Goal: Book appointment/travel/reservation

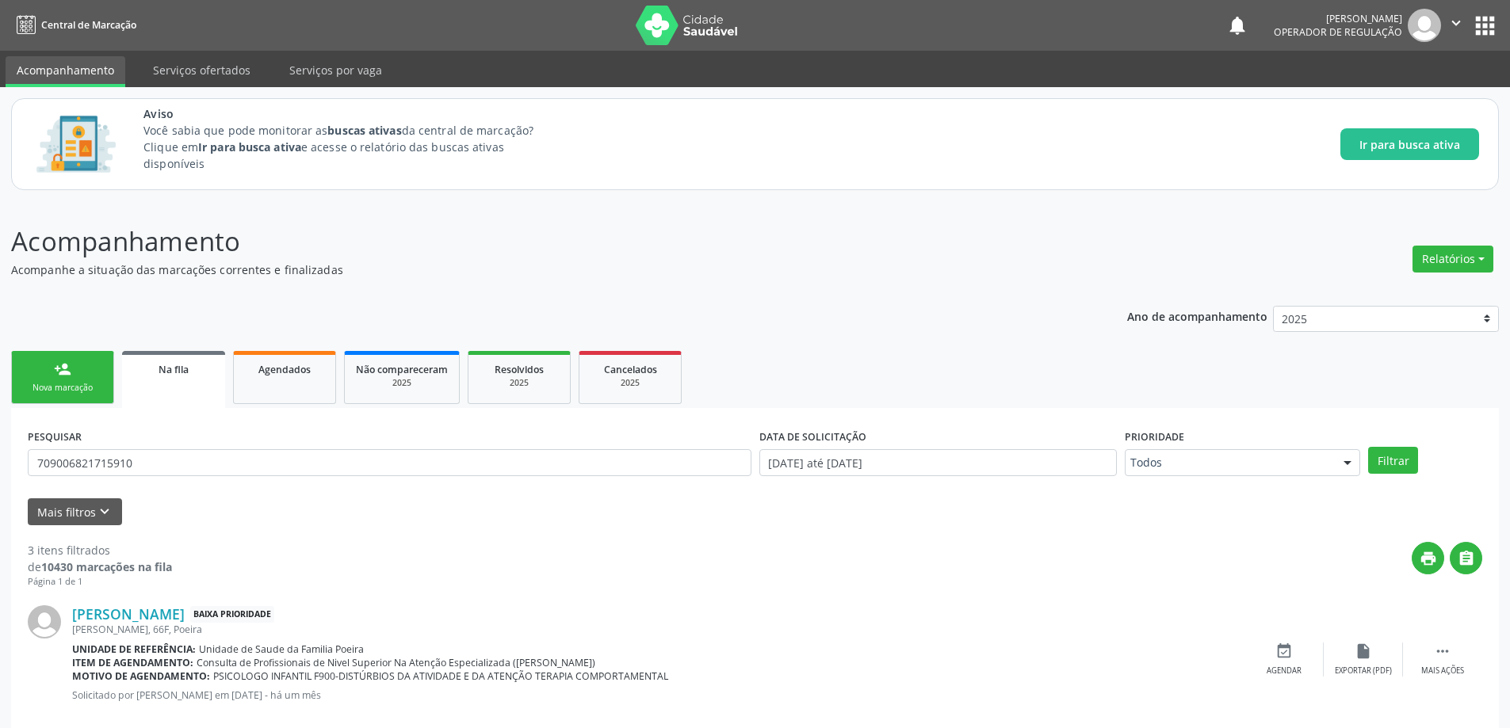
click at [392, 189] on div "Aviso Você sabia que pode monitorar as buscas ativas da central de marcação? Cl…" at bounding box center [755, 144] width 1488 height 92
click at [534, 254] on p "Acompanhamento" at bounding box center [531, 242] width 1041 height 40
click at [537, 262] on p "Acompanhe a situação das marcações correntes e finalizadas" at bounding box center [531, 270] width 1041 height 17
click at [174, 456] on input "709006821715910" at bounding box center [390, 462] width 724 height 27
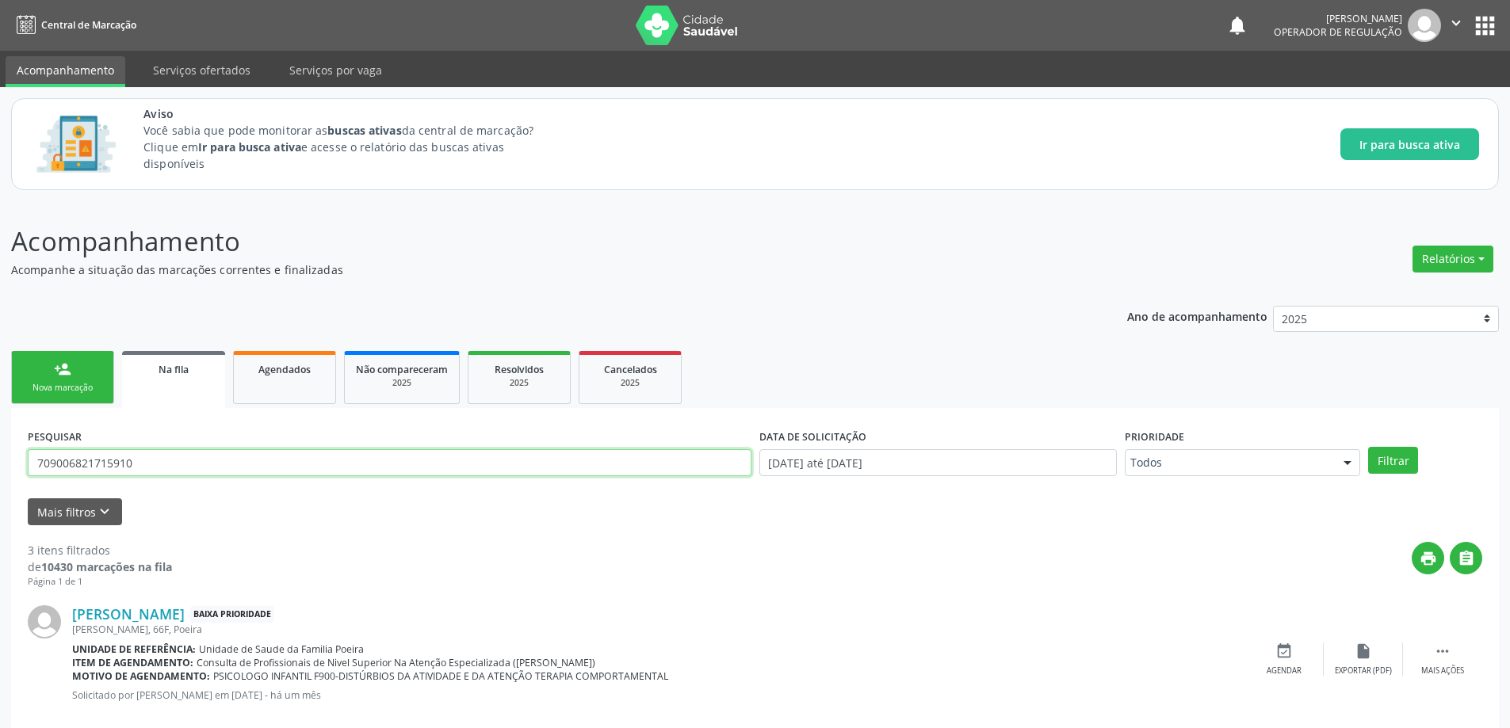
click at [174, 456] on input "709006821715910" at bounding box center [390, 462] width 724 height 27
type input "700904911154698"
click at [1368, 447] on button "Filtrar" at bounding box center [1393, 460] width 50 height 27
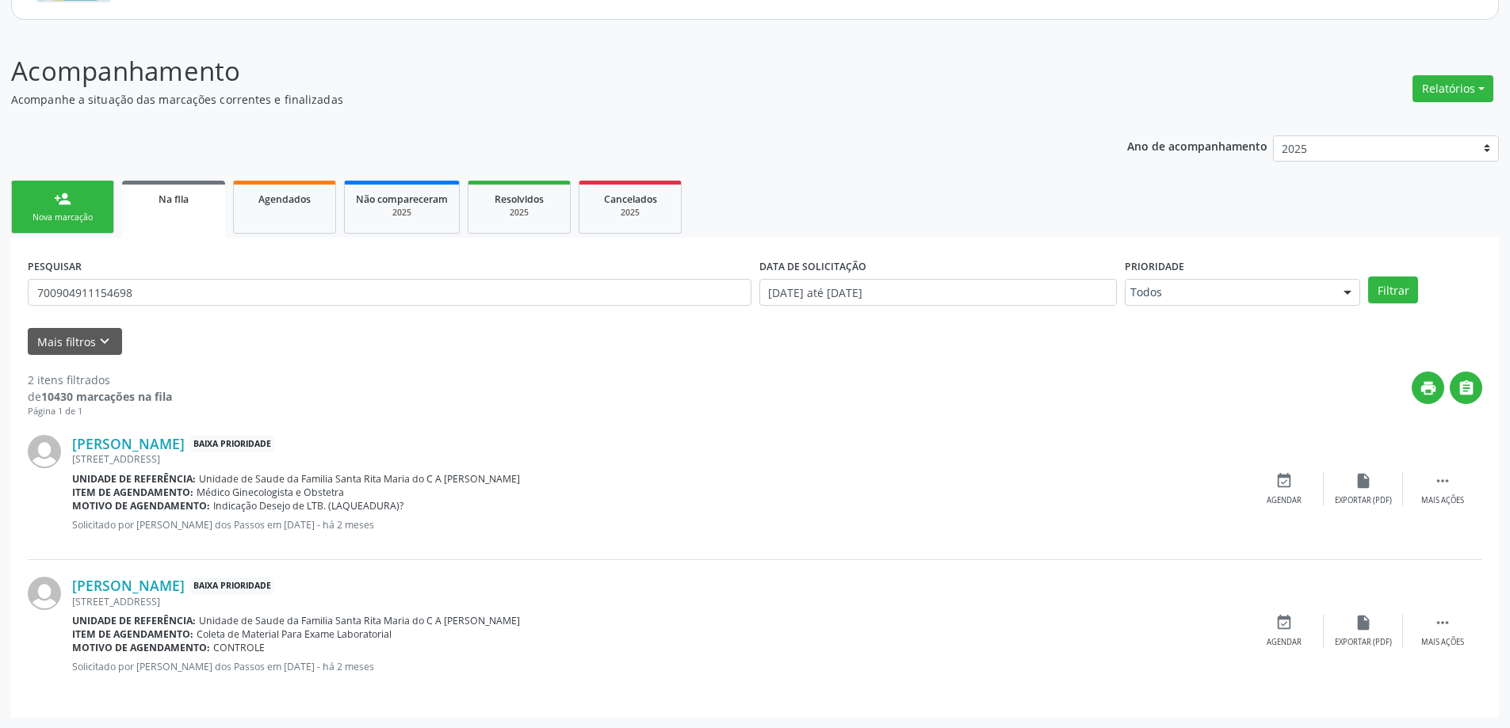
scroll to position [171, 0]
click at [1285, 625] on icon "event_available" at bounding box center [1283, 621] width 17 height 17
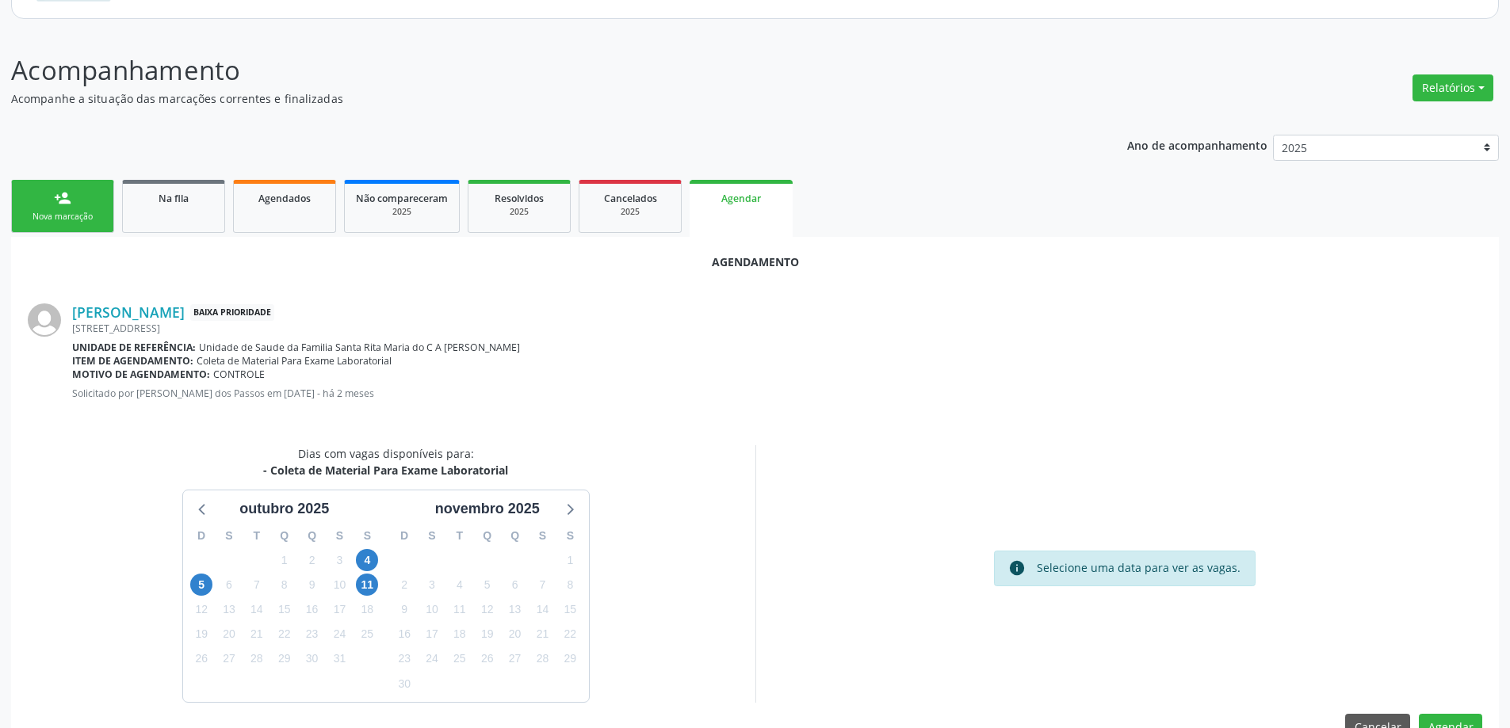
scroll to position [211, 0]
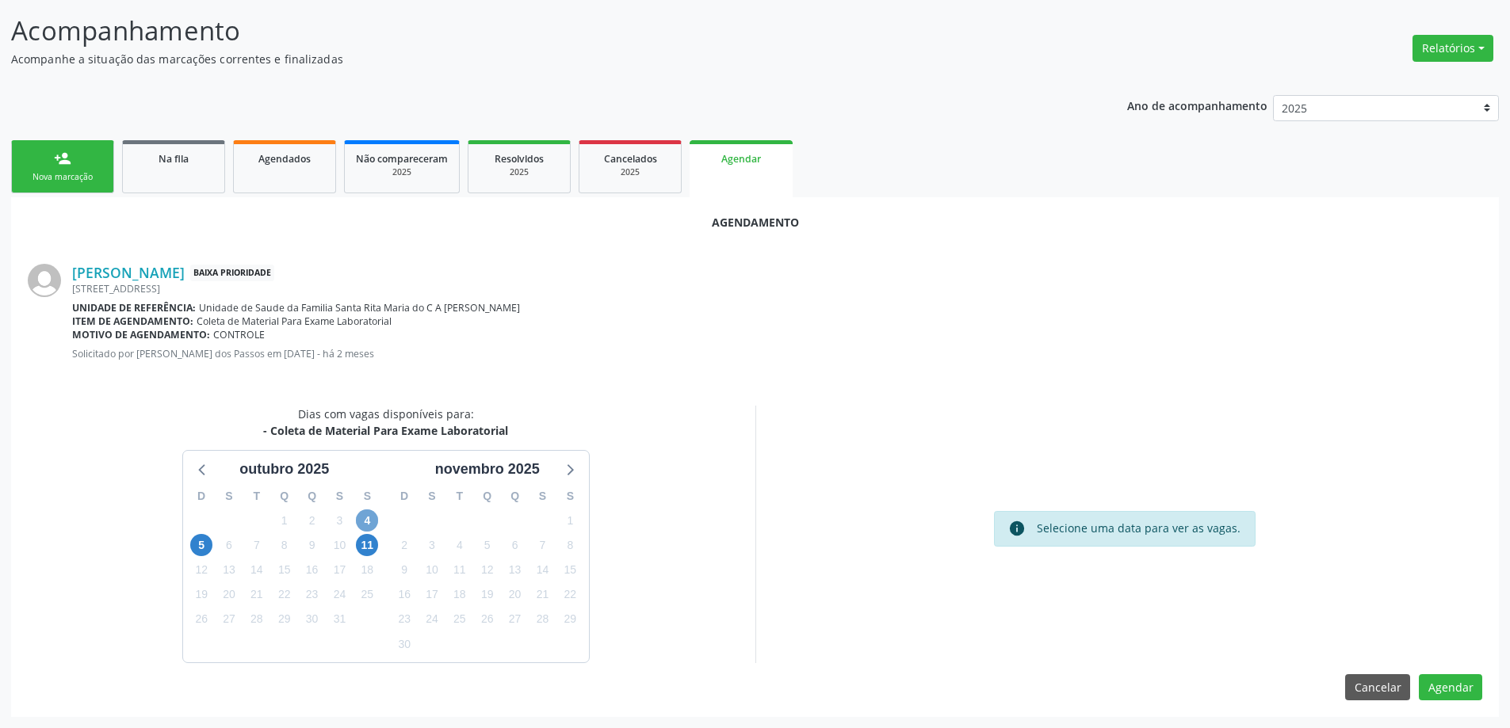
click at [365, 524] on span "4" at bounding box center [367, 521] width 22 height 22
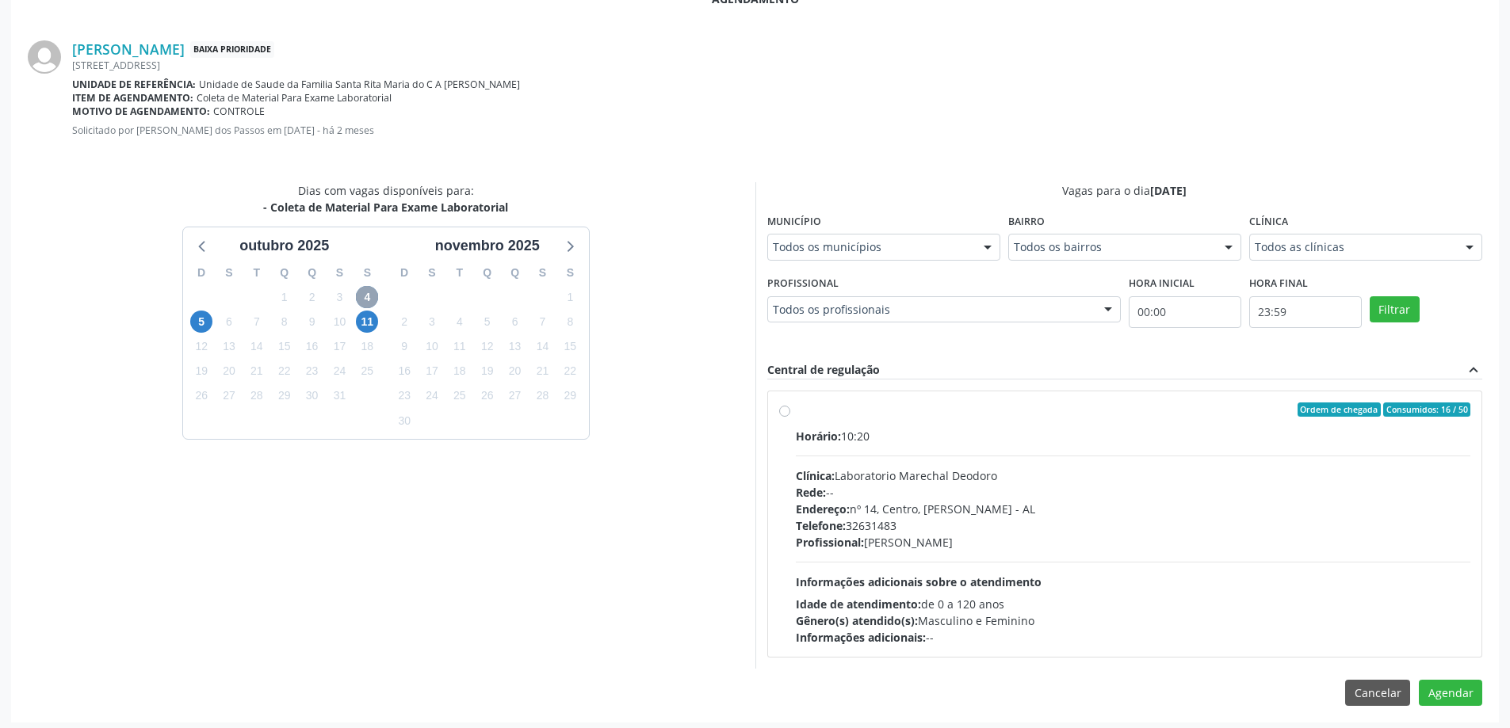
scroll to position [440, 0]
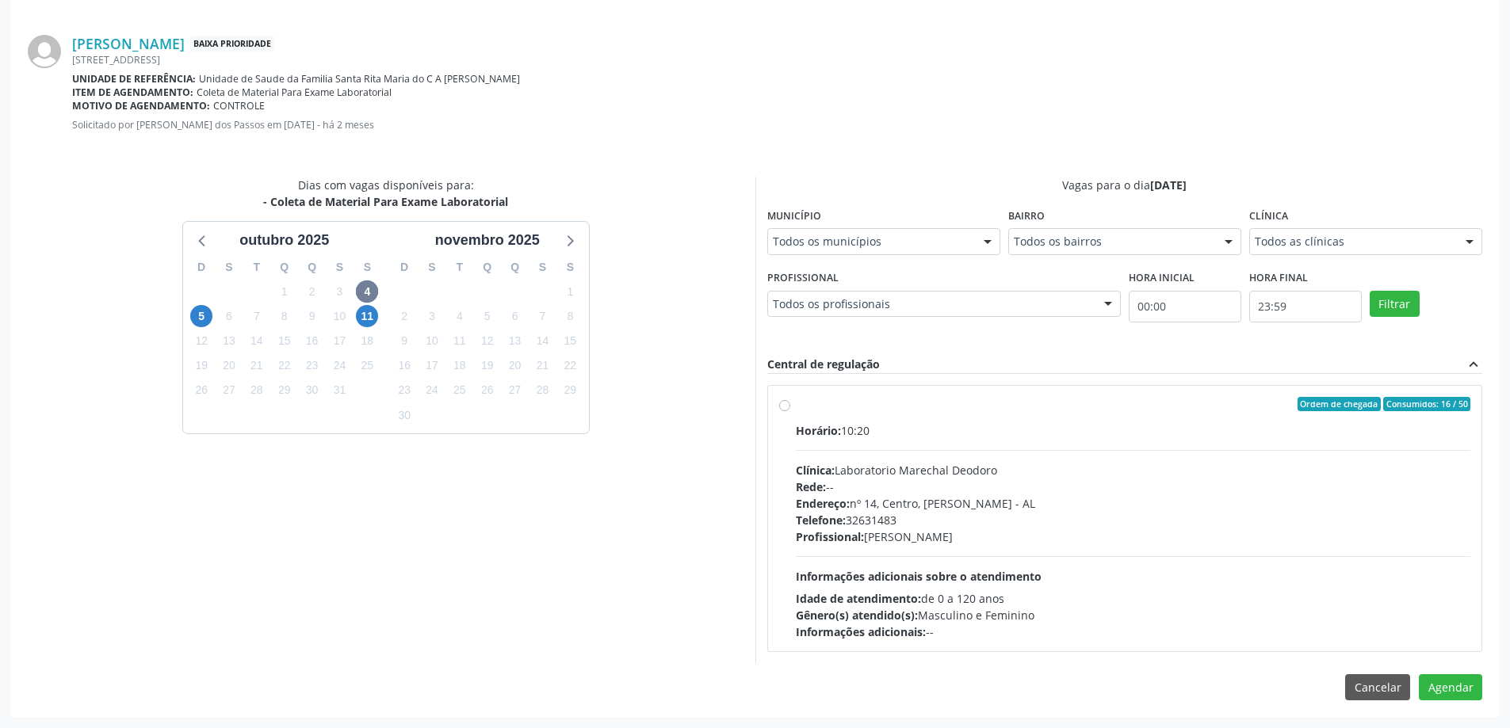
click at [796, 403] on label "Ordem de chegada Consumidos: 16 / 50 Horário: 10:20 Clínica: Laboratorio Marech…" at bounding box center [1133, 518] width 675 height 243
click at [780, 403] on input "Ordem de chegada Consumidos: 16 / 50 Horário: 10:20 Clínica: Laboratorio Marech…" at bounding box center [784, 404] width 11 height 14
radio input "true"
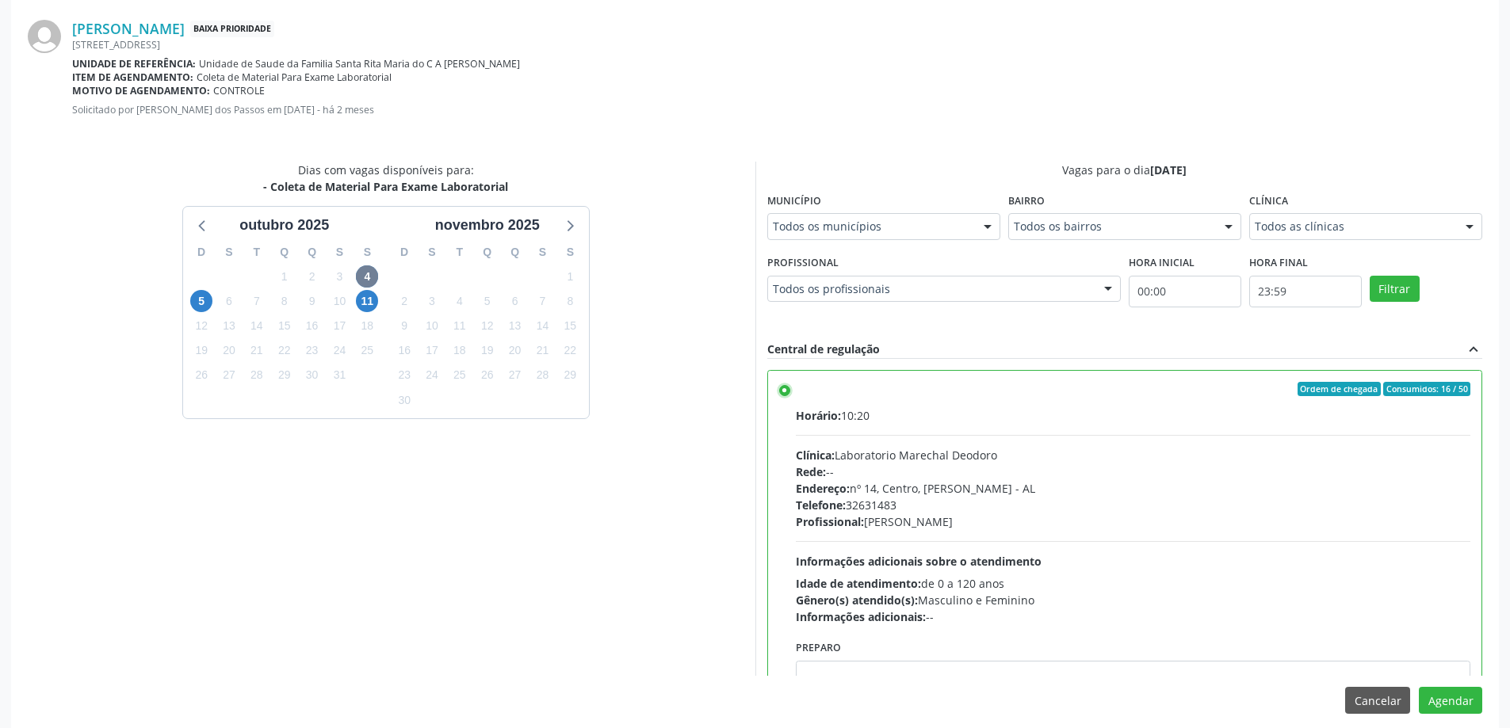
scroll to position [468, 0]
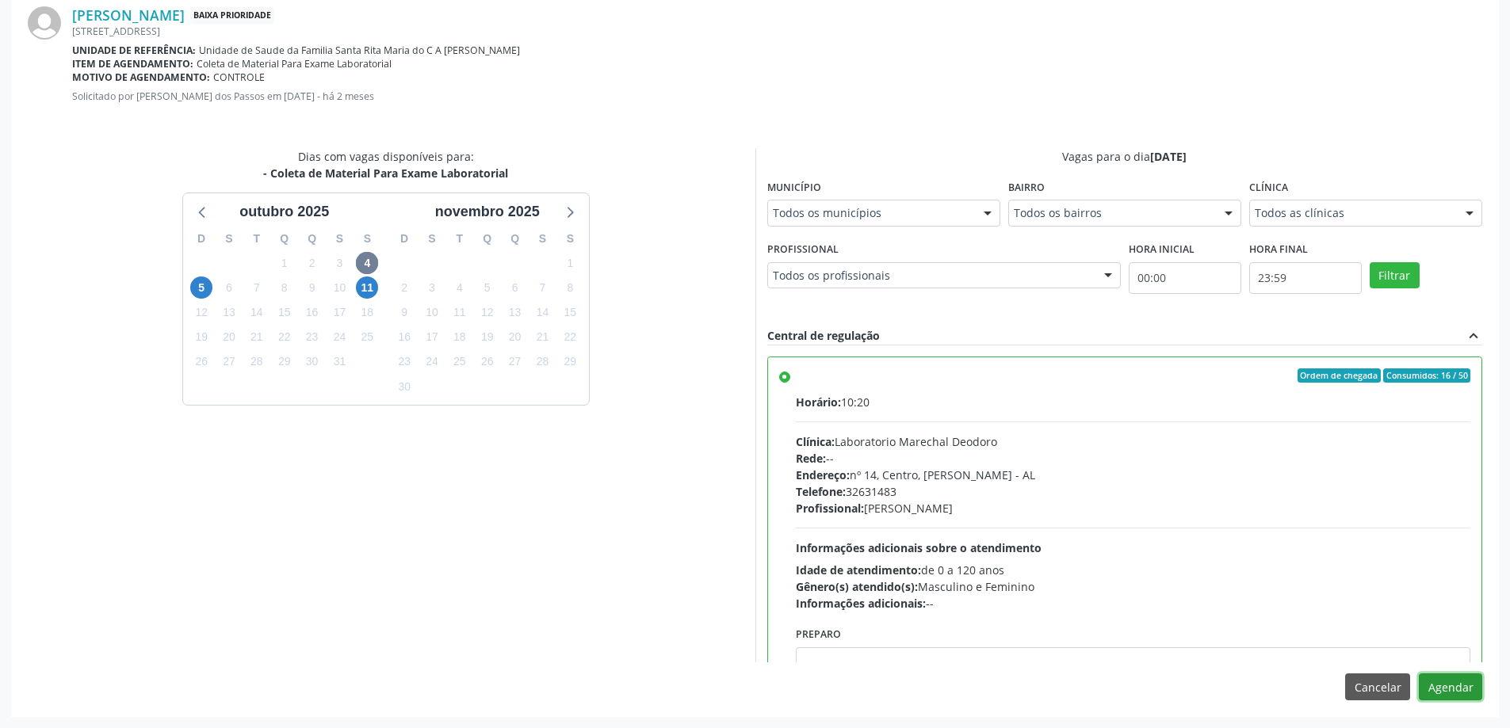
click at [1465, 682] on button "Agendar" at bounding box center [1450, 687] width 63 height 27
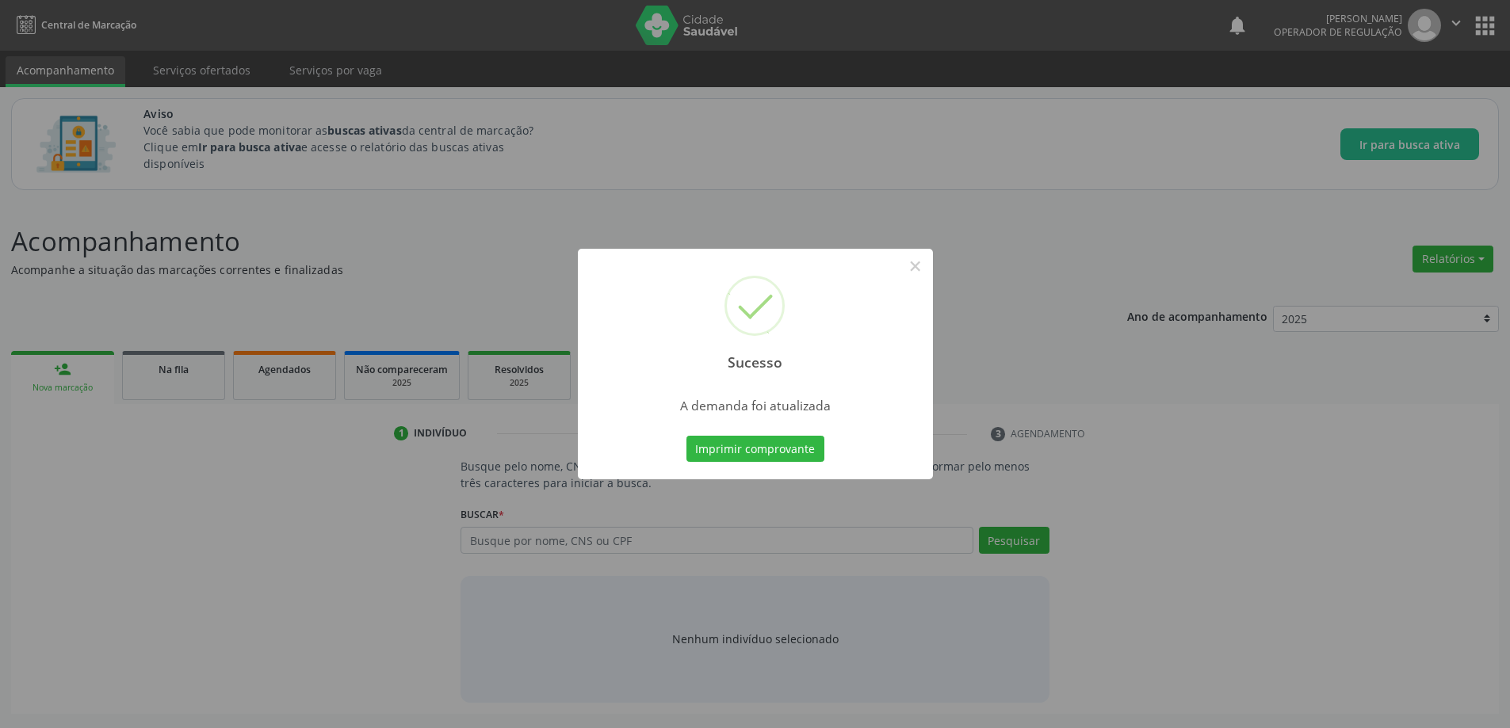
scroll to position [0, 0]
click at [925, 263] on button "×" at bounding box center [920, 266] width 27 height 27
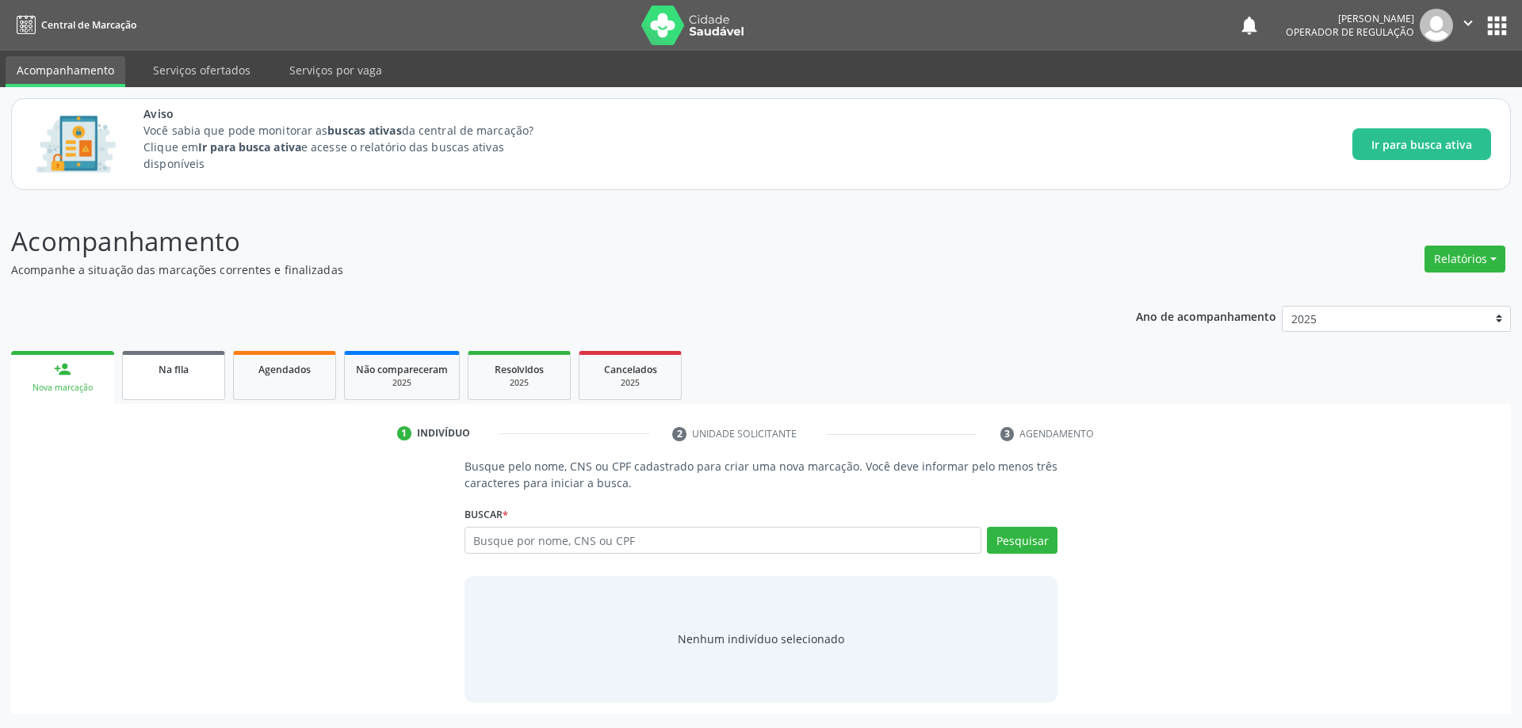
click at [194, 380] on link "Na fila" at bounding box center [173, 375] width 103 height 49
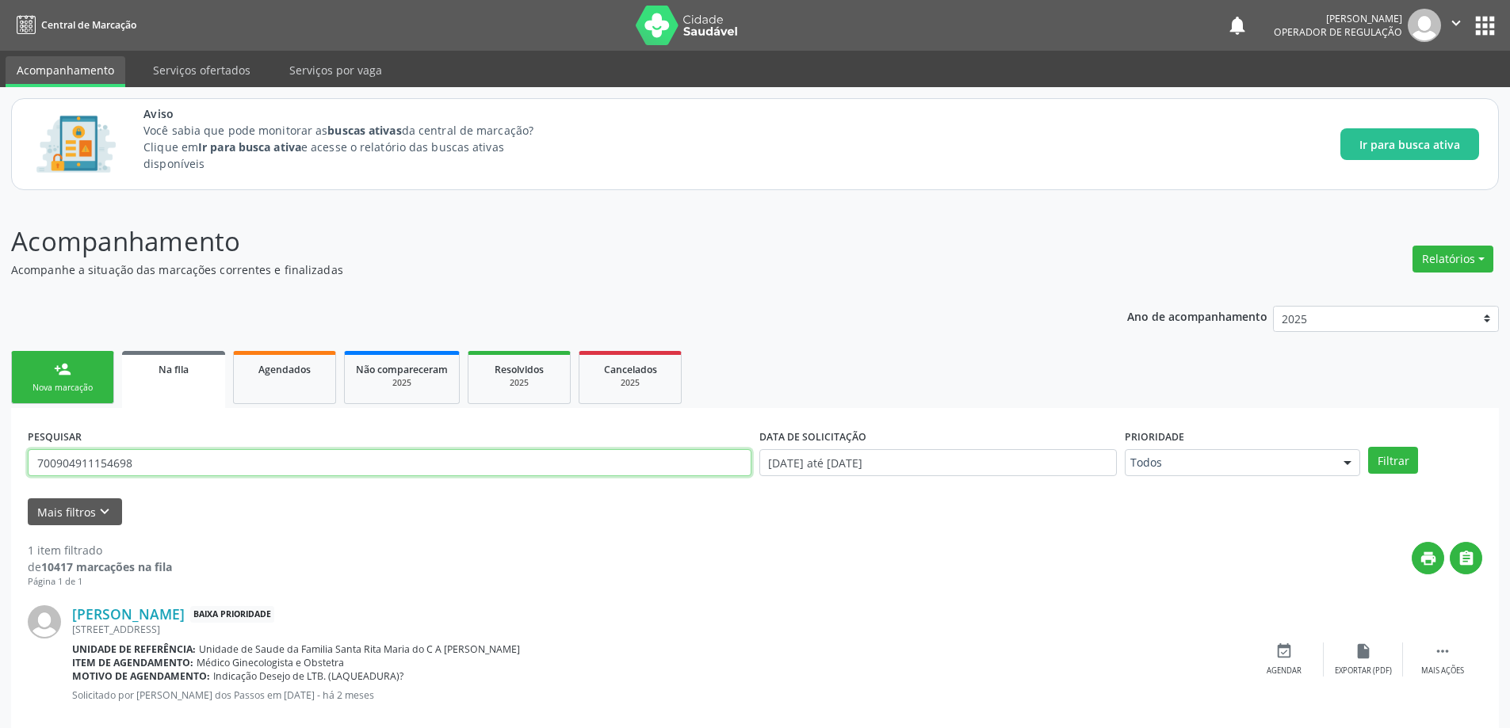
click at [320, 467] on input "700904911154698" at bounding box center [390, 462] width 724 height 27
type input "702401018279021"
click at [1368, 447] on button "Filtrar" at bounding box center [1393, 460] width 50 height 27
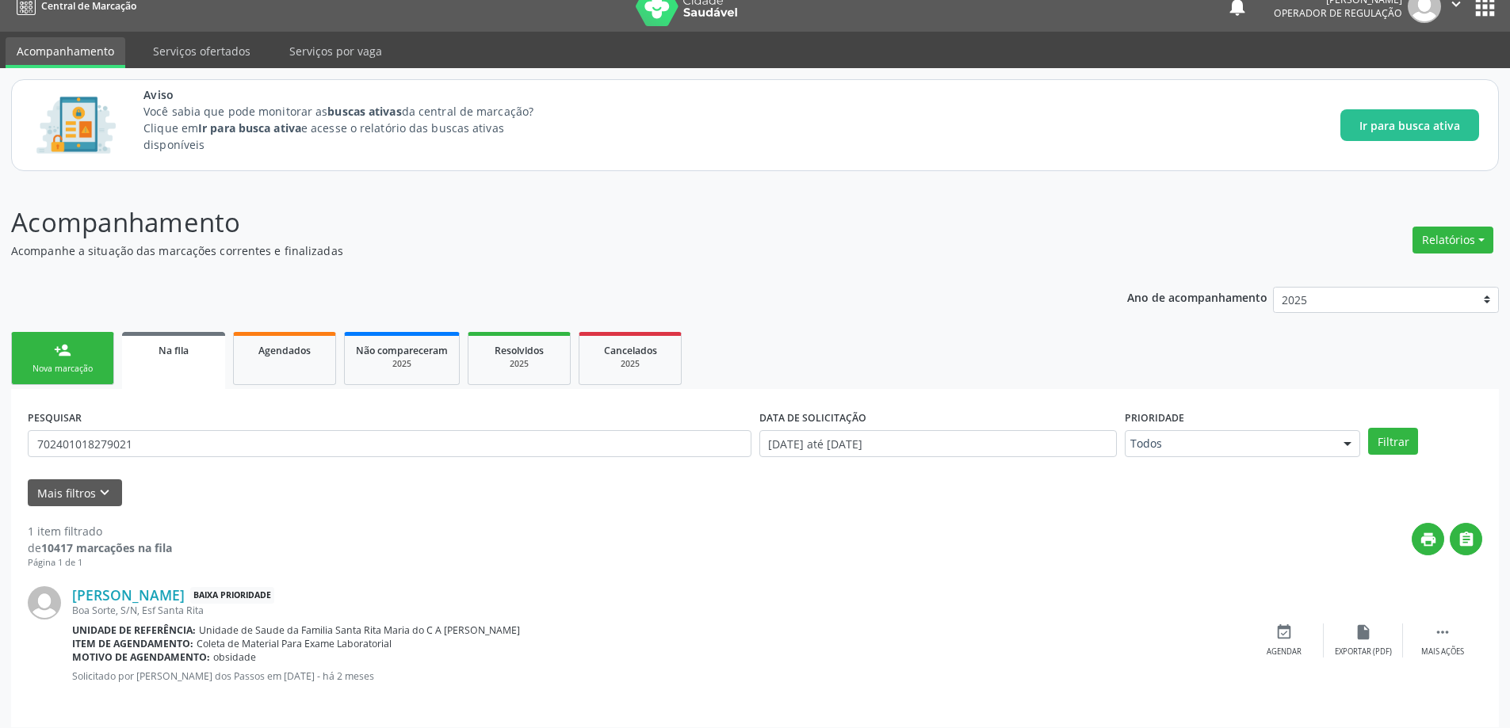
scroll to position [29, 0]
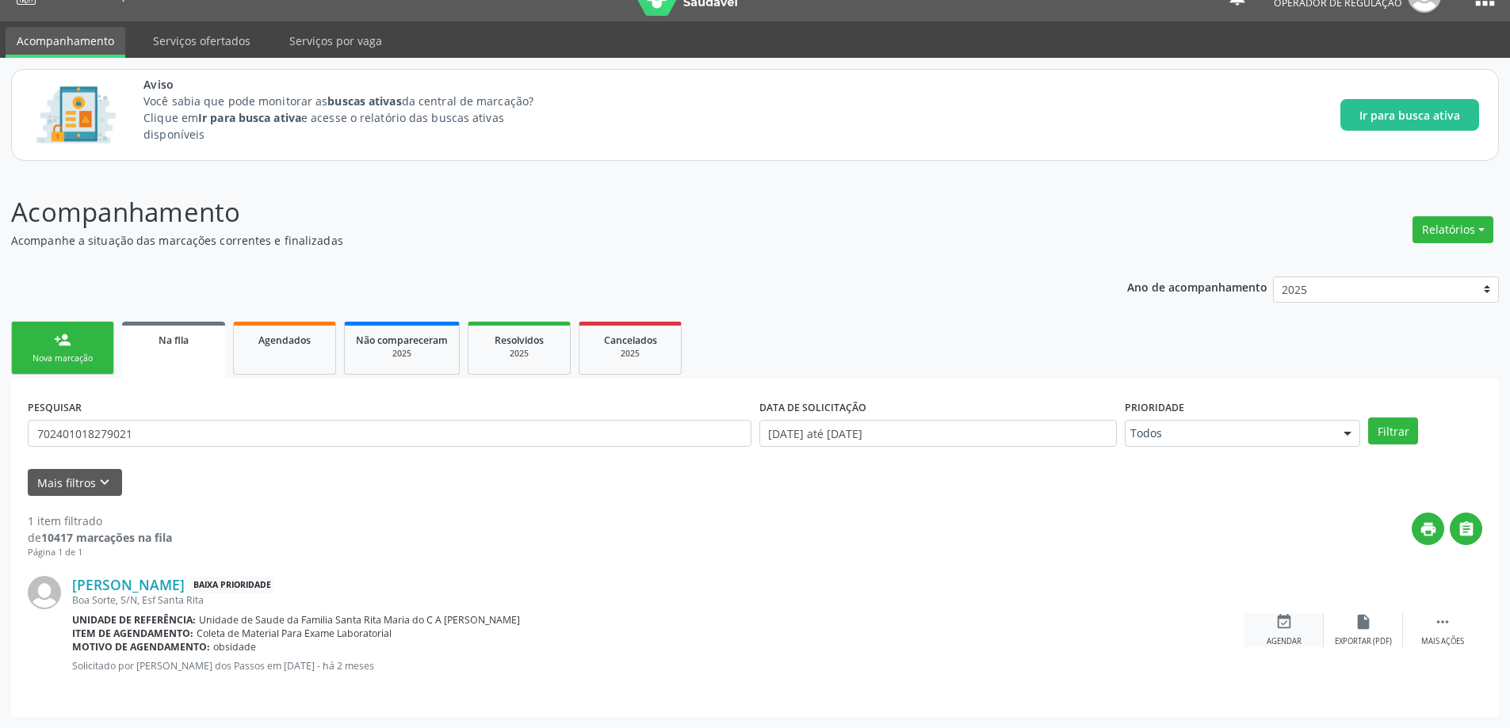
click at [1300, 640] on div "Agendar" at bounding box center [1283, 641] width 35 height 11
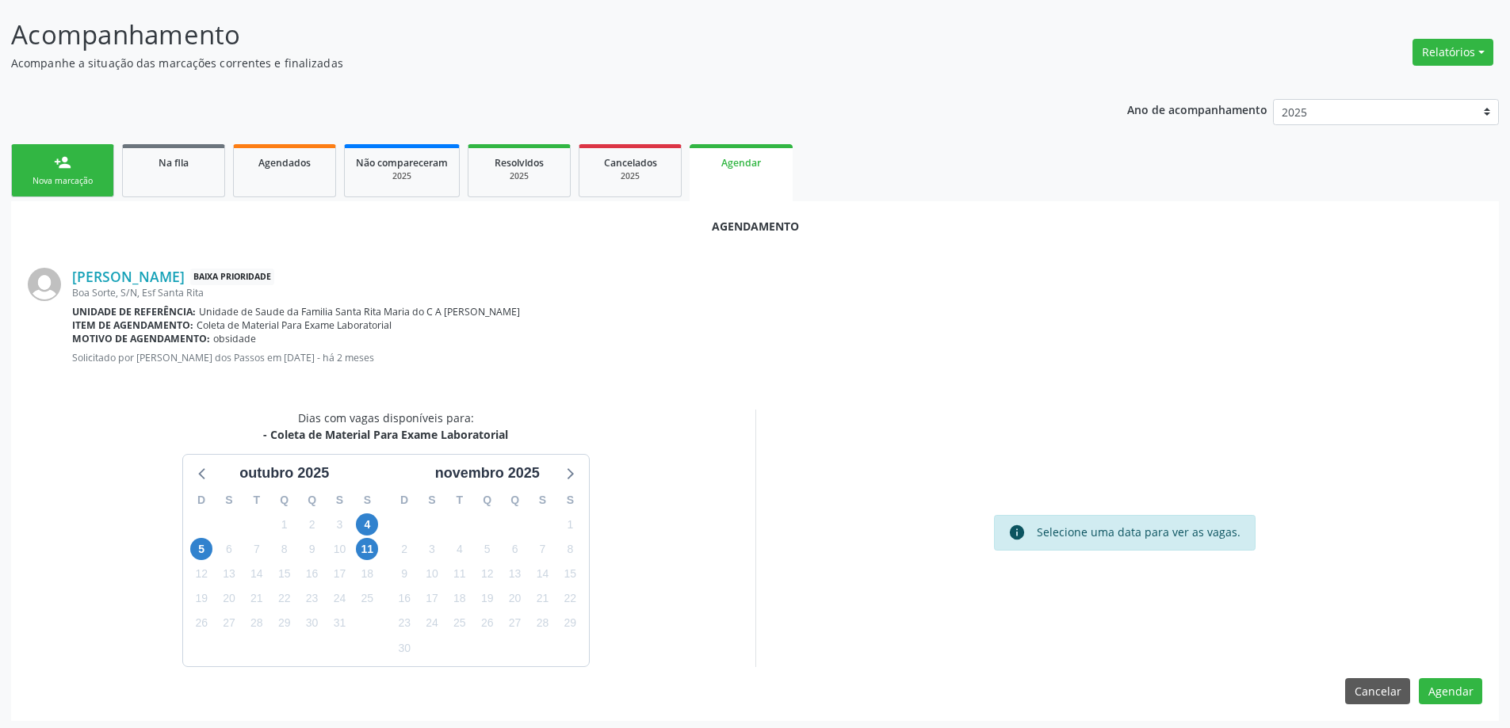
scroll to position [211, 0]
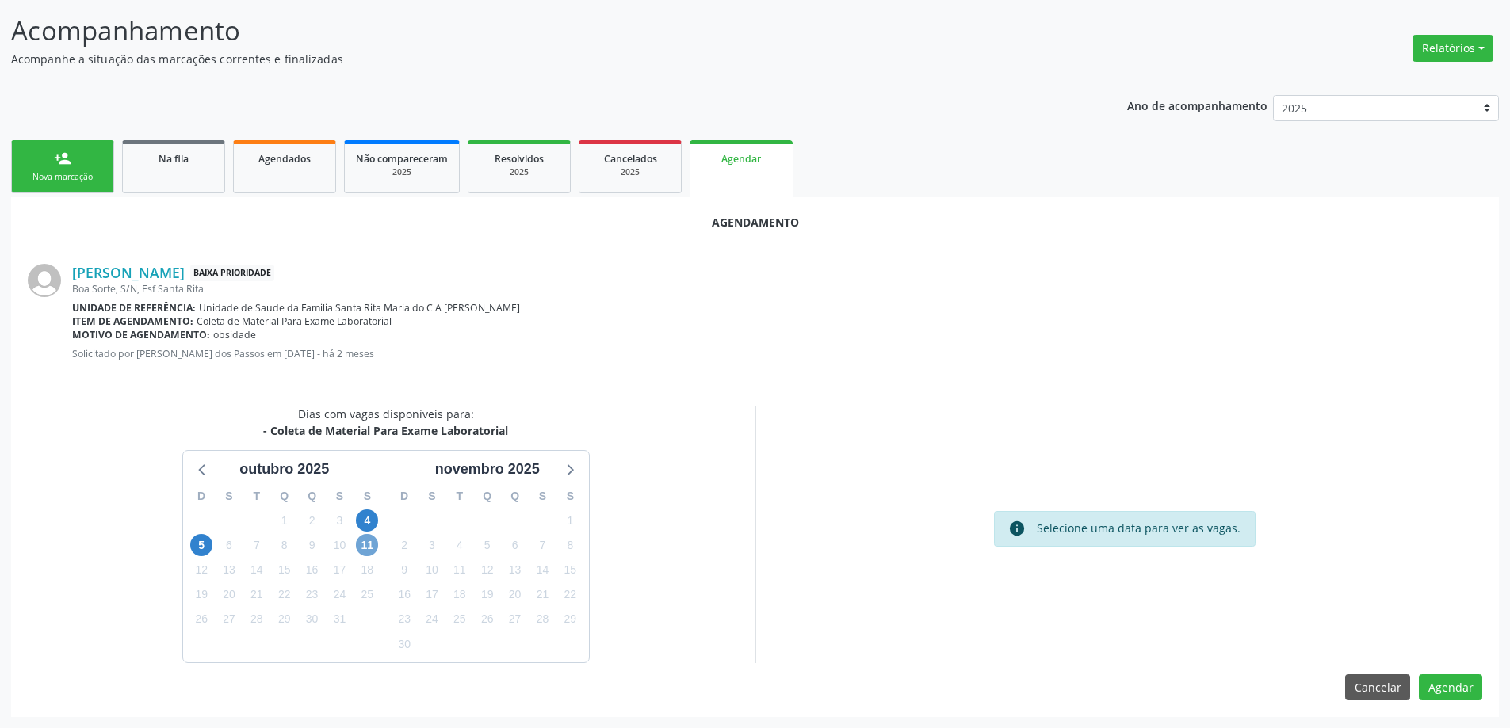
click at [374, 545] on span "11" at bounding box center [367, 545] width 22 height 22
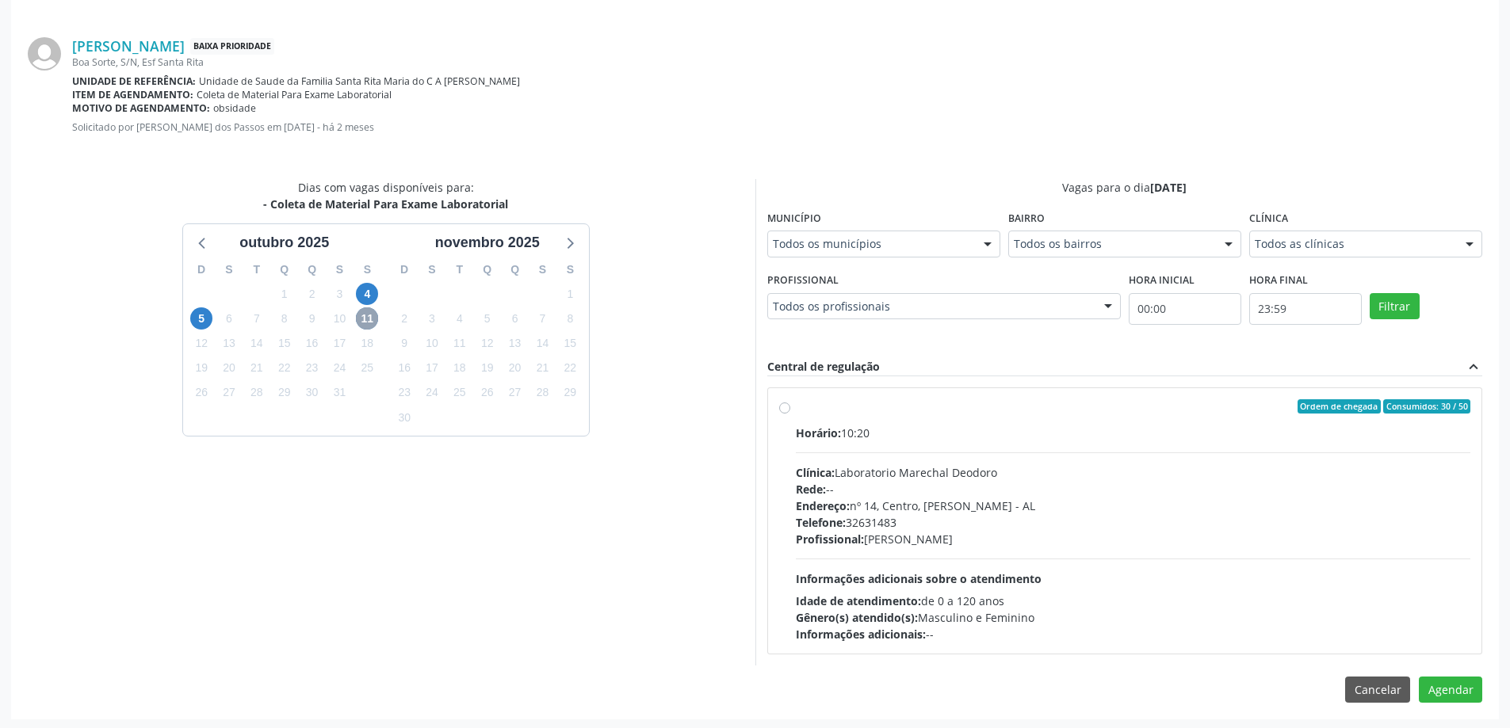
scroll to position [440, 0]
click at [791, 405] on div "Ordem de chegada Consumidos: 30 / 50 Horário: 10:20 Clínica: Laboratorio Marech…" at bounding box center [1125, 518] width 692 height 243
radio input "true"
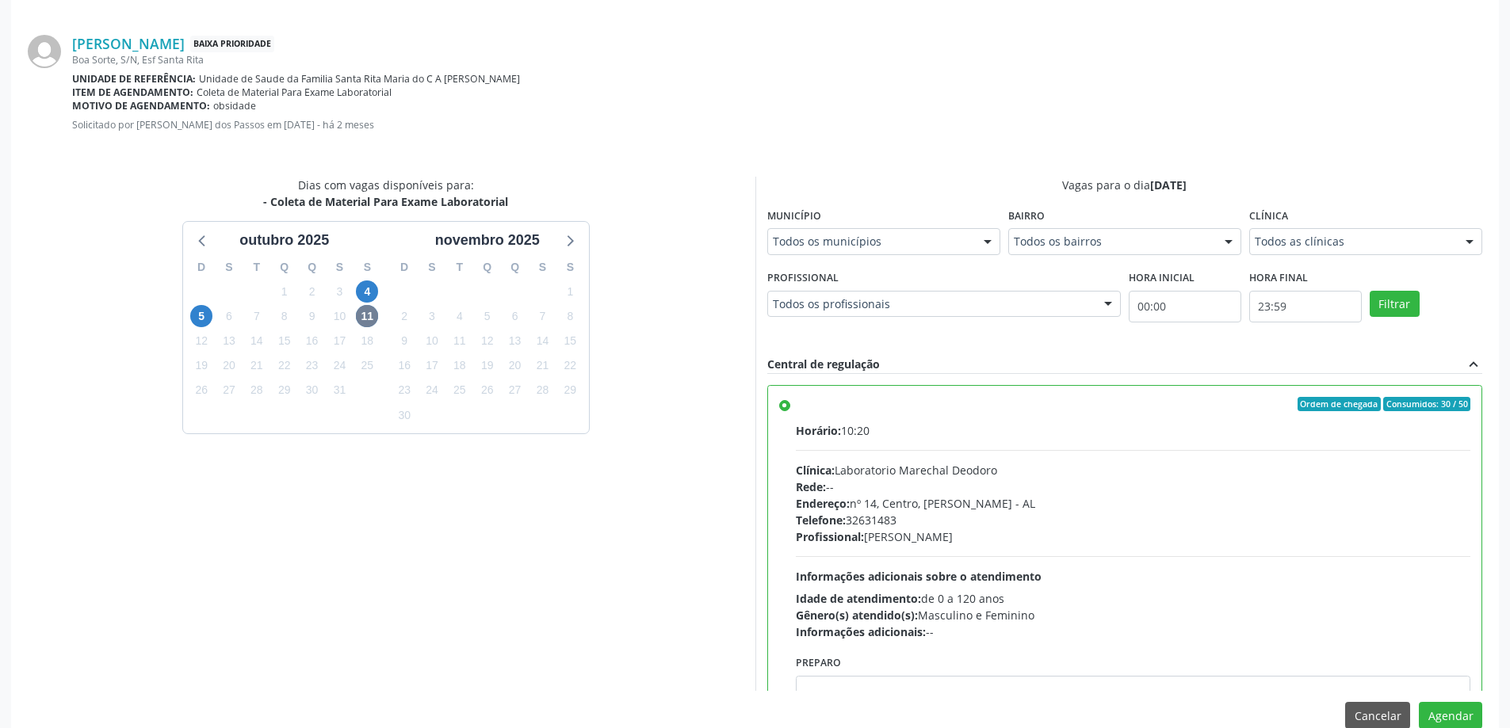
scroll to position [78, 0]
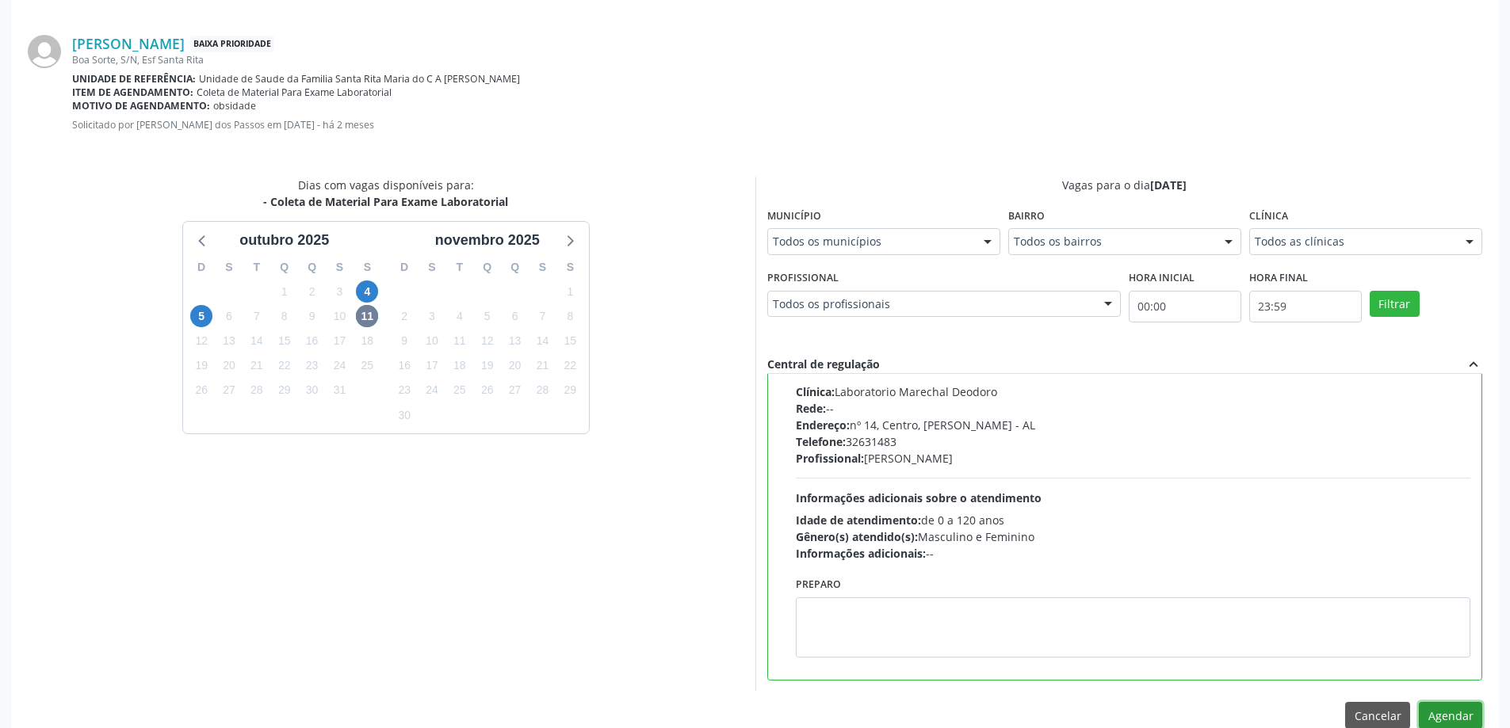
click at [1457, 710] on button "Agendar" at bounding box center [1450, 715] width 63 height 27
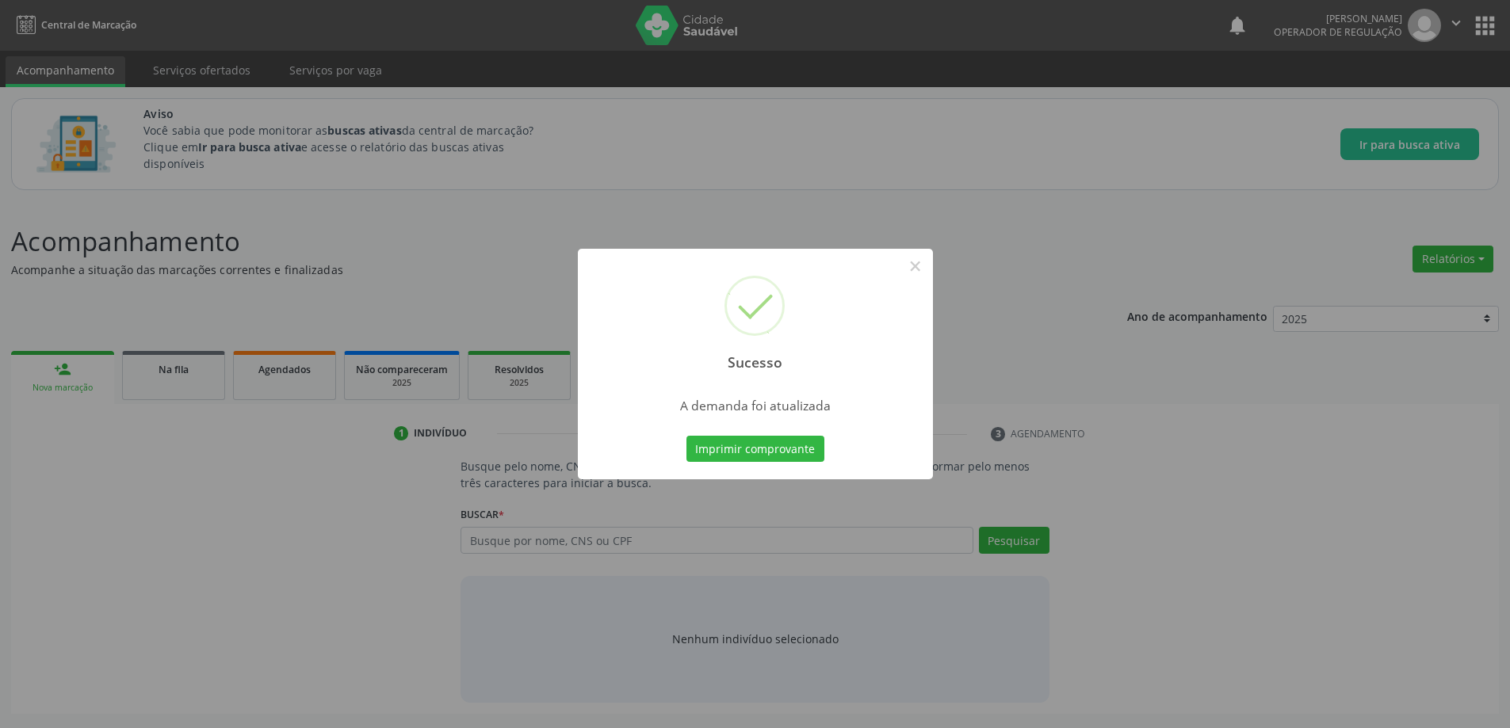
scroll to position [0, 0]
click at [921, 263] on button "×" at bounding box center [920, 266] width 27 height 27
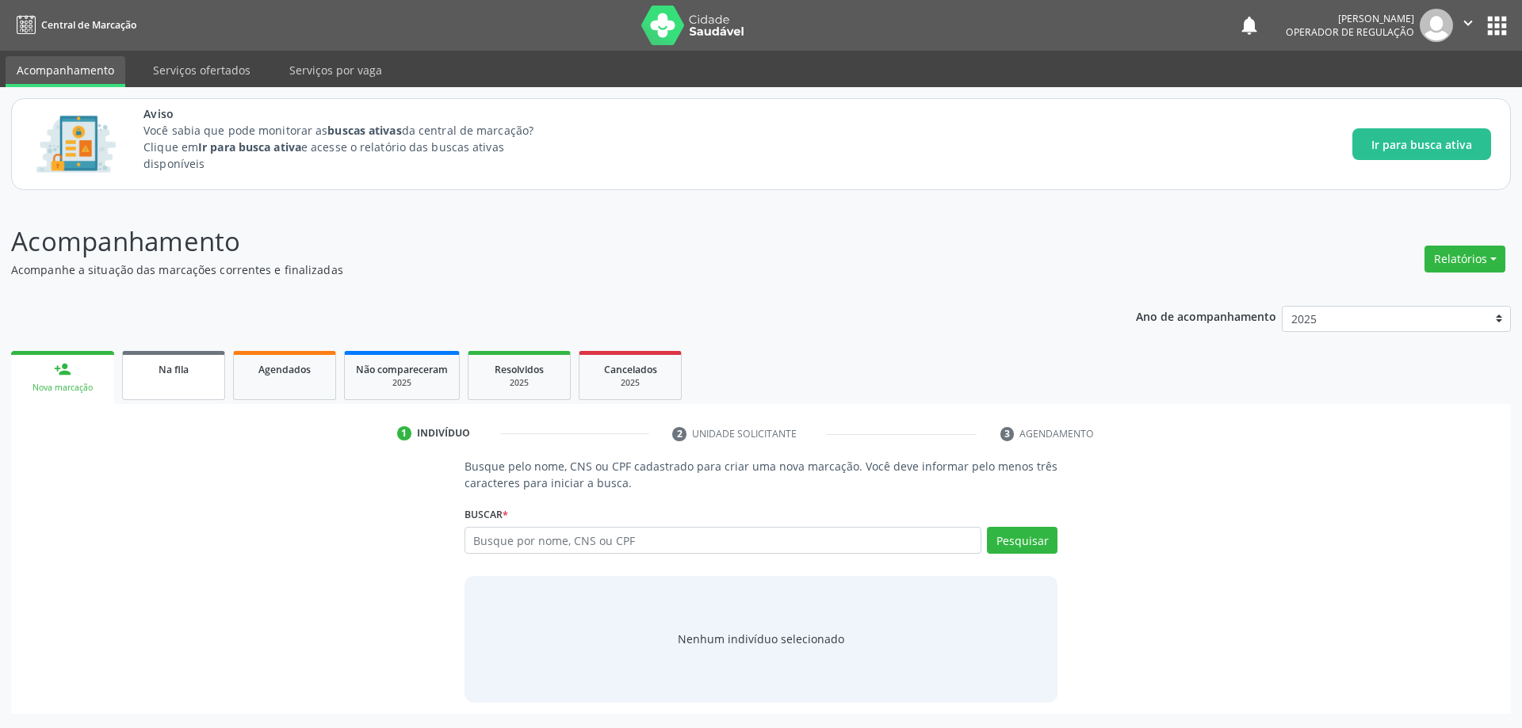
click at [173, 374] on span "Na fila" at bounding box center [174, 369] width 30 height 13
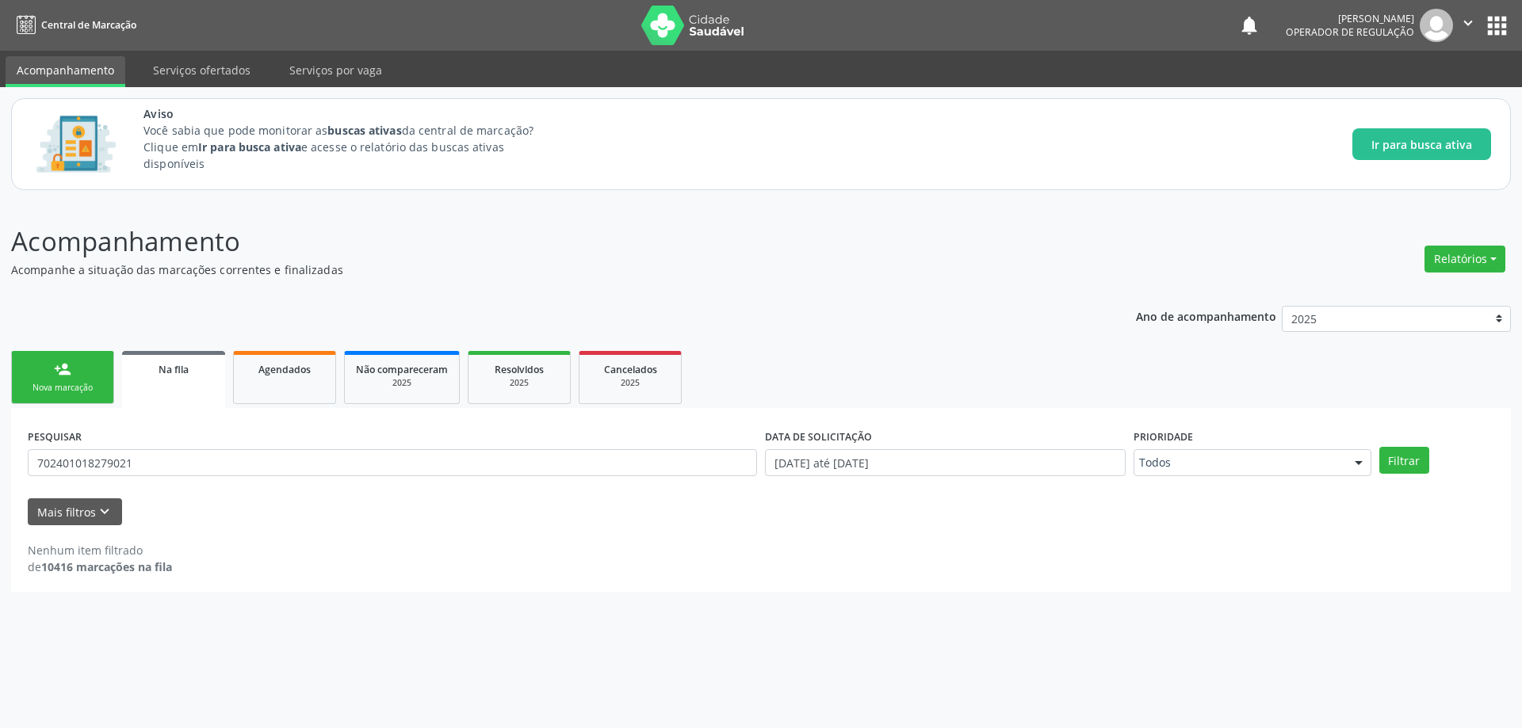
click at [436, 443] on div "PESQUISAR 702401018279021" at bounding box center [392, 456] width 737 height 62
click at [422, 465] on input "702401018279021" at bounding box center [392, 462] width 729 height 27
type input "706701598295710"
click at [1379, 447] on button "Filtrar" at bounding box center [1404, 460] width 50 height 27
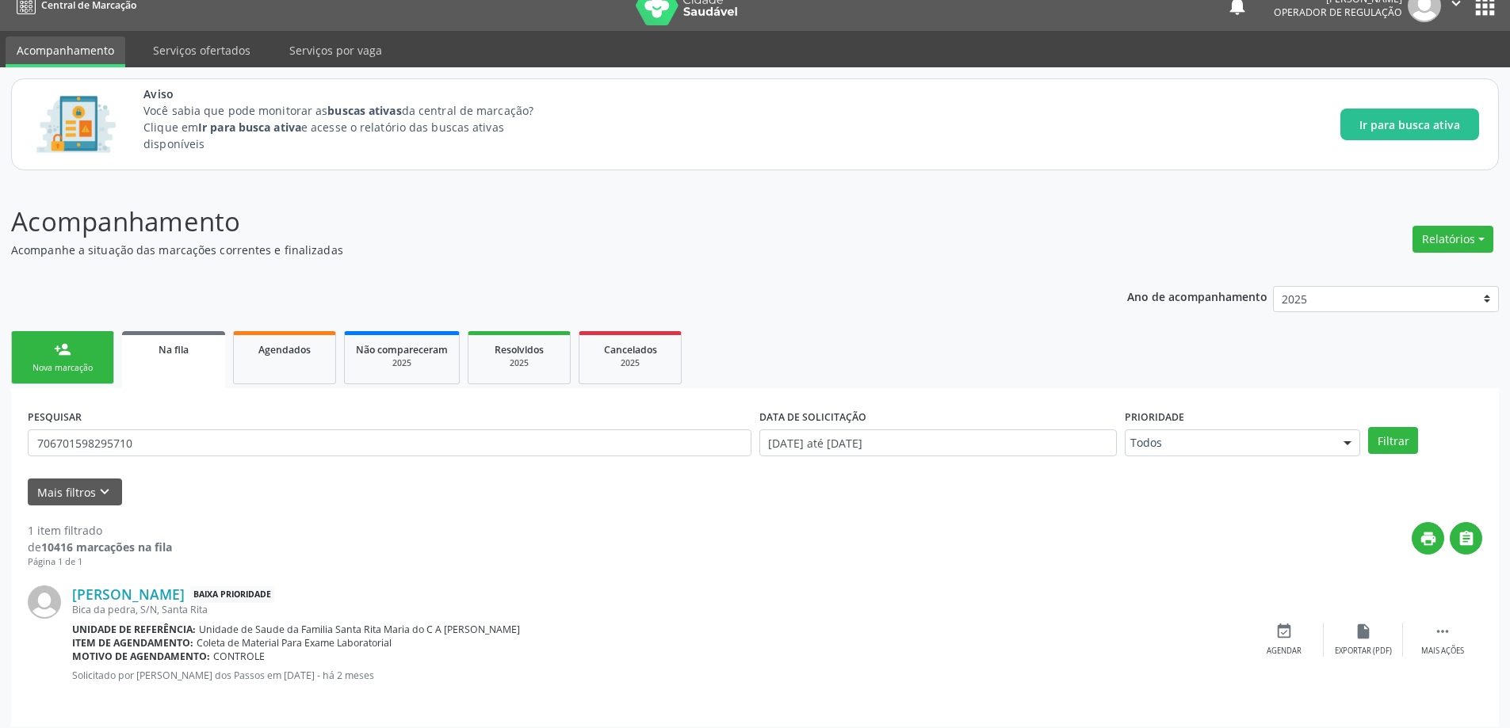
scroll to position [29, 0]
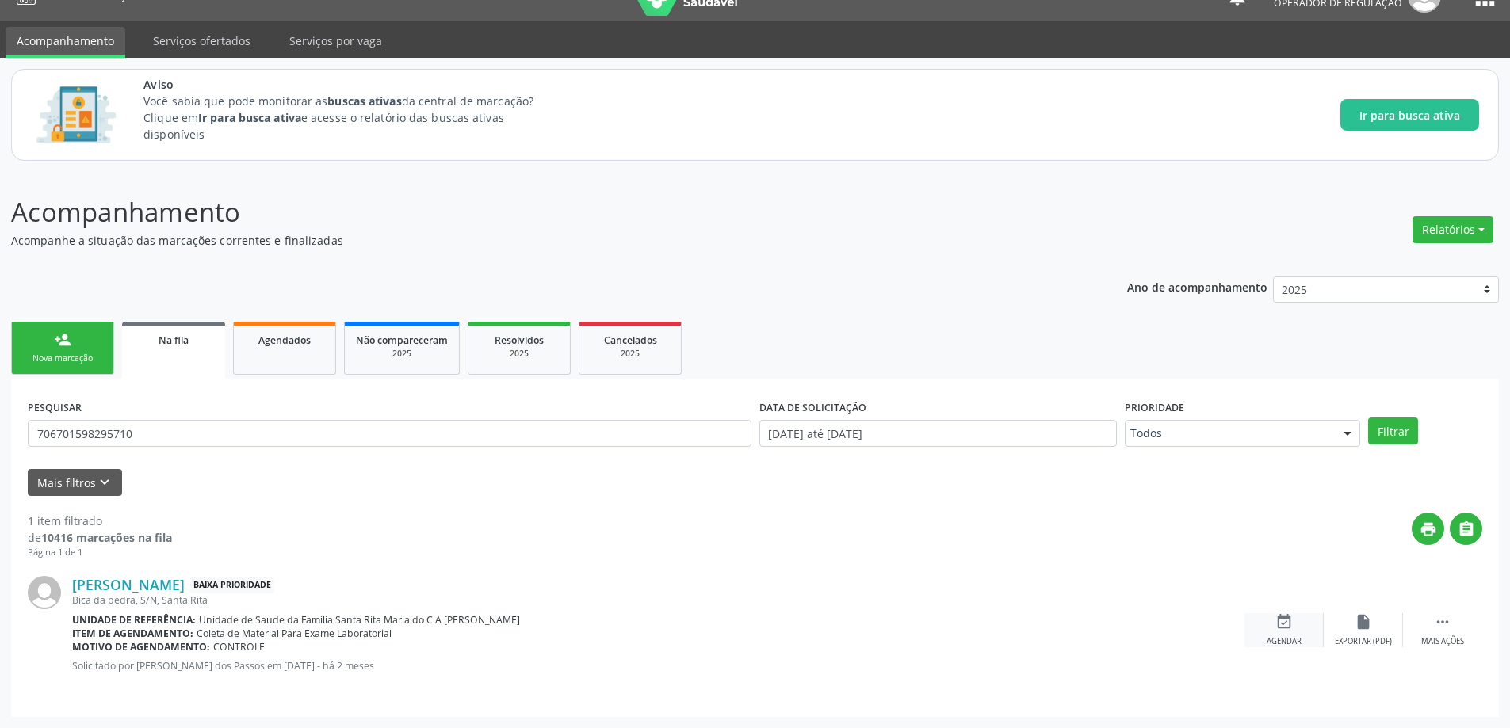
click at [1288, 627] on icon "event_available" at bounding box center [1283, 621] width 17 height 17
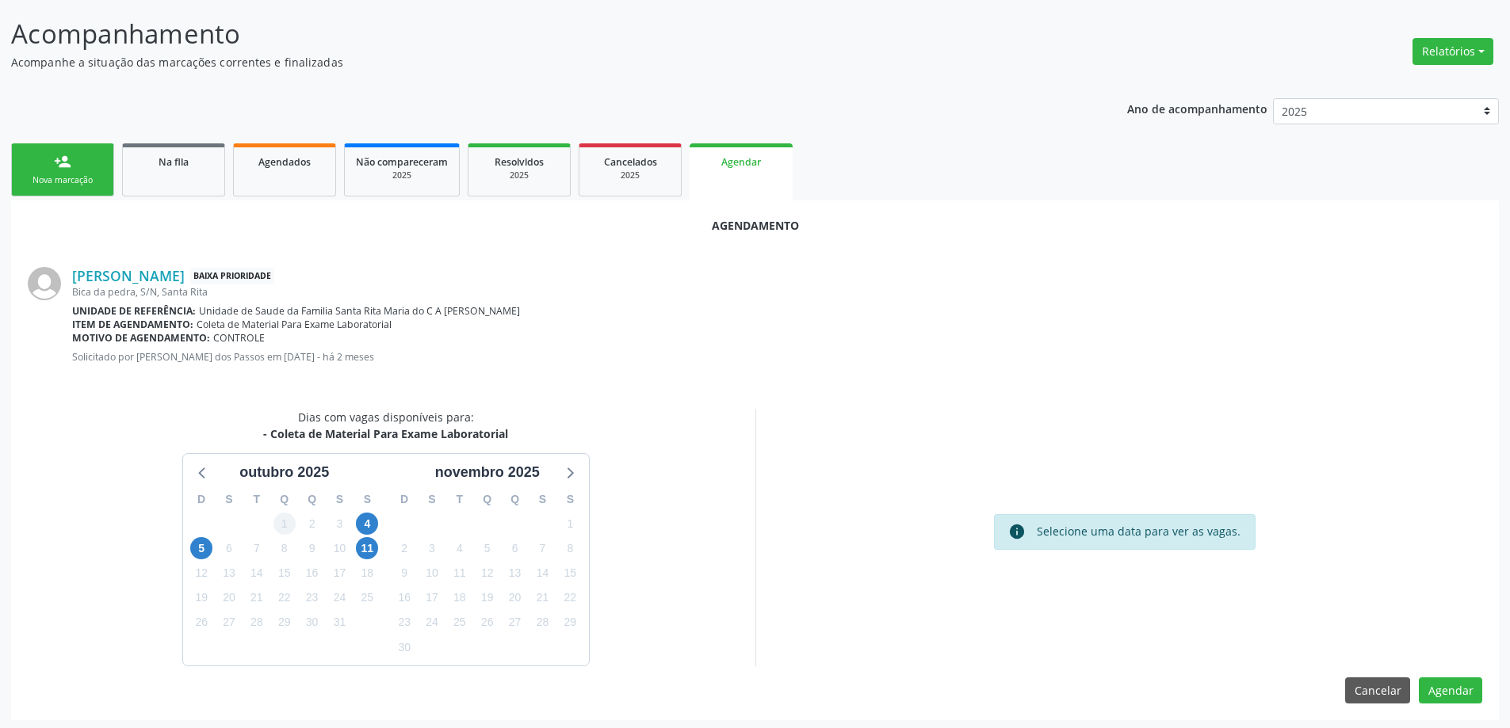
scroll to position [211, 0]
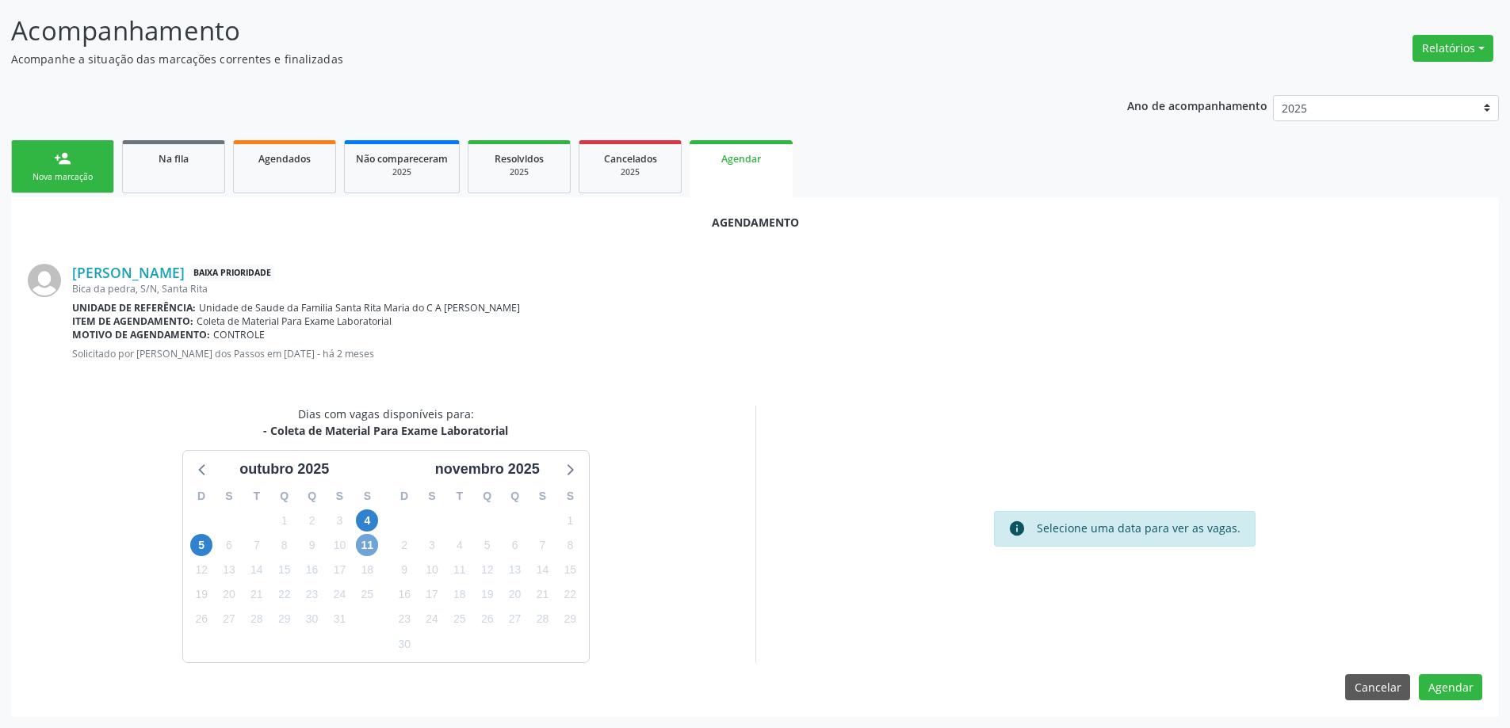
click at [372, 544] on span "11" at bounding box center [367, 545] width 22 height 22
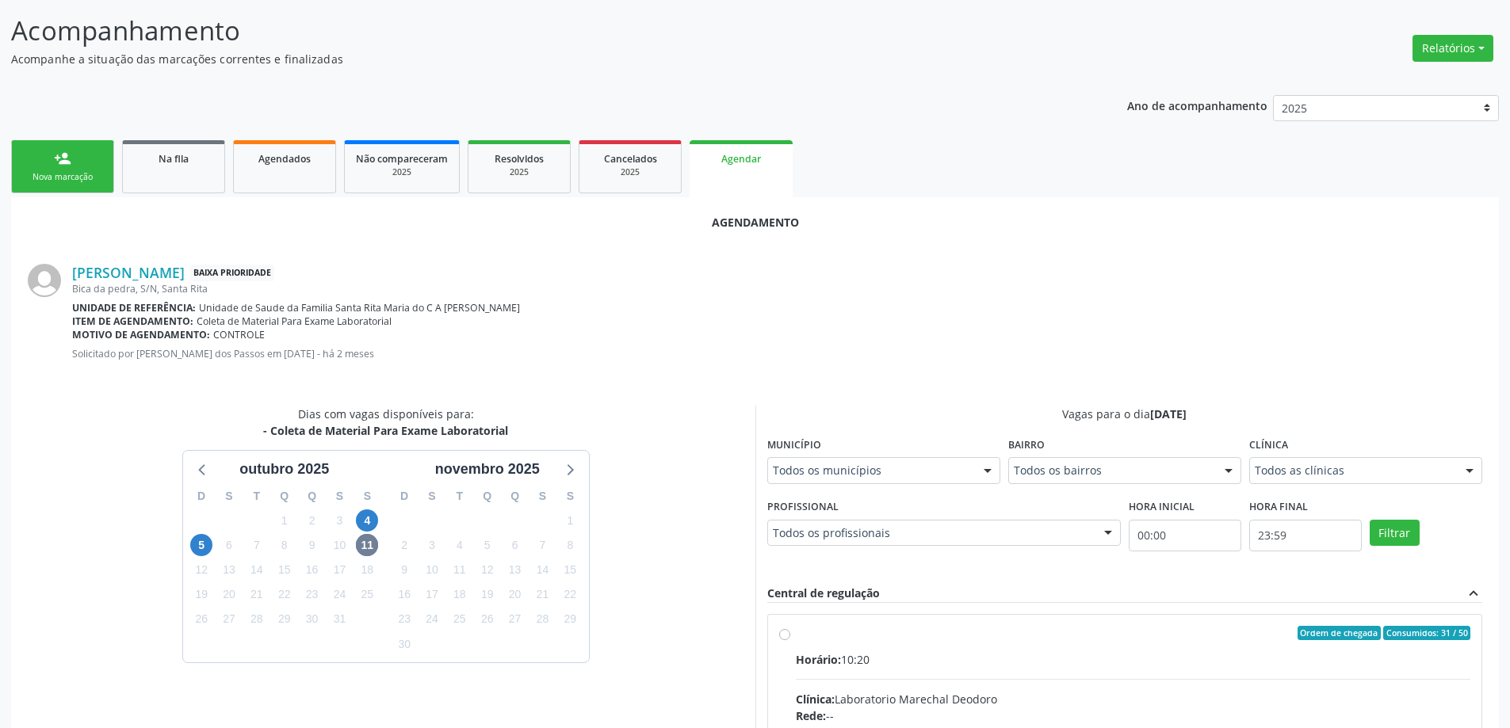
click at [789, 632] on input "Ordem de chegada Consumidos: 31 / 50 Horário: 10:20 Clínica: Laboratorio Marech…" at bounding box center [784, 633] width 11 height 14
radio input "true"
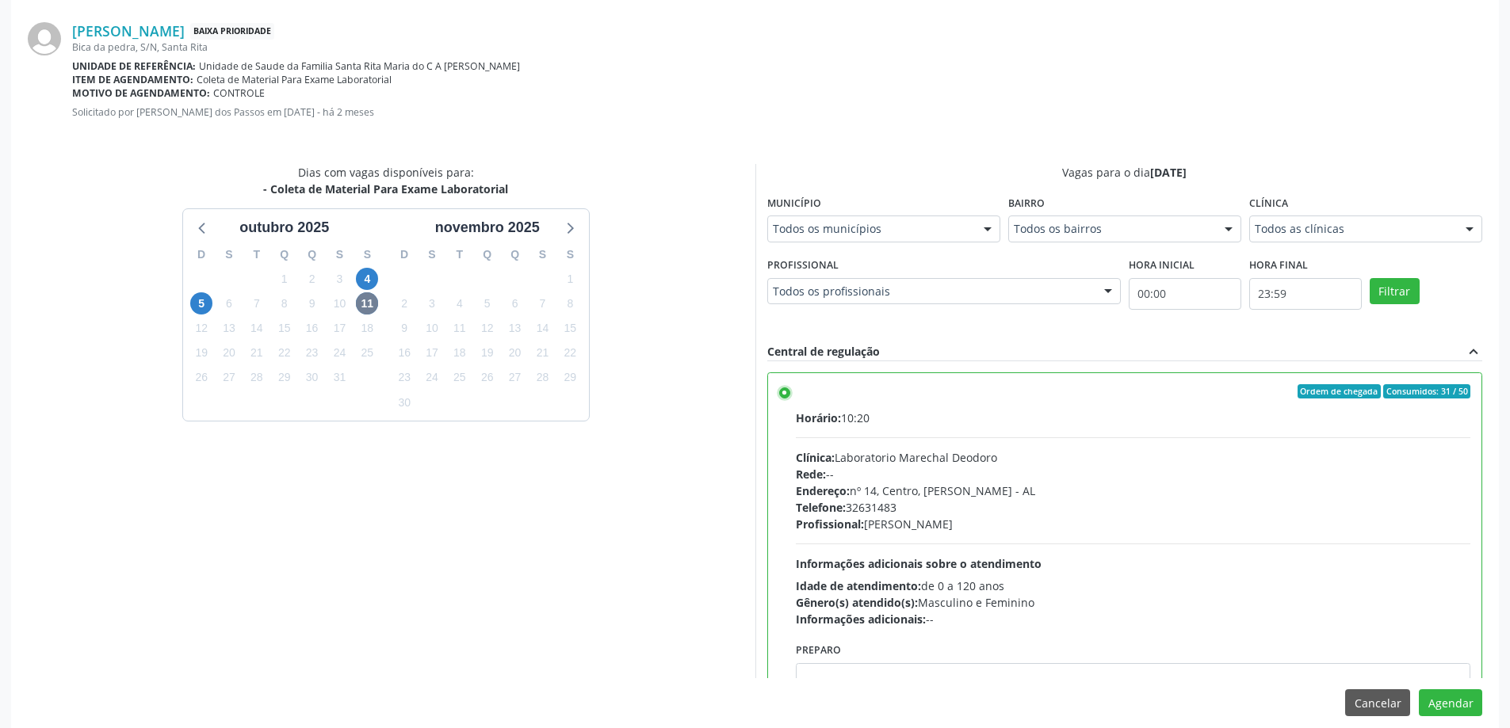
scroll to position [468, 0]
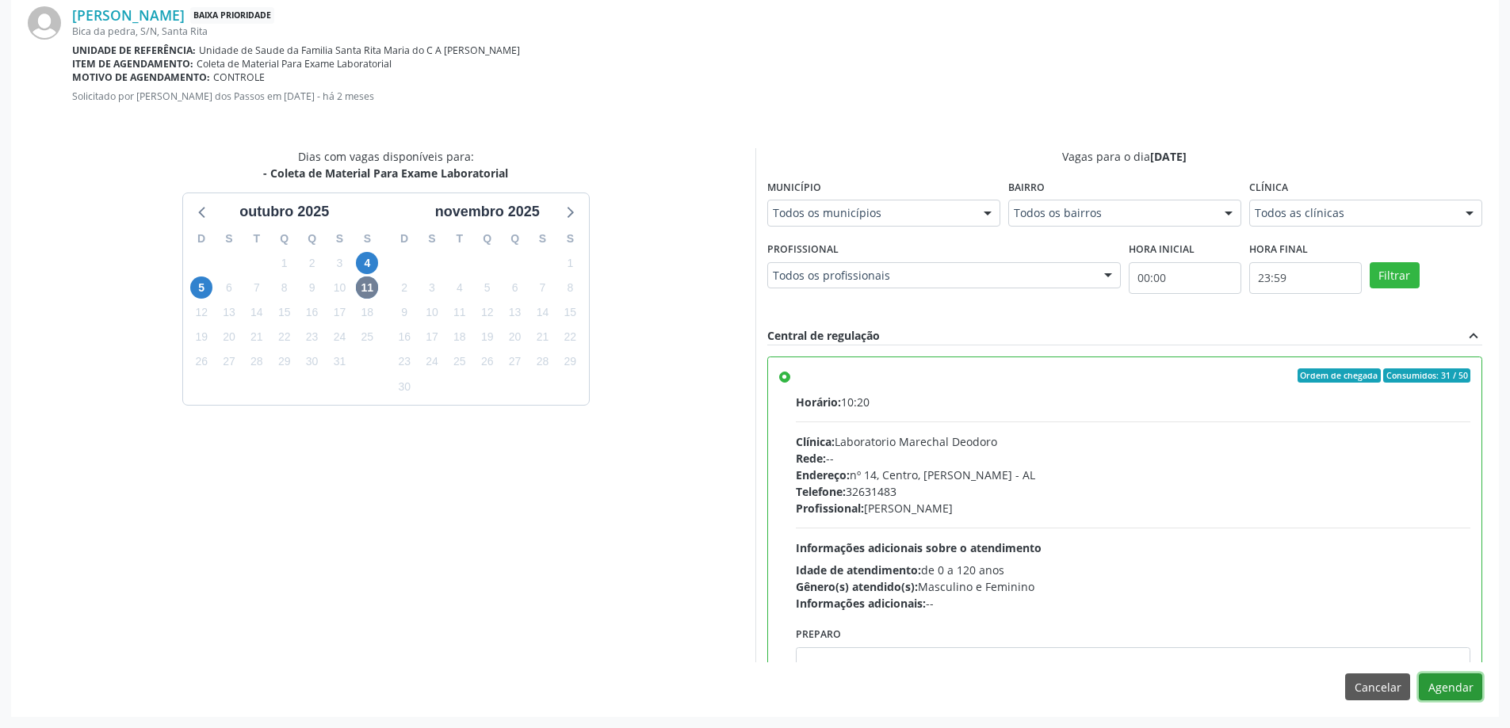
click at [1470, 685] on button "Agendar" at bounding box center [1450, 687] width 63 height 27
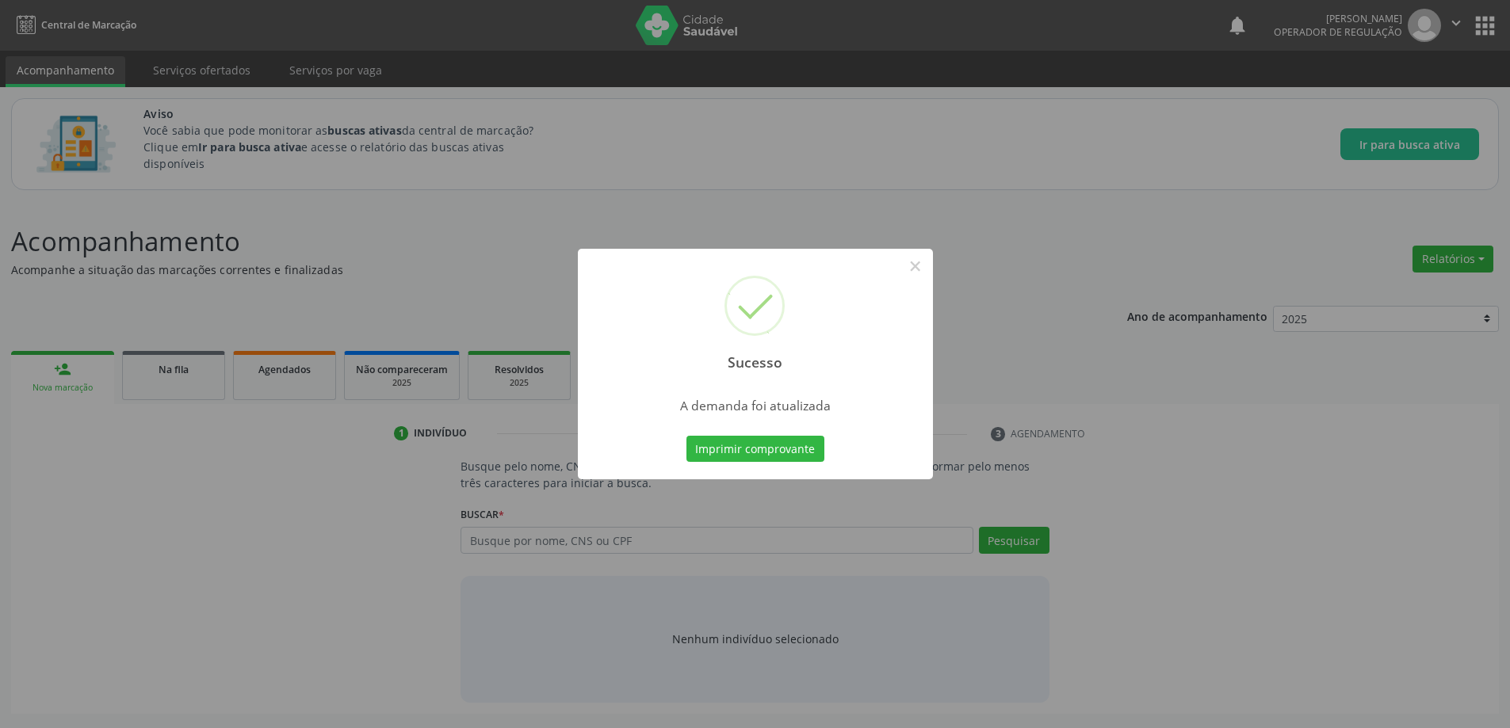
scroll to position [0, 0]
click at [930, 269] on button "×" at bounding box center [920, 266] width 27 height 27
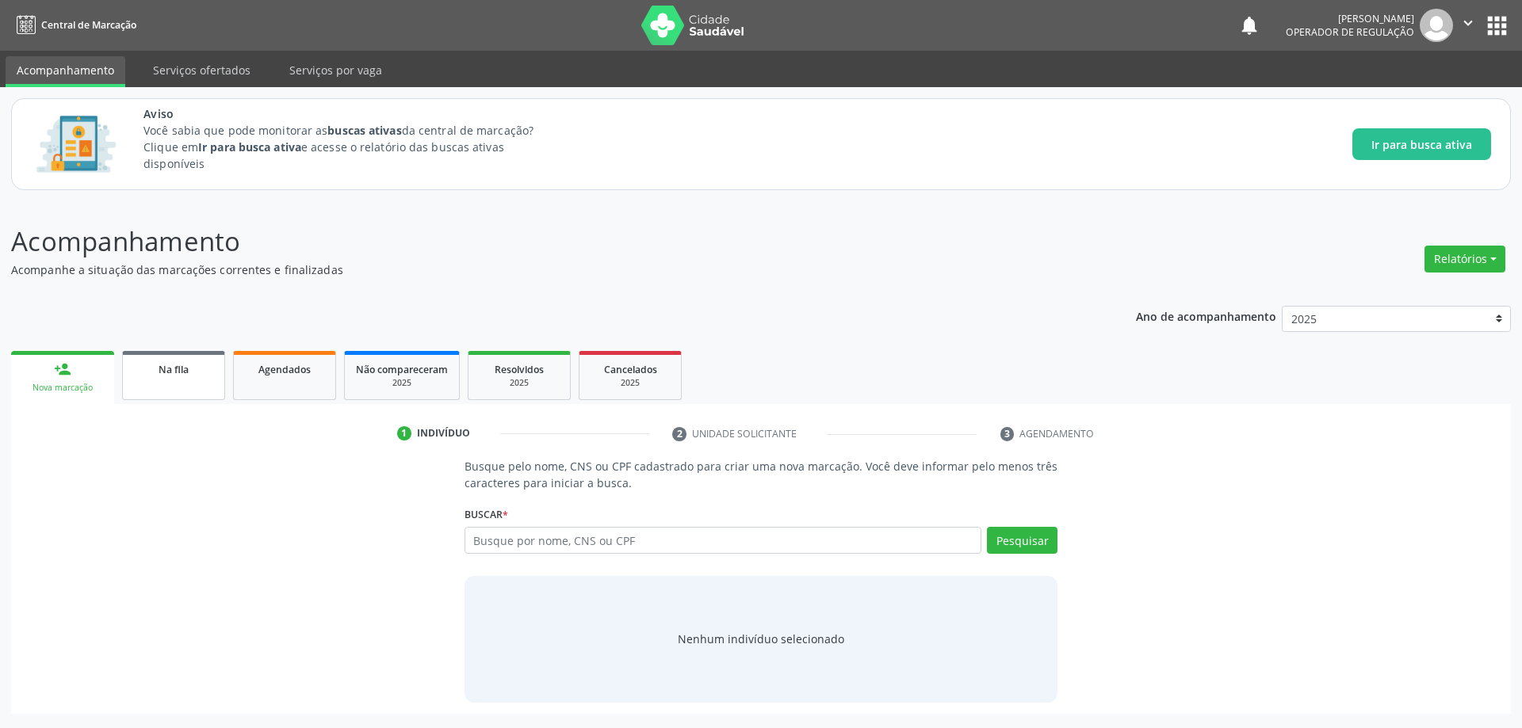
click at [183, 380] on link "Na fila" at bounding box center [173, 375] width 103 height 49
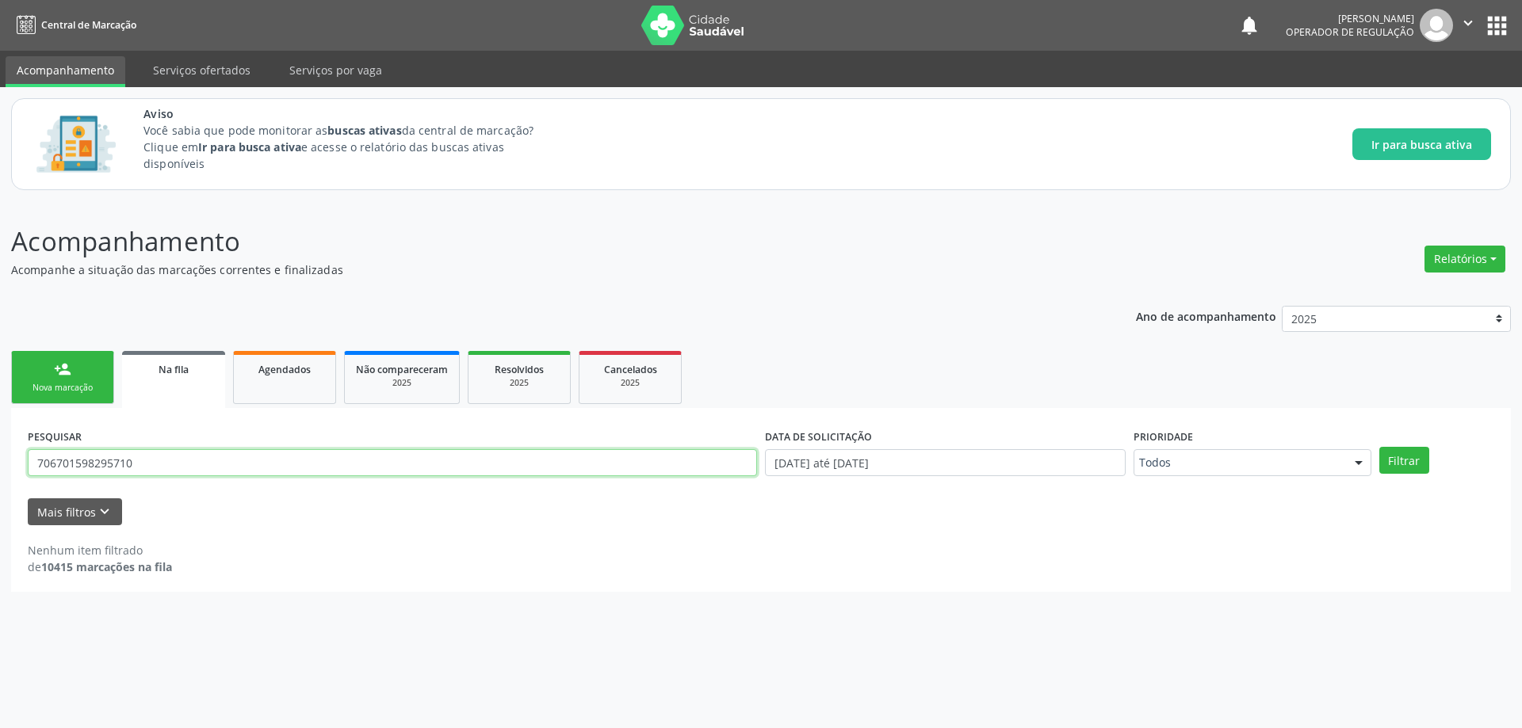
click at [265, 455] on input "706701598295710" at bounding box center [392, 462] width 729 height 27
type input "898005926640085"
click at [1379, 447] on button "Filtrar" at bounding box center [1404, 460] width 50 height 27
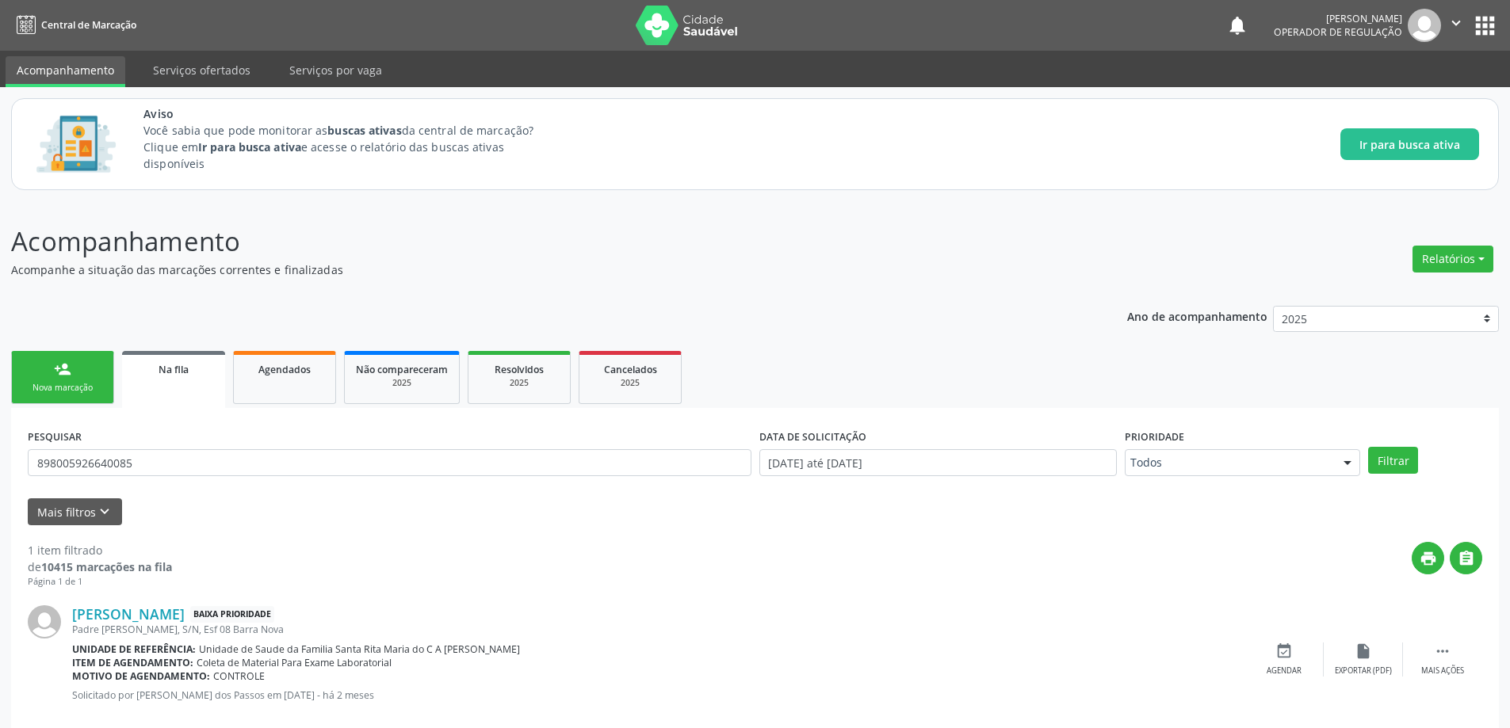
scroll to position [29, 0]
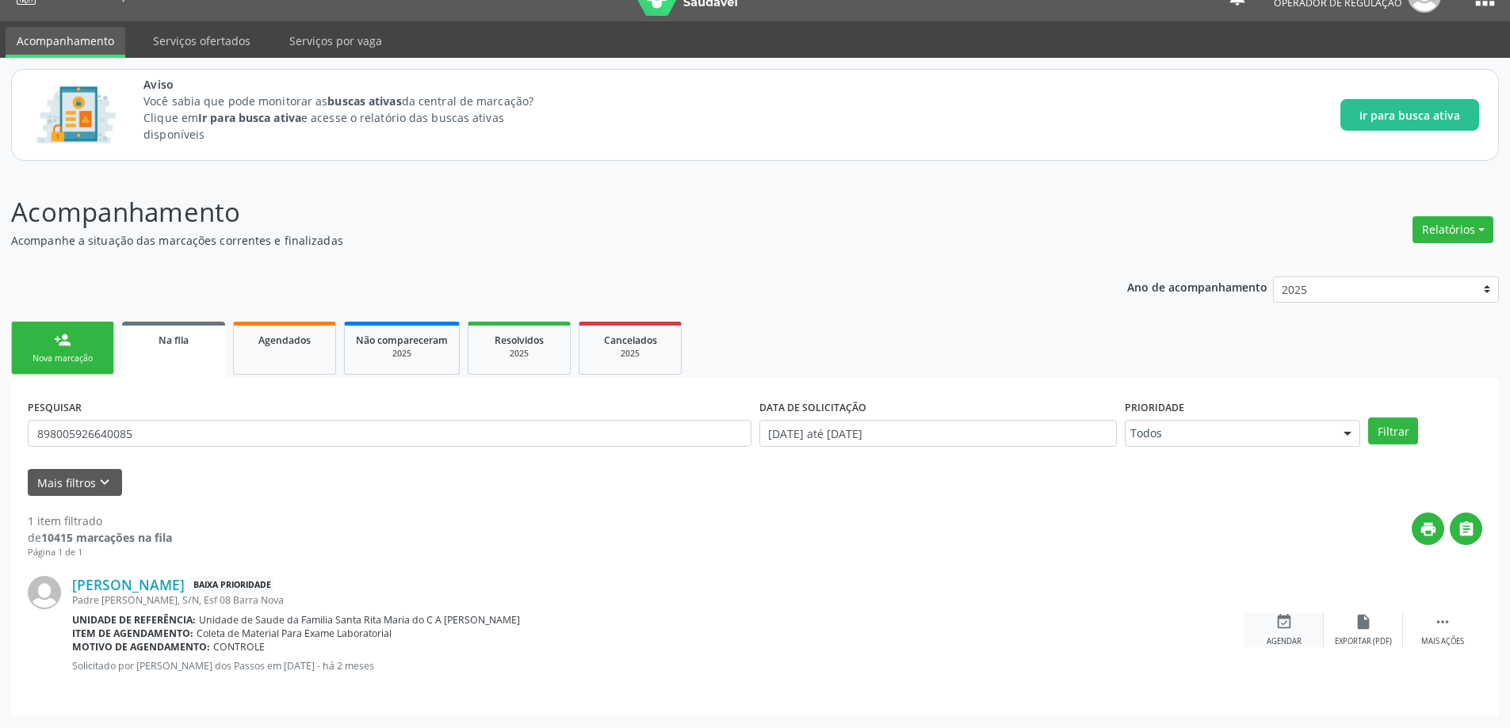
click at [1294, 644] on div "Agendar" at bounding box center [1283, 641] width 35 height 11
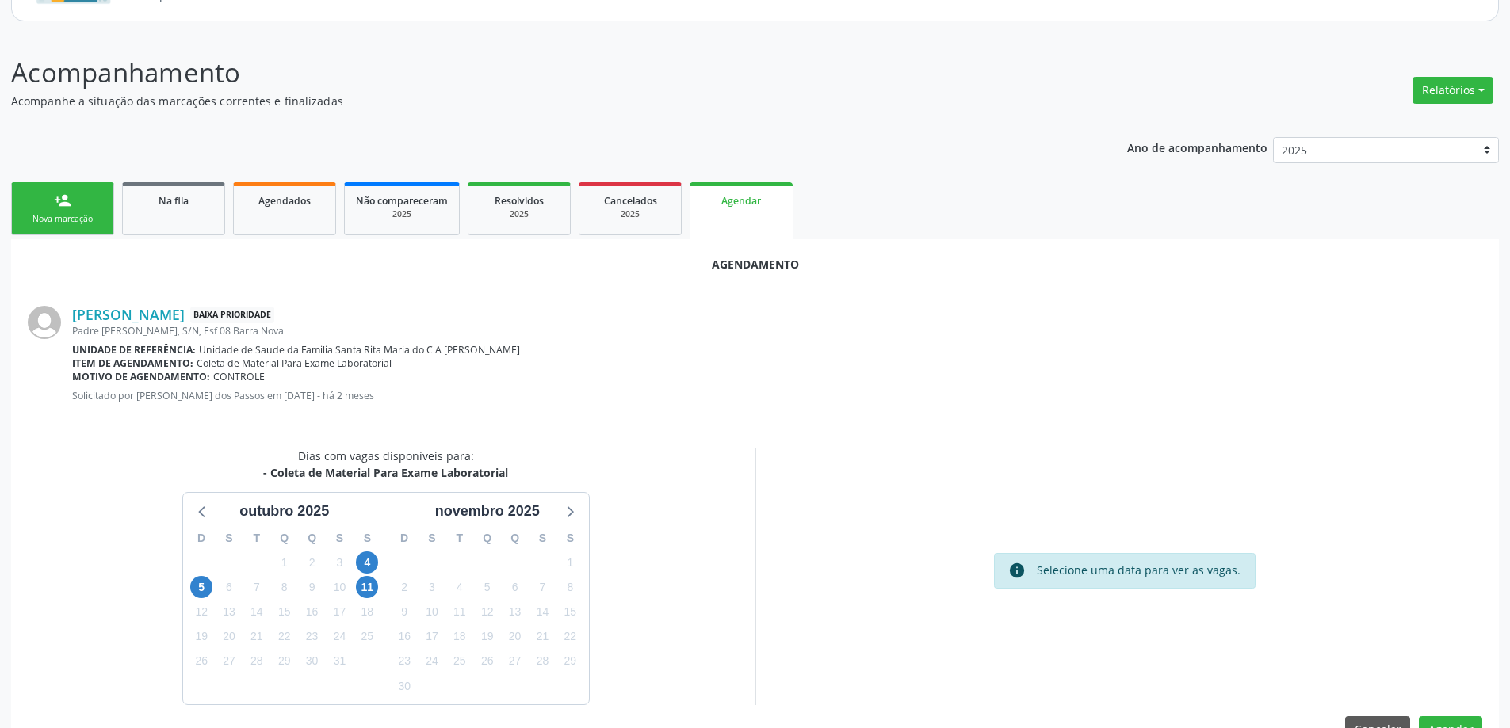
scroll to position [211, 0]
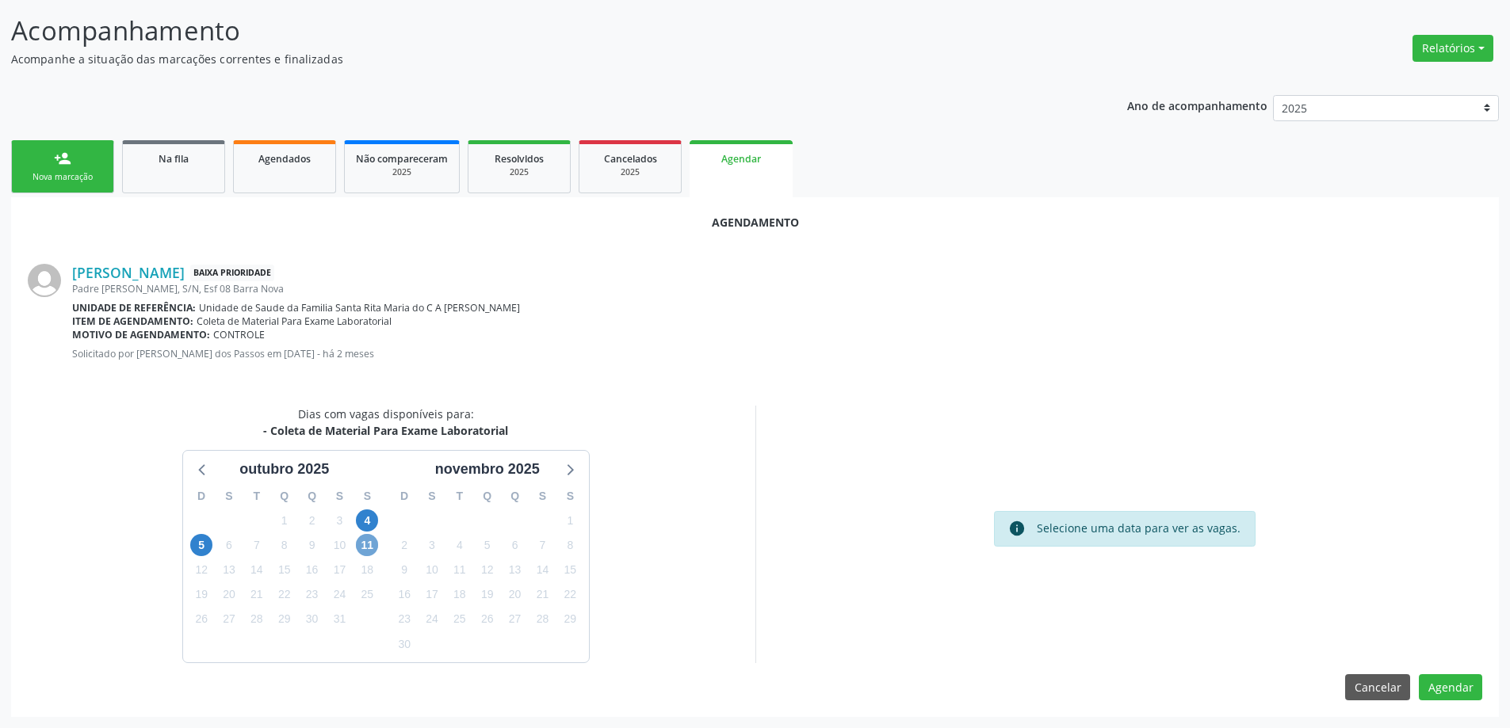
click at [361, 551] on span "11" at bounding box center [367, 545] width 22 height 22
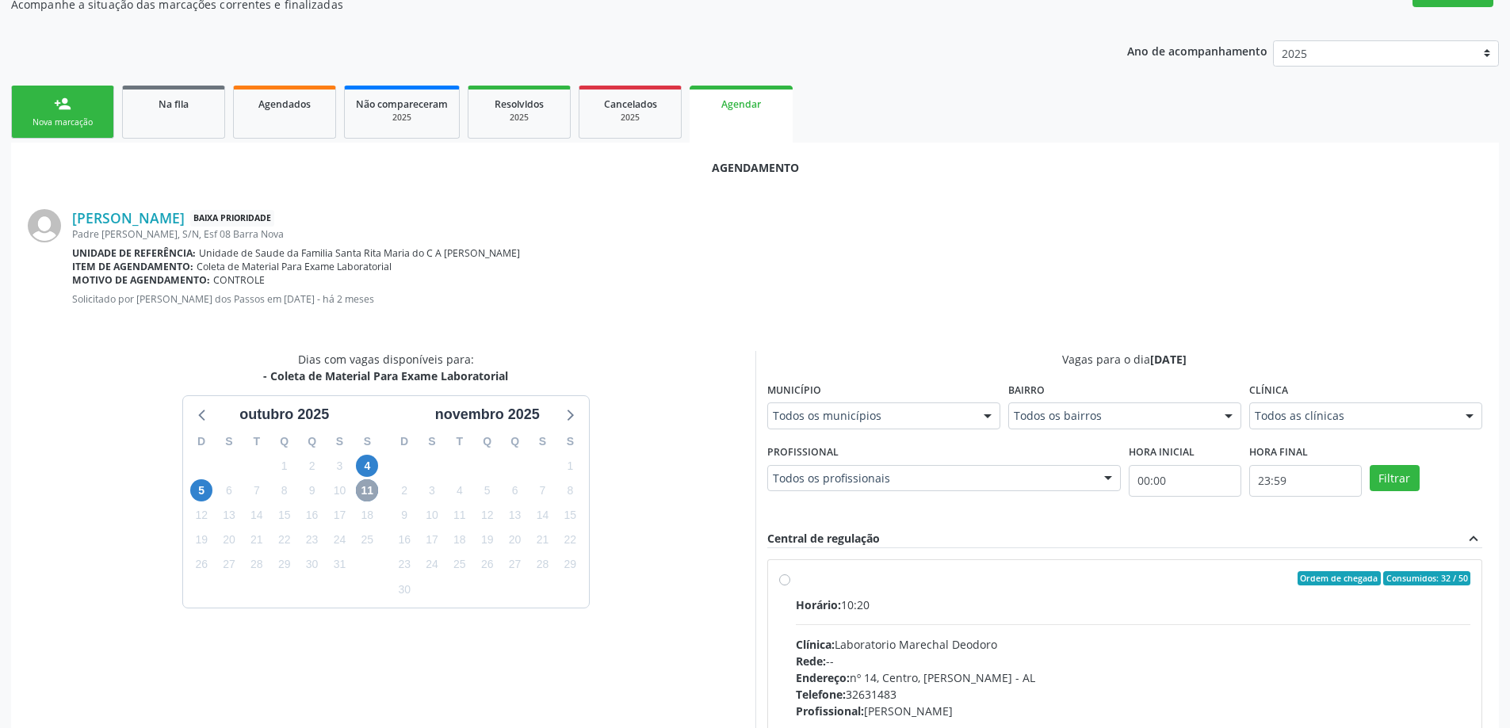
scroll to position [369, 0]
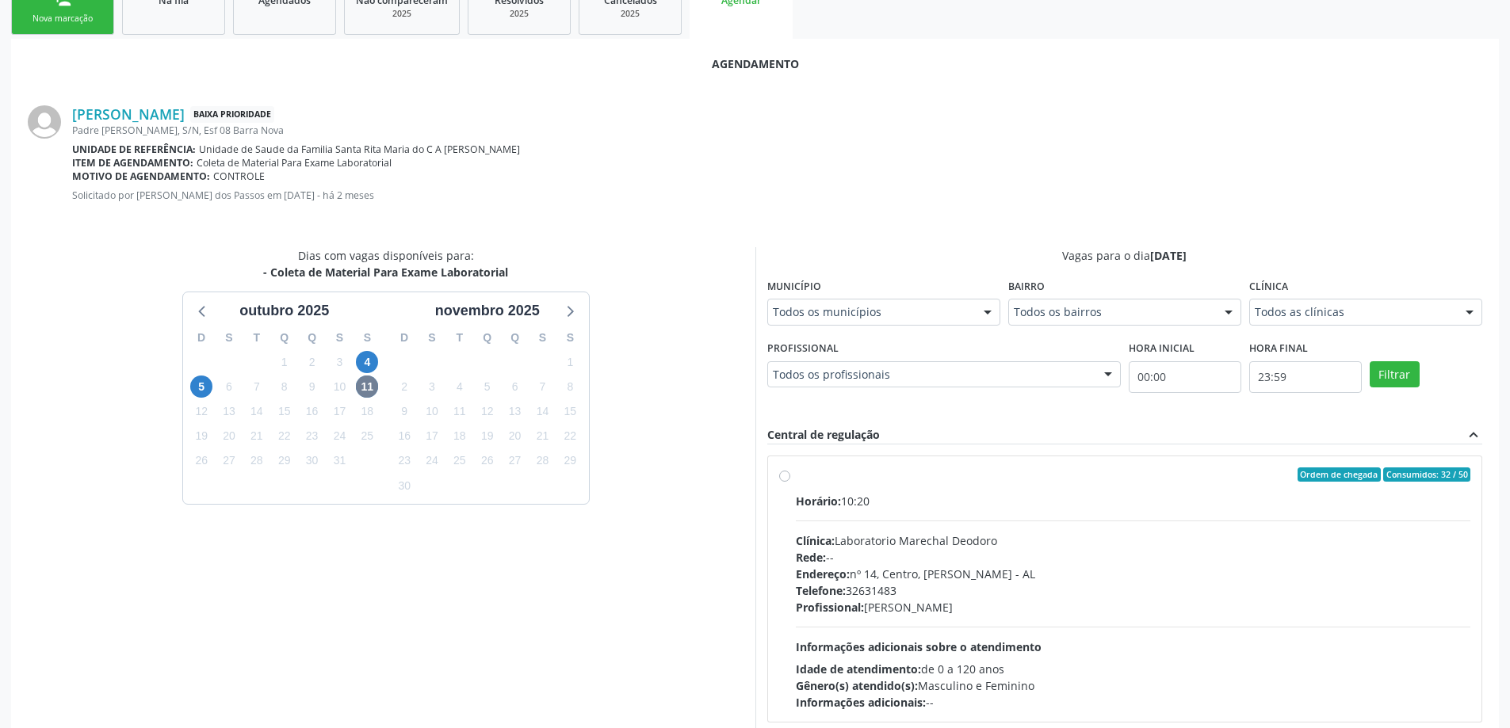
click at [796, 472] on label "Ordem de chegada Consumidos: 32 / 50 Horário: 10:20 Clínica: Laboratorio Marech…" at bounding box center [1133, 589] width 675 height 243
click at [779, 472] on input "Ordem de chegada Consumidos: 32 / 50 Horário: 10:20 Clínica: Laboratorio Marech…" at bounding box center [784, 475] width 11 height 14
radio input "true"
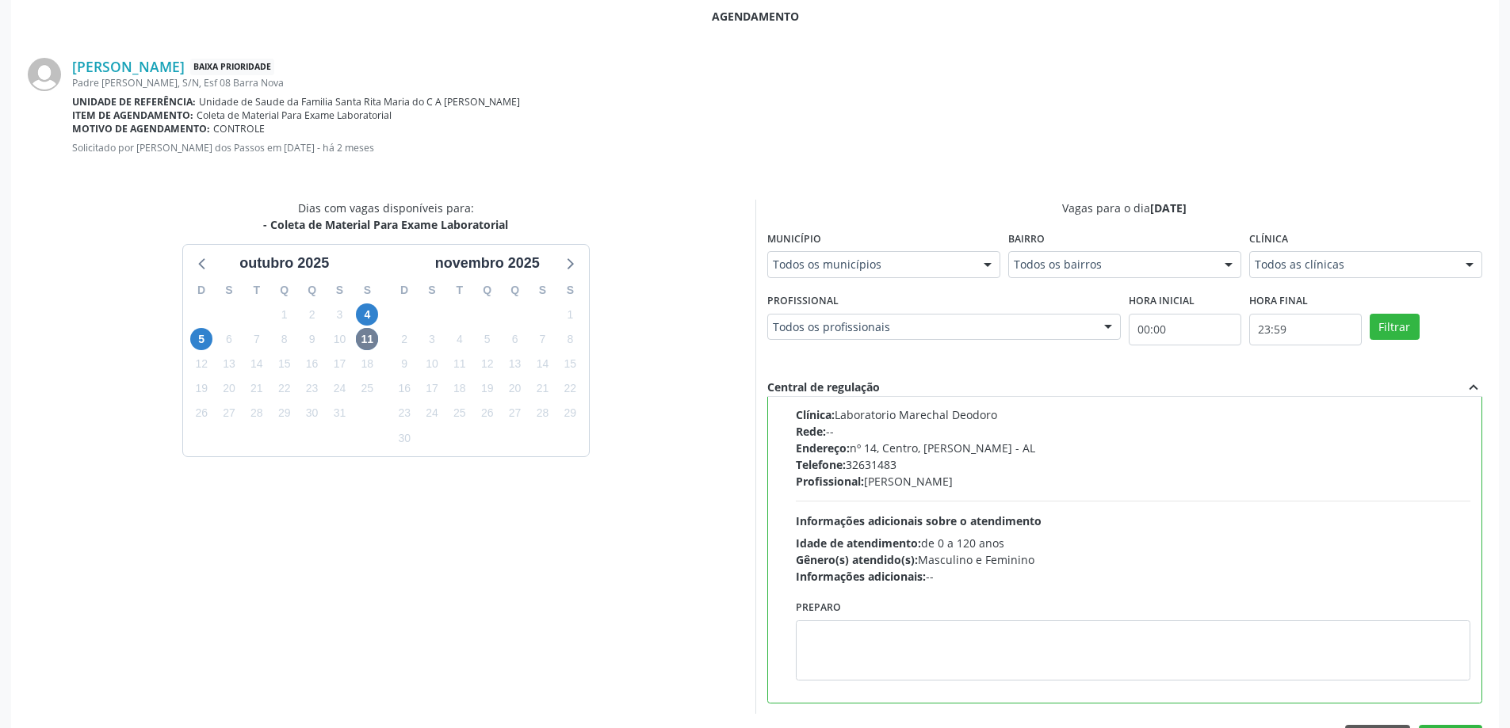
scroll to position [468, 0]
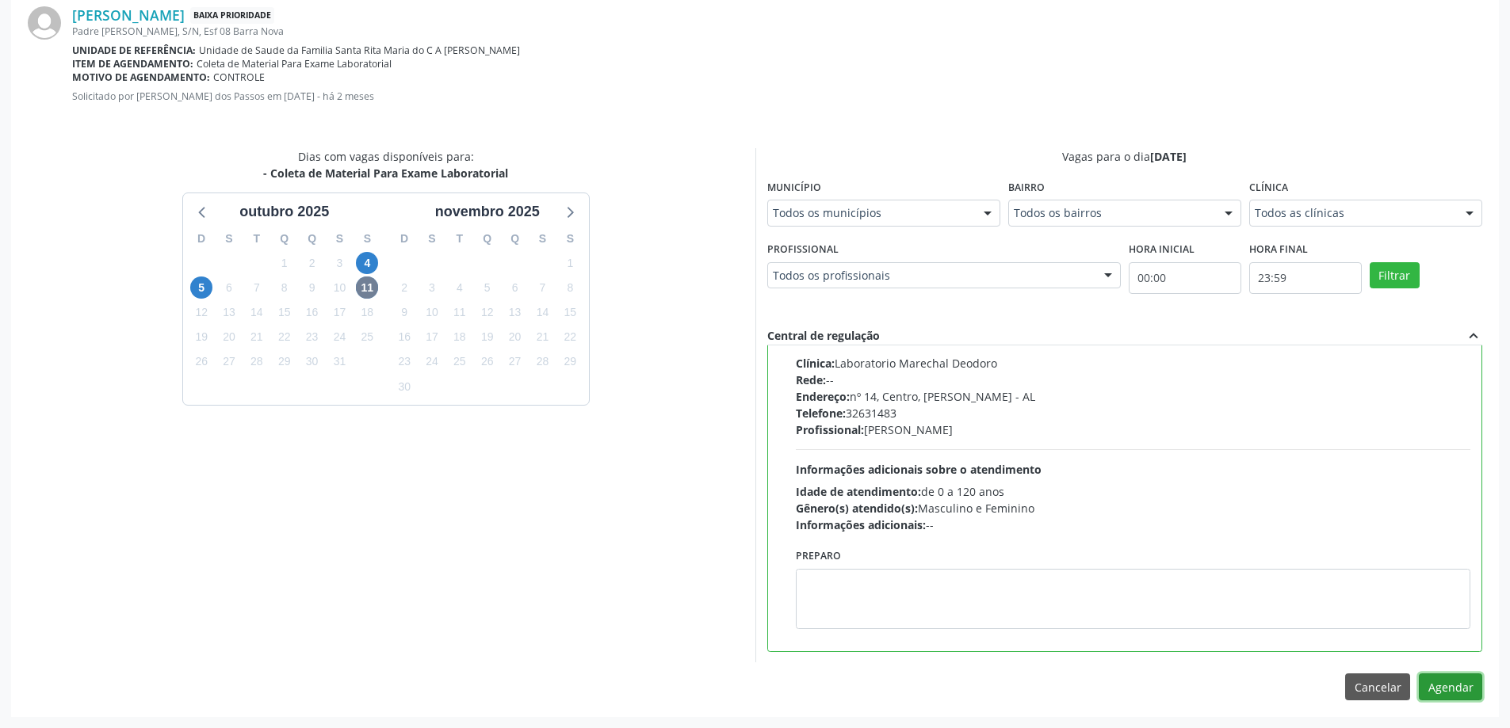
click at [1447, 685] on button "Agendar" at bounding box center [1450, 687] width 63 height 27
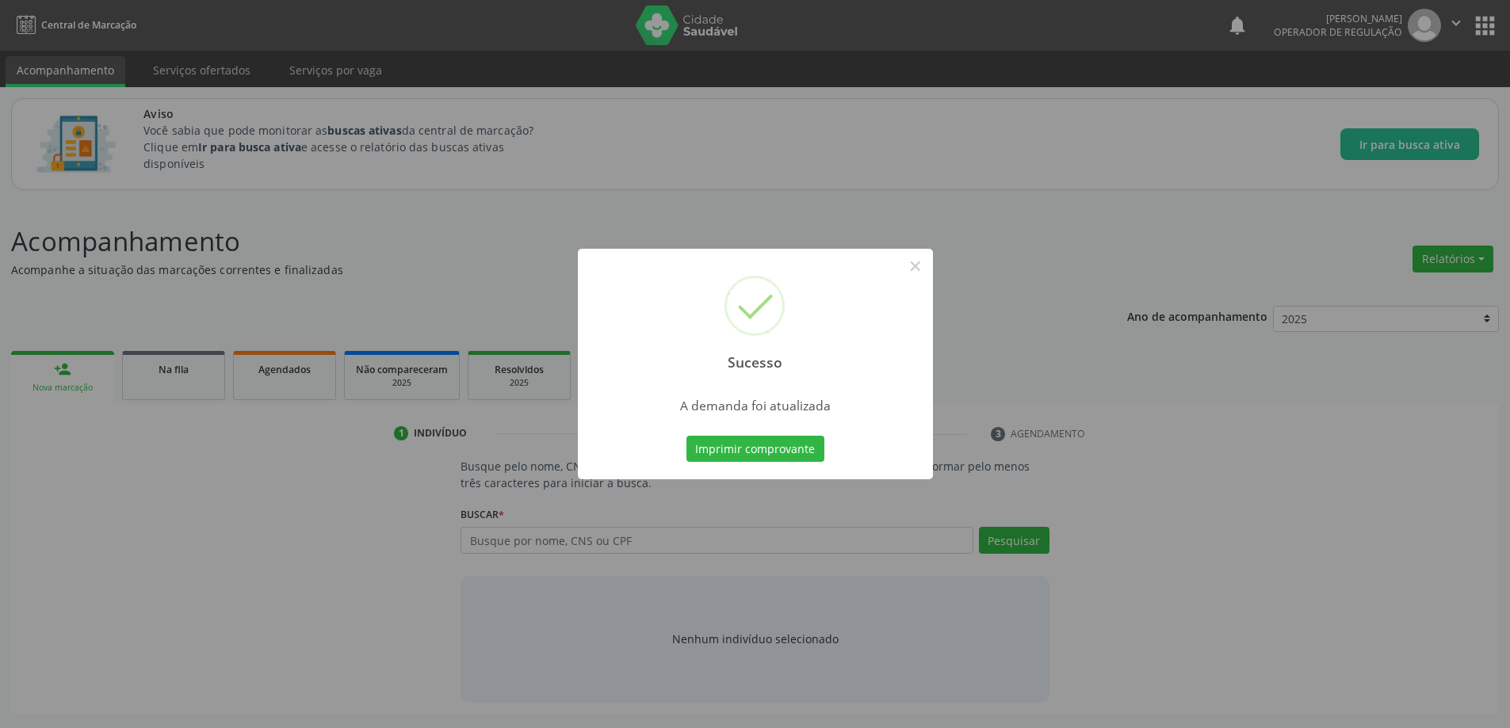
scroll to position [0, 0]
click at [917, 262] on button "×" at bounding box center [920, 266] width 27 height 27
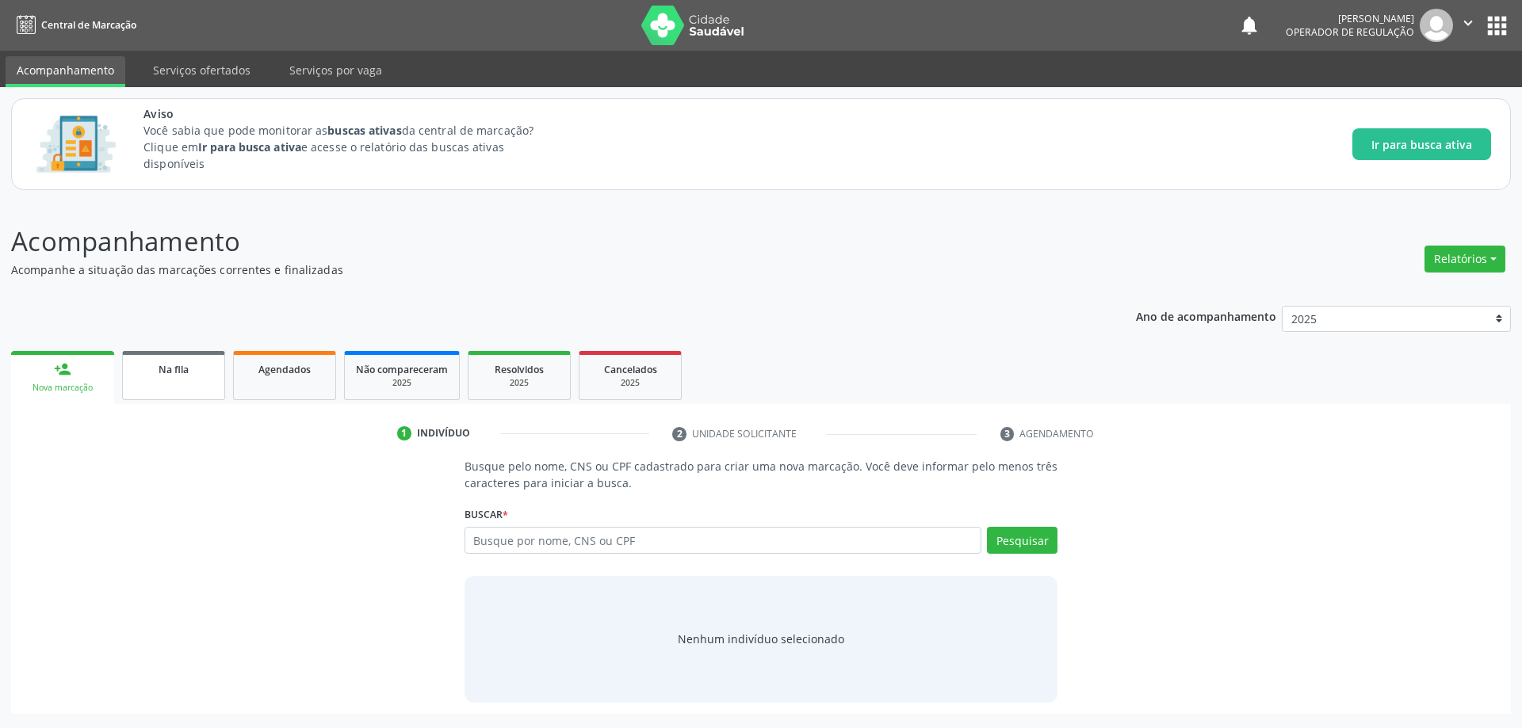
click at [189, 380] on link "Na fila" at bounding box center [173, 375] width 103 height 49
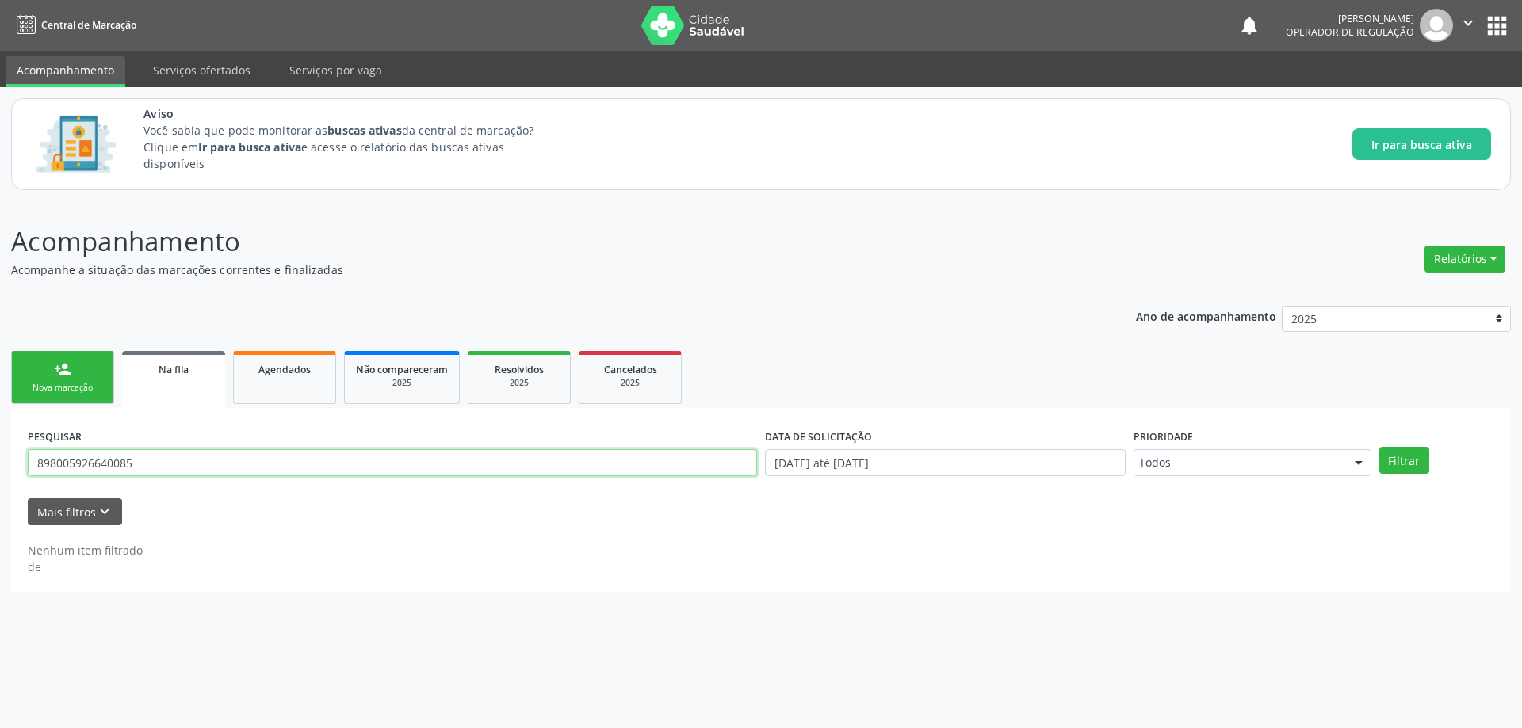
click at [222, 456] on input "898005926640085" at bounding box center [392, 462] width 729 height 27
type input "705200426618975"
click at [1379, 447] on button "Filtrar" at bounding box center [1404, 460] width 50 height 27
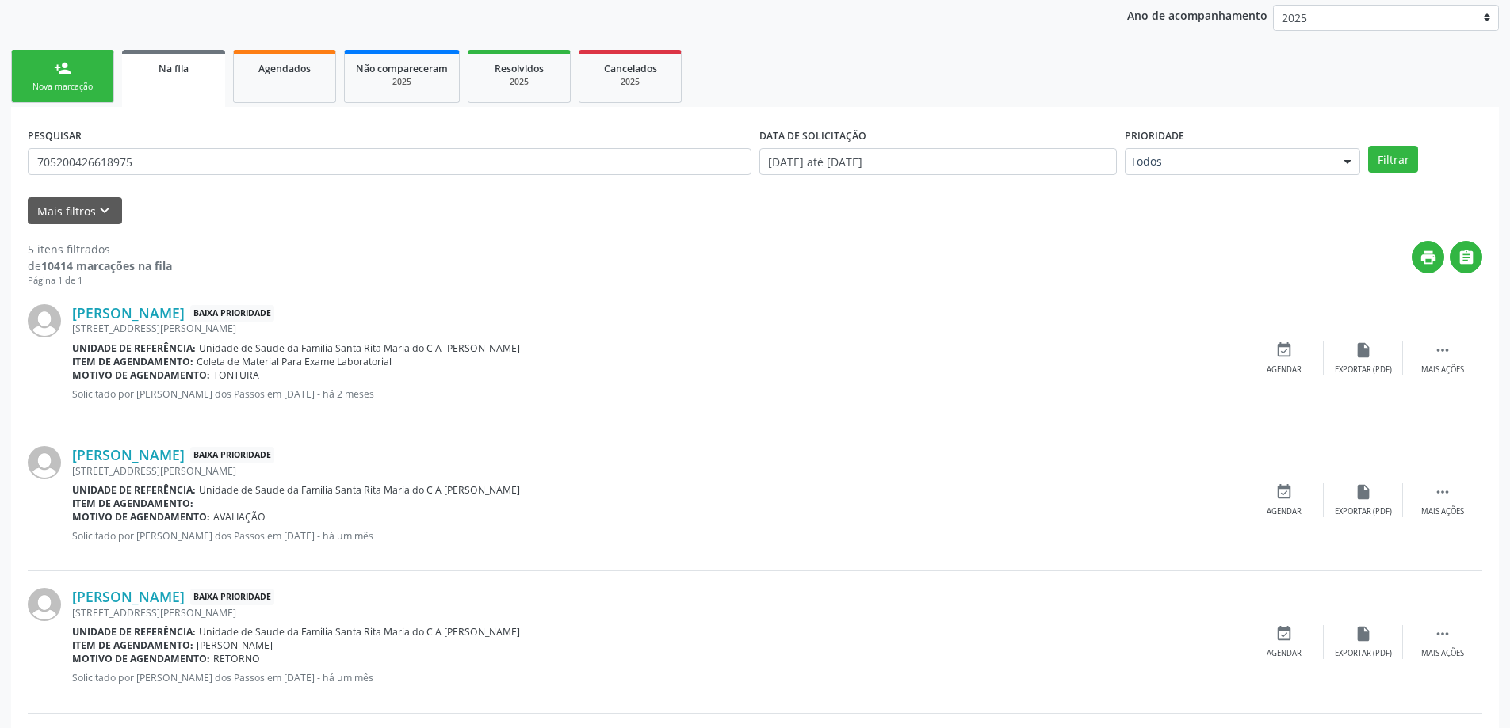
scroll to position [281, 0]
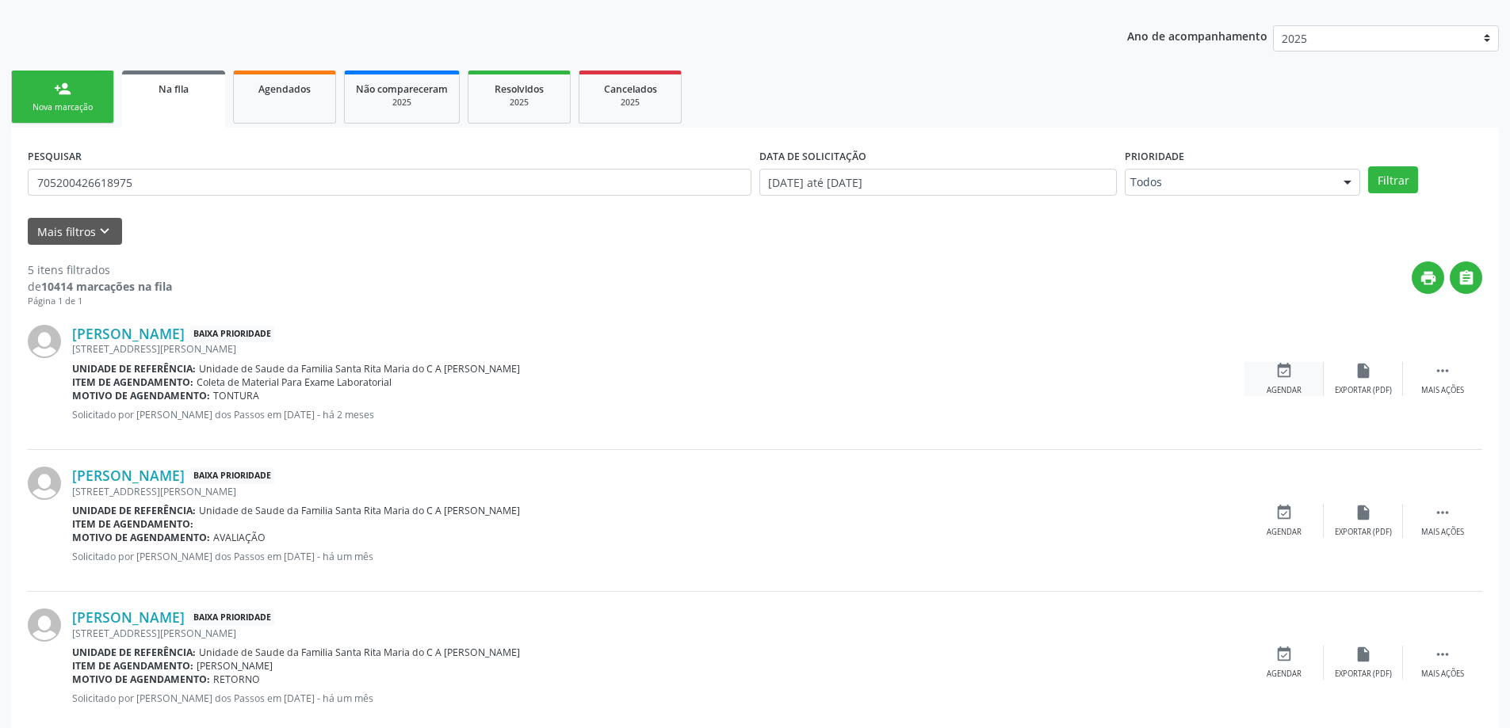
click at [1281, 381] on div "event_available Agendar" at bounding box center [1283, 379] width 79 height 34
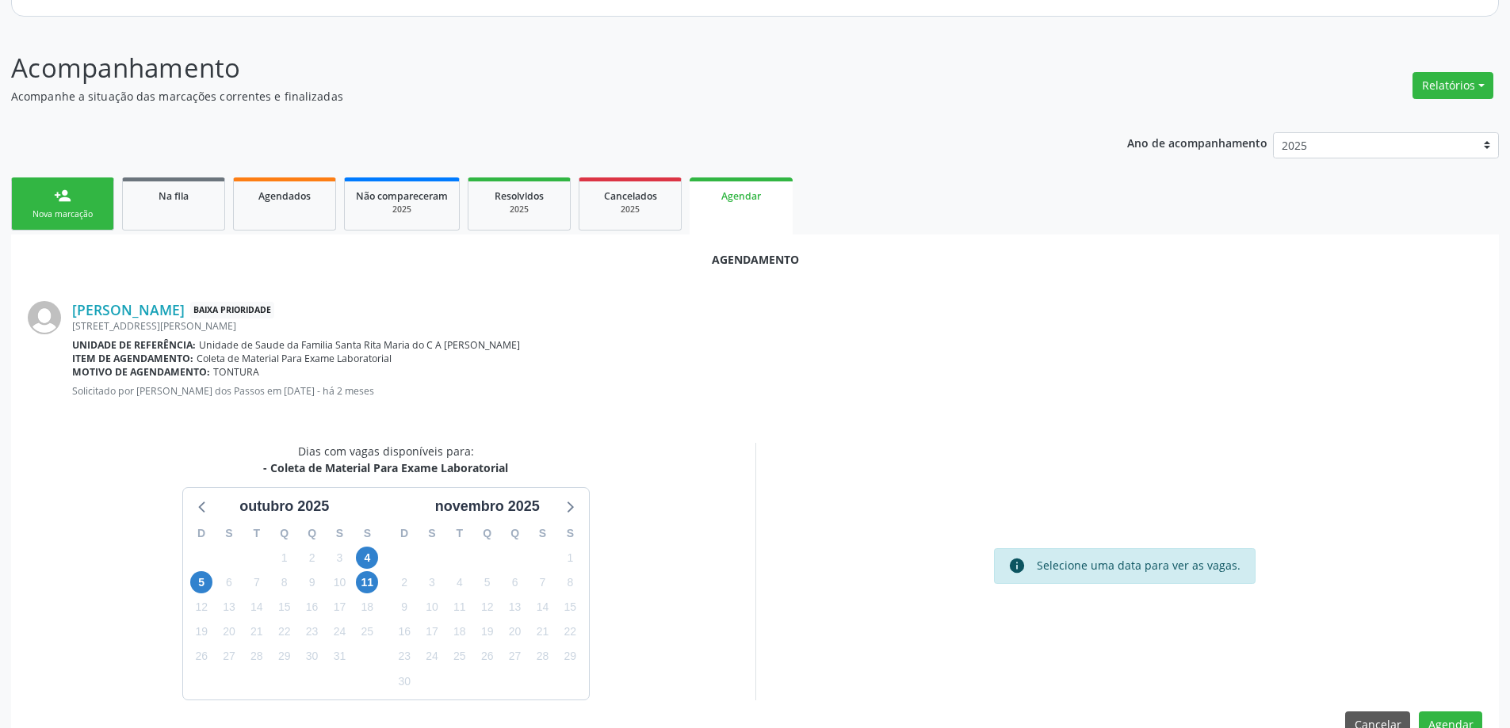
scroll to position [211, 0]
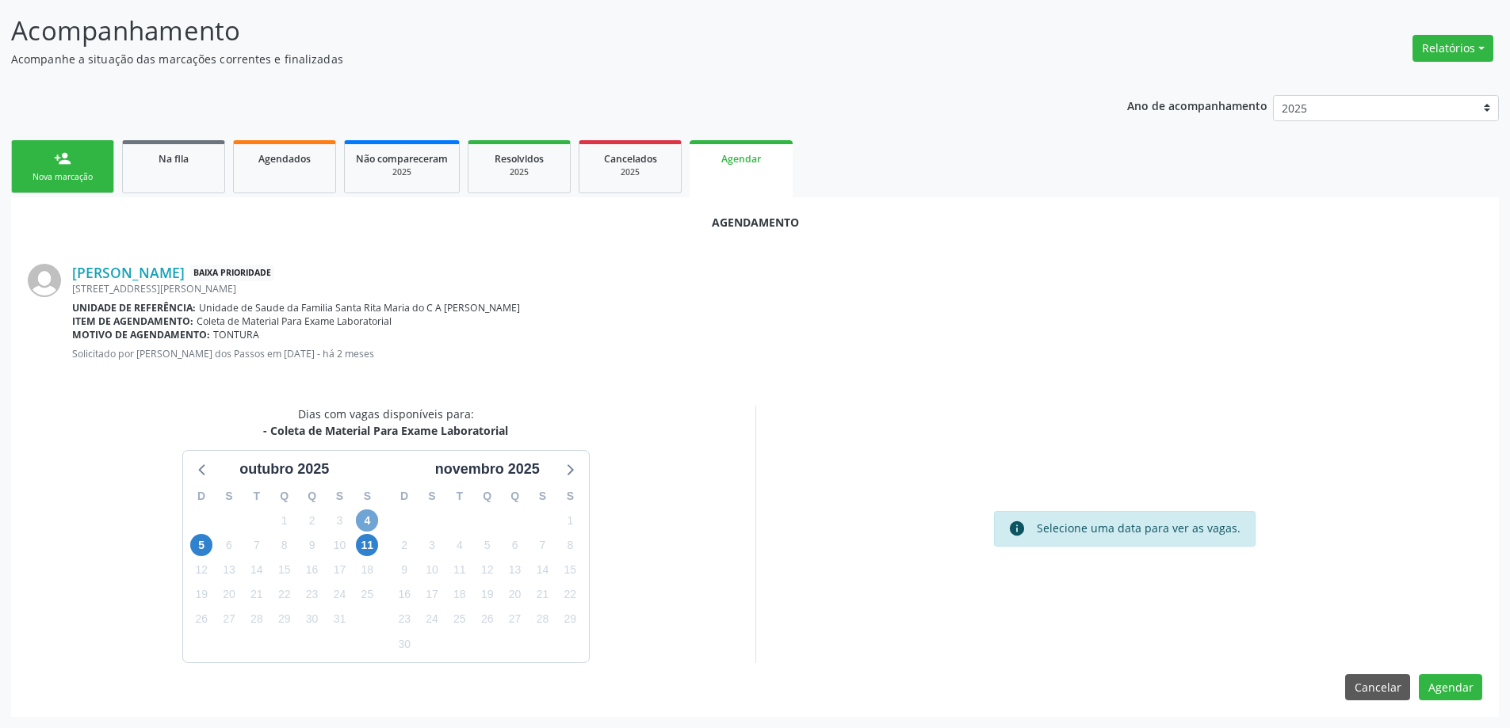
click at [367, 520] on span "4" at bounding box center [367, 521] width 22 height 22
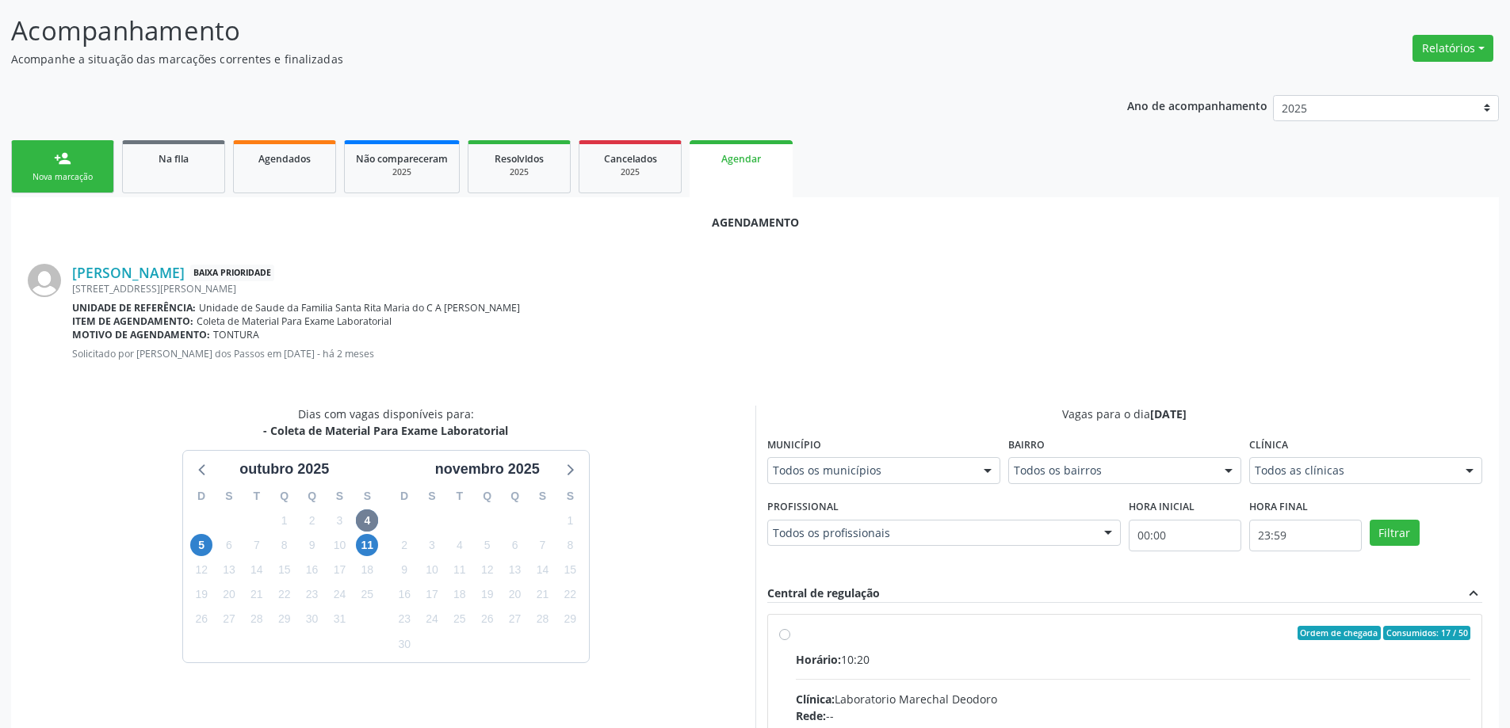
radio input "true"
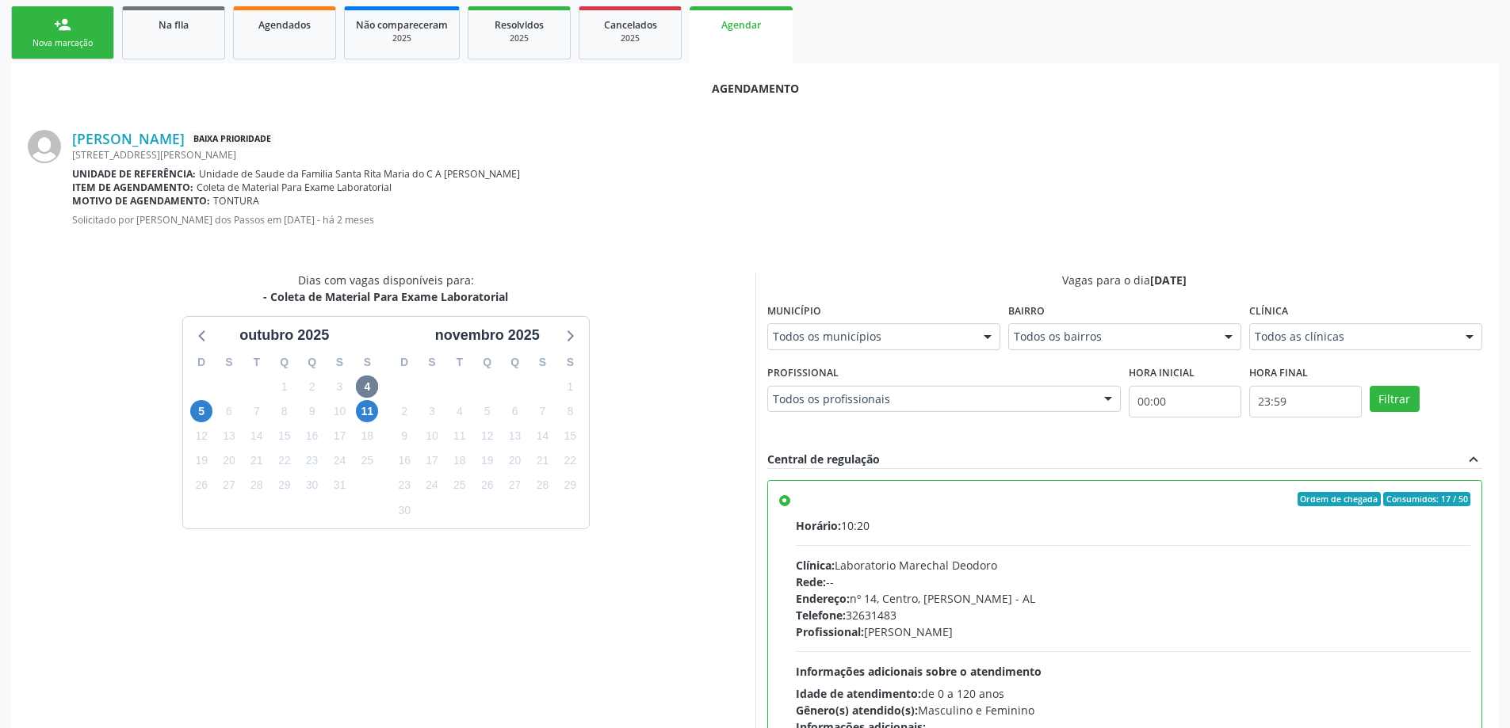
scroll to position [468, 0]
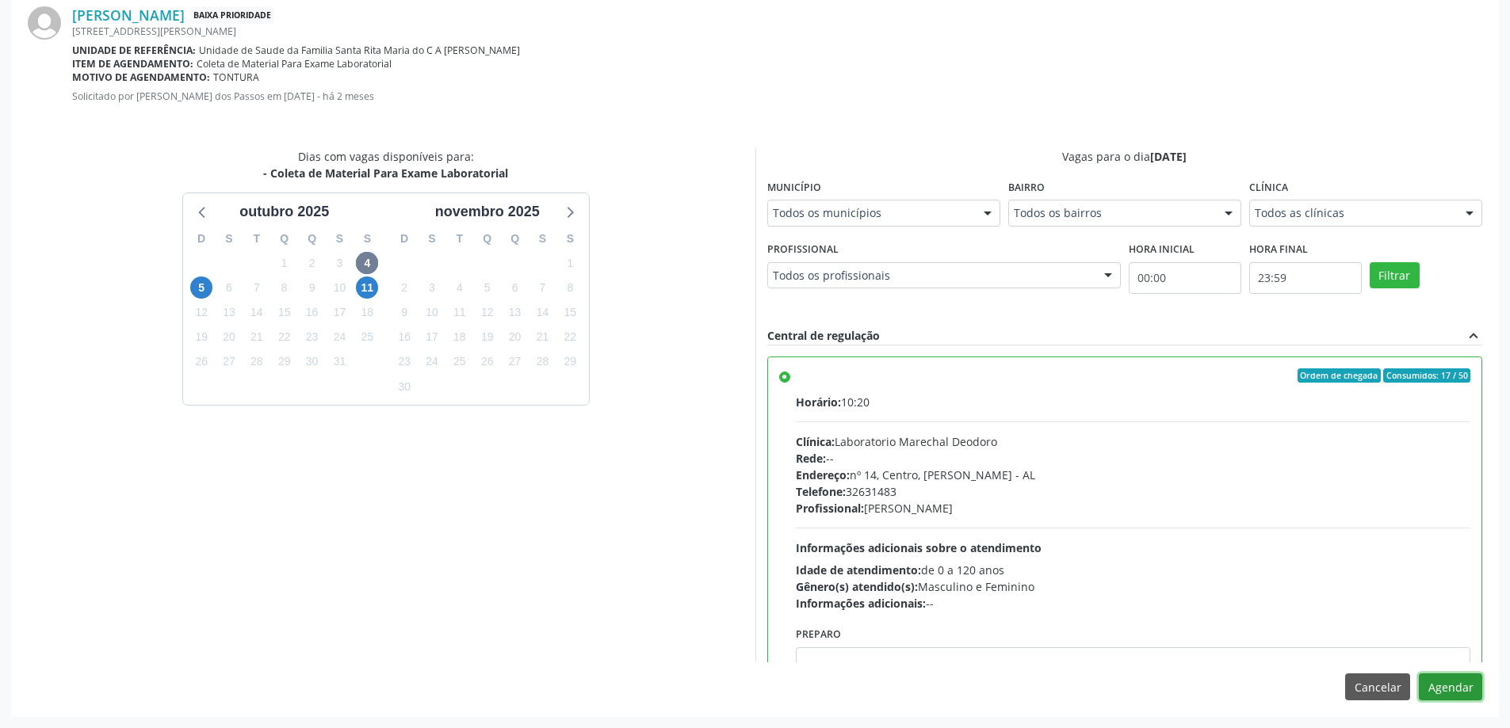
click at [1457, 686] on button "Agendar" at bounding box center [1450, 687] width 63 height 27
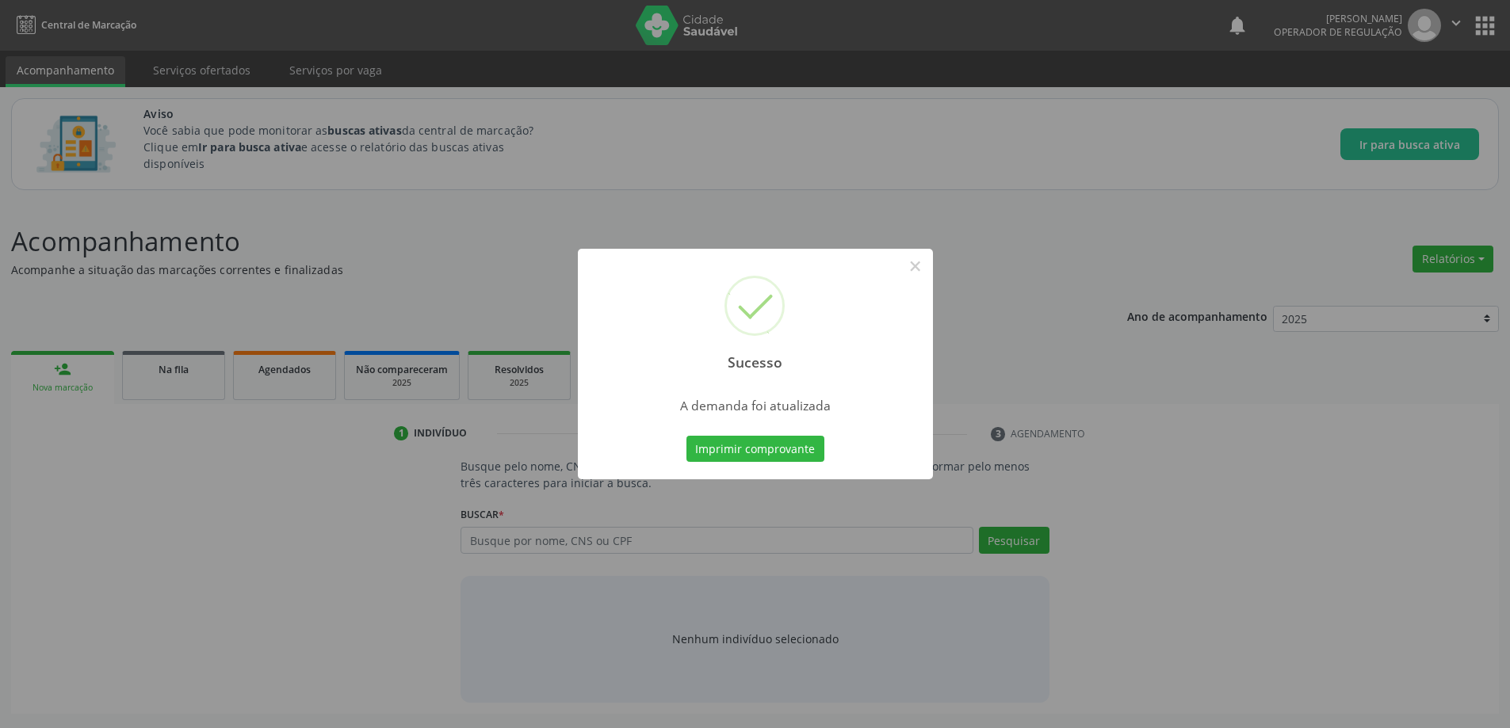
scroll to position [0, 0]
click at [926, 268] on button "×" at bounding box center [920, 266] width 27 height 27
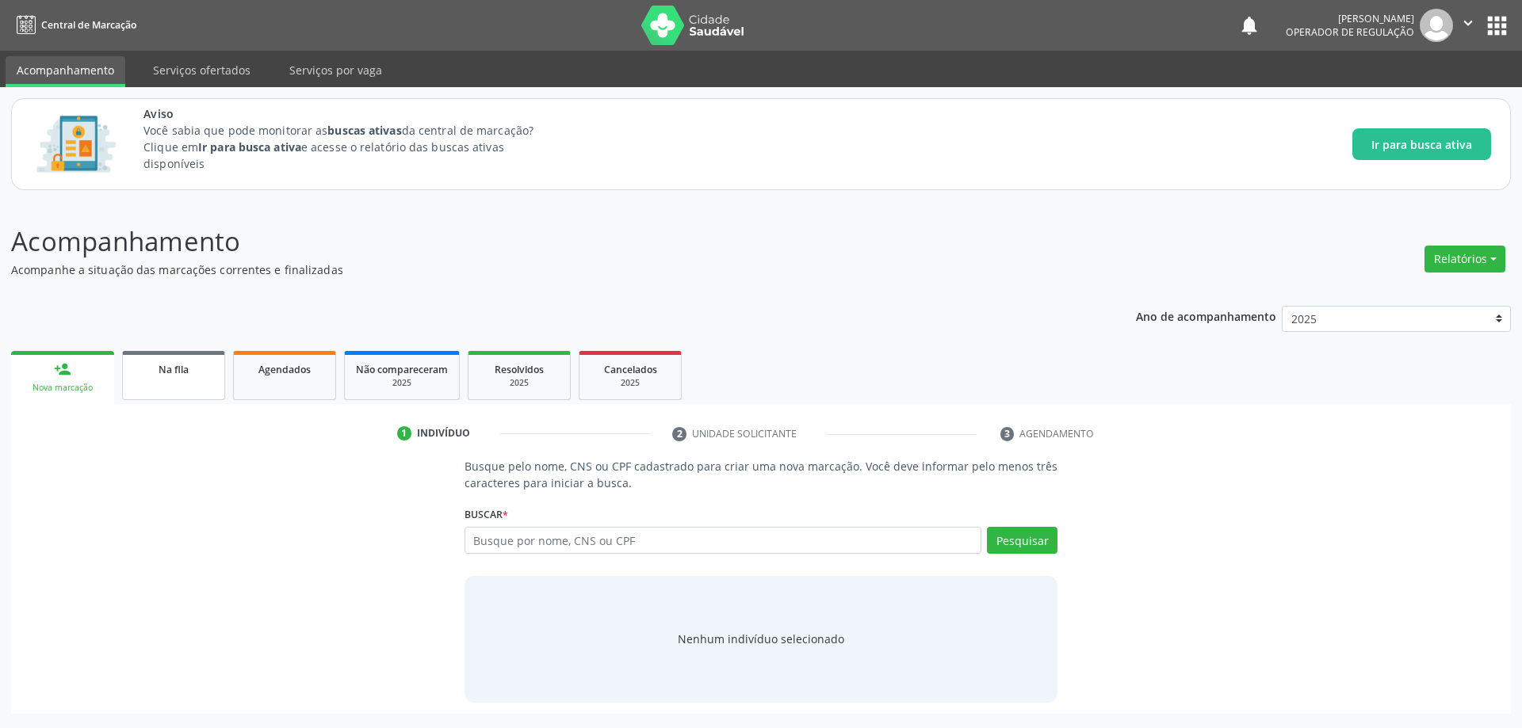
click at [188, 378] on link "Na fila" at bounding box center [173, 375] width 103 height 49
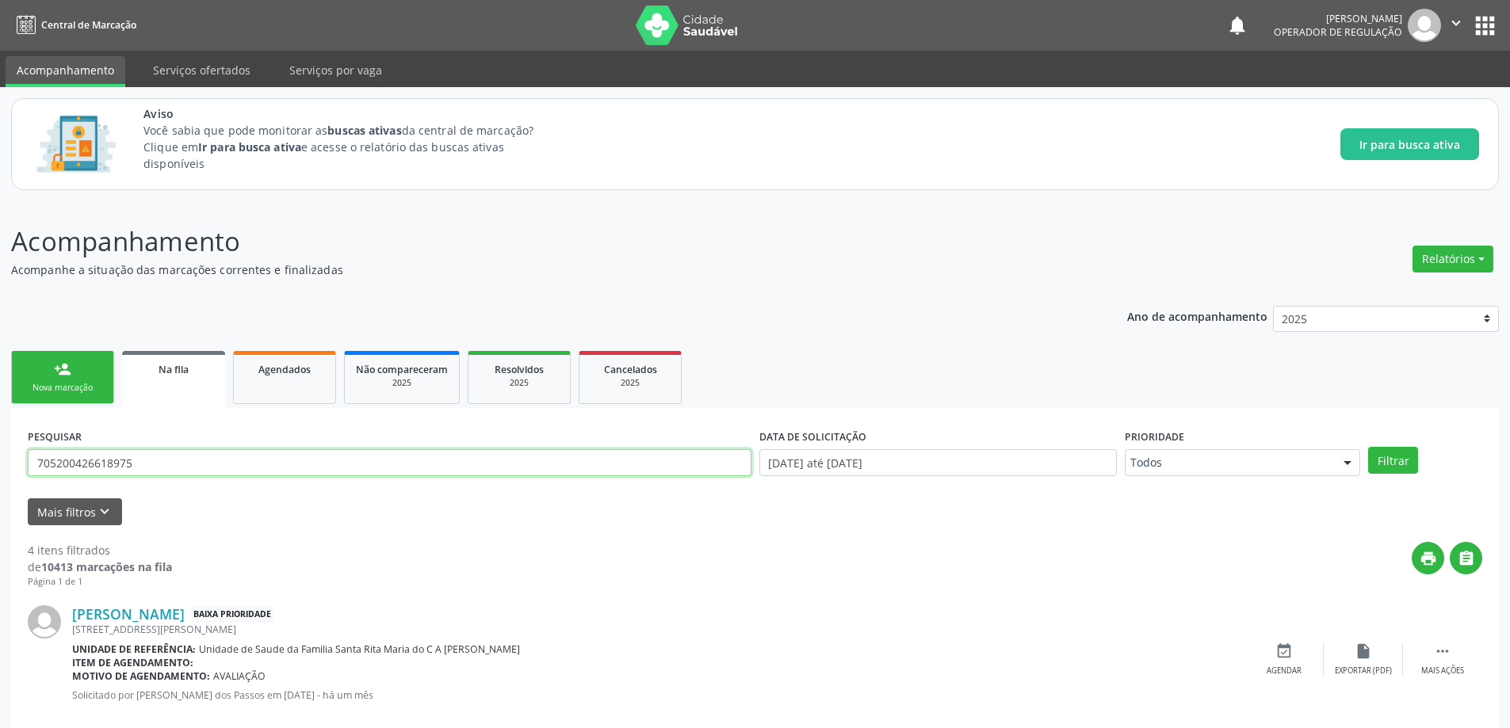
click at [414, 464] on input "705200426618975" at bounding box center [390, 462] width 724 height 27
type input "708201645680949"
click at [1368, 447] on button "Filtrar" at bounding box center [1393, 460] width 50 height 27
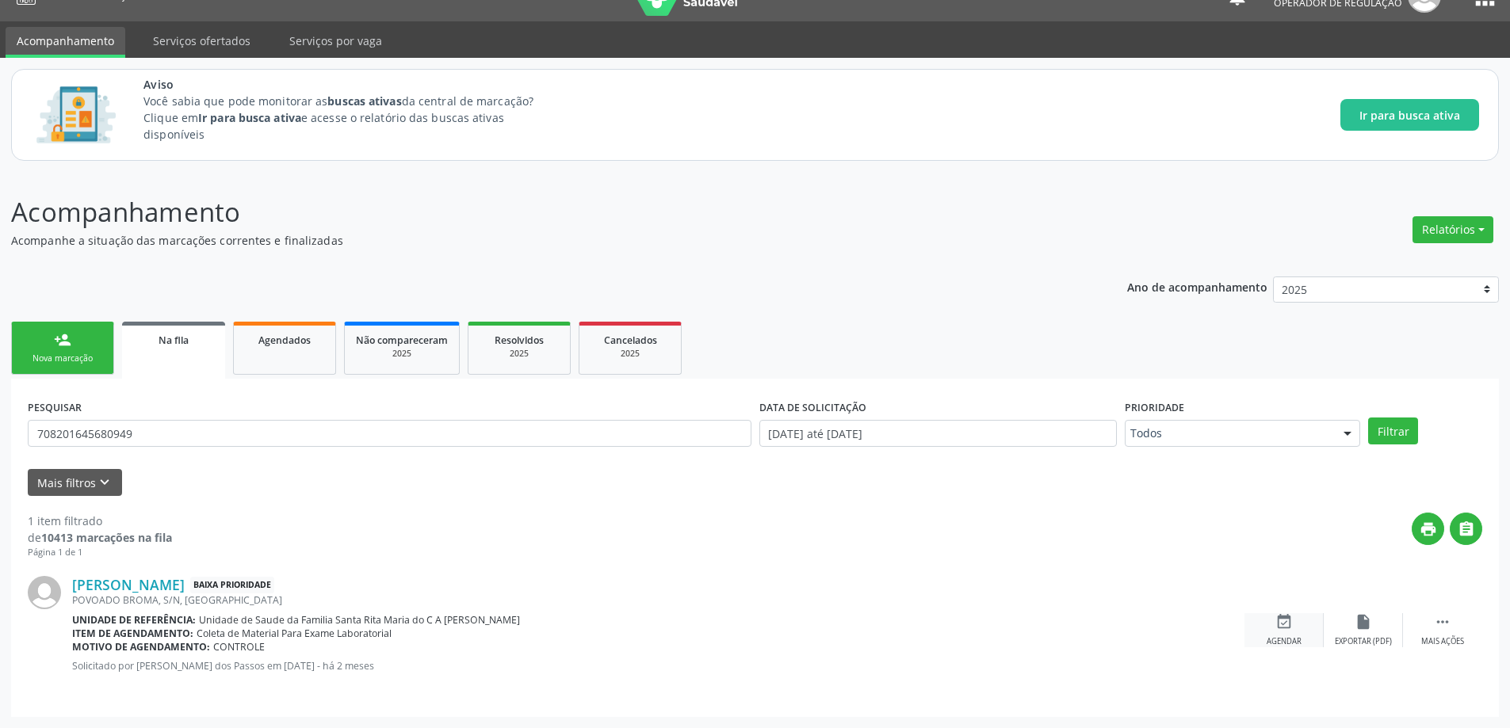
click at [1293, 635] on div "event_available Agendar" at bounding box center [1283, 630] width 79 height 34
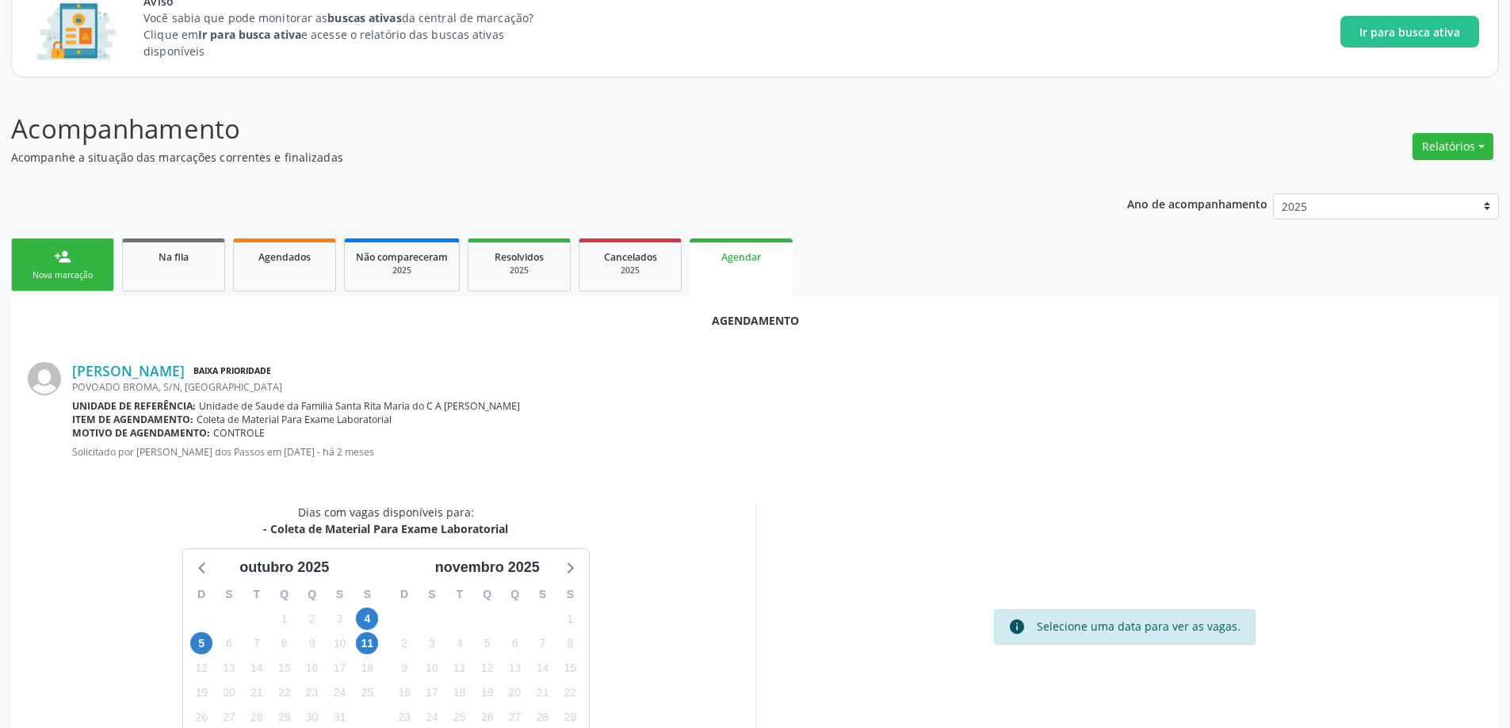
scroll to position [211, 0]
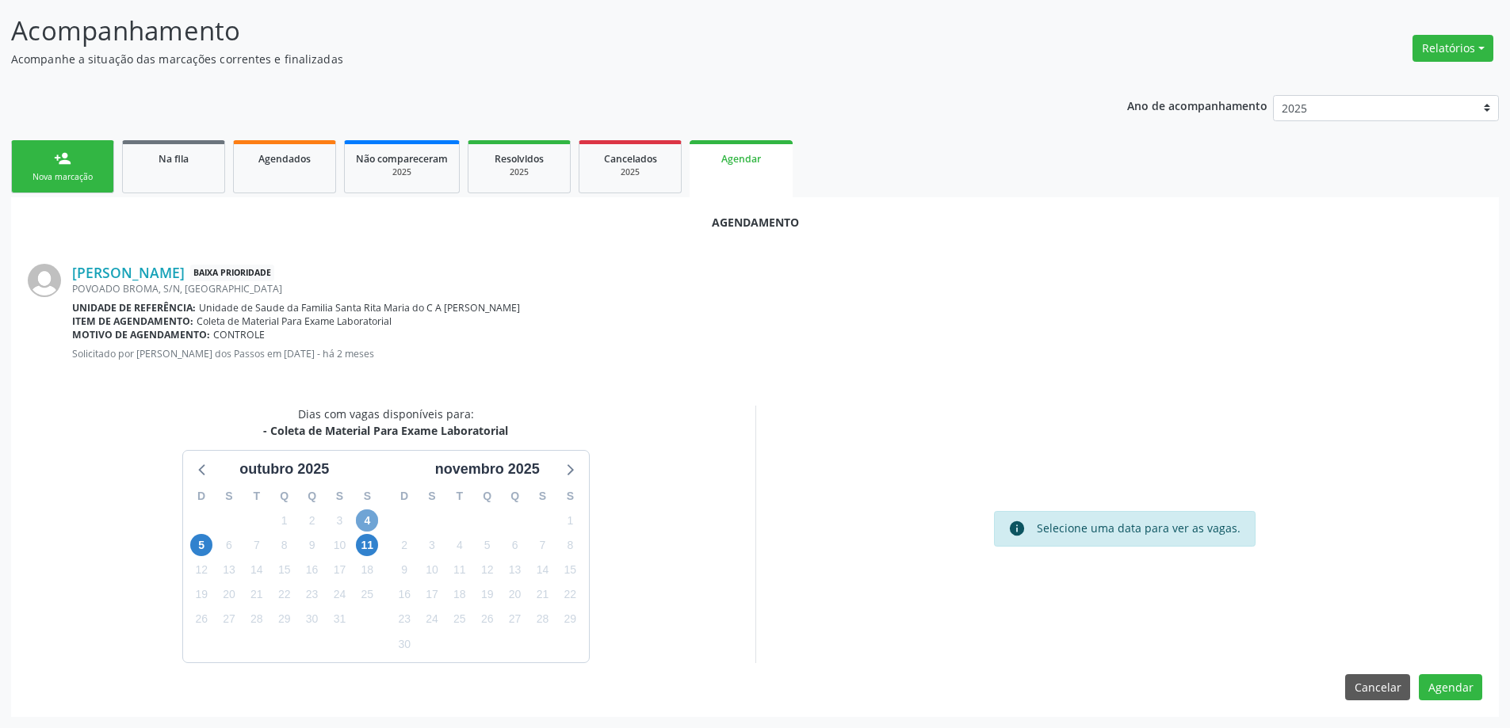
click at [370, 519] on span "4" at bounding box center [367, 521] width 22 height 22
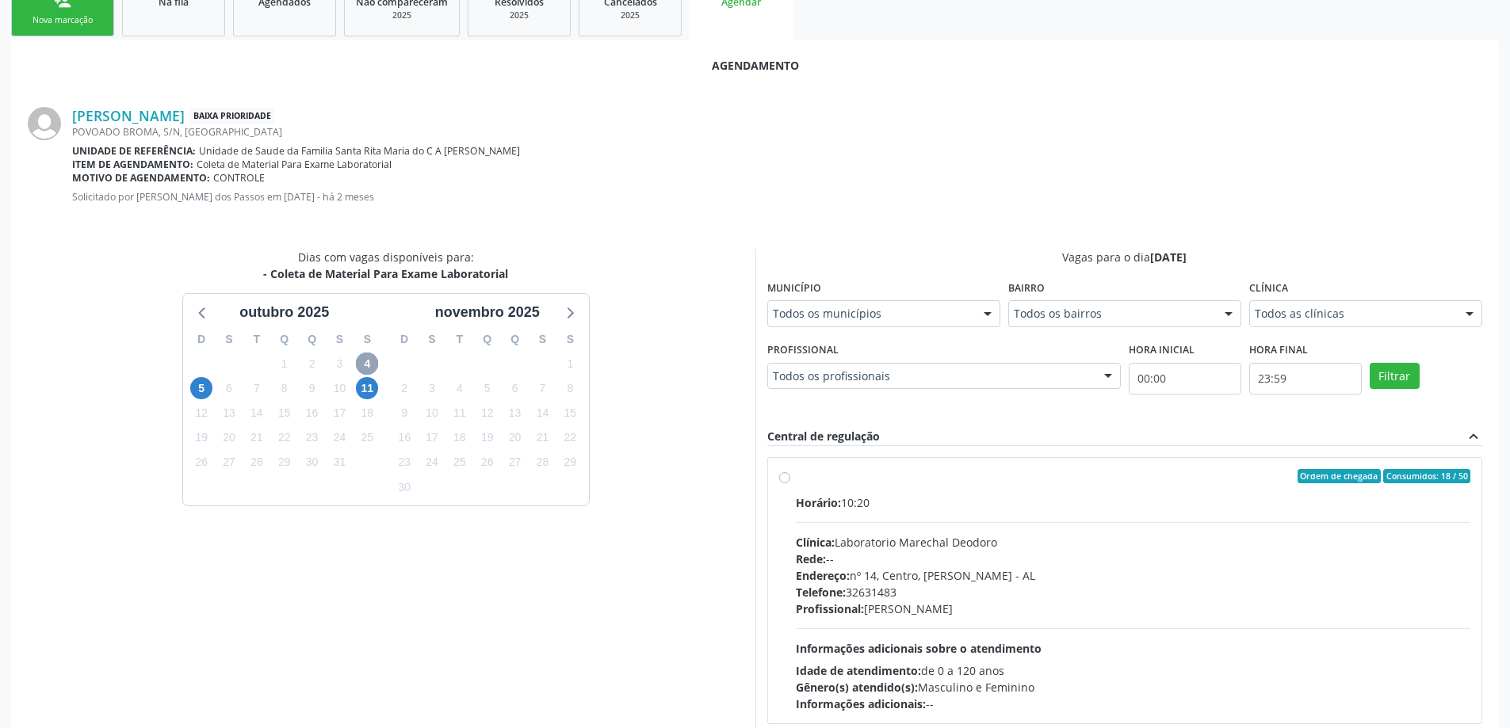
scroll to position [369, 0]
click at [796, 480] on label "Ordem de chegada Consumidos: 18 / 50 Horário: 10:20 Clínica: Laboratorio Marech…" at bounding box center [1133, 589] width 675 height 243
click at [779, 480] on input "Ordem de chegada Consumidos: 18 / 50 Horário: 10:20 Clínica: Laboratorio Marech…" at bounding box center [784, 475] width 11 height 14
radio input "true"
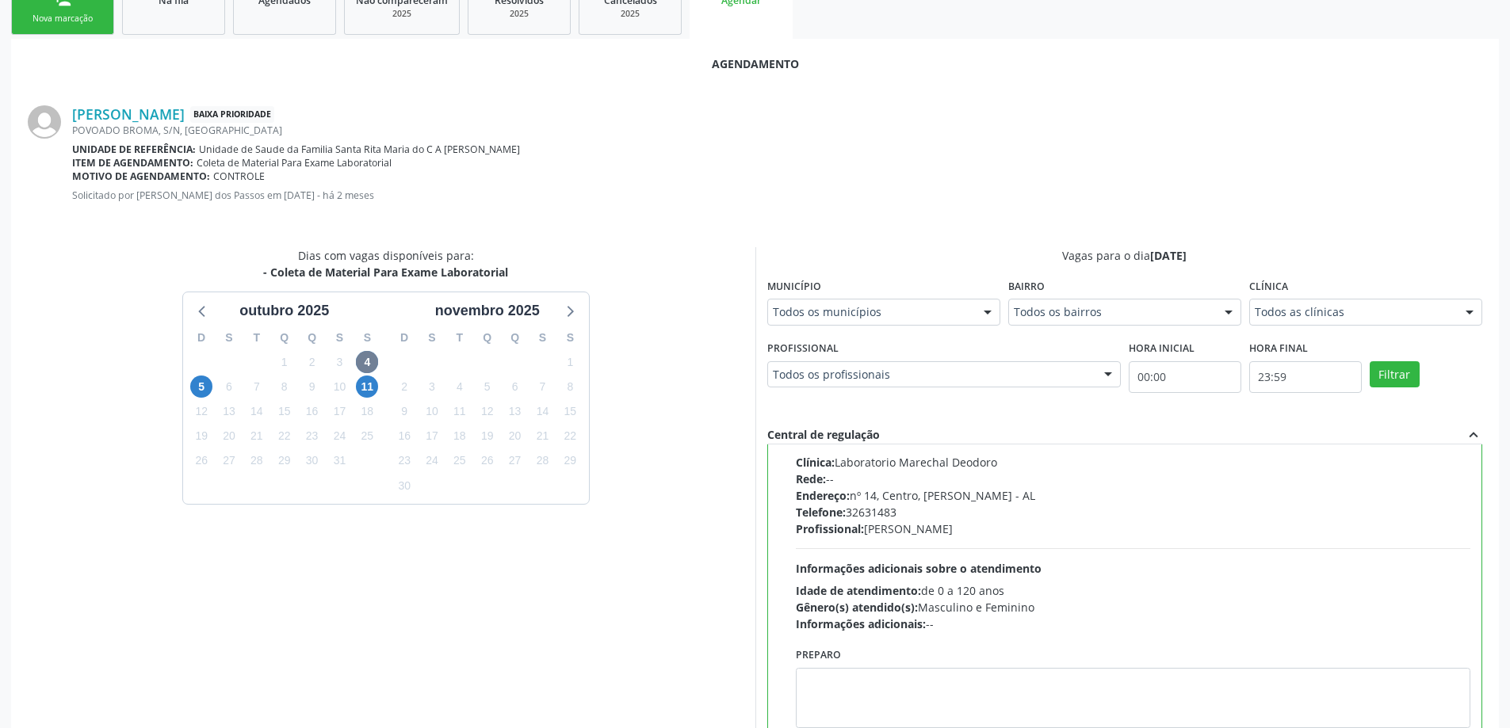
scroll to position [468, 0]
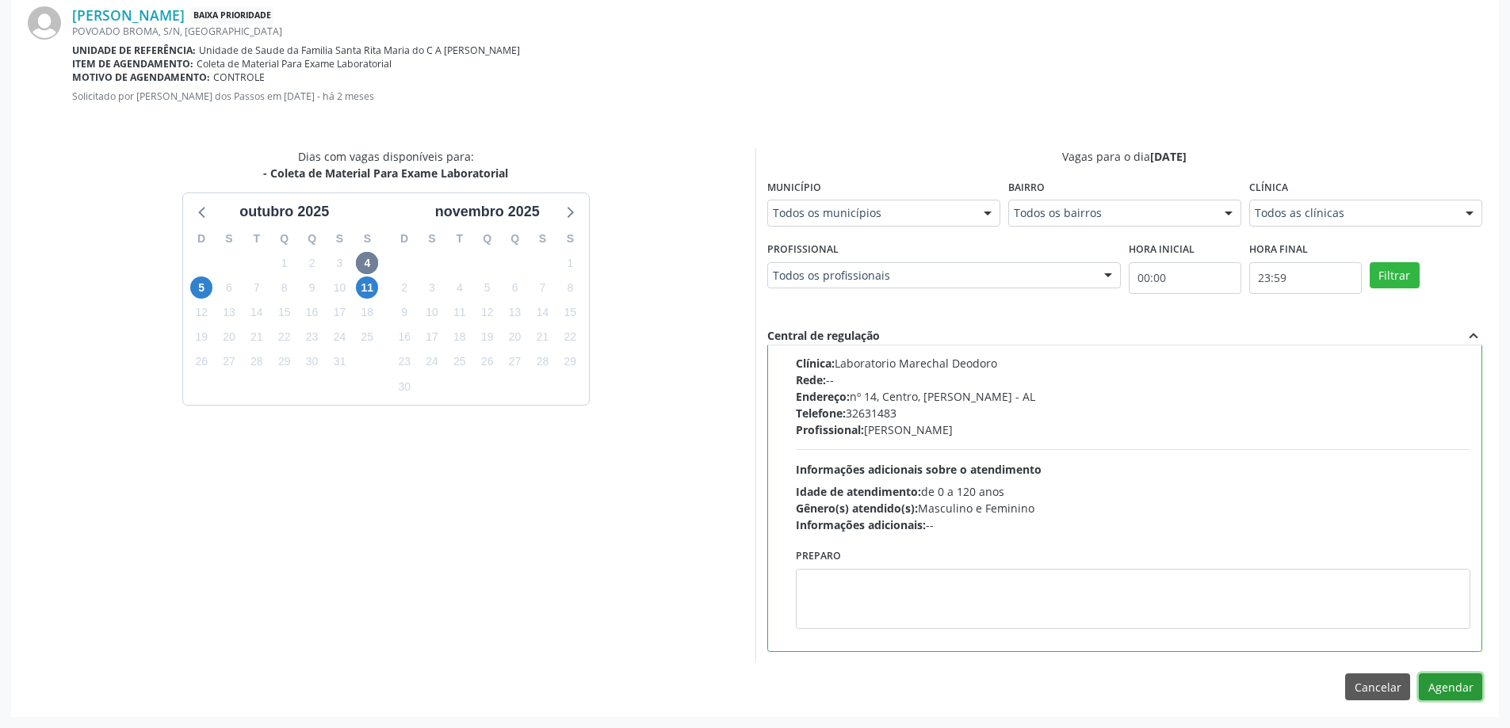
click at [1459, 689] on button "Agendar" at bounding box center [1450, 687] width 63 height 27
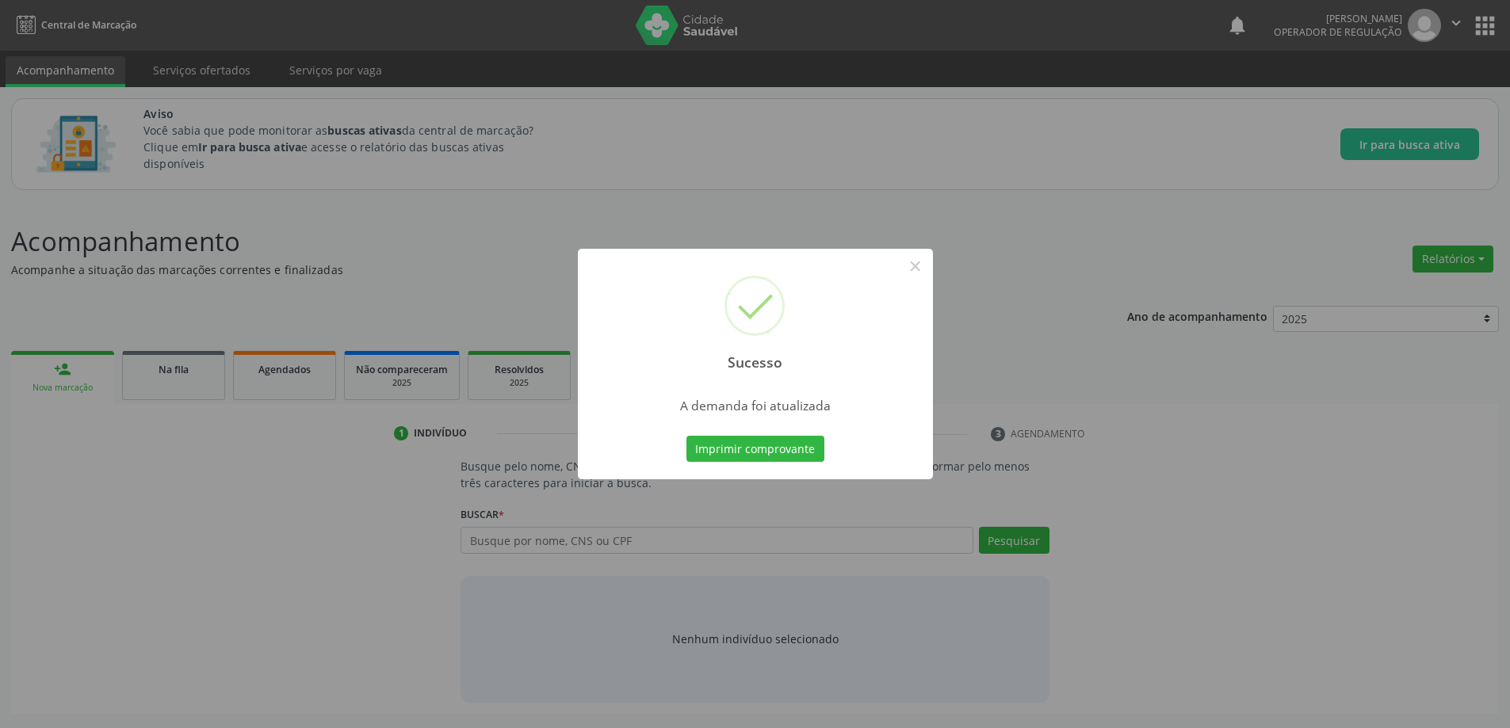
scroll to position [0, 0]
click at [922, 263] on button "×" at bounding box center [920, 266] width 27 height 27
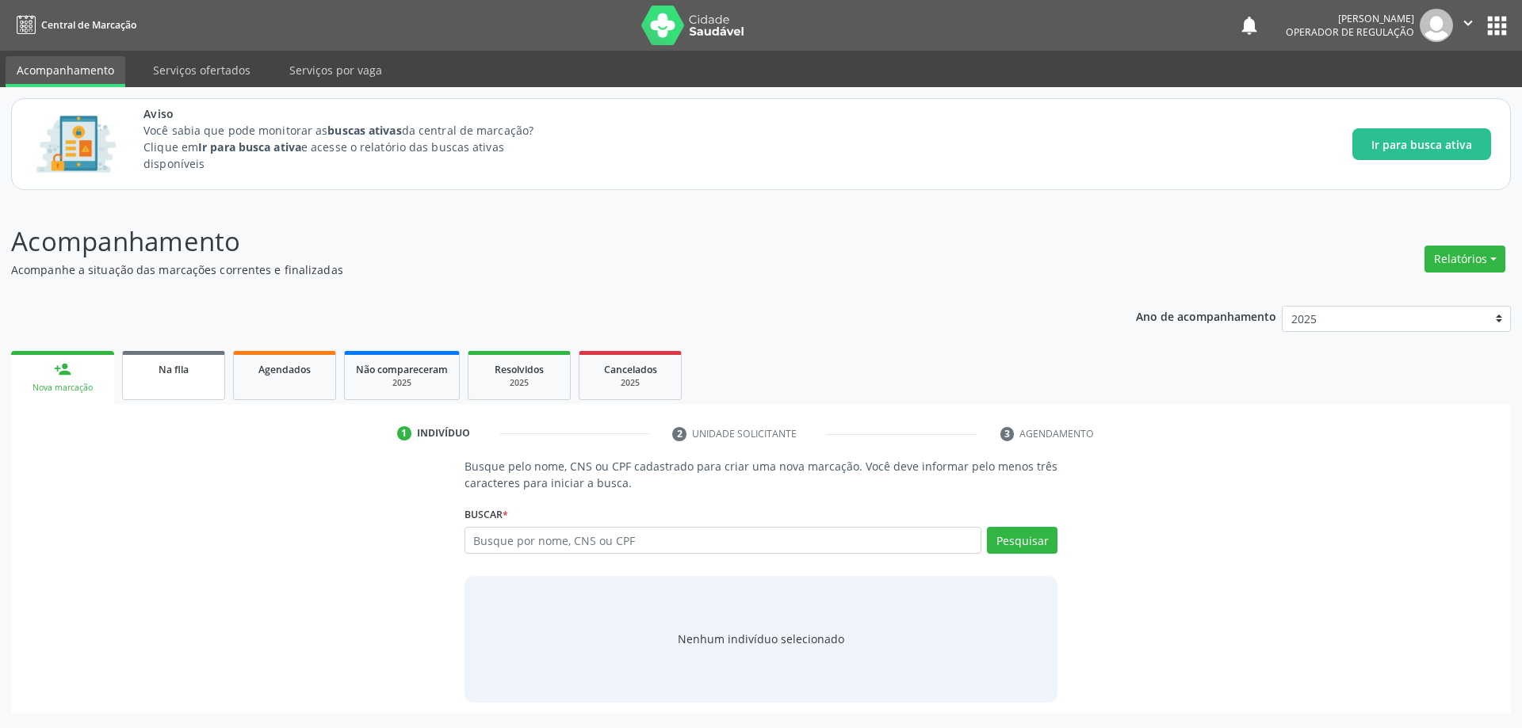
click at [178, 384] on link "Na fila" at bounding box center [173, 375] width 103 height 49
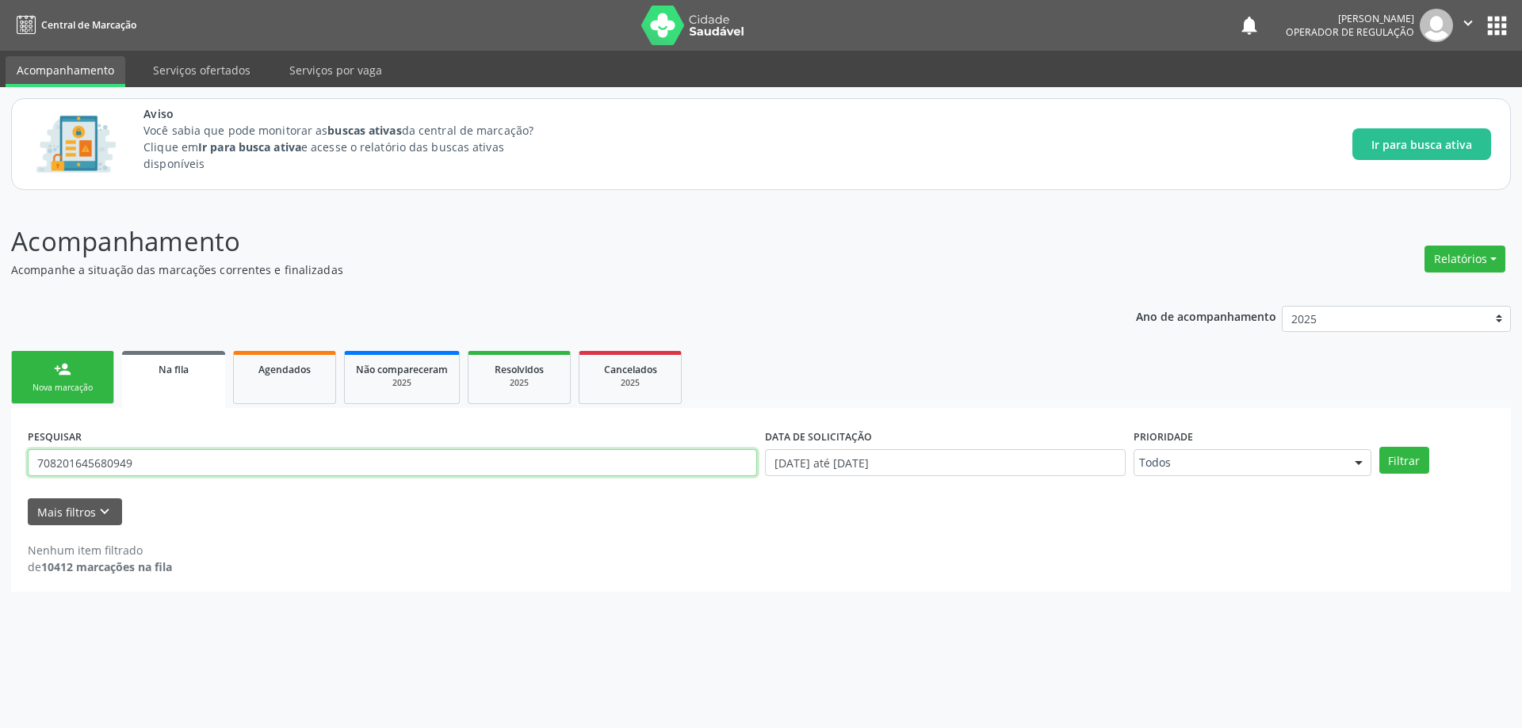
click at [311, 476] on input "708201645680949" at bounding box center [392, 462] width 729 height 27
click at [311, 475] on input "708201645680949" at bounding box center [392, 462] width 729 height 27
click at [1379, 447] on button "Filtrar" at bounding box center [1404, 460] width 50 height 27
click at [300, 472] on input "704004639125722" at bounding box center [392, 462] width 729 height 27
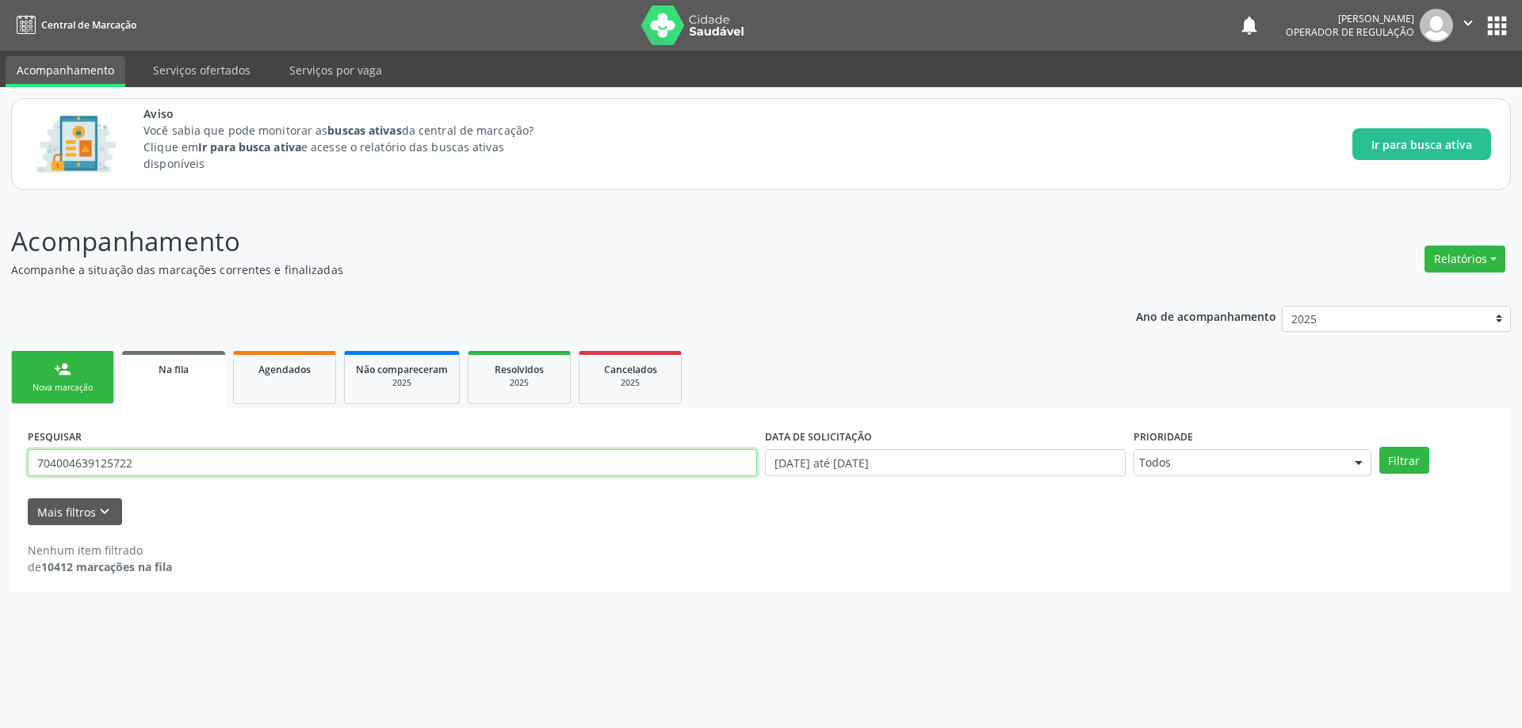
click at [300, 472] on input "704004639125722" at bounding box center [392, 462] width 729 height 27
click at [1379, 447] on button "Filtrar" at bounding box center [1404, 460] width 50 height 27
click at [62, 468] on input "704604539125722" at bounding box center [392, 462] width 729 height 27
type input "704004539125722"
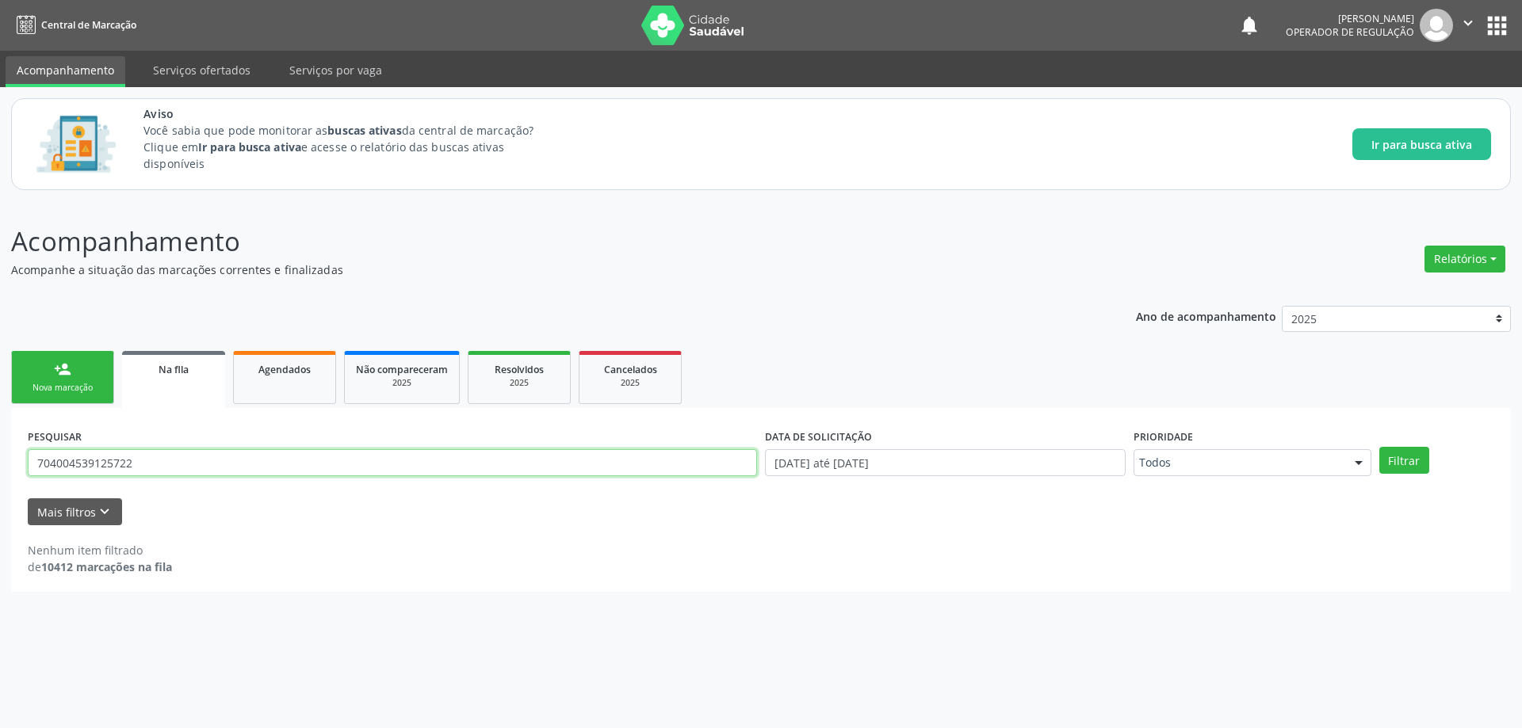
click at [1379, 447] on button "Filtrar" at bounding box center [1404, 460] width 50 height 27
click at [408, 460] on input "704004539125722" at bounding box center [392, 462] width 729 height 27
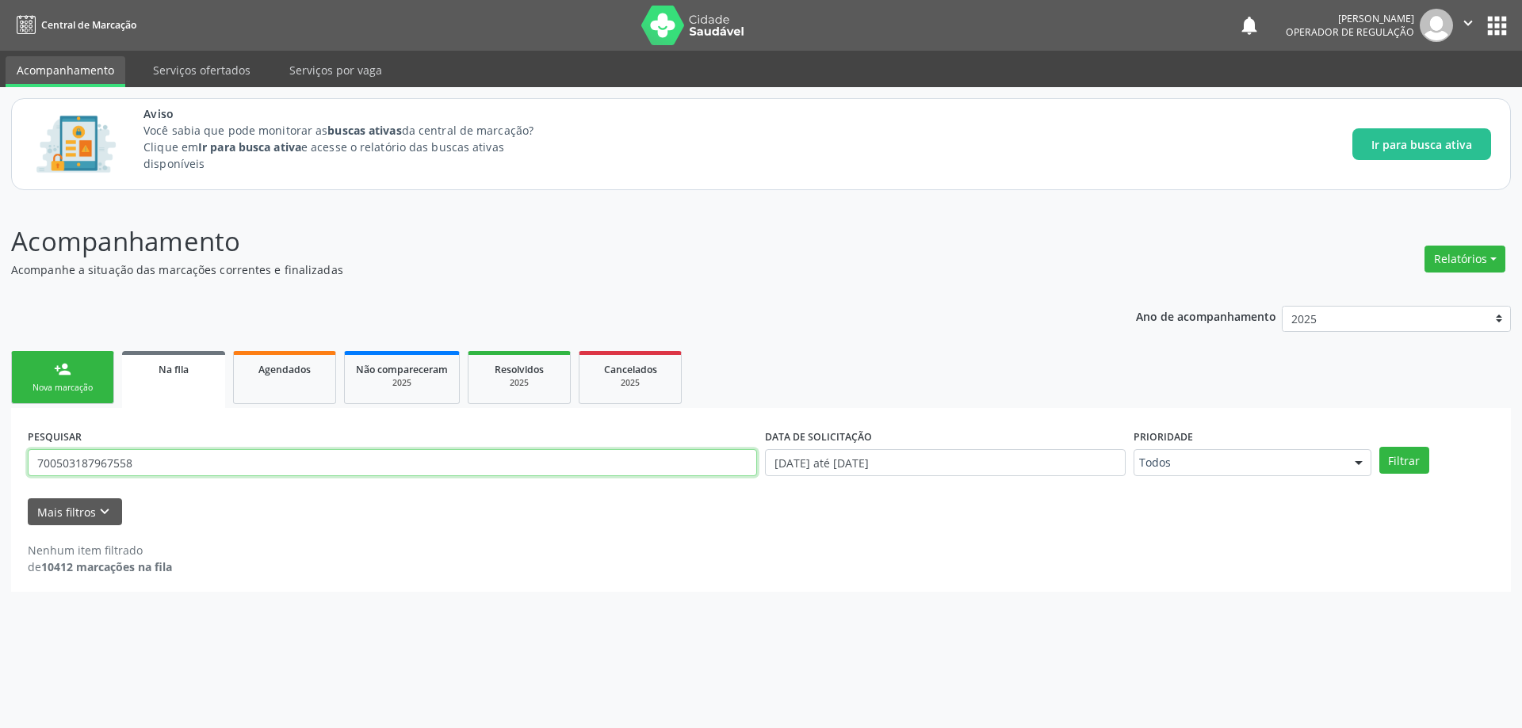
type input "700503187967558"
click at [1379, 447] on button "Filtrar" at bounding box center [1404, 460] width 50 height 27
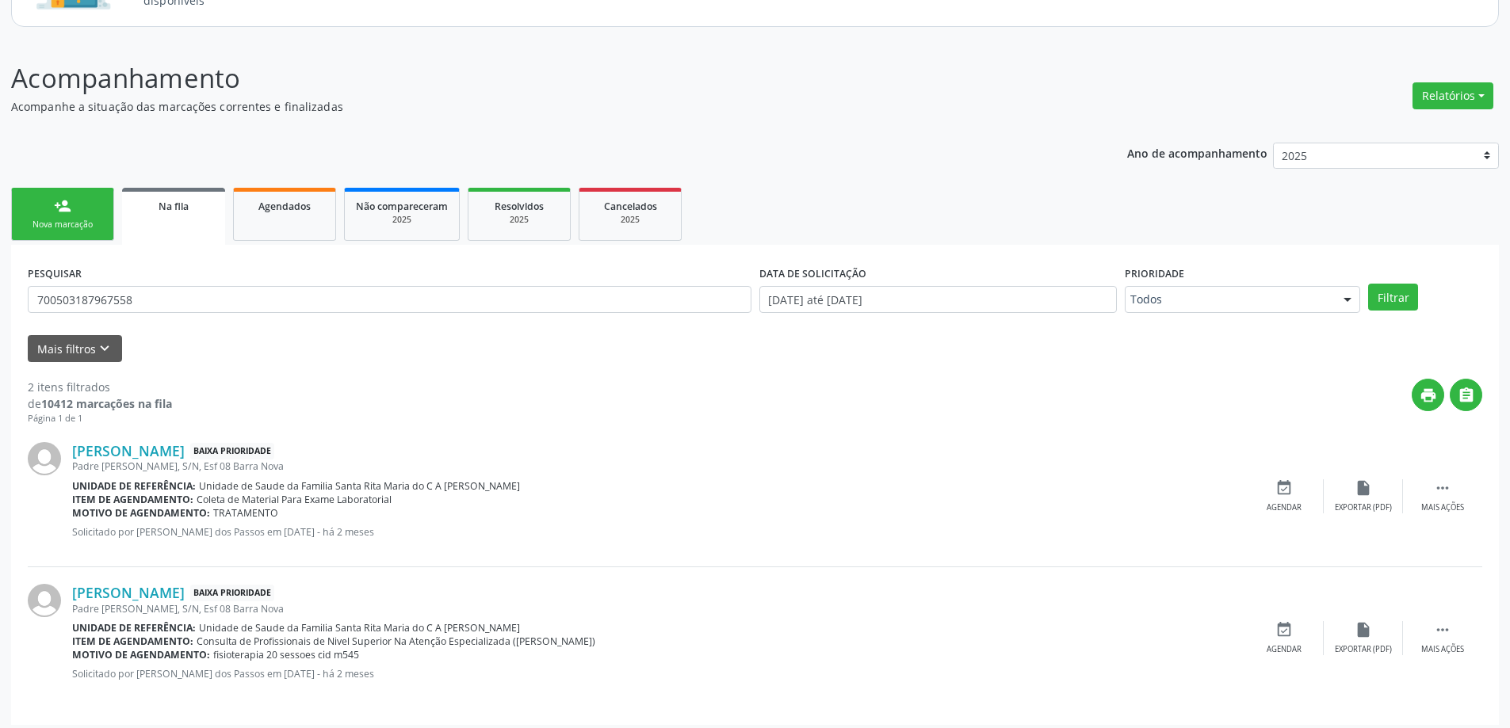
scroll to position [171, 0]
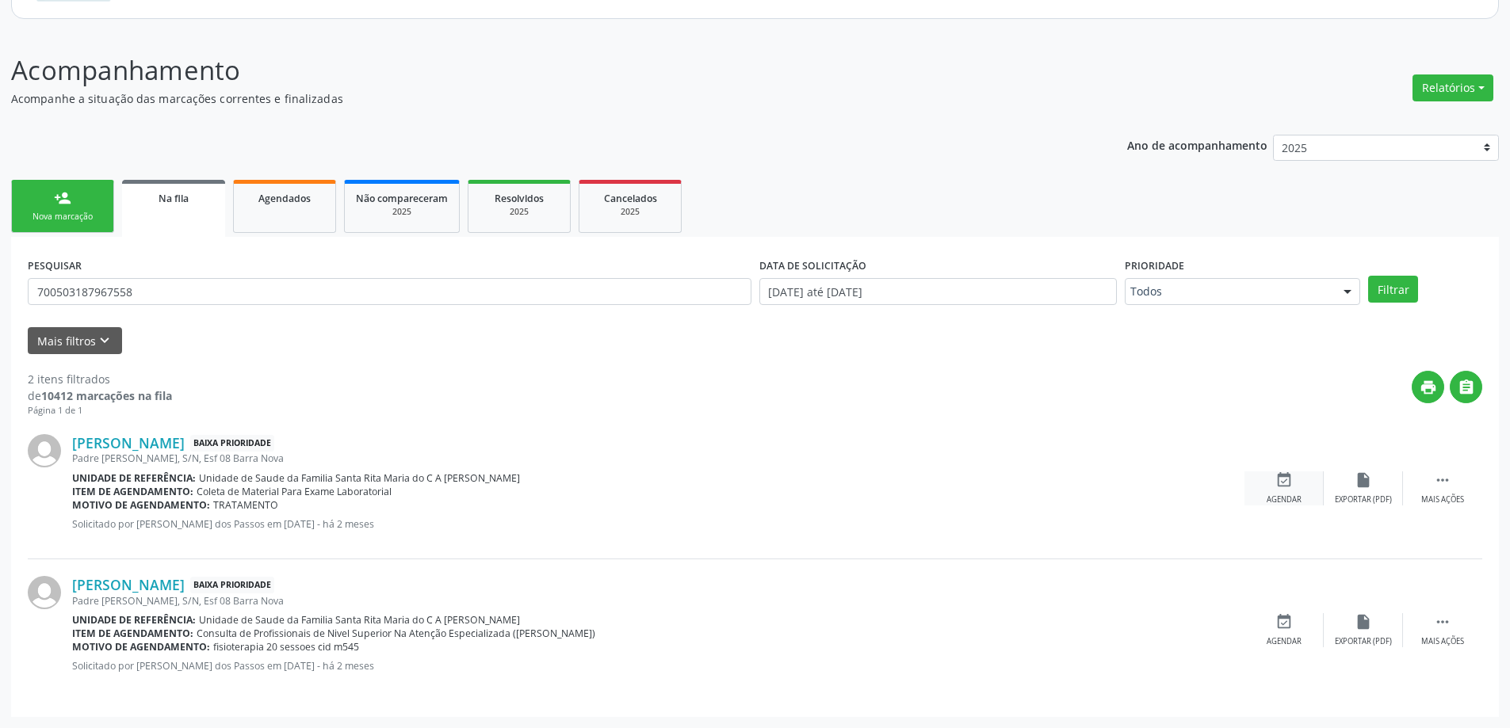
click at [1278, 485] on icon "event_available" at bounding box center [1283, 480] width 17 height 17
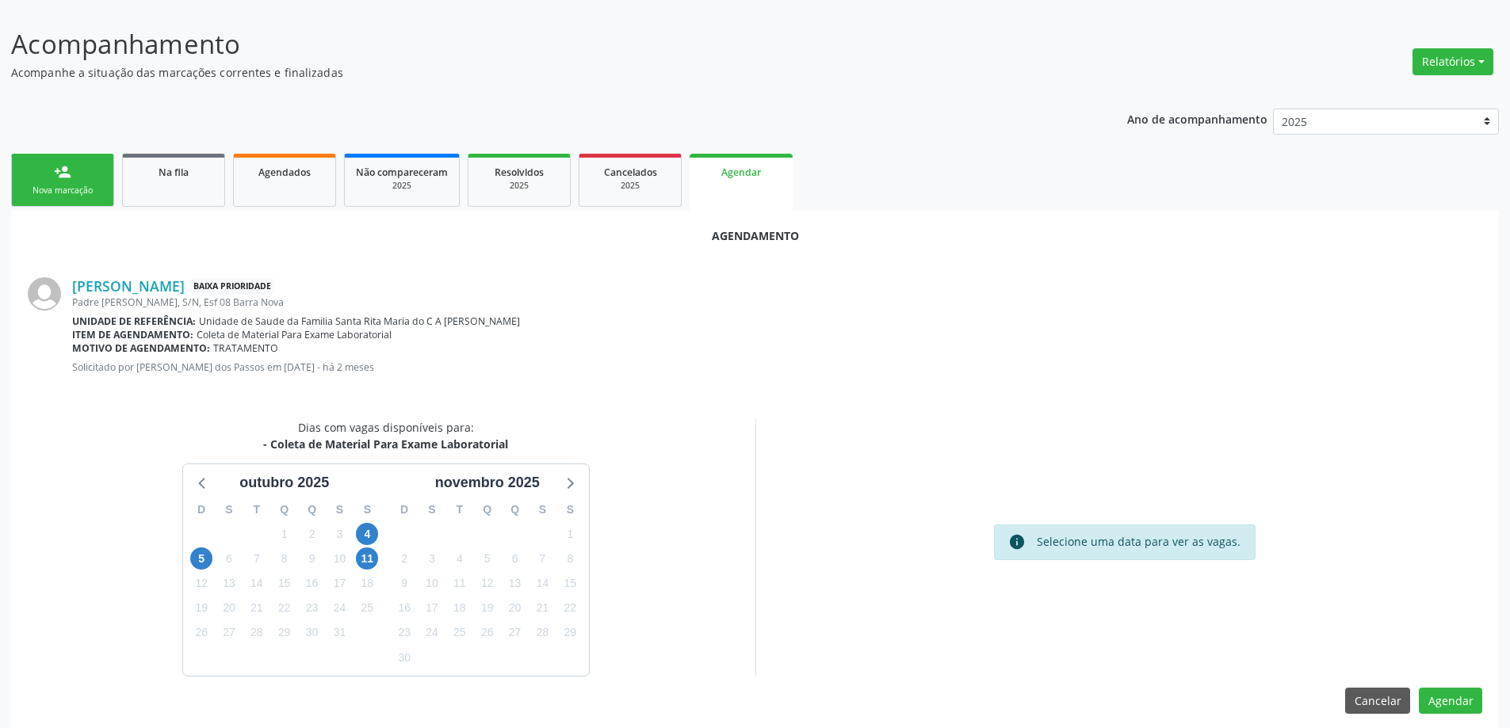
scroll to position [211, 0]
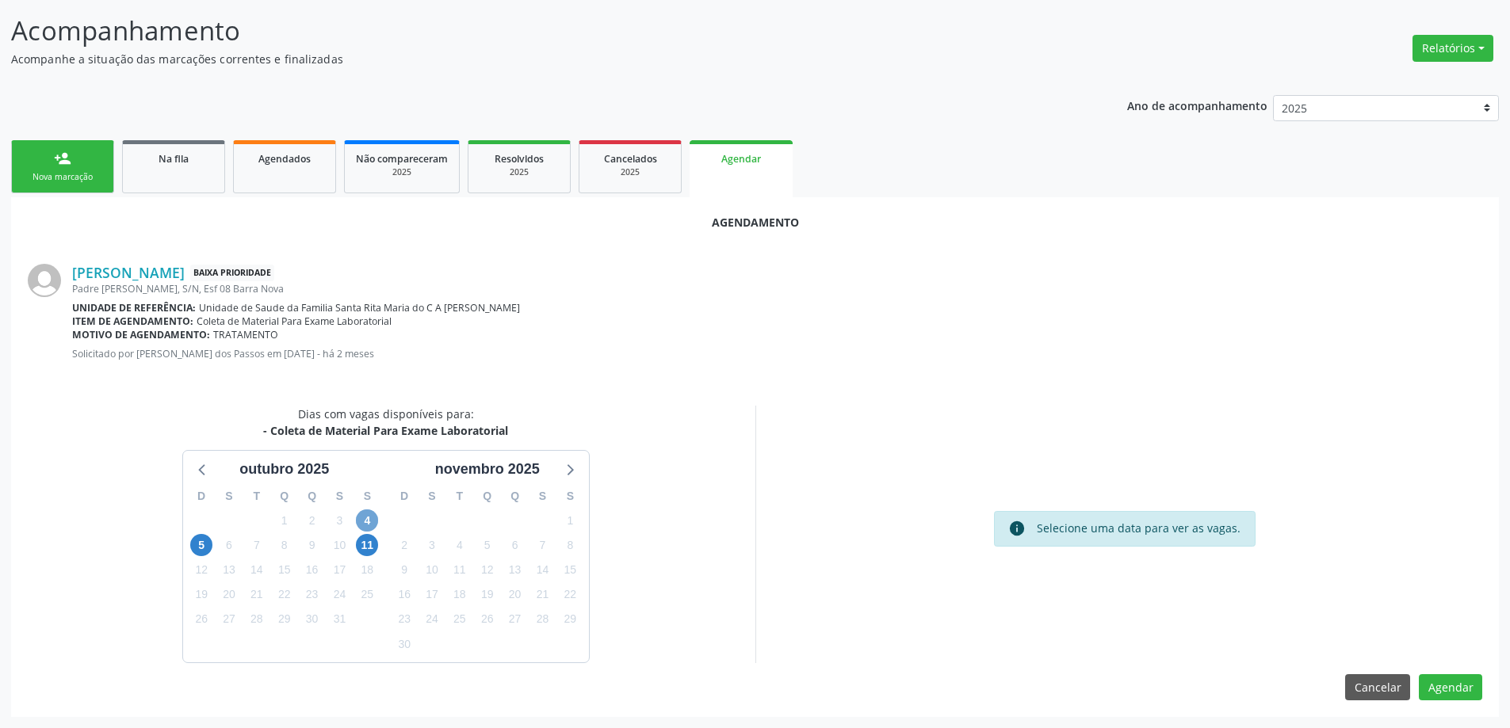
drag, startPoint x: 363, startPoint y: 519, endPoint x: 374, endPoint y: 526, distance: 13.2
click at [374, 526] on span "4" at bounding box center [367, 521] width 22 height 22
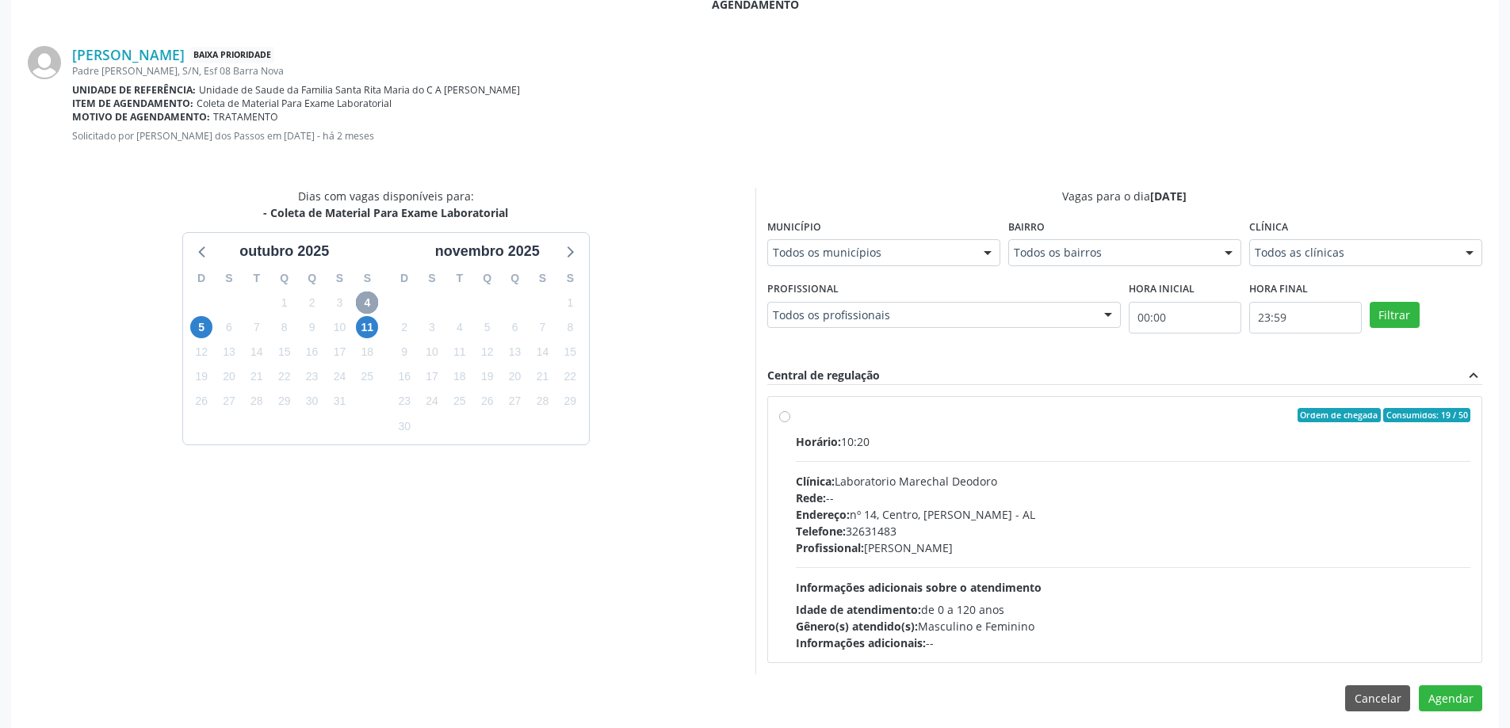
scroll to position [440, 0]
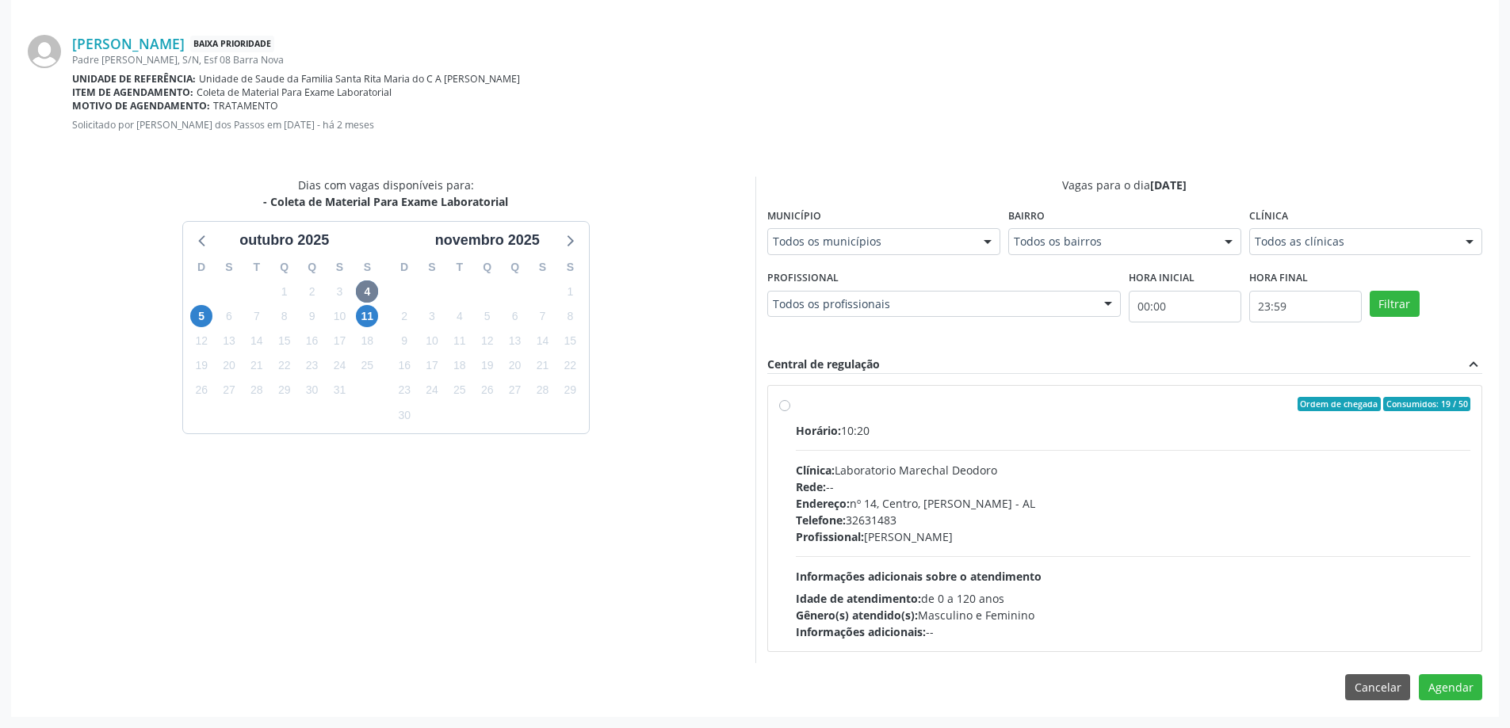
click at [796, 405] on label "Ordem de chegada Consumidos: 19 / 50 Horário: 10:20 Clínica: Laboratorio Marech…" at bounding box center [1133, 518] width 675 height 243
click at [785, 405] on input "Ordem de chegada Consumidos: 19 / 50 Horário: 10:20 Clínica: Laboratorio Marech…" at bounding box center [784, 404] width 11 height 14
radio input "true"
click at [1469, 710] on button "Agendar" at bounding box center [1450, 715] width 63 height 27
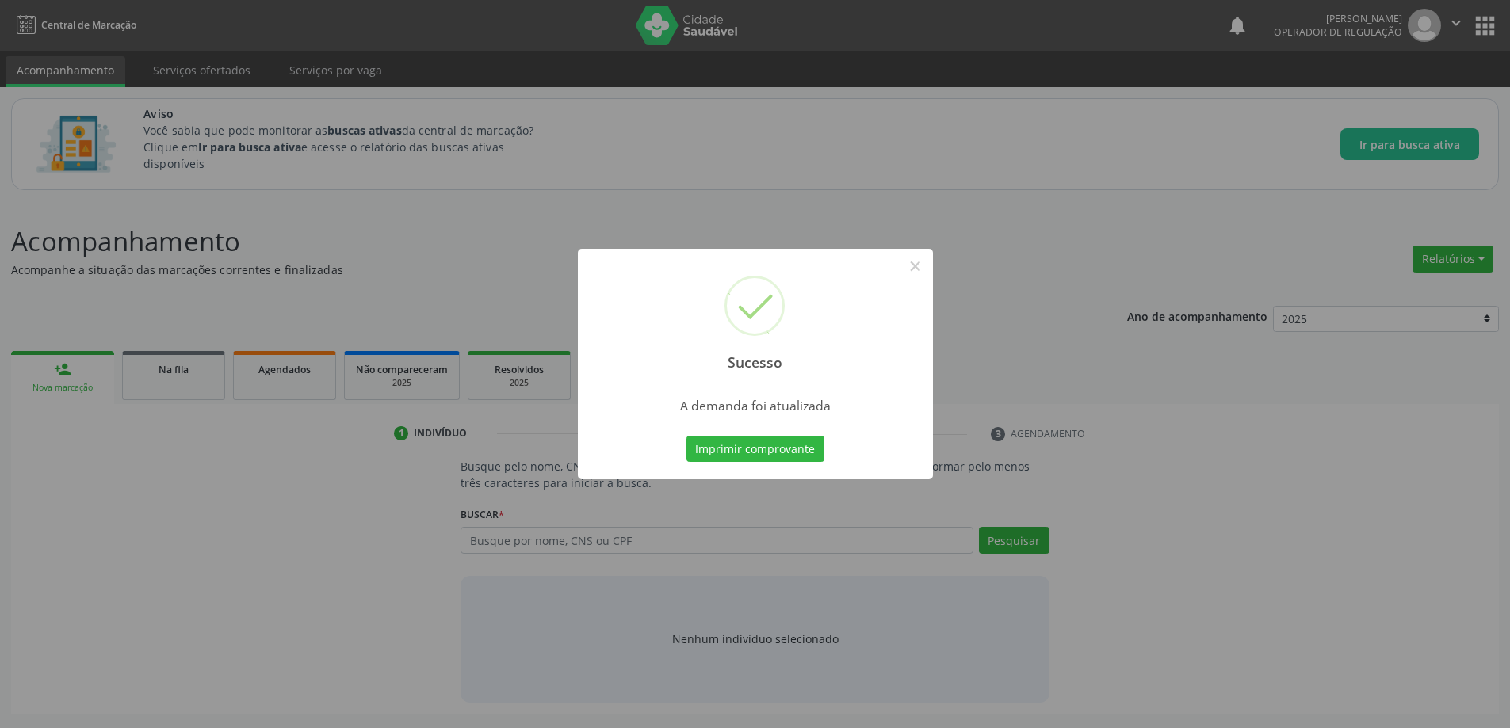
scroll to position [0, 0]
click at [924, 265] on button "×" at bounding box center [920, 266] width 27 height 27
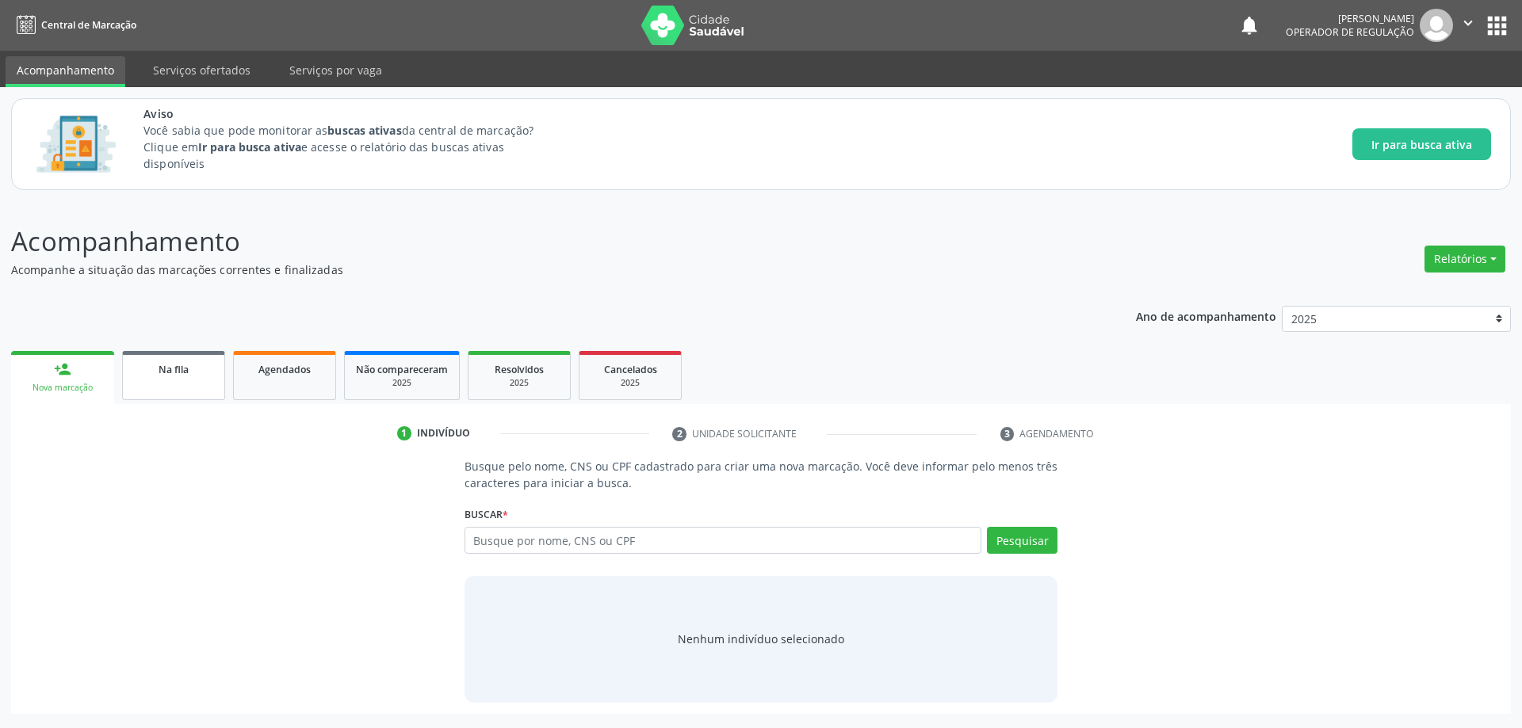
click at [153, 374] on div "Na fila" at bounding box center [173, 369] width 79 height 17
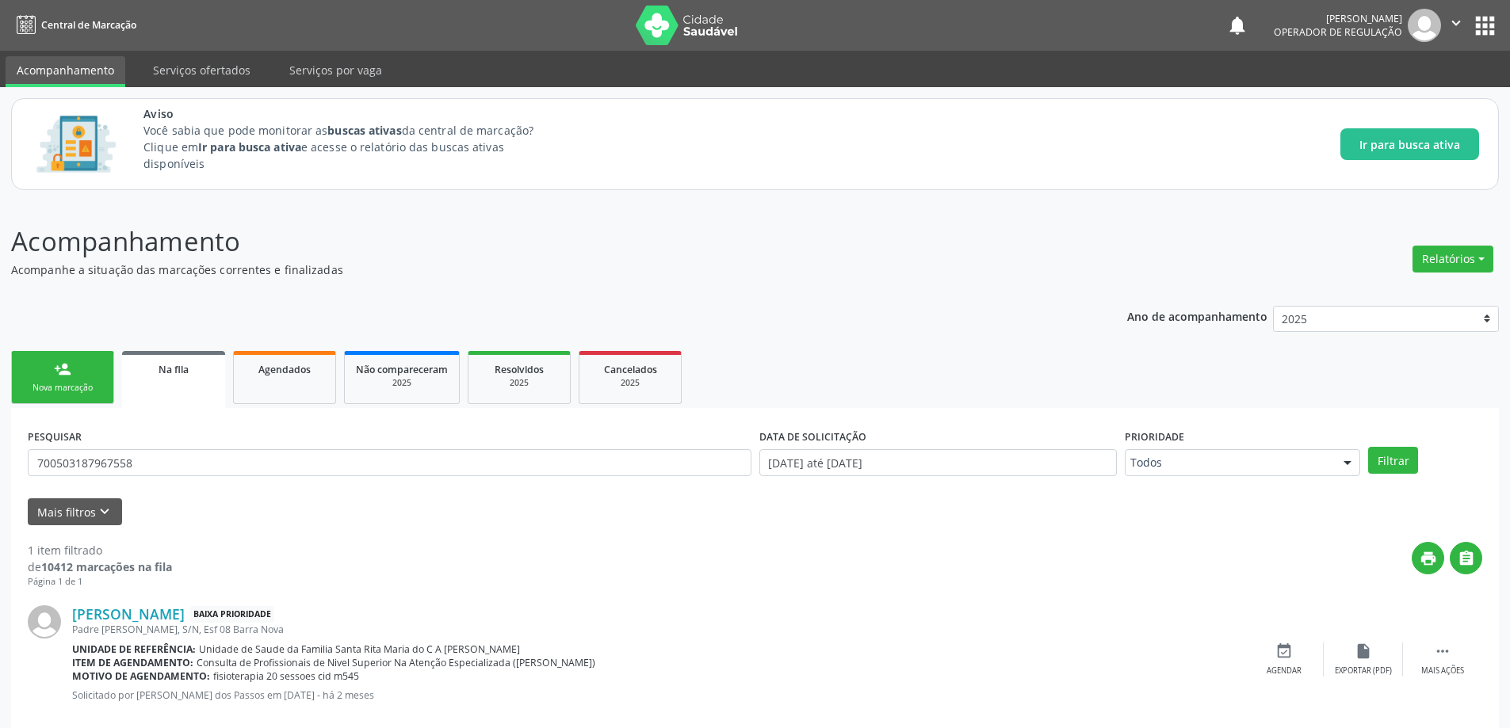
click at [405, 446] on div "PESQUISAR 700503187967558" at bounding box center [389, 456] width 731 height 62
click at [369, 474] on input "700503187967558" at bounding box center [390, 462] width 724 height 27
click at [365, 470] on input "700503187967558" at bounding box center [390, 462] width 724 height 27
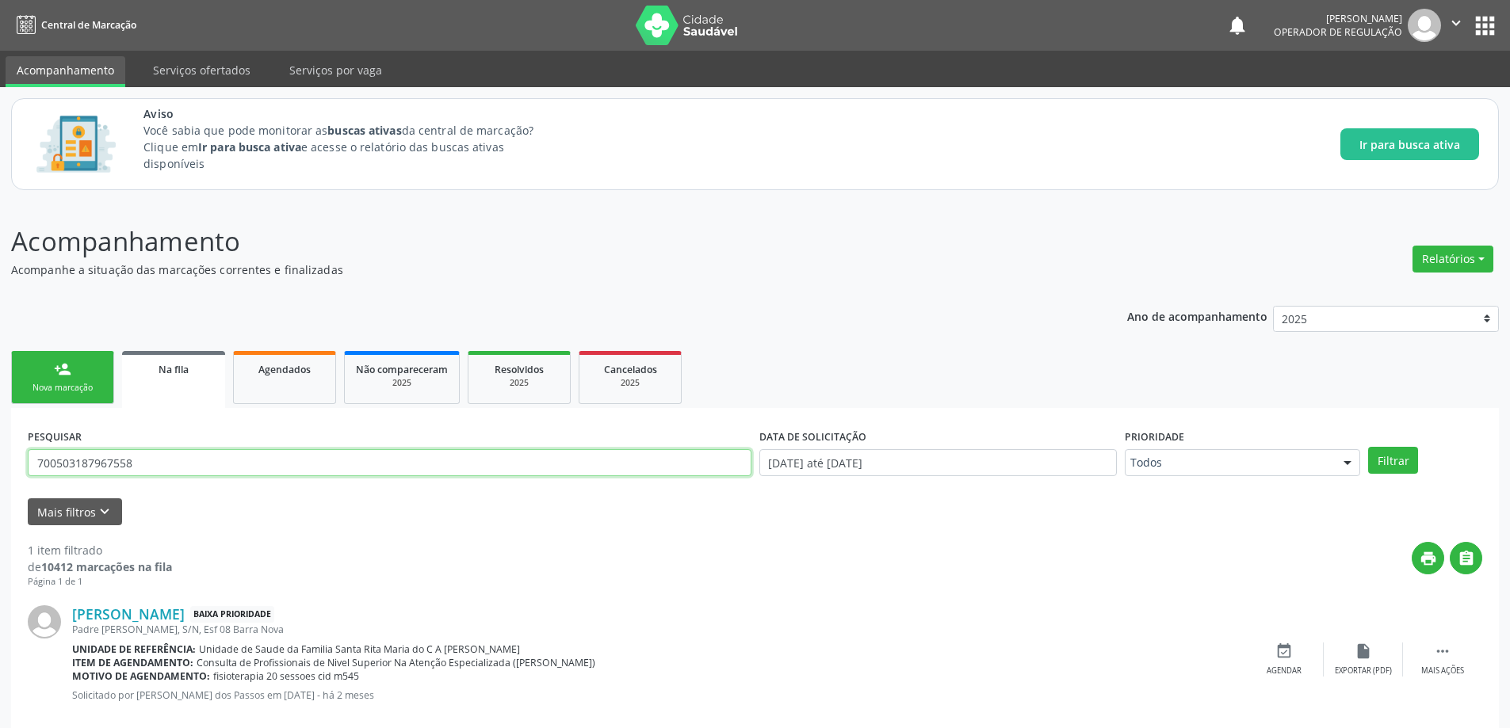
click at [365, 470] on input "700503187967558" at bounding box center [390, 462] width 724 height 27
type input "708001381854923"
click at [1368, 447] on button "Filtrar" at bounding box center [1393, 460] width 50 height 27
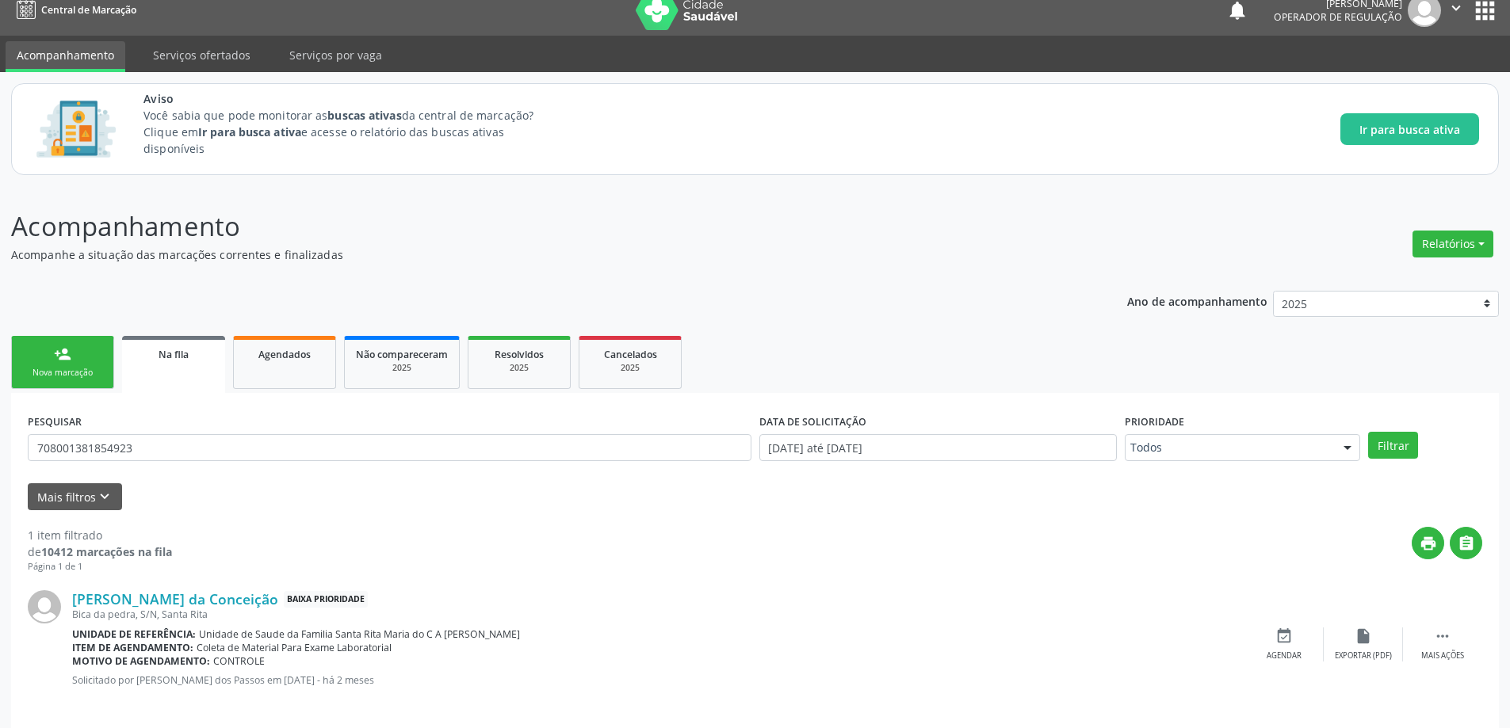
scroll to position [29, 0]
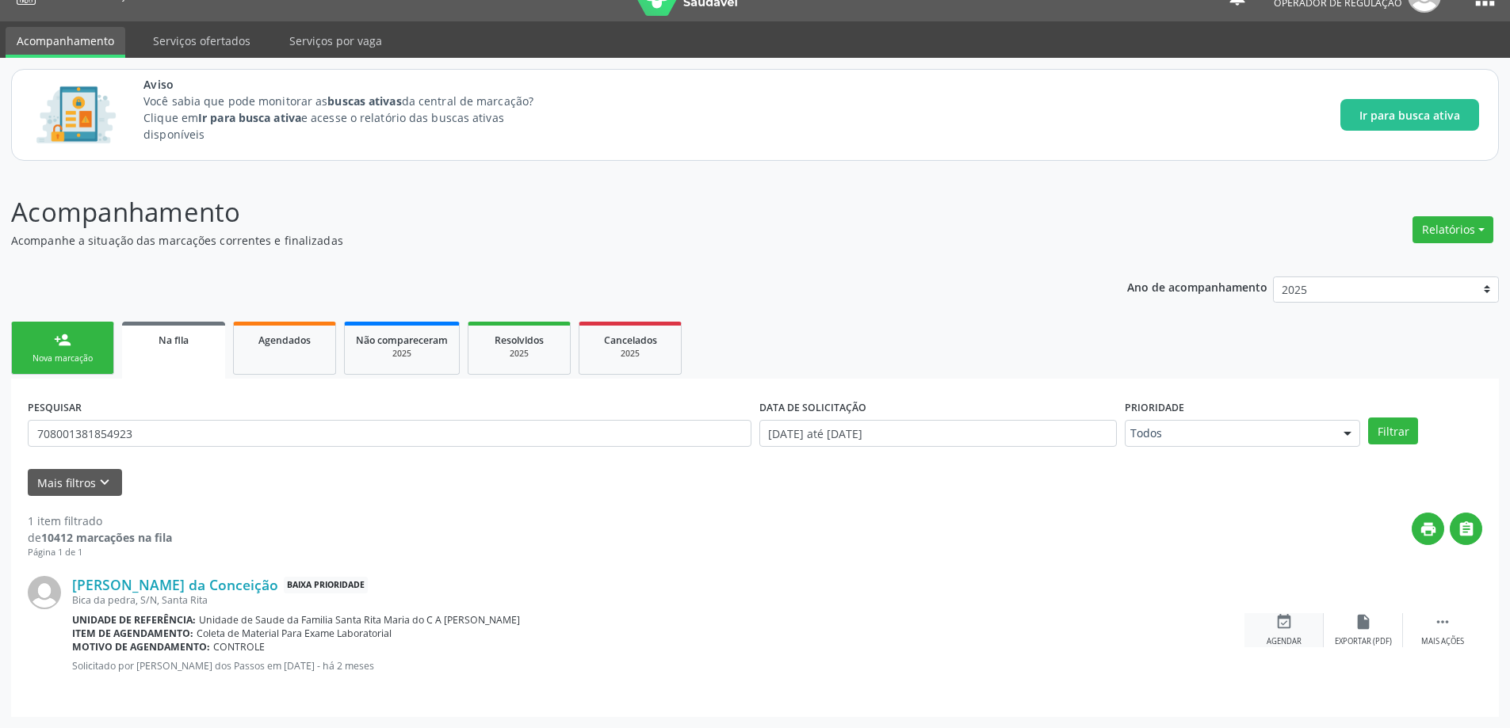
click at [1284, 621] on icon "event_available" at bounding box center [1283, 621] width 17 height 17
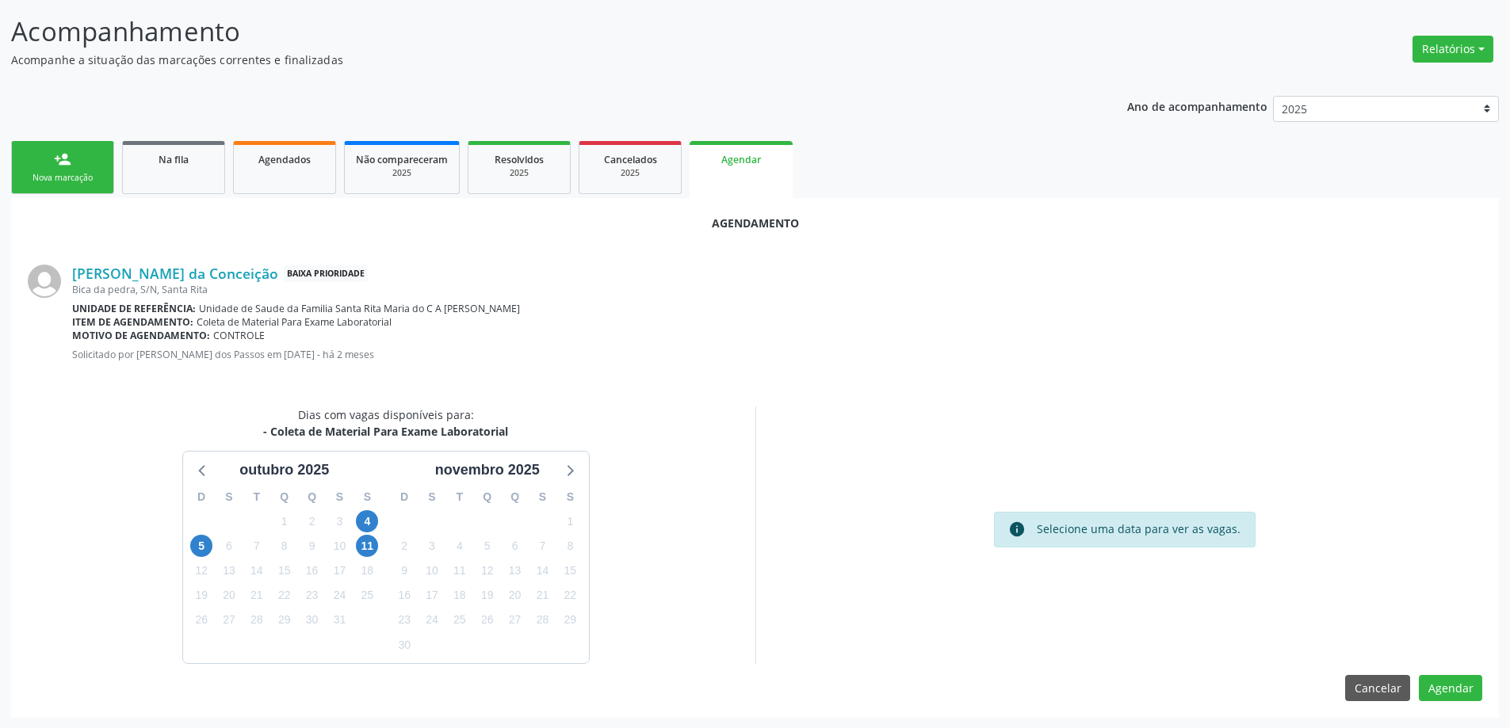
scroll to position [211, 0]
click at [369, 548] on span "11" at bounding box center [367, 545] width 22 height 22
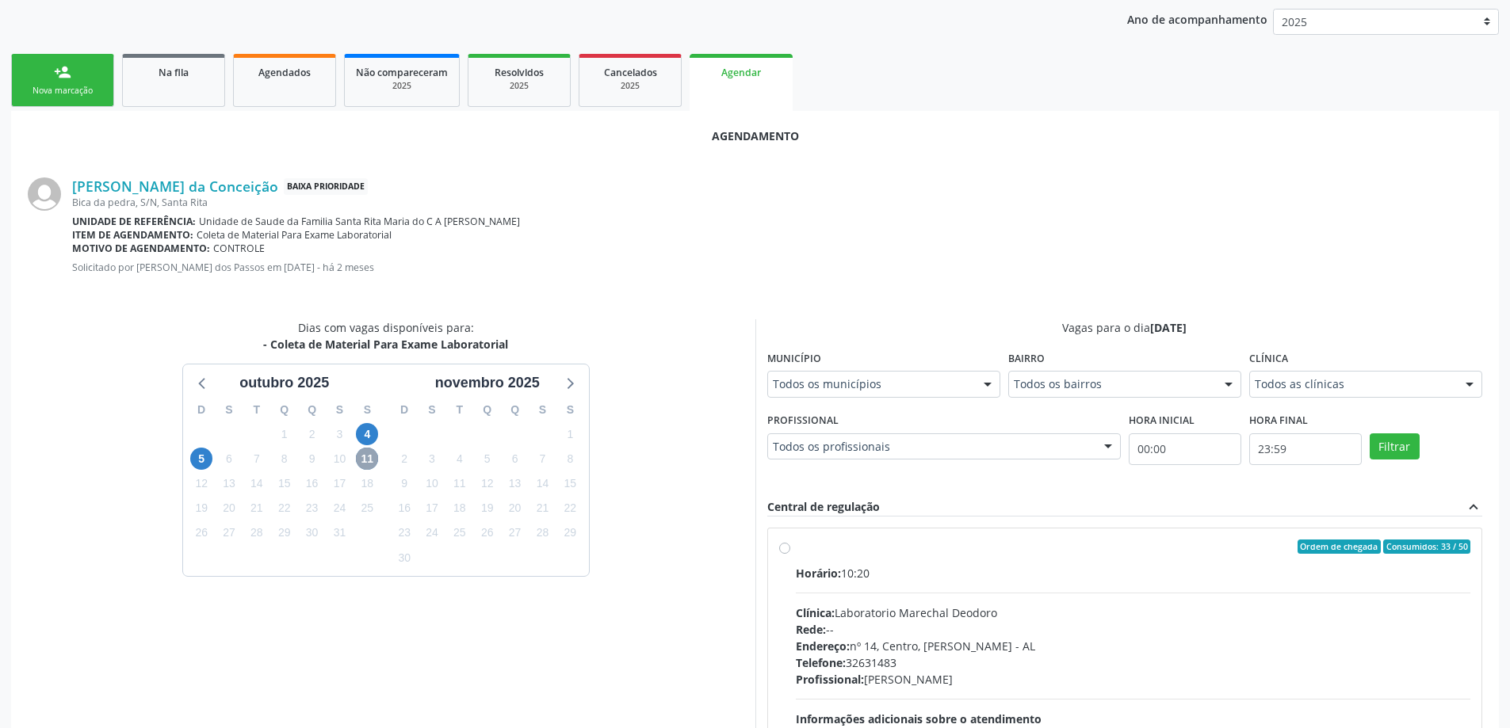
scroll to position [440, 0]
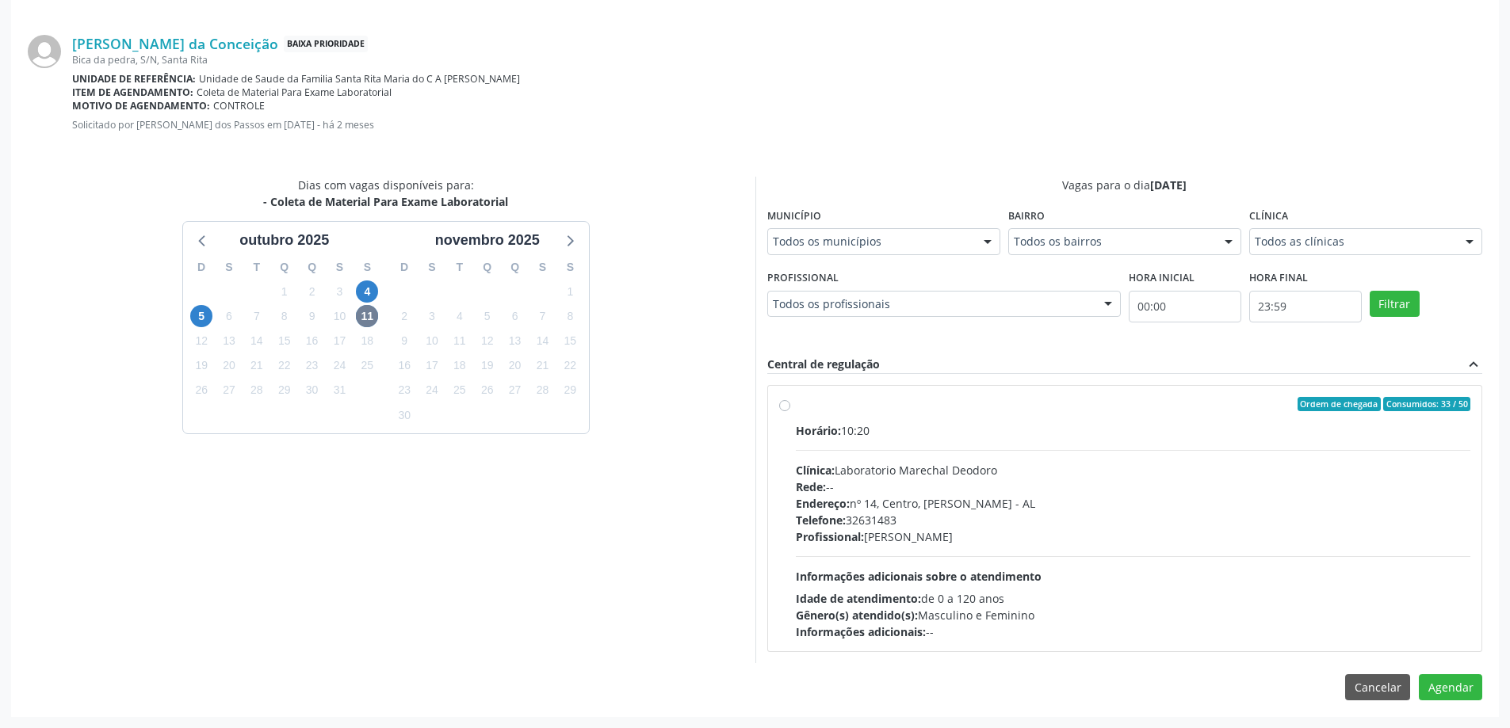
click at [796, 407] on label "Ordem de chegada Consumidos: 33 / 50 Horário: 10:20 Clínica: Laboratorio Marech…" at bounding box center [1133, 518] width 675 height 243
click at [781, 407] on input "Ordem de chegada Consumidos: 33 / 50 Horário: 10:20 Clínica: Laboratorio Marech…" at bounding box center [784, 404] width 11 height 14
radio input "true"
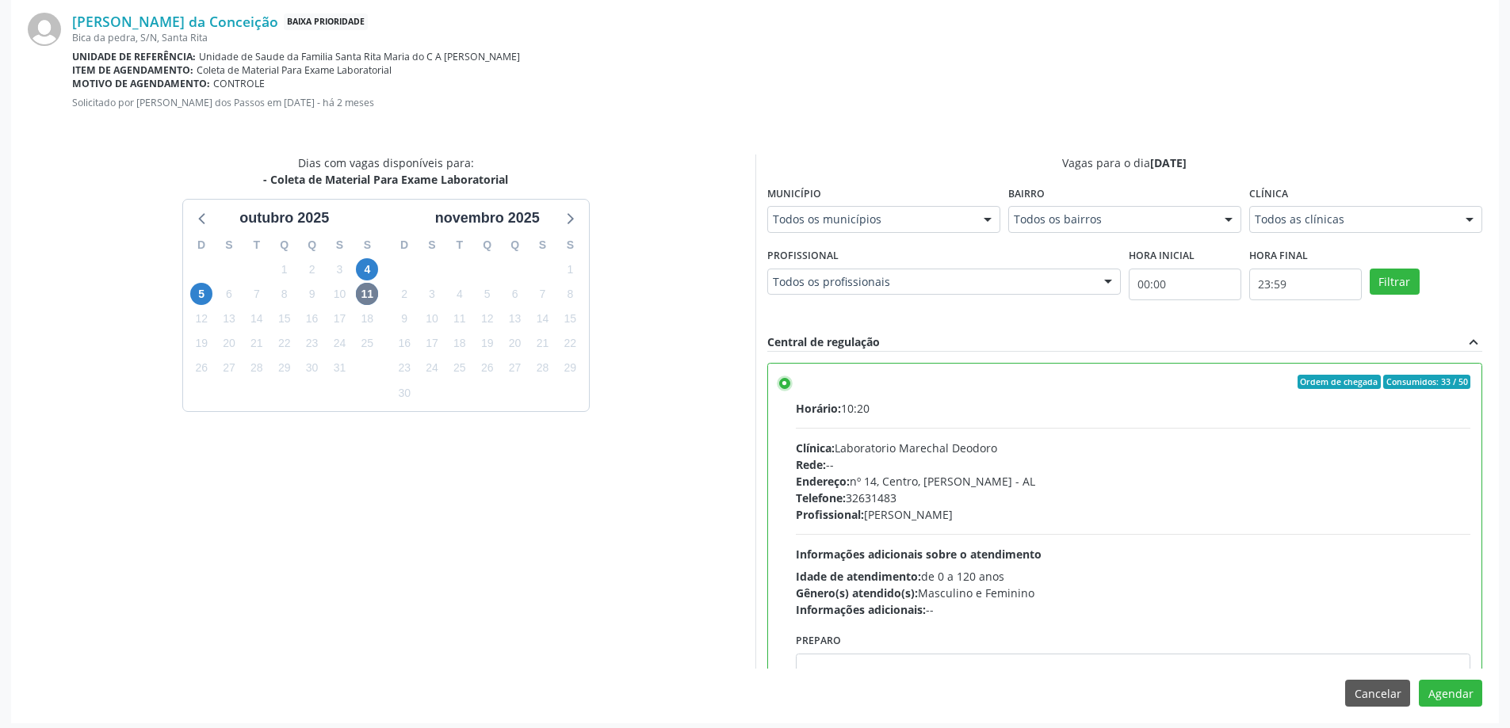
scroll to position [468, 0]
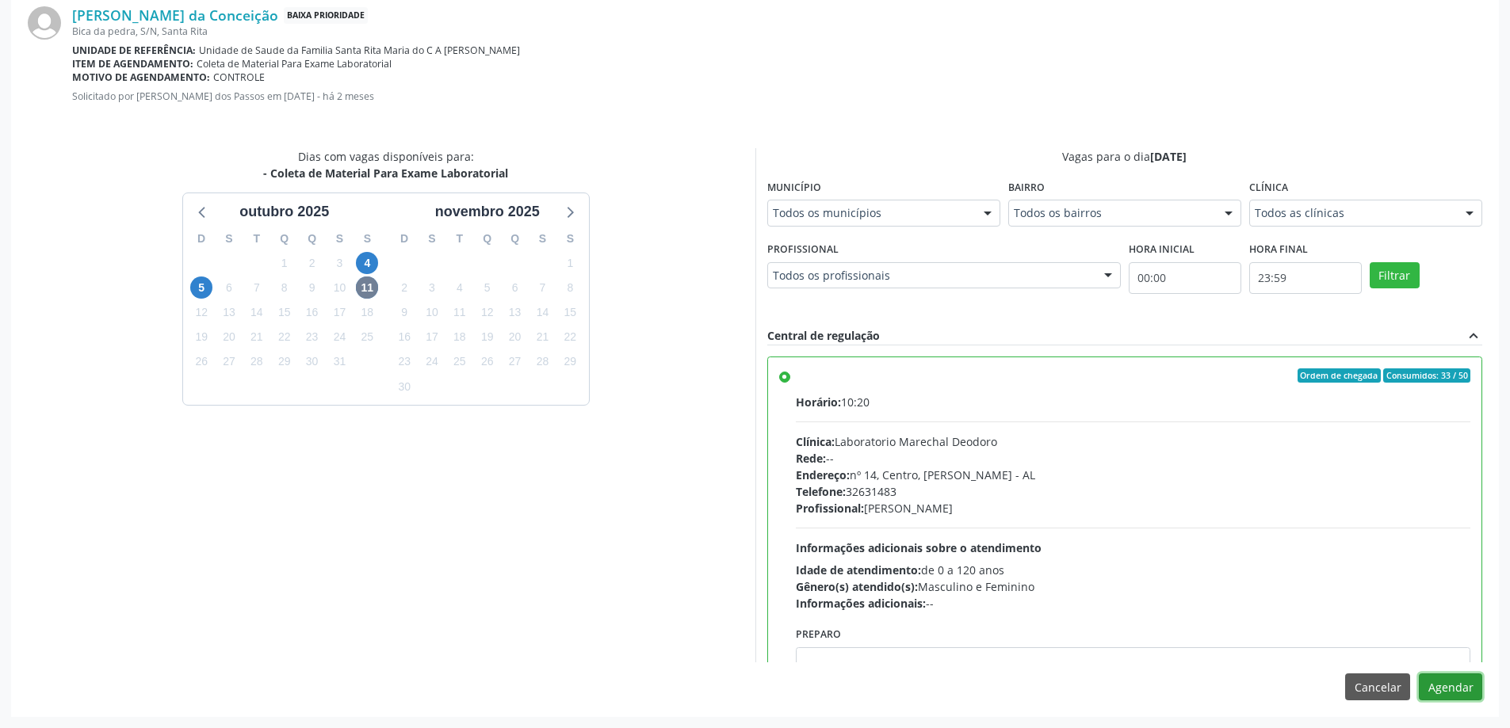
click at [1475, 680] on button "Agendar" at bounding box center [1450, 687] width 63 height 27
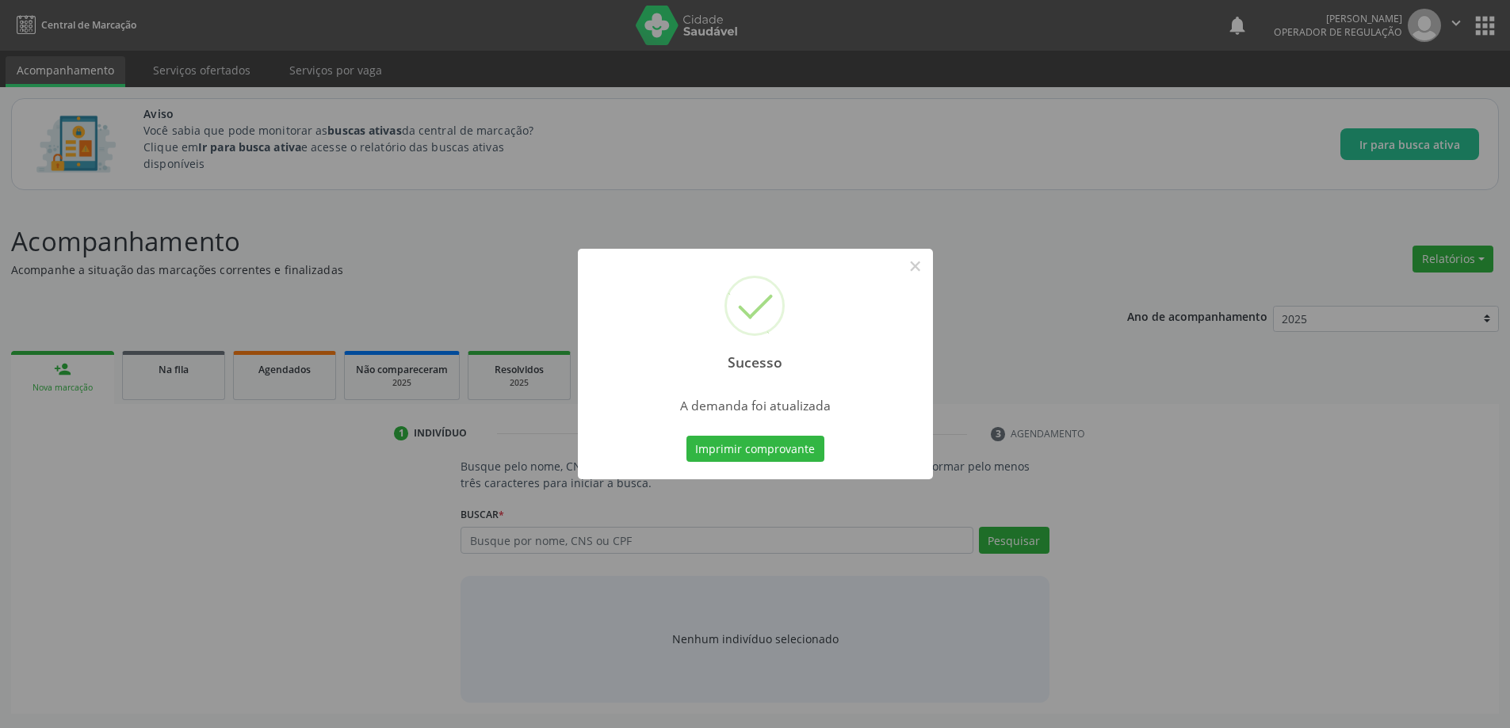
scroll to position [0, 0]
click at [922, 271] on button "×" at bounding box center [920, 266] width 27 height 27
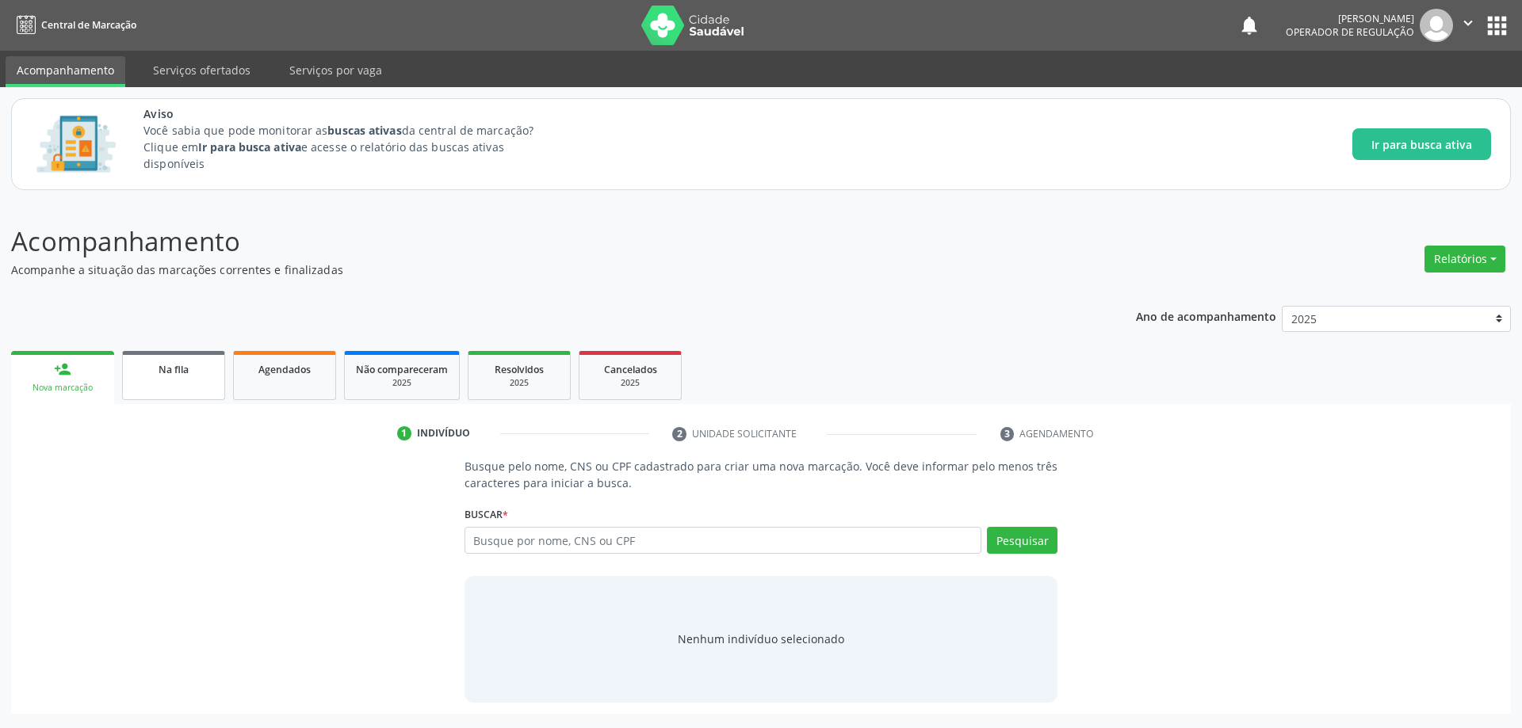
click at [180, 379] on link "Na fila" at bounding box center [173, 375] width 103 height 49
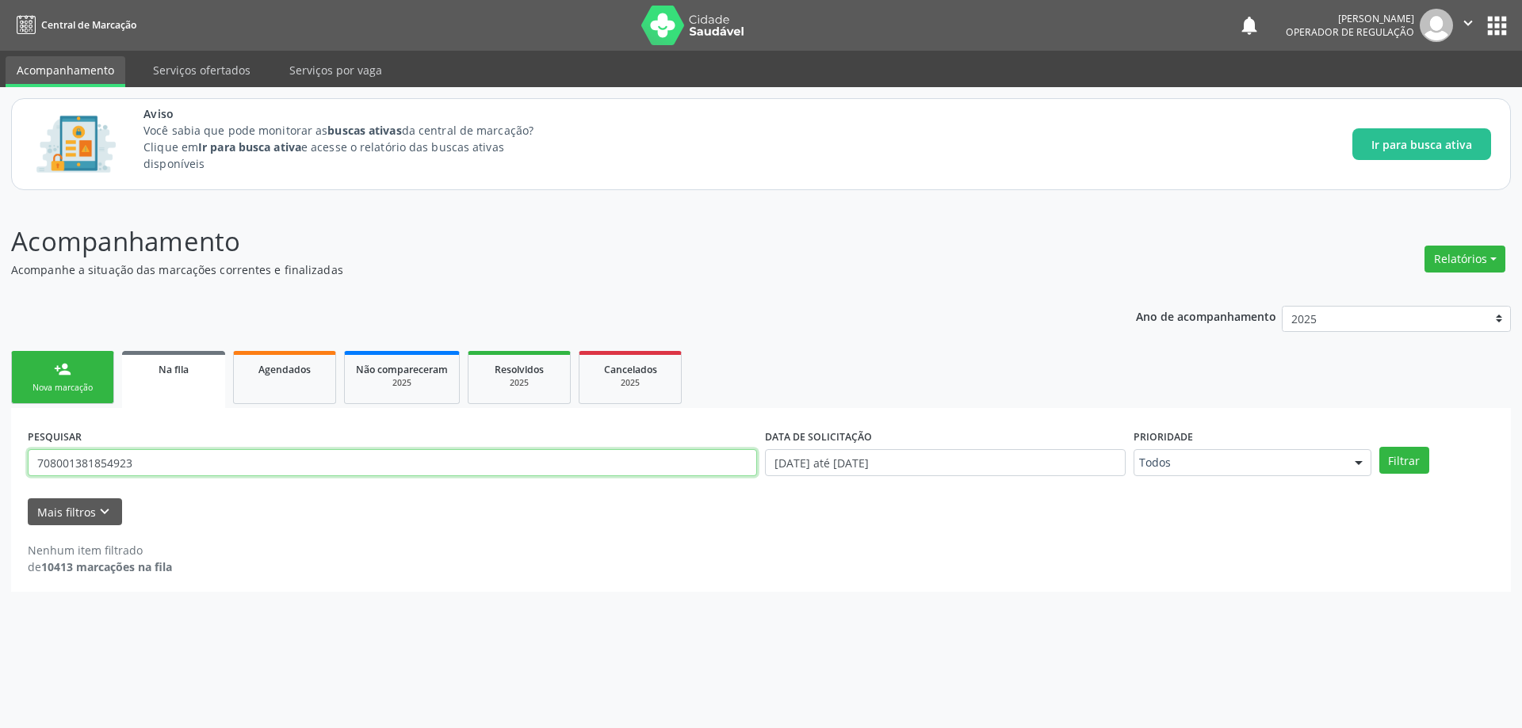
click at [289, 456] on input "708001381854923" at bounding box center [392, 462] width 729 height 27
click at [287, 456] on input "708001381854923" at bounding box center [392, 462] width 729 height 27
type input "7"
type input "702004390482581"
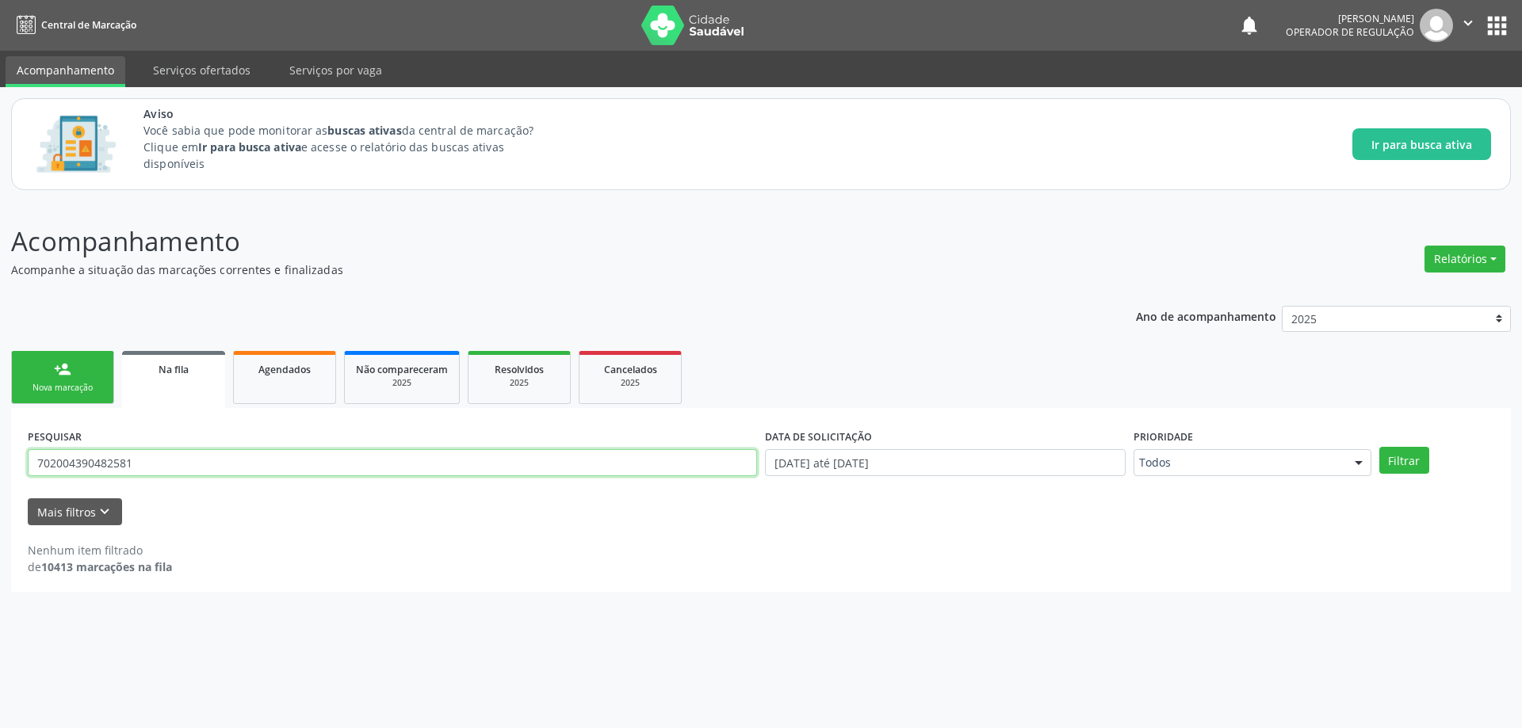
click at [1379, 447] on button "Filtrar" at bounding box center [1404, 460] width 50 height 27
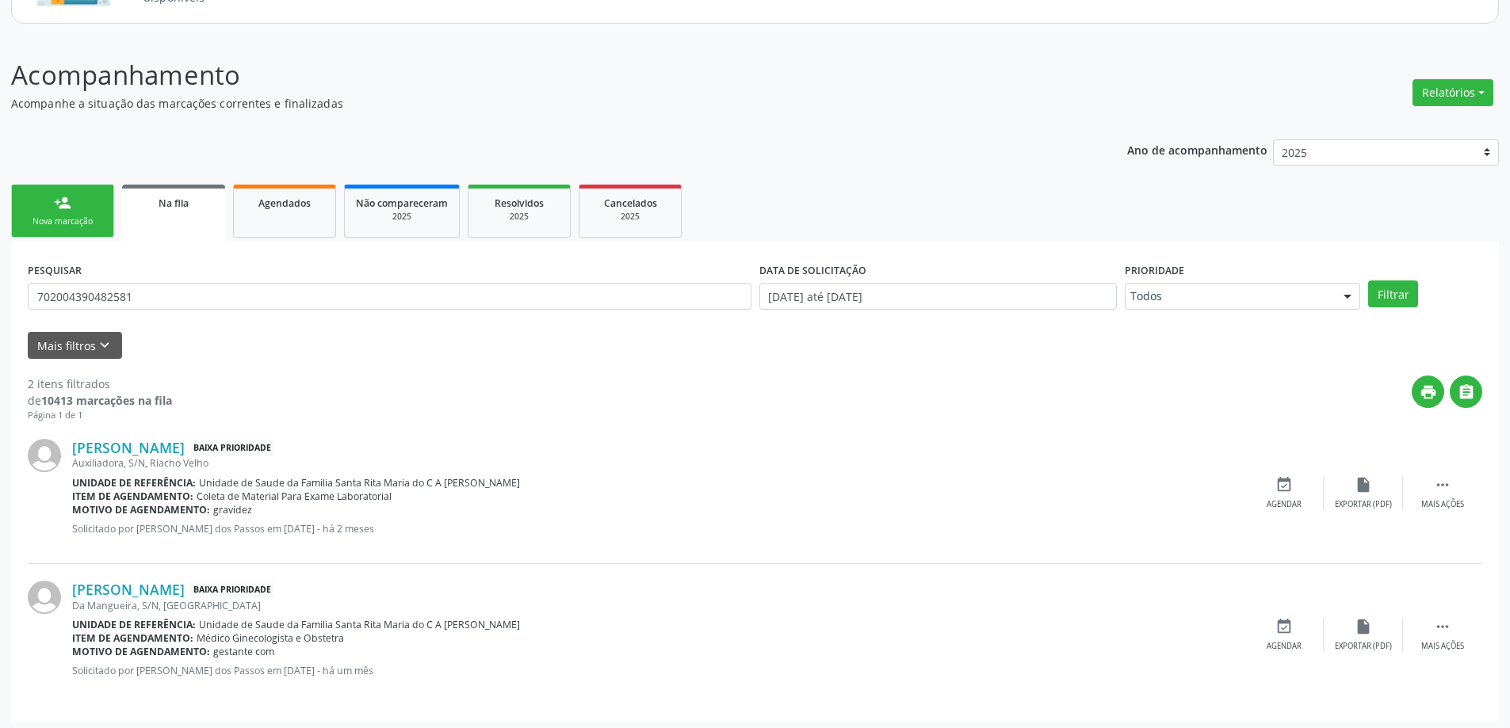
scroll to position [171, 0]
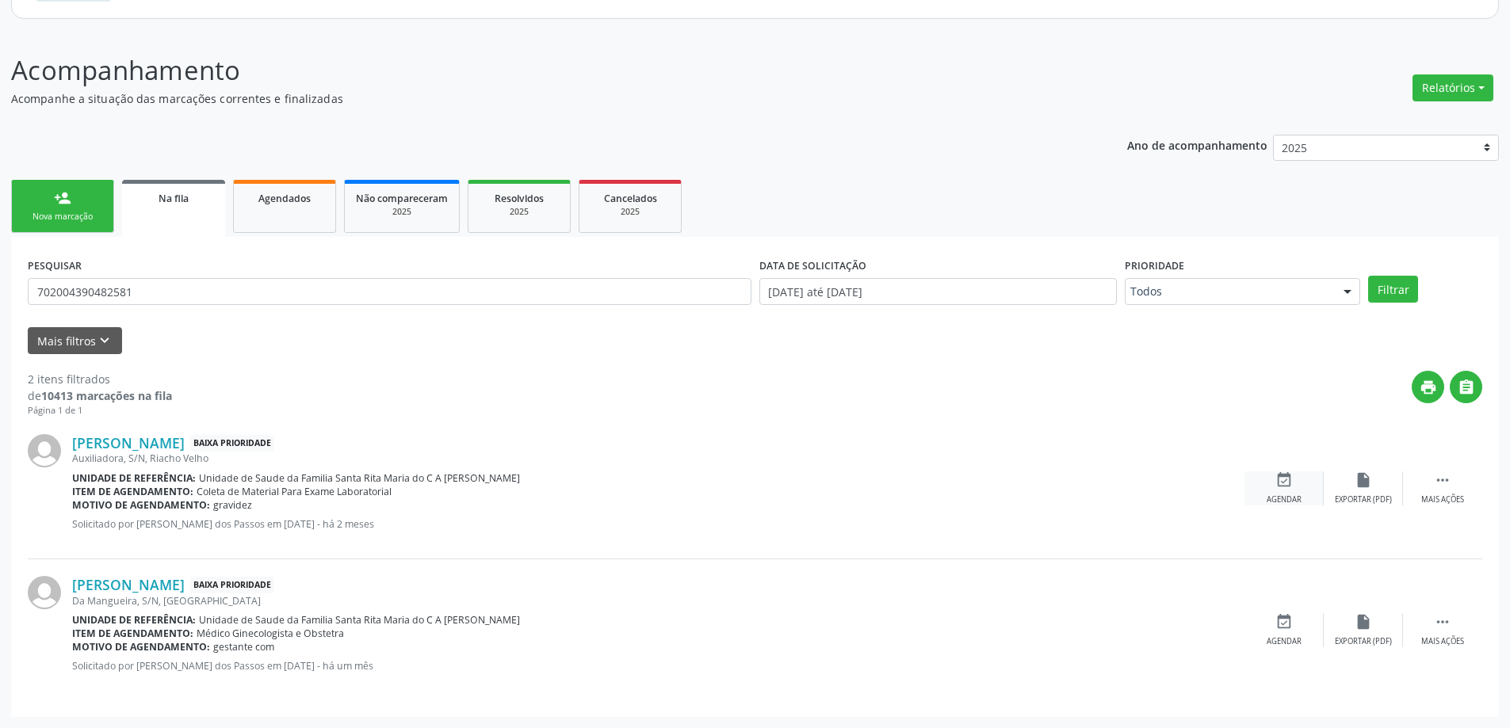
click at [1276, 489] on div "event_available Agendar" at bounding box center [1283, 489] width 79 height 34
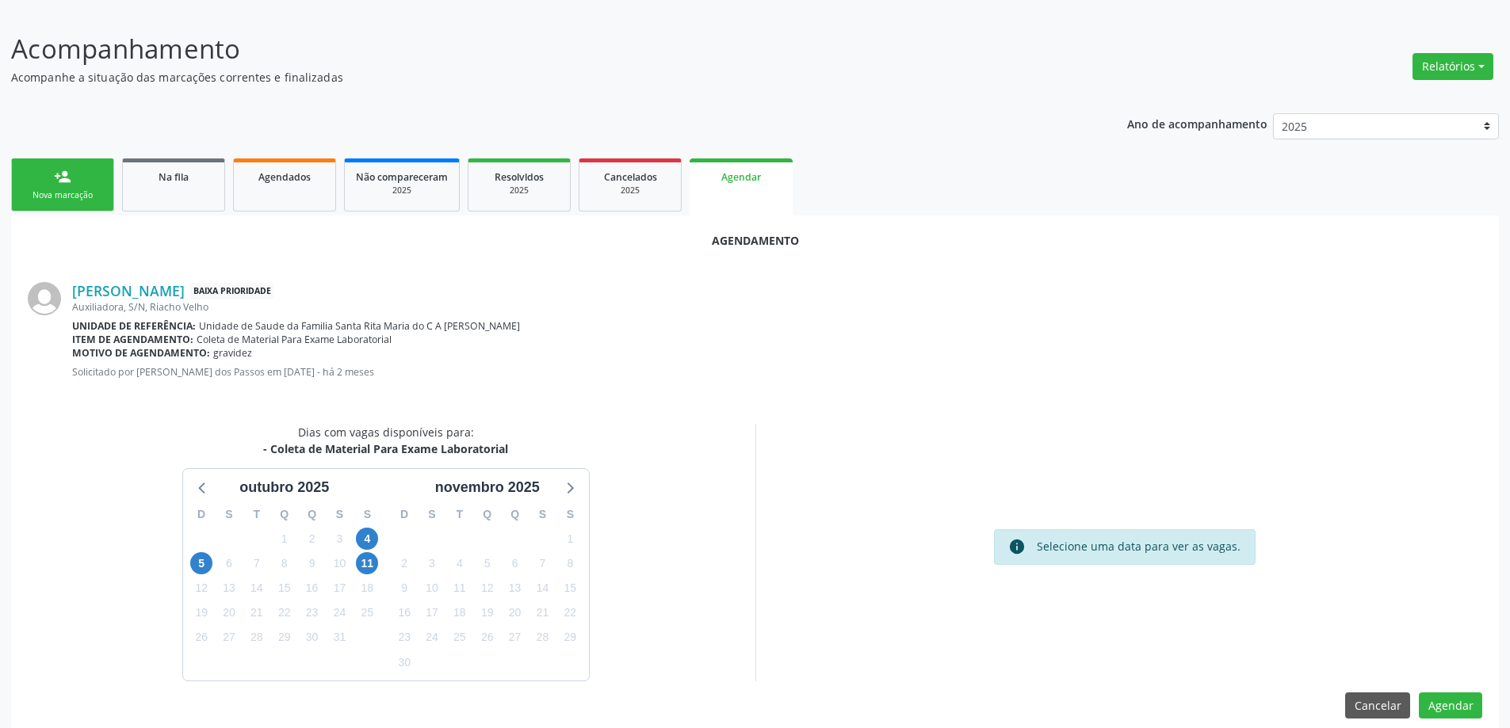
scroll to position [211, 0]
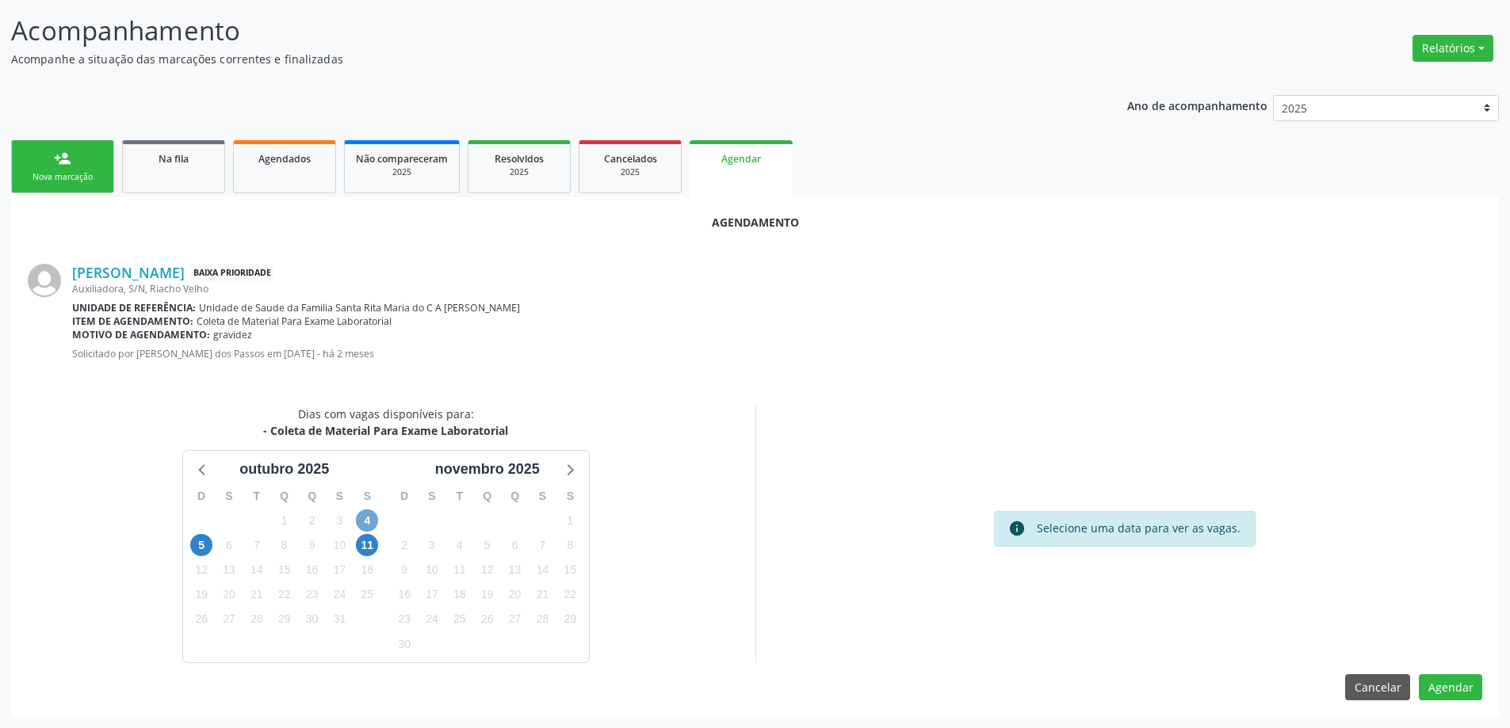
click at [369, 521] on span "4" at bounding box center [367, 521] width 22 height 22
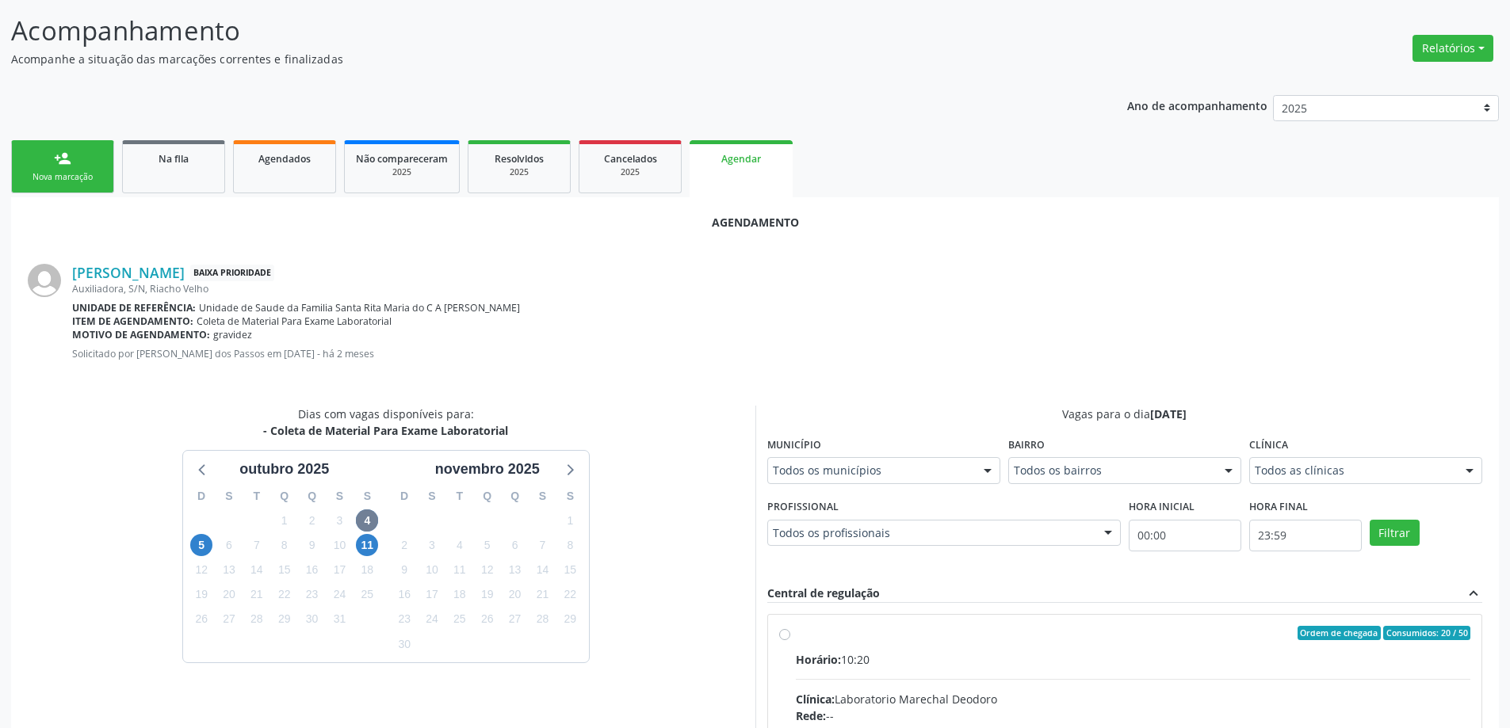
click at [782, 637] on input "Ordem de chegada Consumidos: 20 / 50 Horário: 10:20 Clínica: Laboratorio Marech…" at bounding box center [784, 633] width 11 height 14
radio input "true"
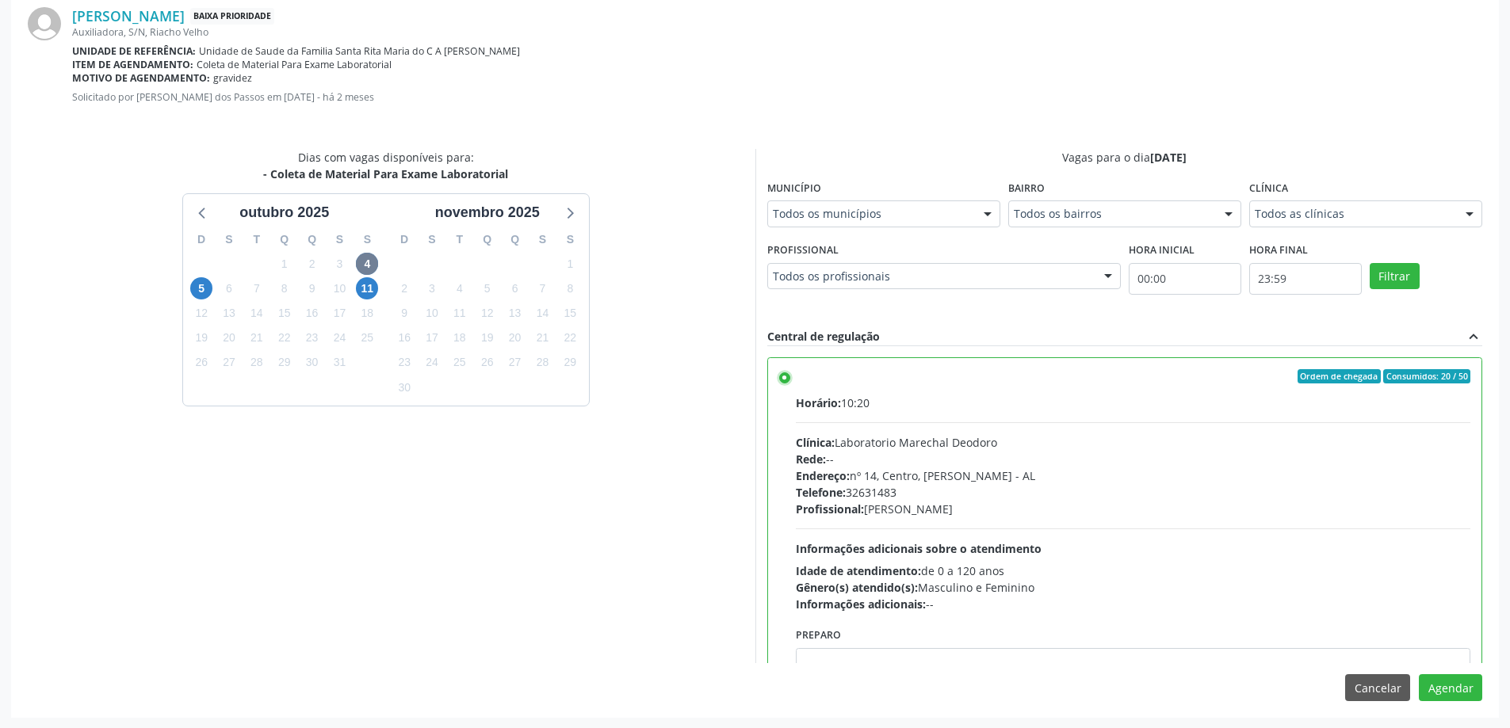
scroll to position [468, 0]
click at [1459, 693] on button "Agendar" at bounding box center [1450, 687] width 63 height 27
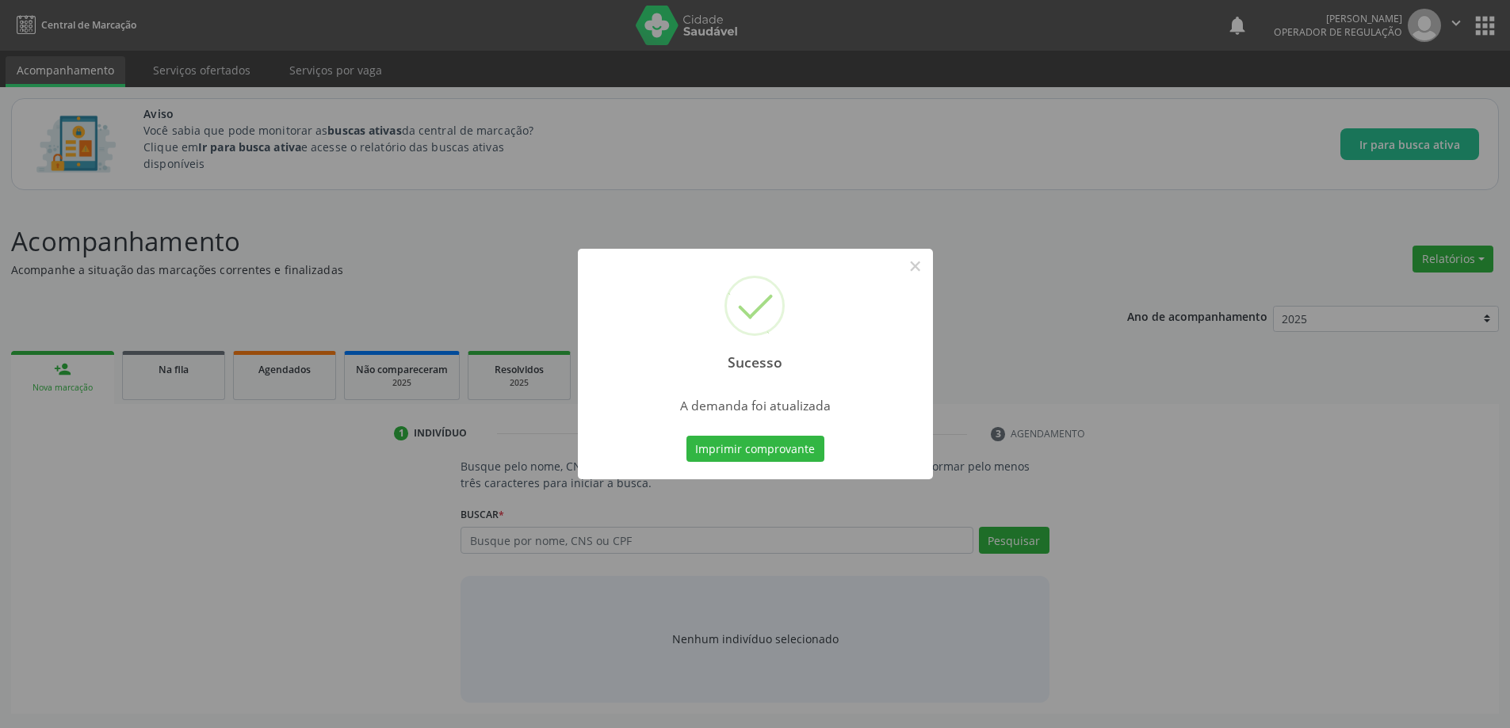
scroll to position [0, 0]
click at [806, 456] on button "Imprimir comprovante" at bounding box center [761, 449] width 138 height 27
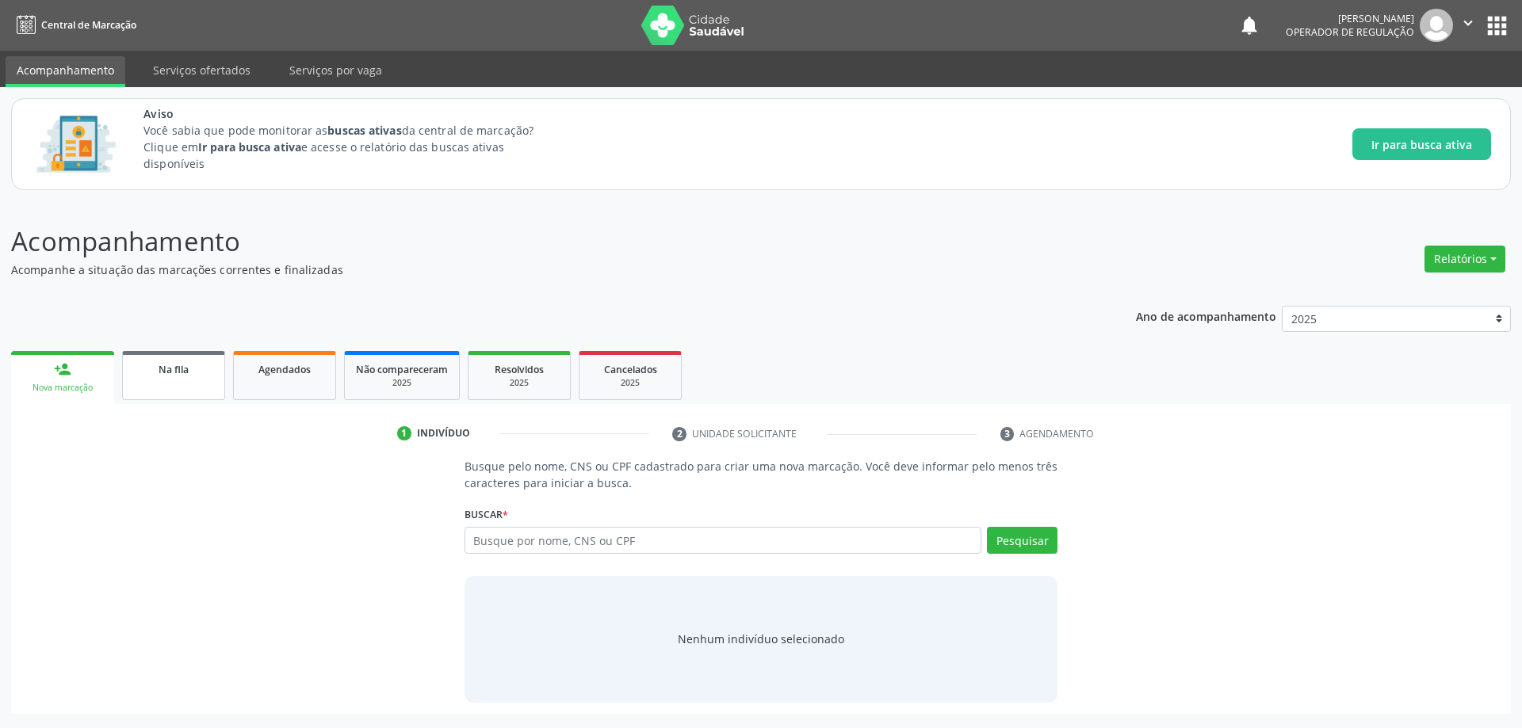
click at [162, 374] on span "Na fila" at bounding box center [174, 369] width 30 height 13
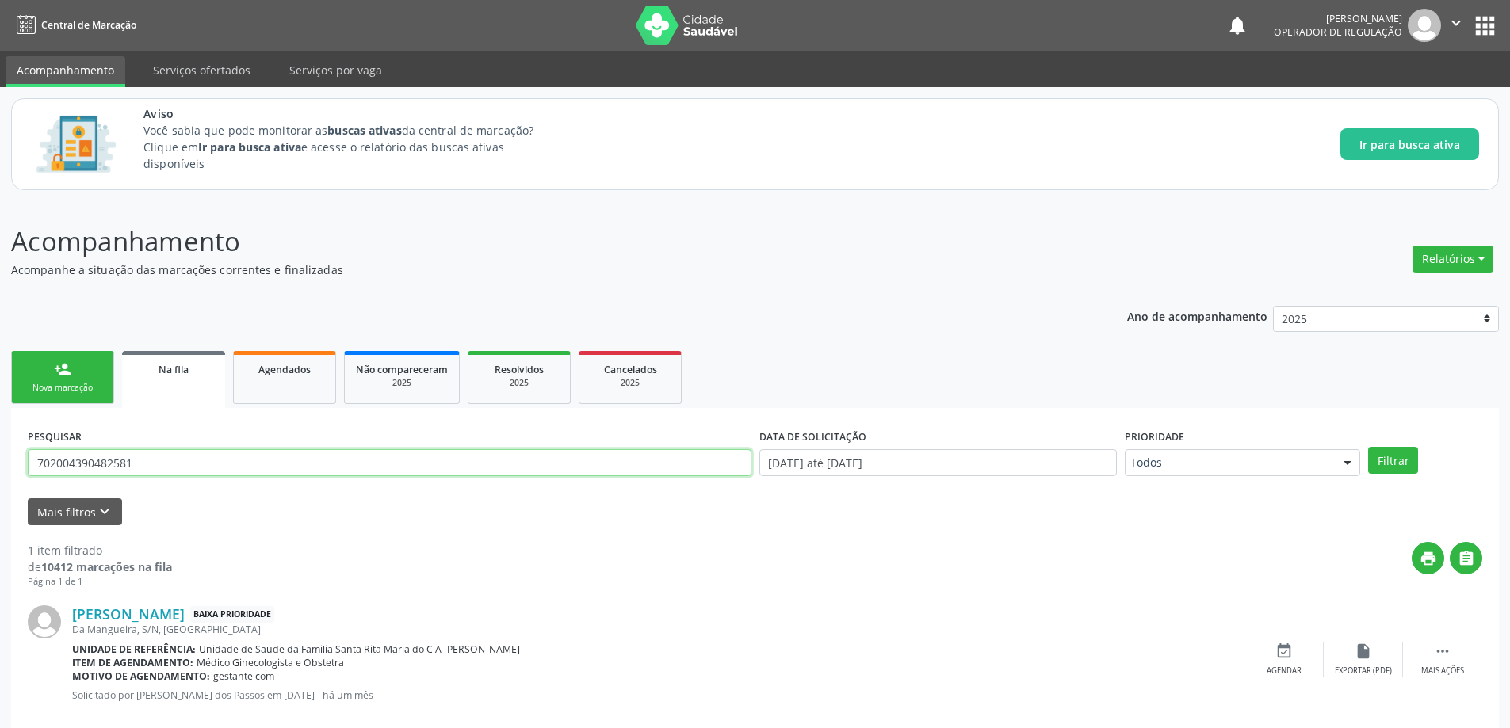
click at [467, 464] on input "702004390482581" at bounding box center [390, 462] width 724 height 27
type input "704207572139790"
click at [1368, 447] on button "Filtrar" at bounding box center [1393, 460] width 50 height 27
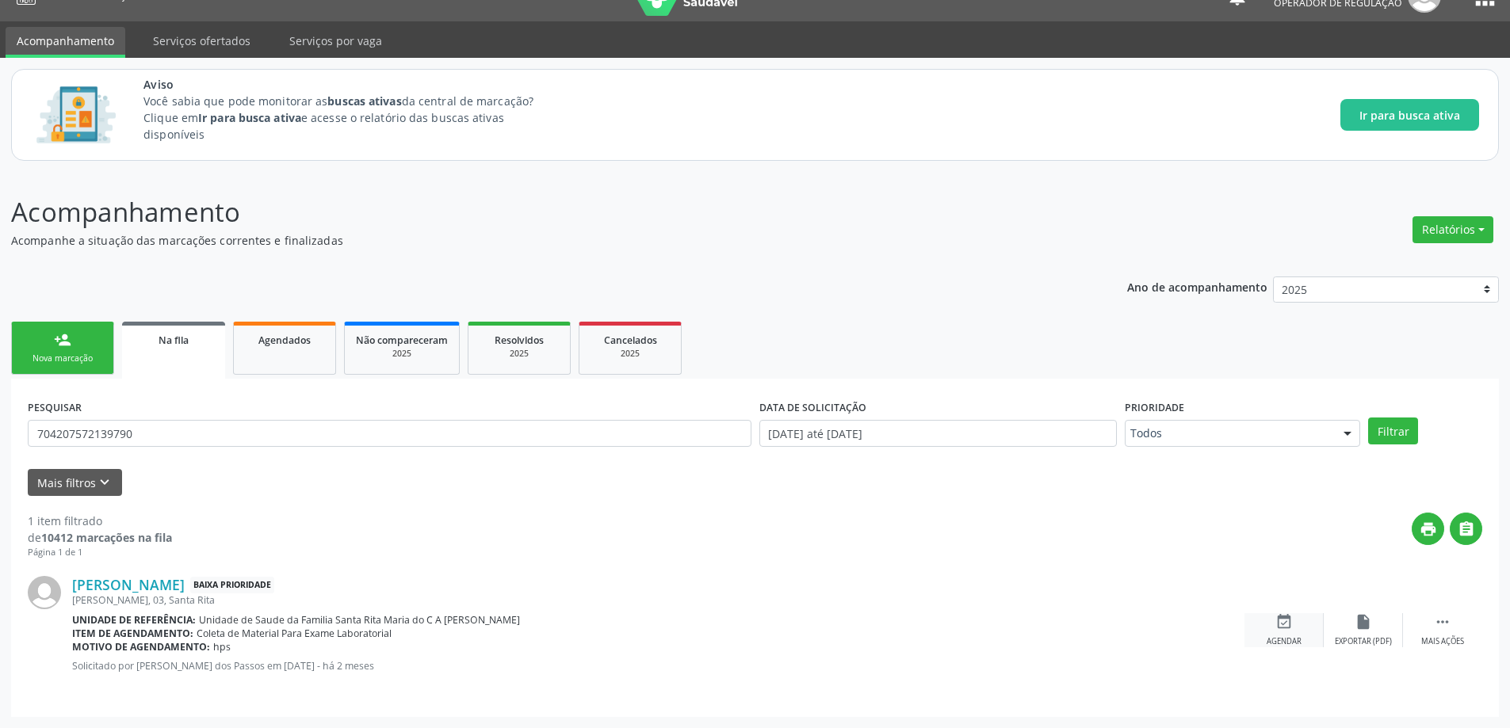
click at [1274, 631] on div "event_available Agendar" at bounding box center [1283, 630] width 79 height 34
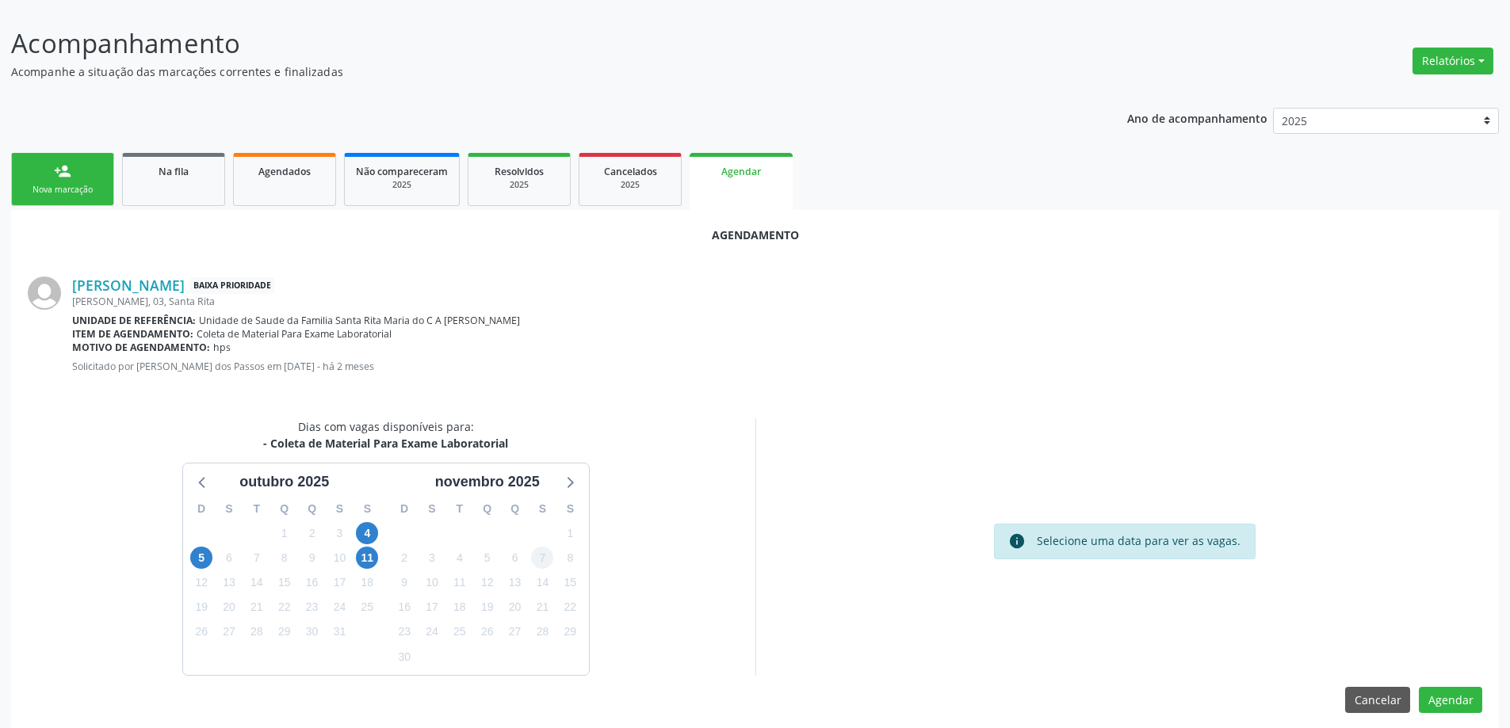
scroll to position [211, 0]
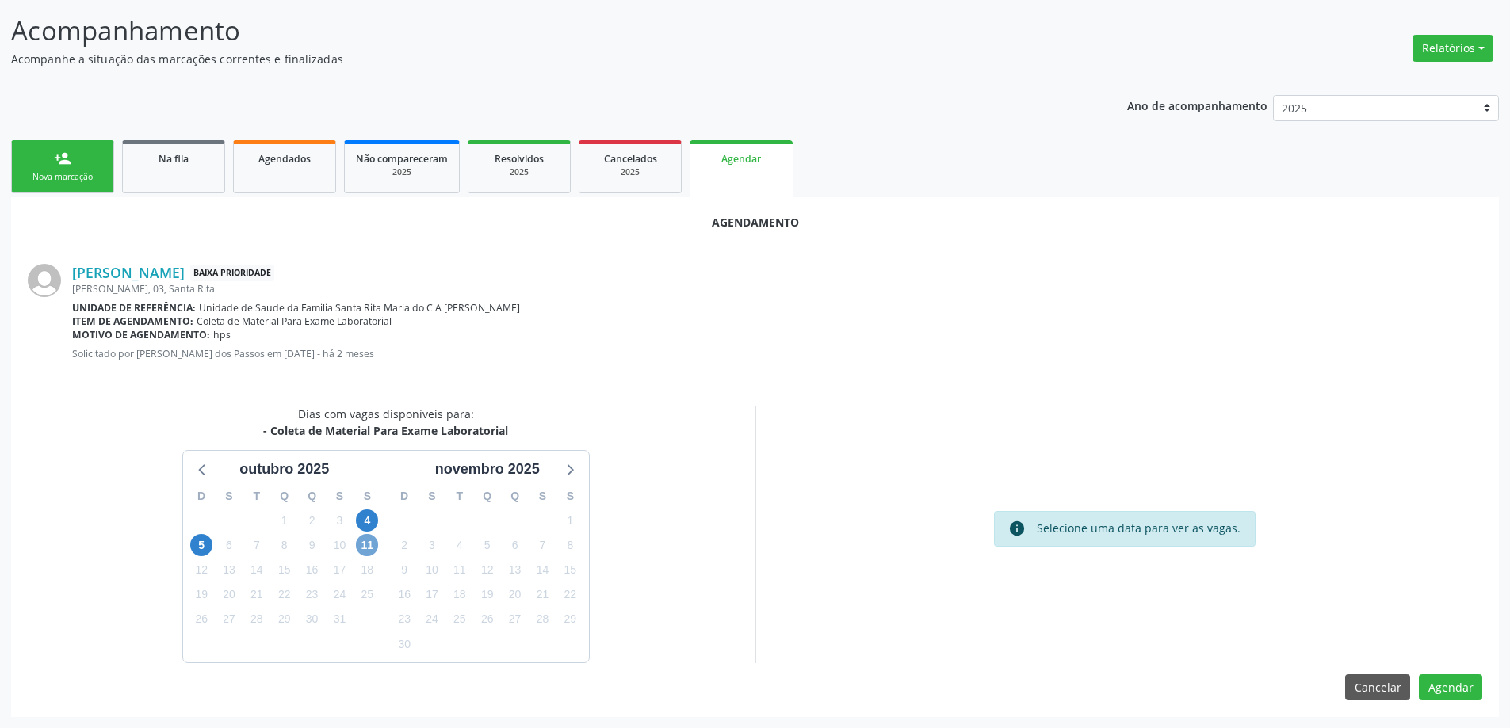
click at [363, 544] on span "11" at bounding box center [367, 545] width 22 height 22
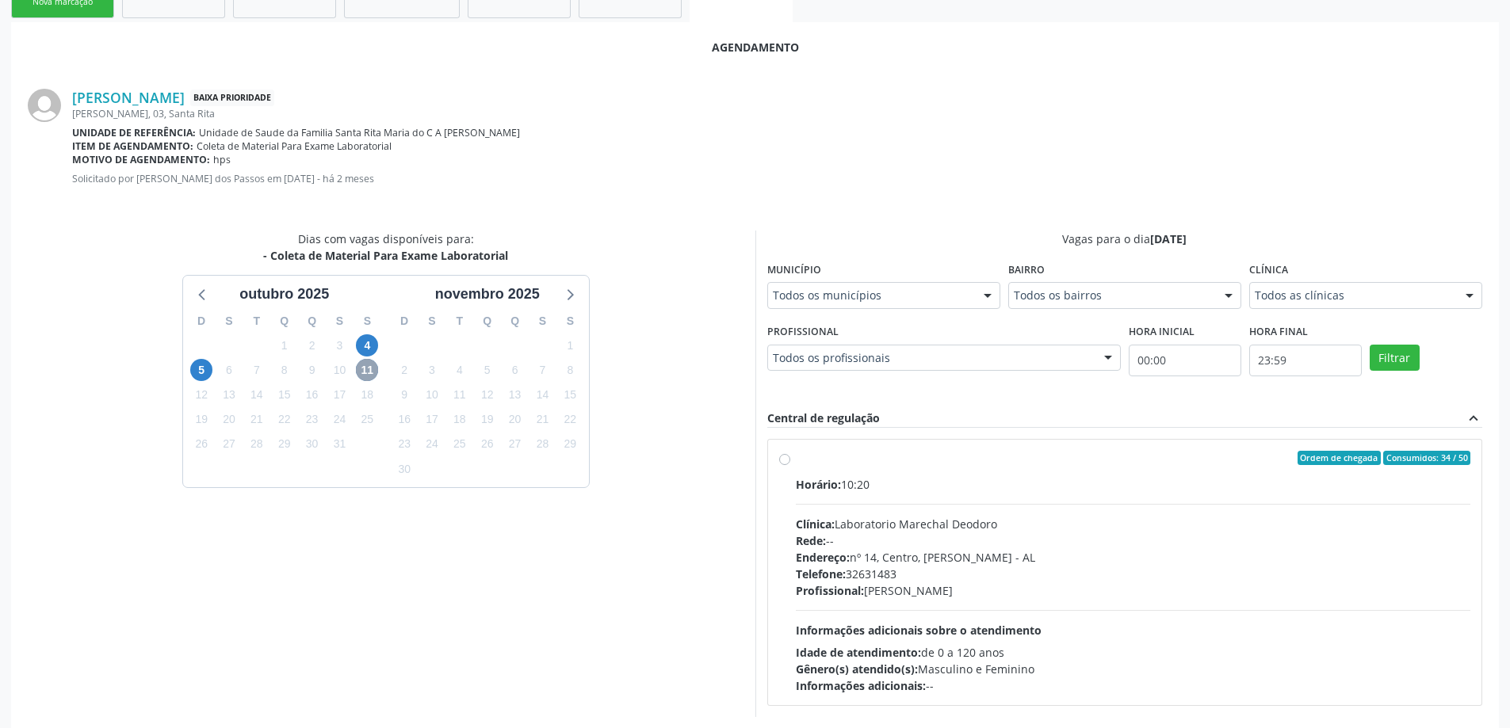
scroll to position [440, 0]
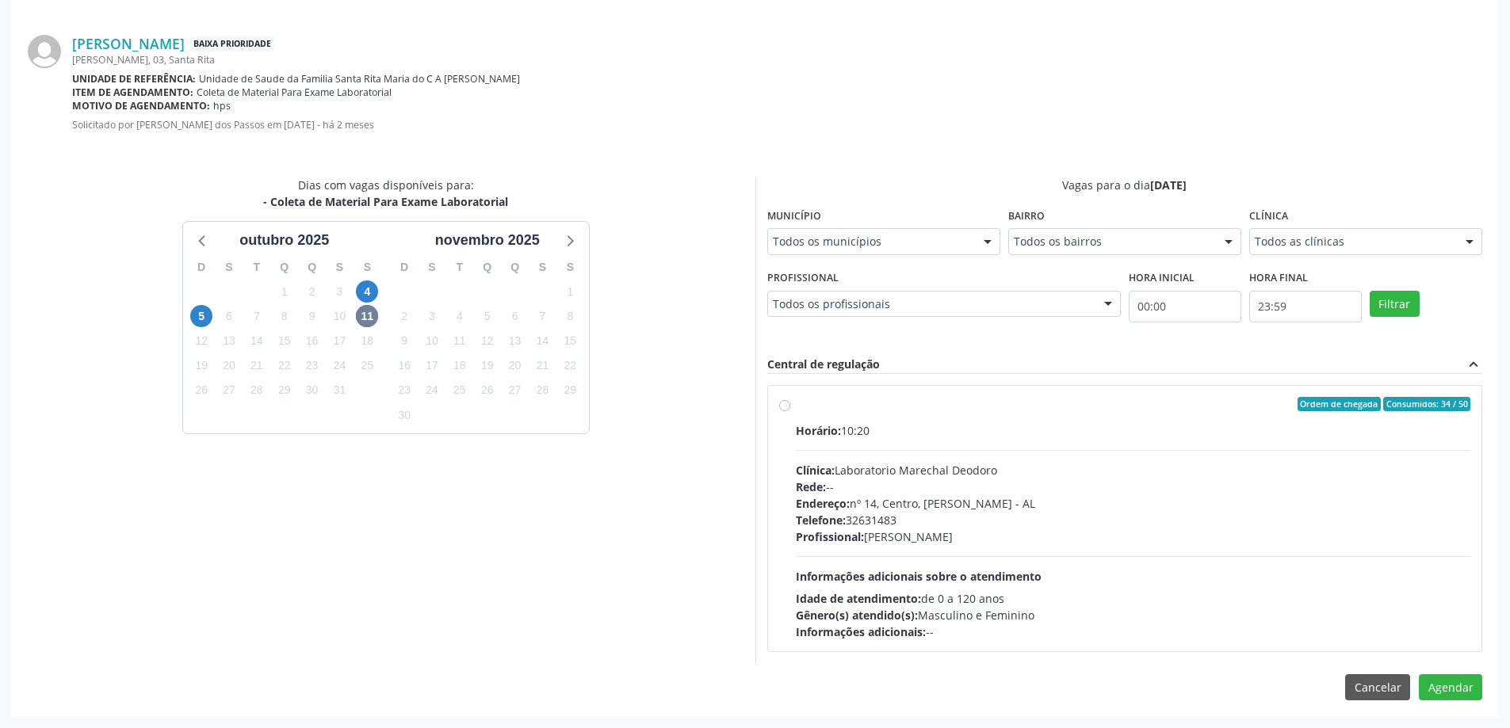
click at [796, 410] on label "Ordem de chegada Consumidos: 34 / 50 Horário: 10:20 Clínica: Laboratorio Marech…" at bounding box center [1133, 518] width 675 height 243
click at [785, 410] on input "Ordem de chegada Consumidos: 34 / 50 Horário: 10:20 Clínica: Laboratorio Marech…" at bounding box center [784, 404] width 11 height 14
radio input "true"
click at [1452, 721] on button "Agendar" at bounding box center [1450, 715] width 63 height 27
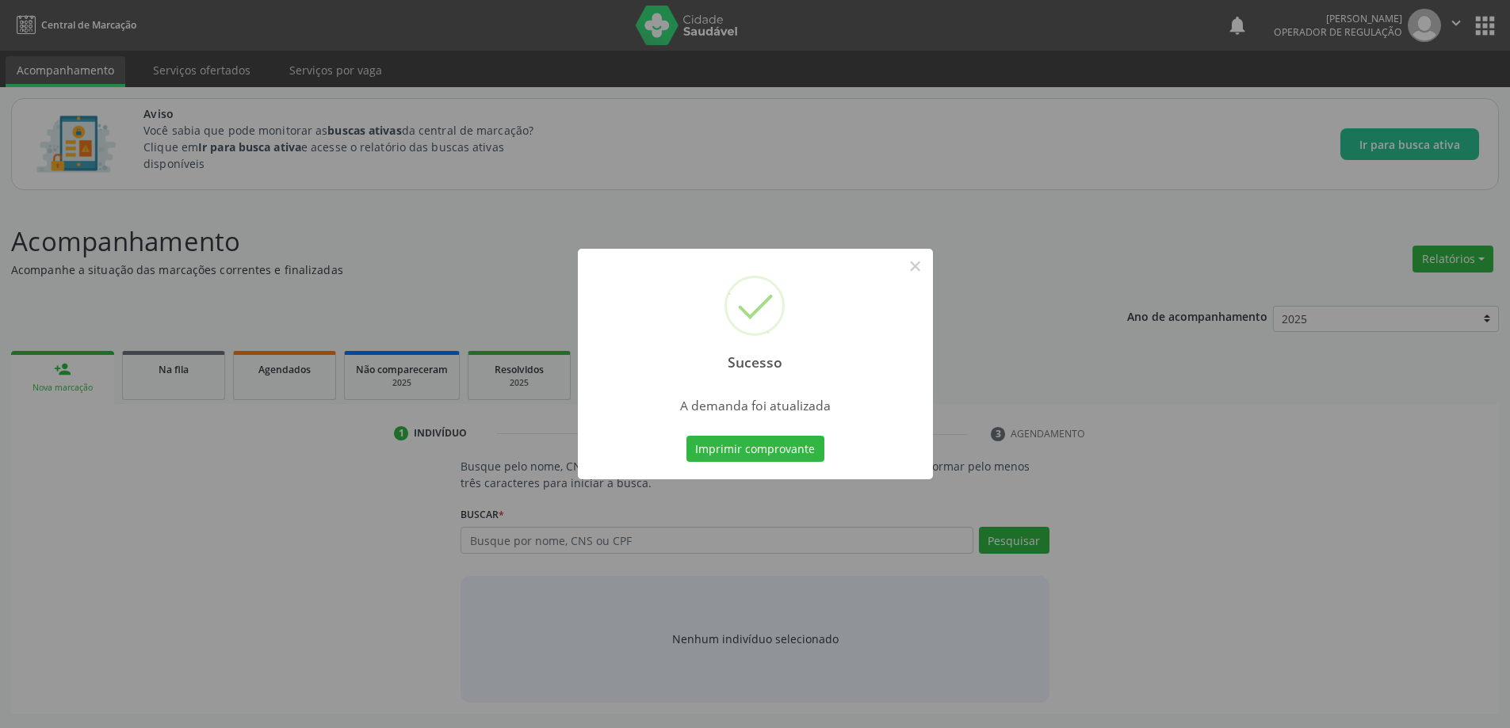
scroll to position [0, 0]
click at [919, 265] on button "×" at bounding box center [920, 266] width 27 height 27
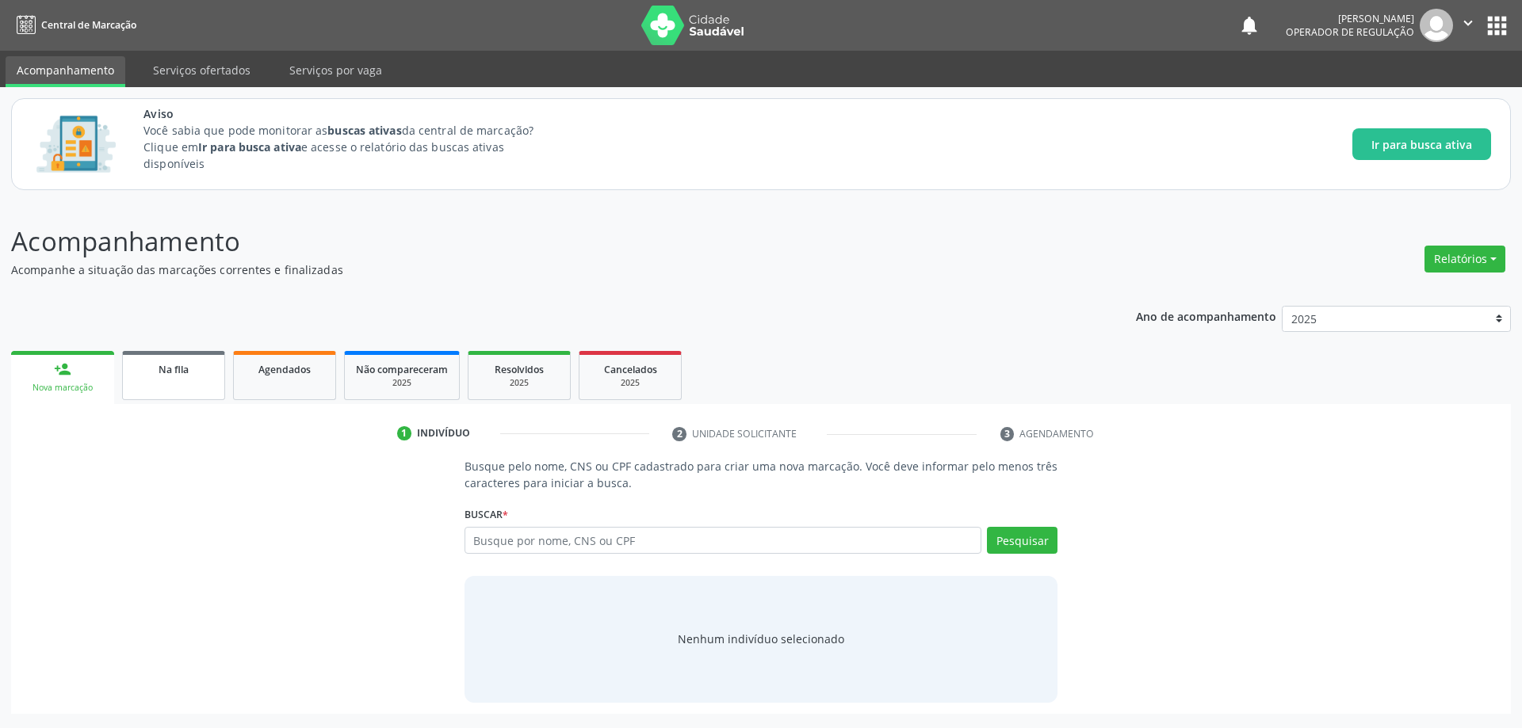
click at [173, 367] on span "Na fila" at bounding box center [174, 369] width 30 height 13
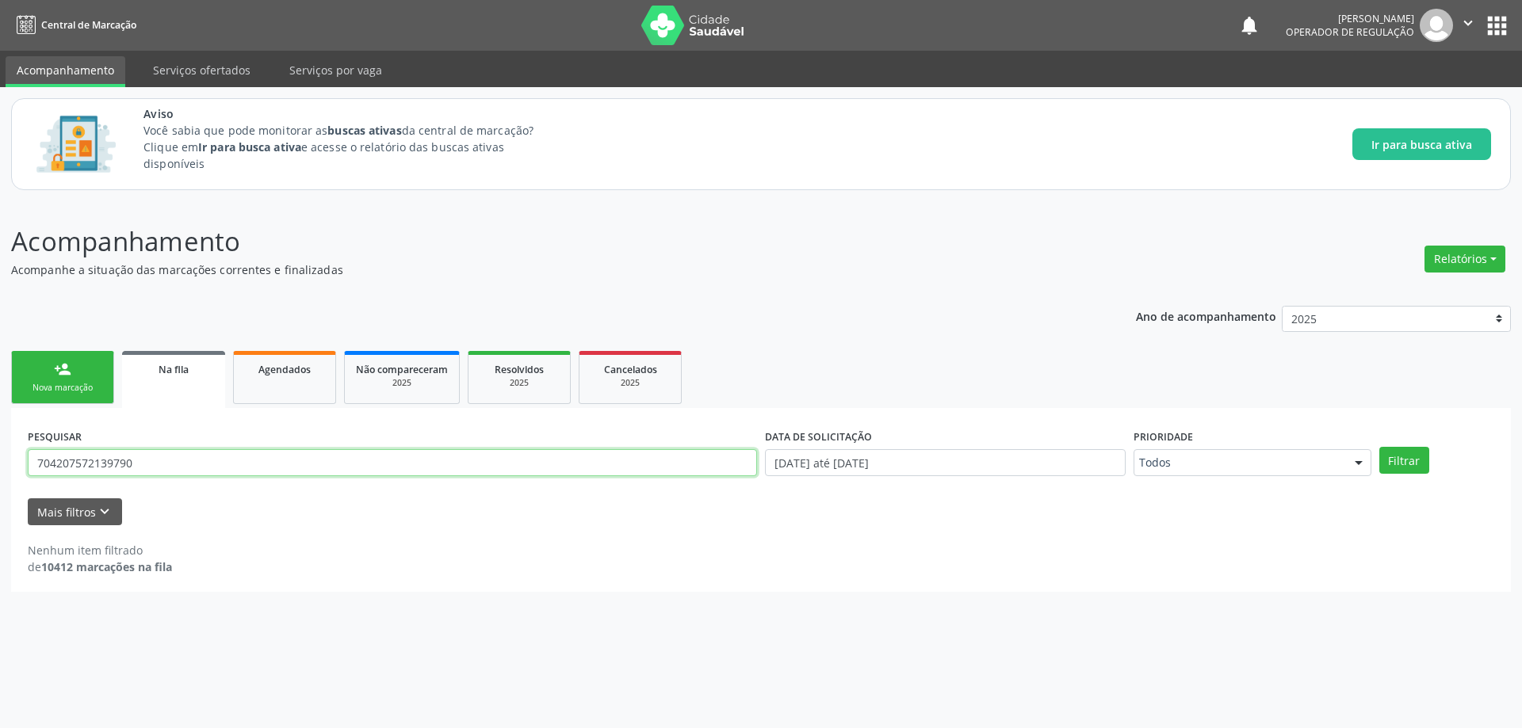
click at [416, 468] on input "704207572139790" at bounding box center [392, 462] width 729 height 27
click at [415, 468] on input "704207572139790" at bounding box center [392, 462] width 729 height 27
type input "709601602648177"
click at [1379, 447] on button "Filtrar" at bounding box center [1404, 460] width 50 height 27
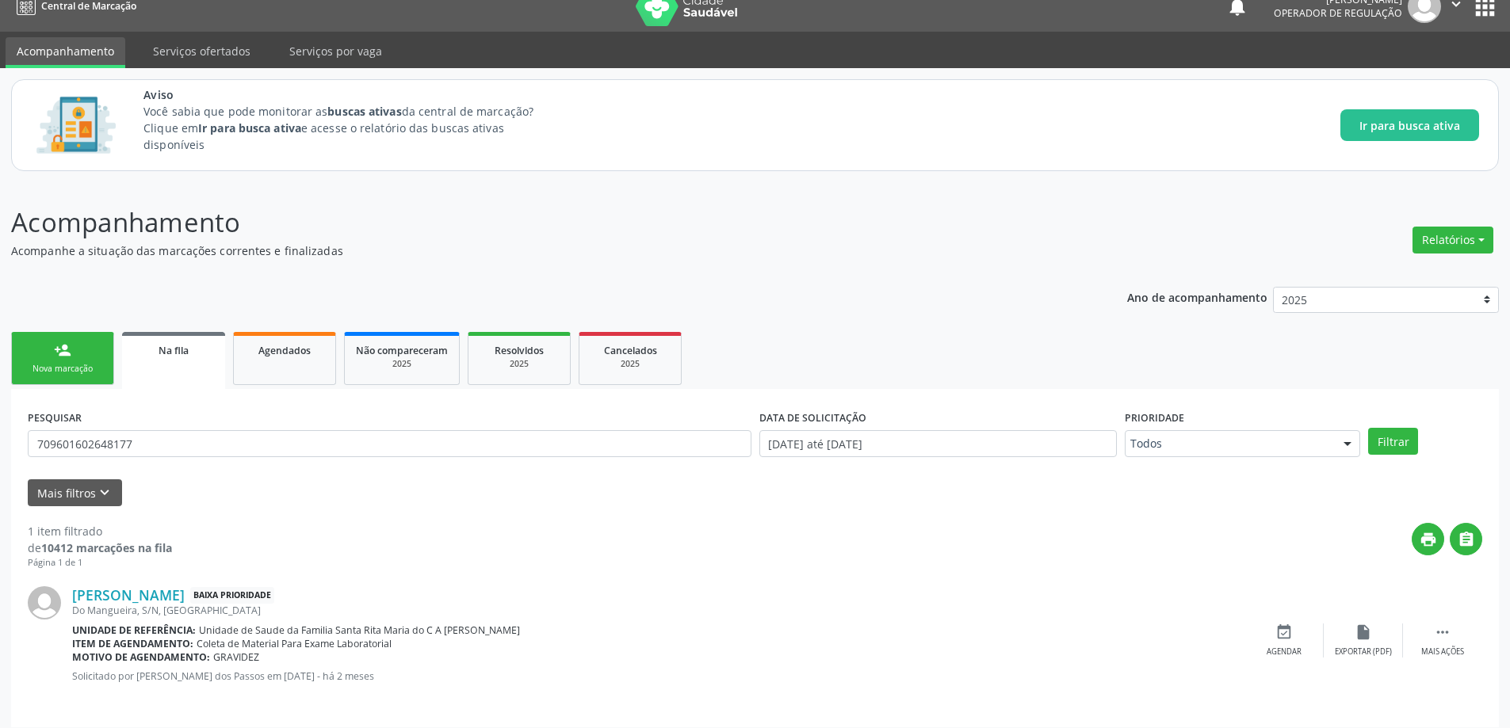
scroll to position [29, 0]
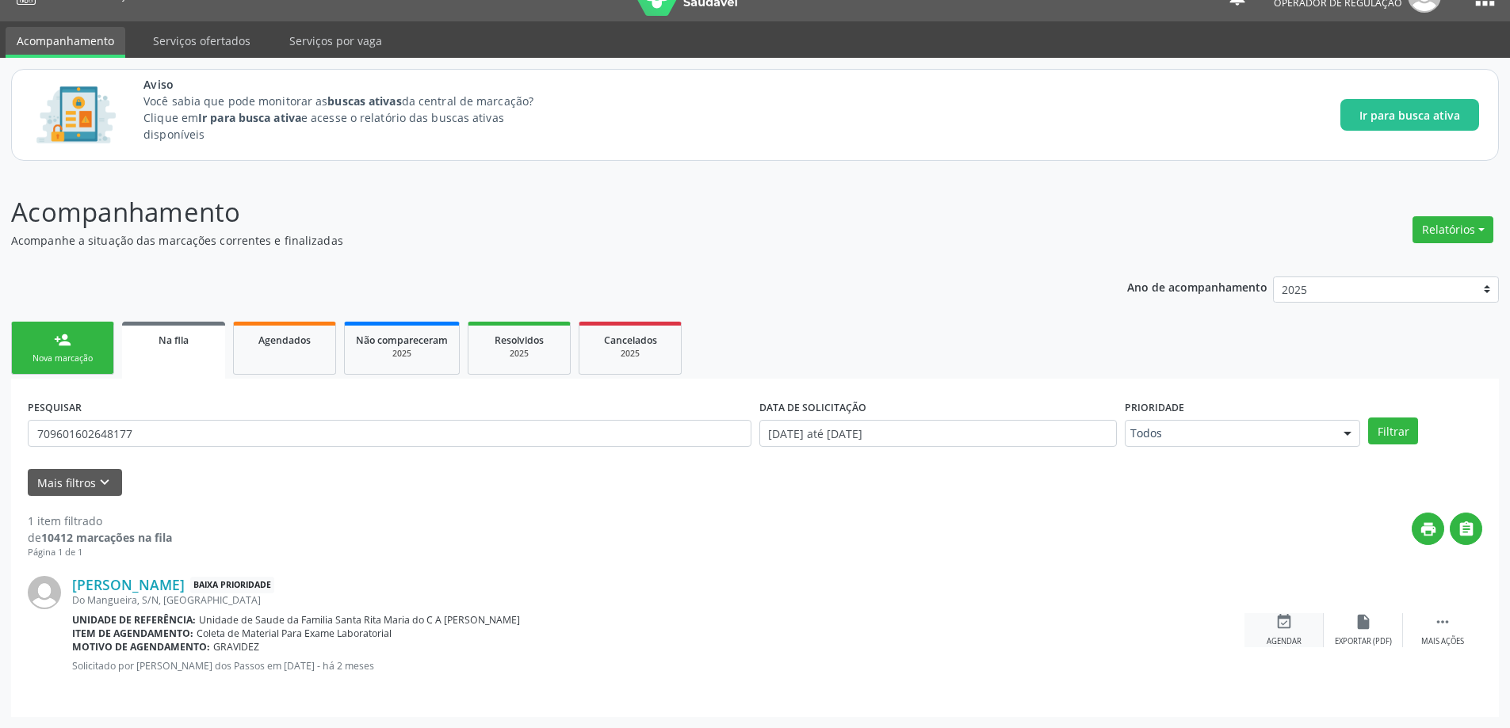
click at [1281, 625] on icon "event_available" at bounding box center [1283, 621] width 17 height 17
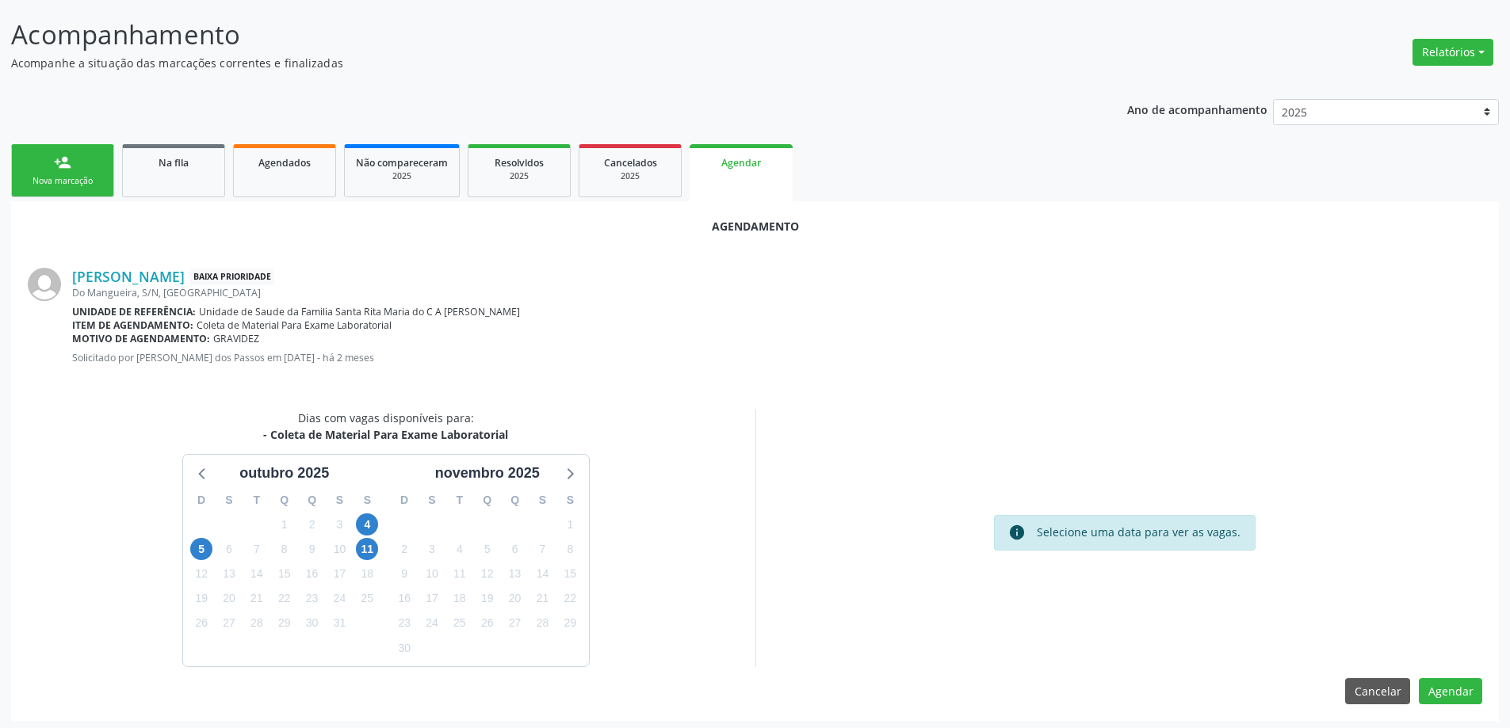
scroll to position [211, 0]
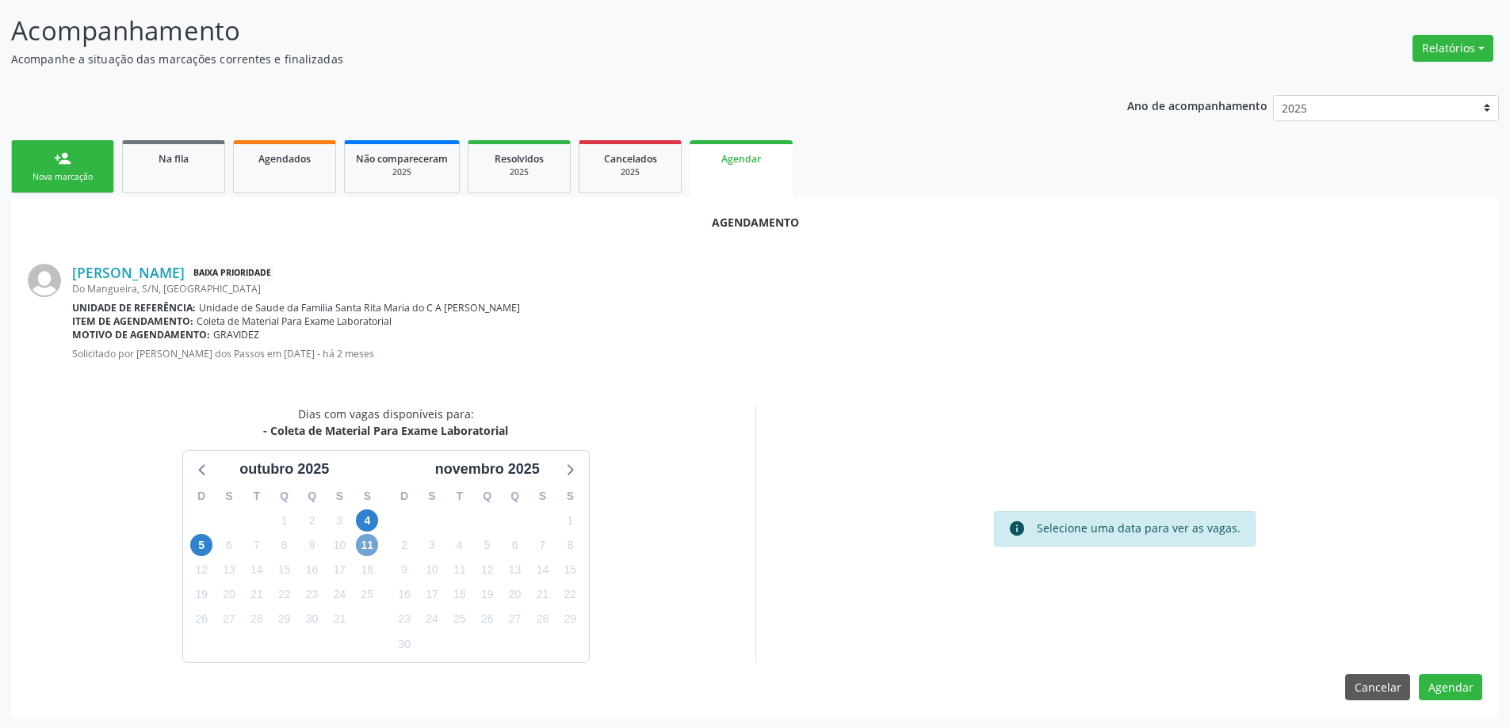
click at [365, 554] on span "11" at bounding box center [367, 545] width 22 height 22
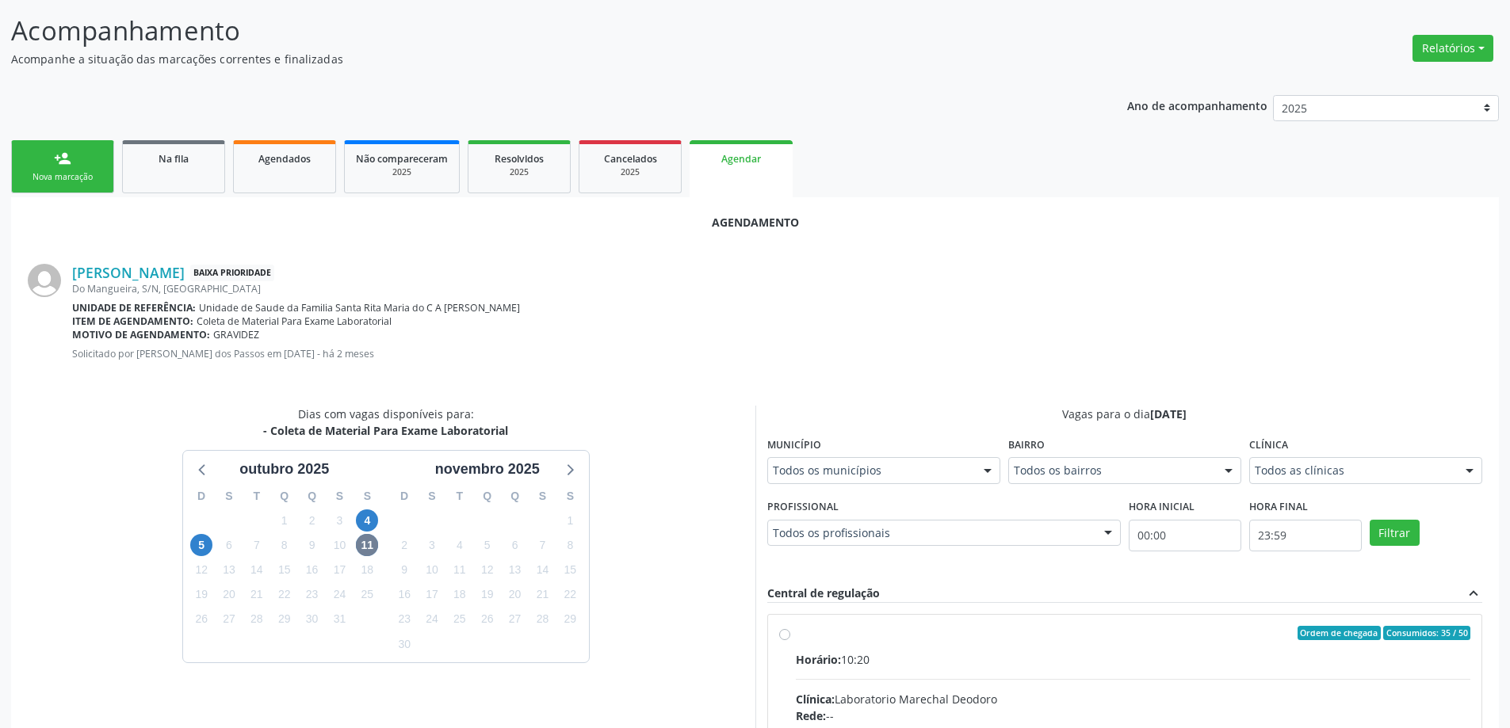
radio input "true"
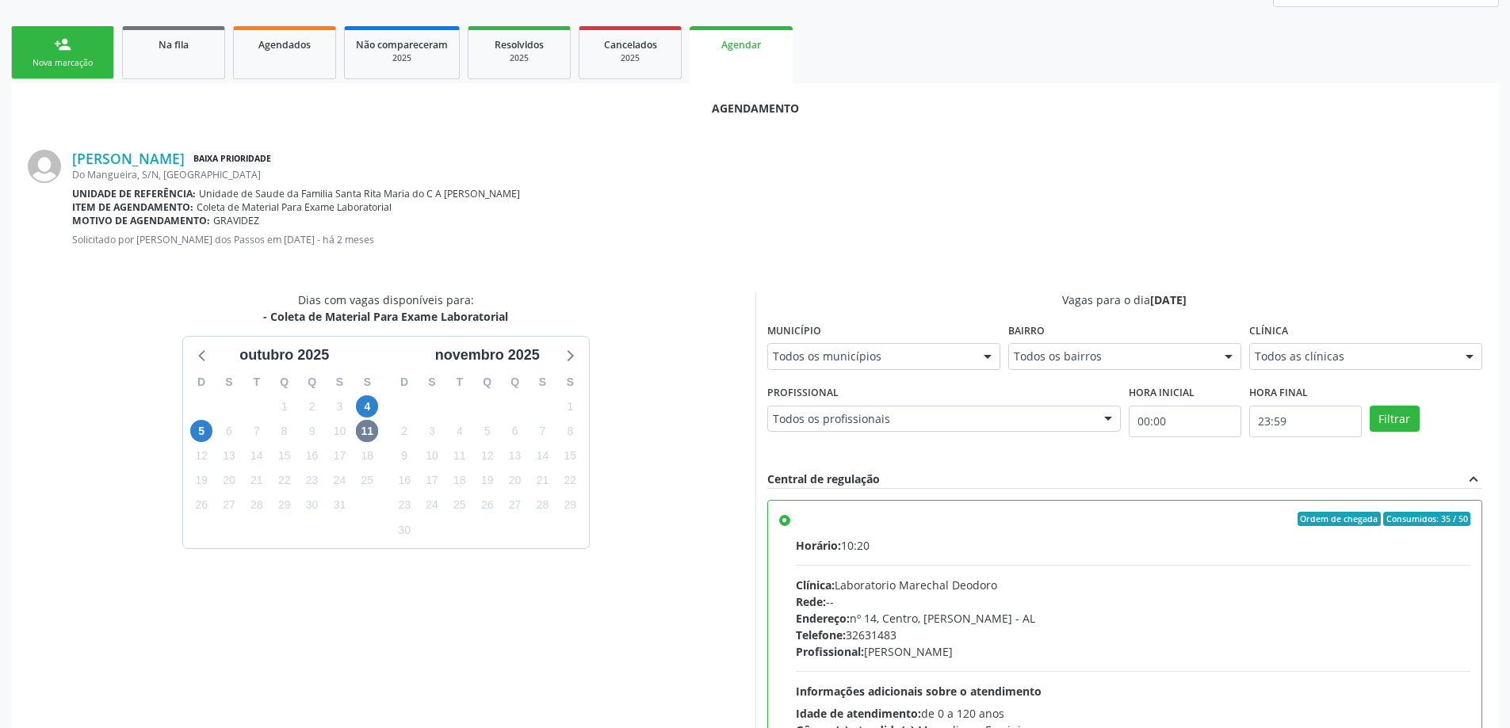
scroll to position [468, 0]
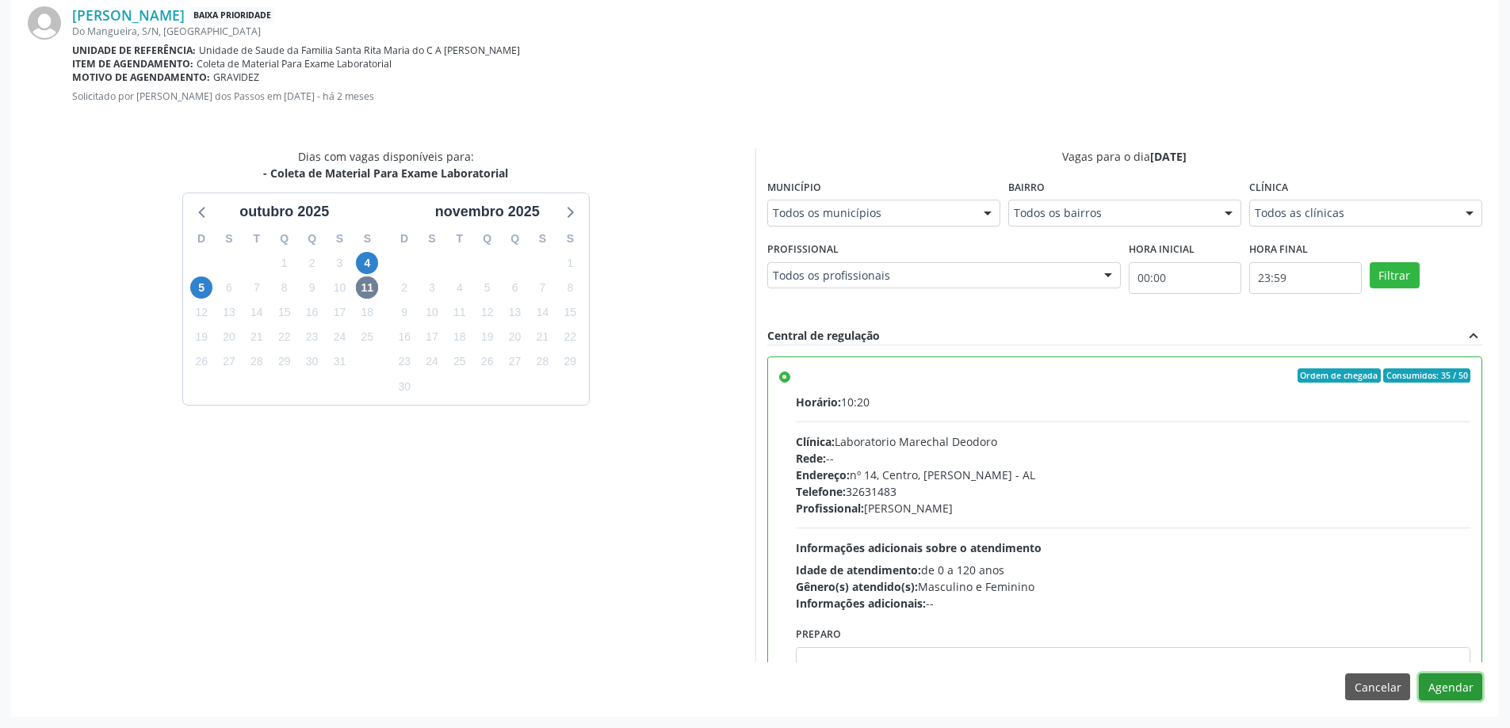
click at [1453, 690] on button "Agendar" at bounding box center [1450, 687] width 63 height 27
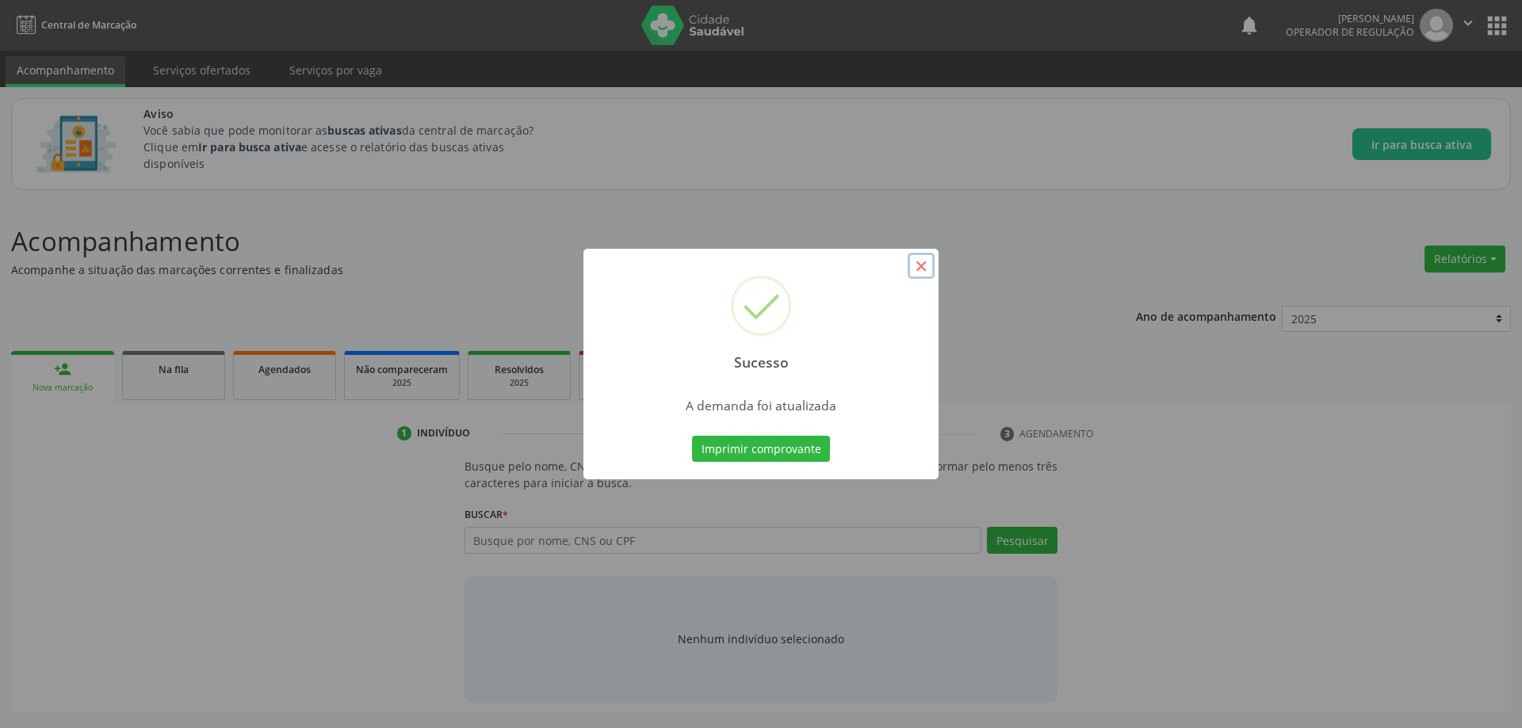
drag, startPoint x: 923, startPoint y: 269, endPoint x: 510, endPoint y: 321, distance: 416.2
click at [922, 269] on button "×" at bounding box center [920, 266] width 27 height 27
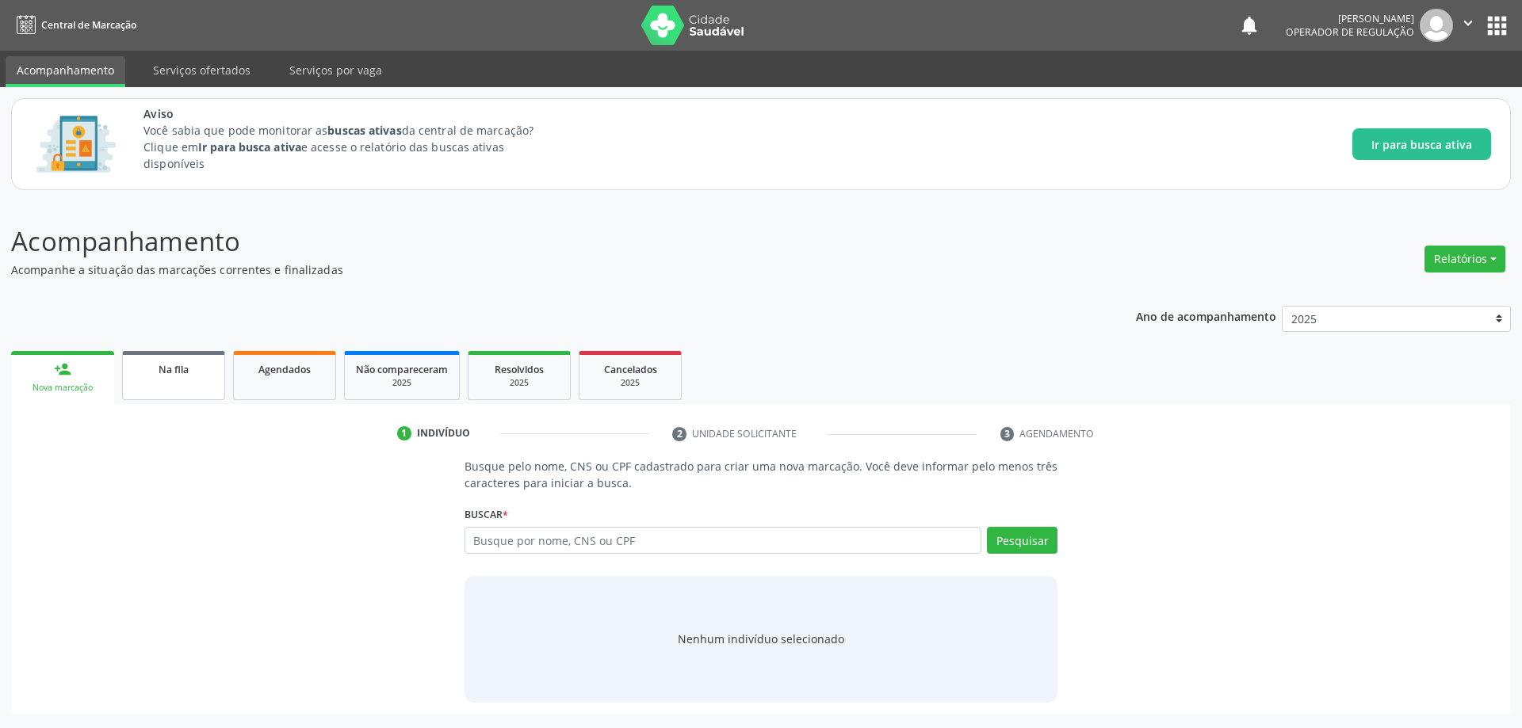
click at [188, 381] on link "Na fila" at bounding box center [173, 375] width 103 height 49
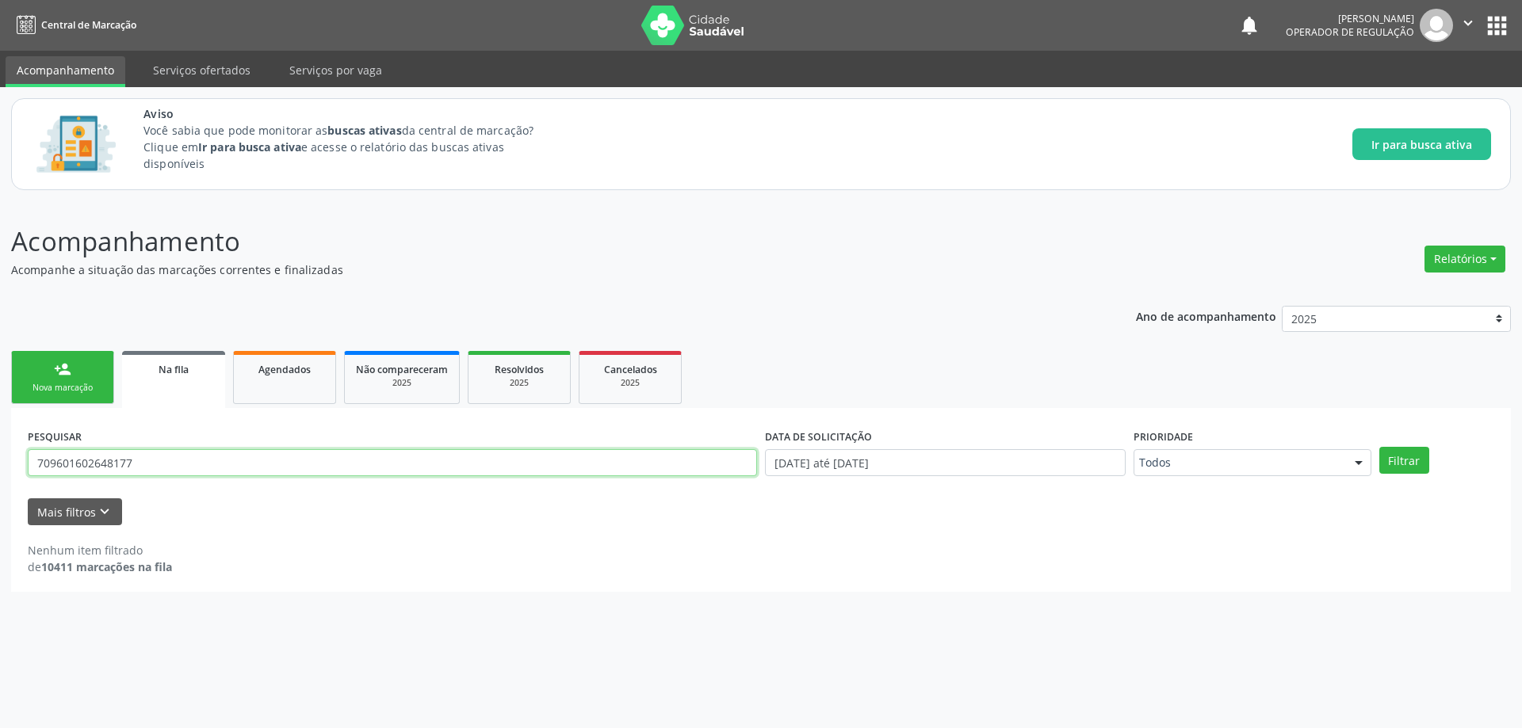
click at [233, 464] on input "709601602648177" at bounding box center [392, 462] width 729 height 27
type input "707308032463770"
click at [1379, 447] on button "Filtrar" at bounding box center [1404, 460] width 50 height 27
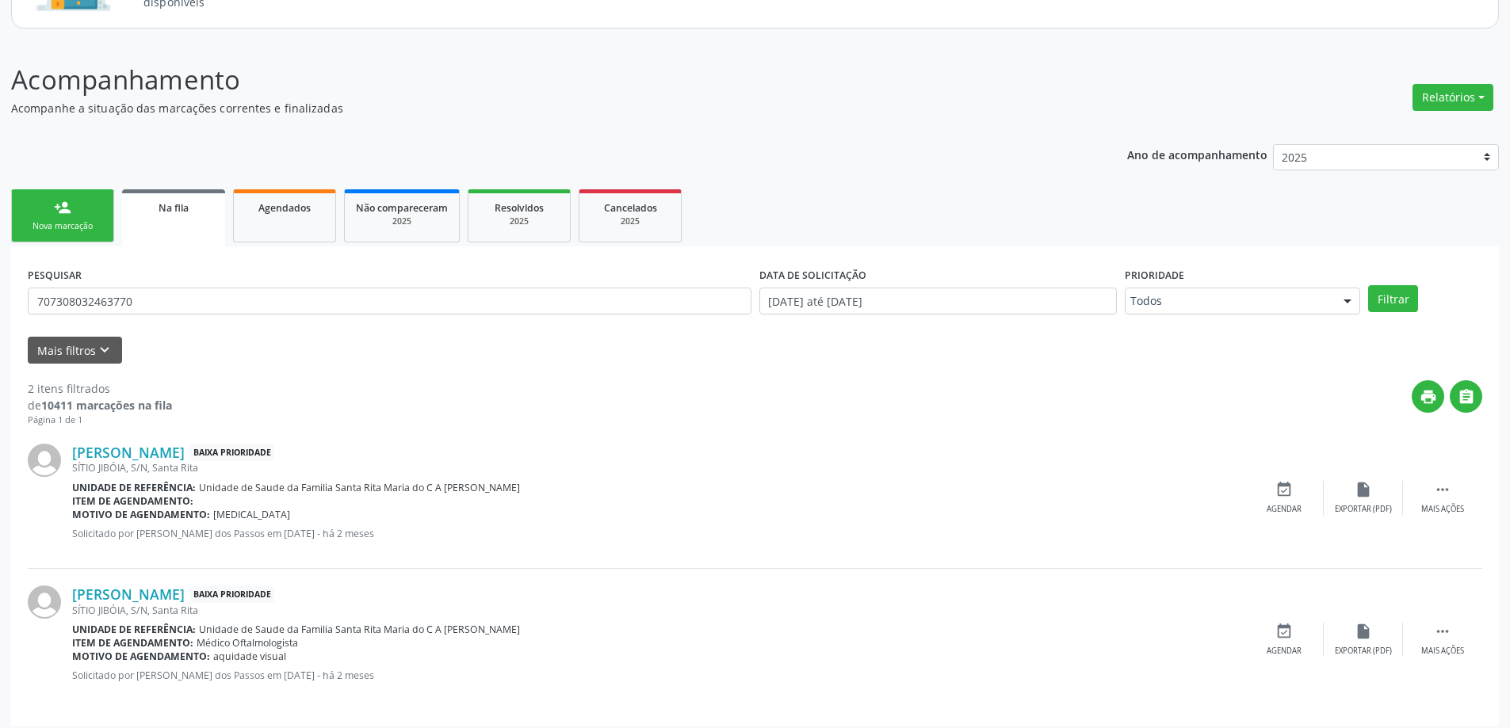
scroll to position [171, 0]
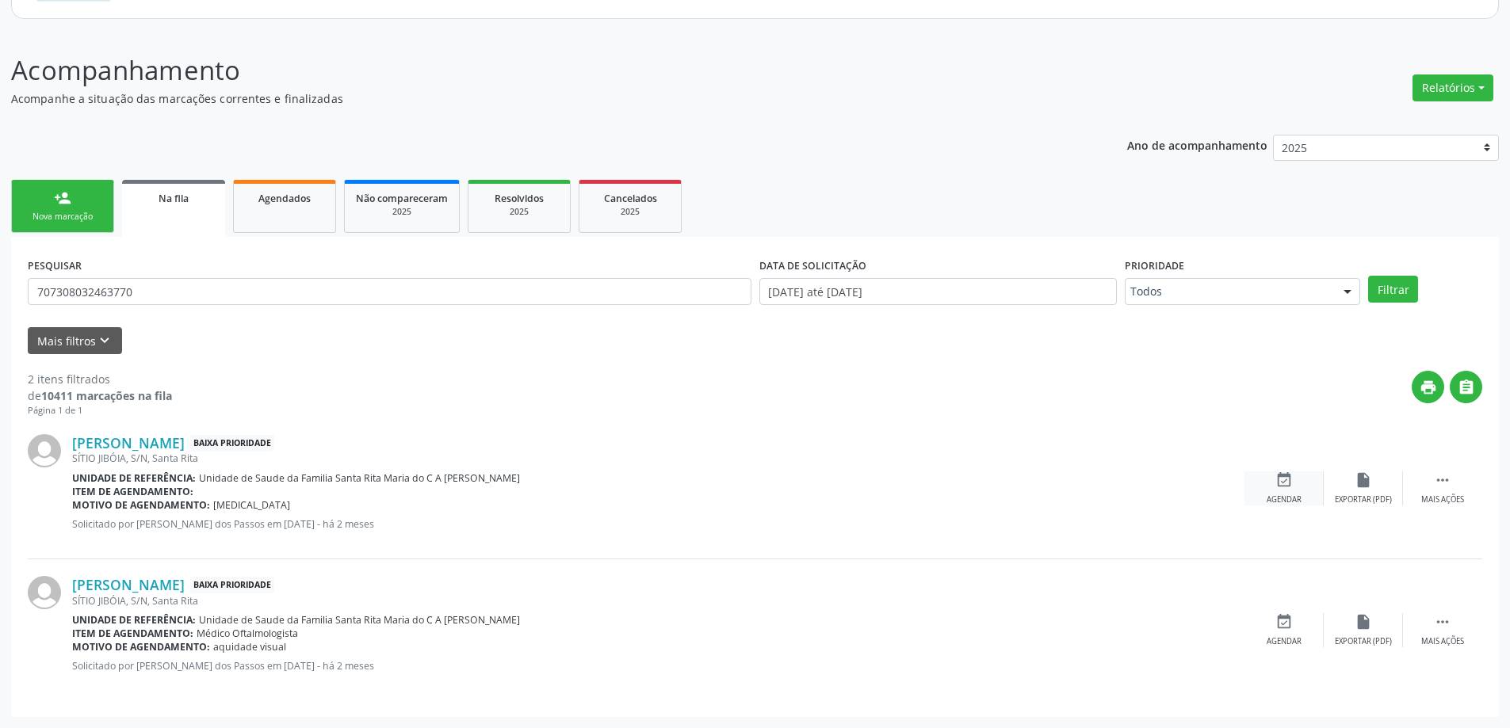
click at [1295, 495] on div "Agendar" at bounding box center [1283, 500] width 35 height 11
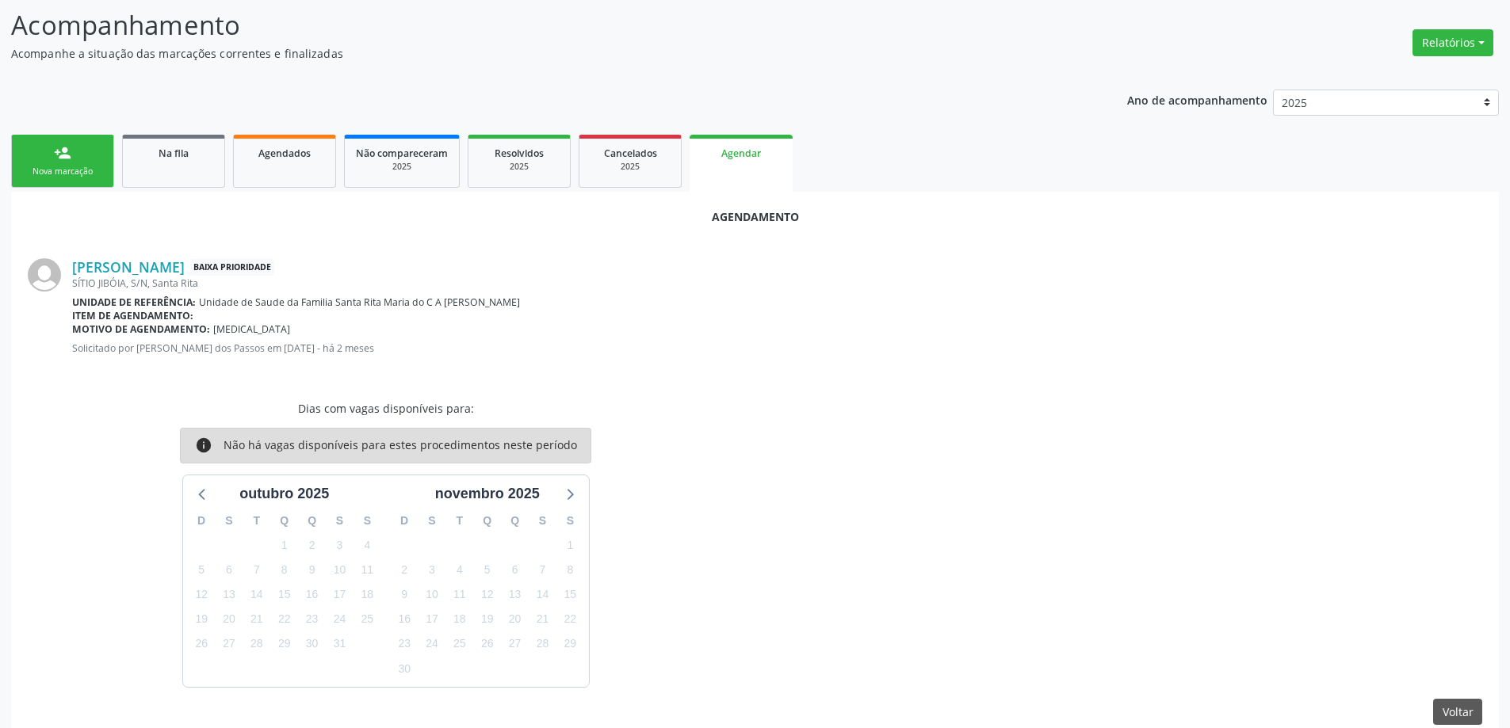
scroll to position [241, 0]
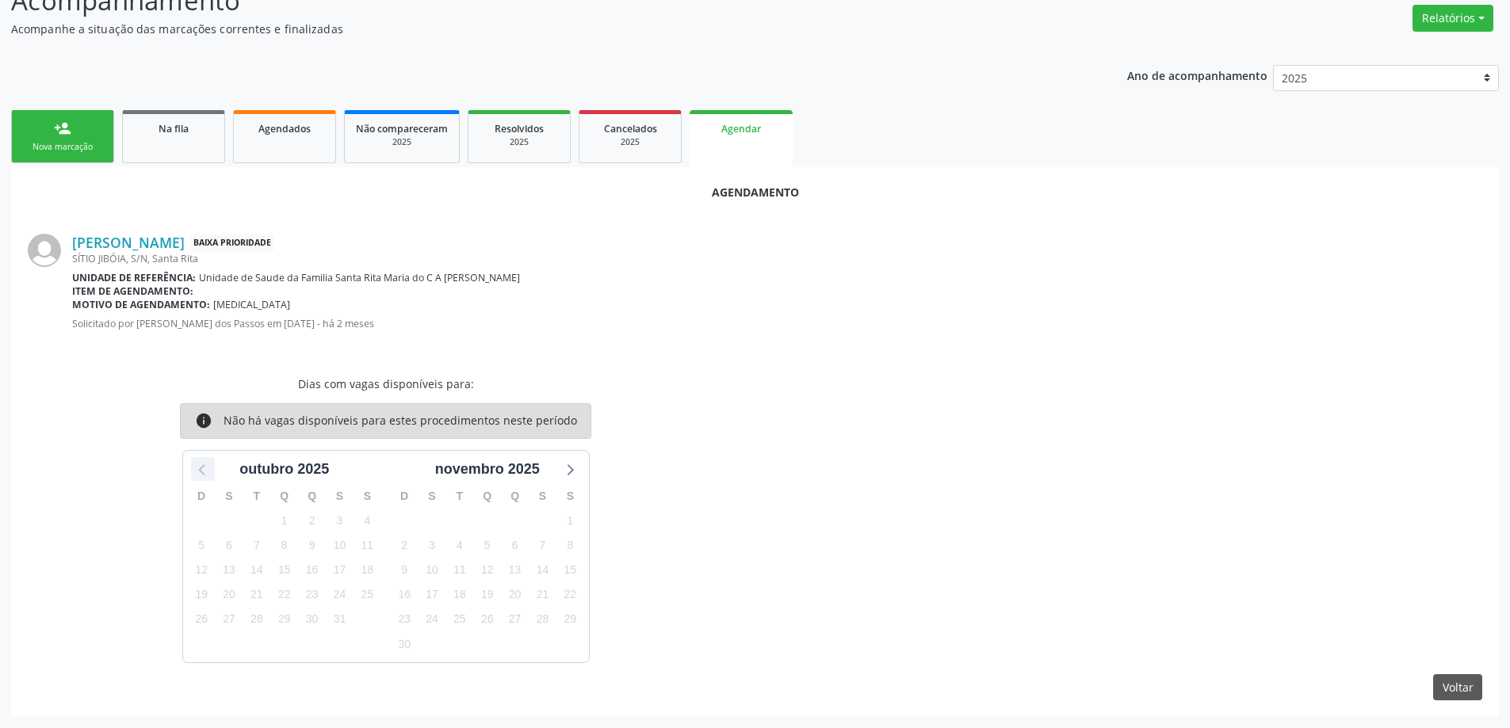
click at [197, 468] on icon at bounding box center [203, 469] width 21 height 21
click at [571, 469] on icon at bounding box center [570, 469] width 6 height 11
click at [1453, 680] on button "Voltar" at bounding box center [1457, 687] width 49 height 27
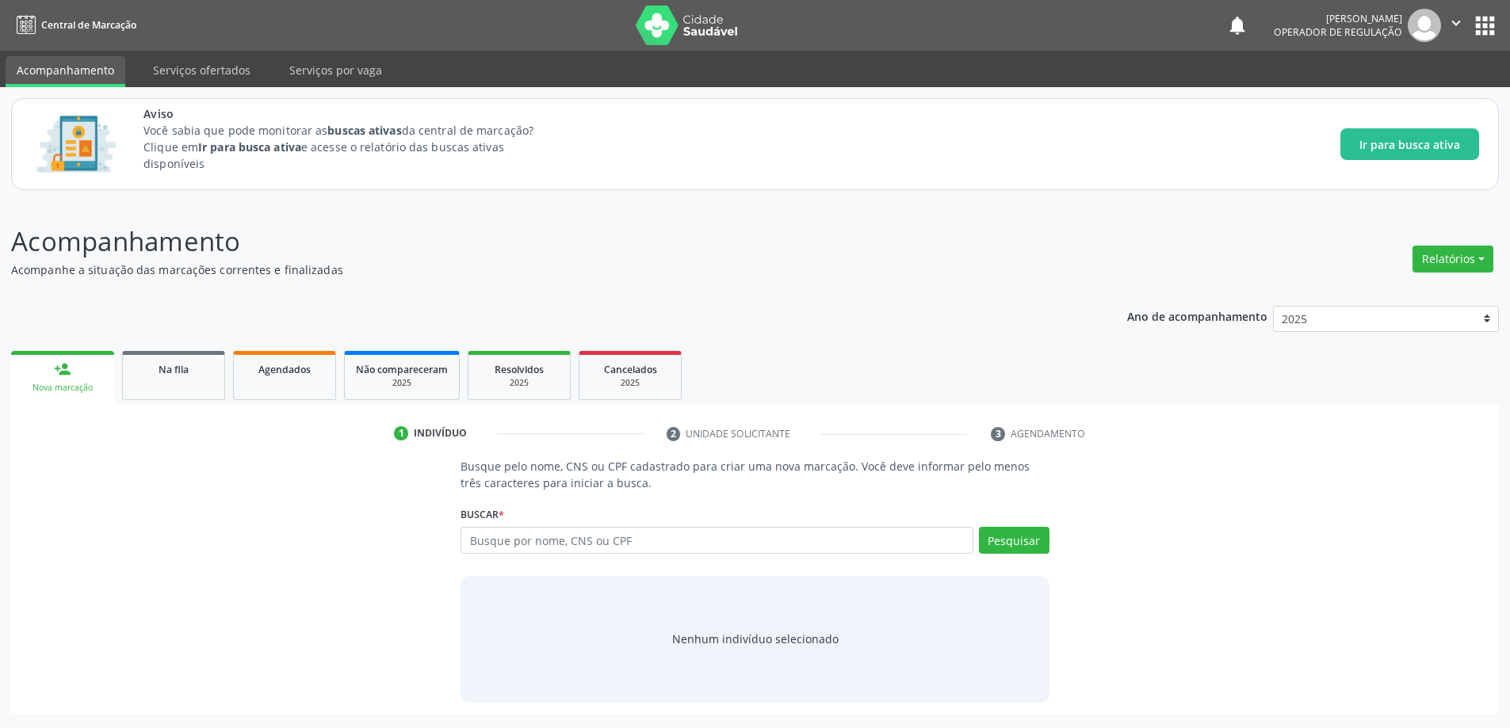
scroll to position [0, 0]
click at [170, 369] on span "Na fila" at bounding box center [174, 369] width 30 height 13
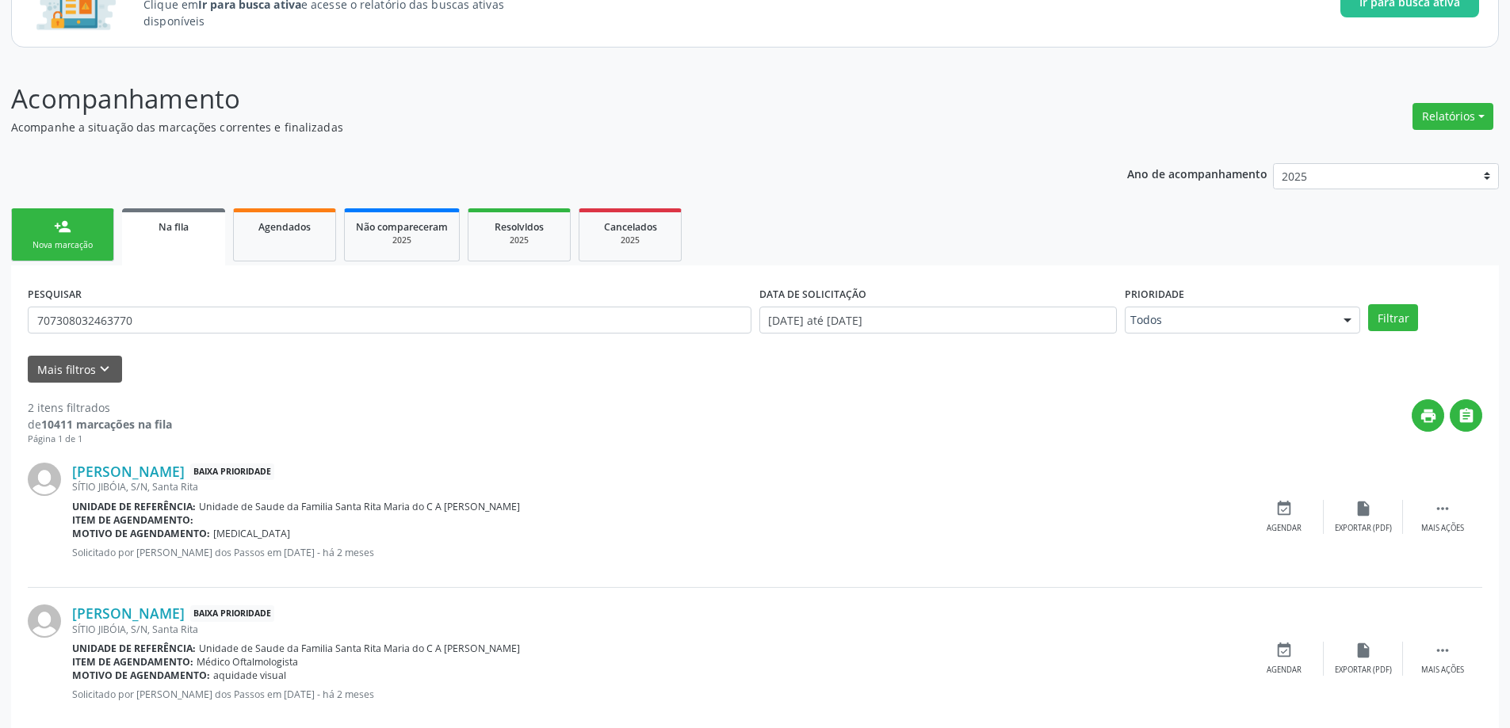
scroll to position [171, 0]
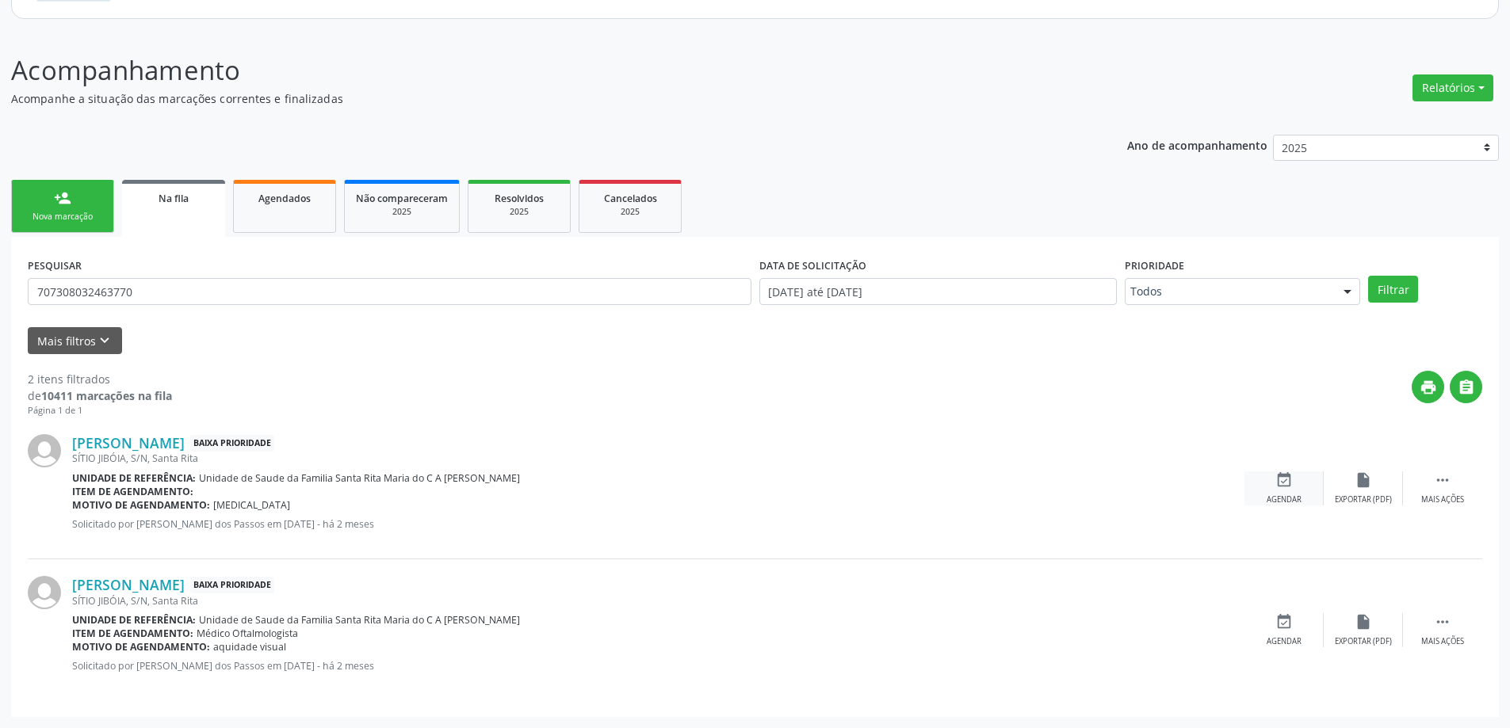
click at [1269, 482] on div "event_available Agendar" at bounding box center [1283, 489] width 79 height 34
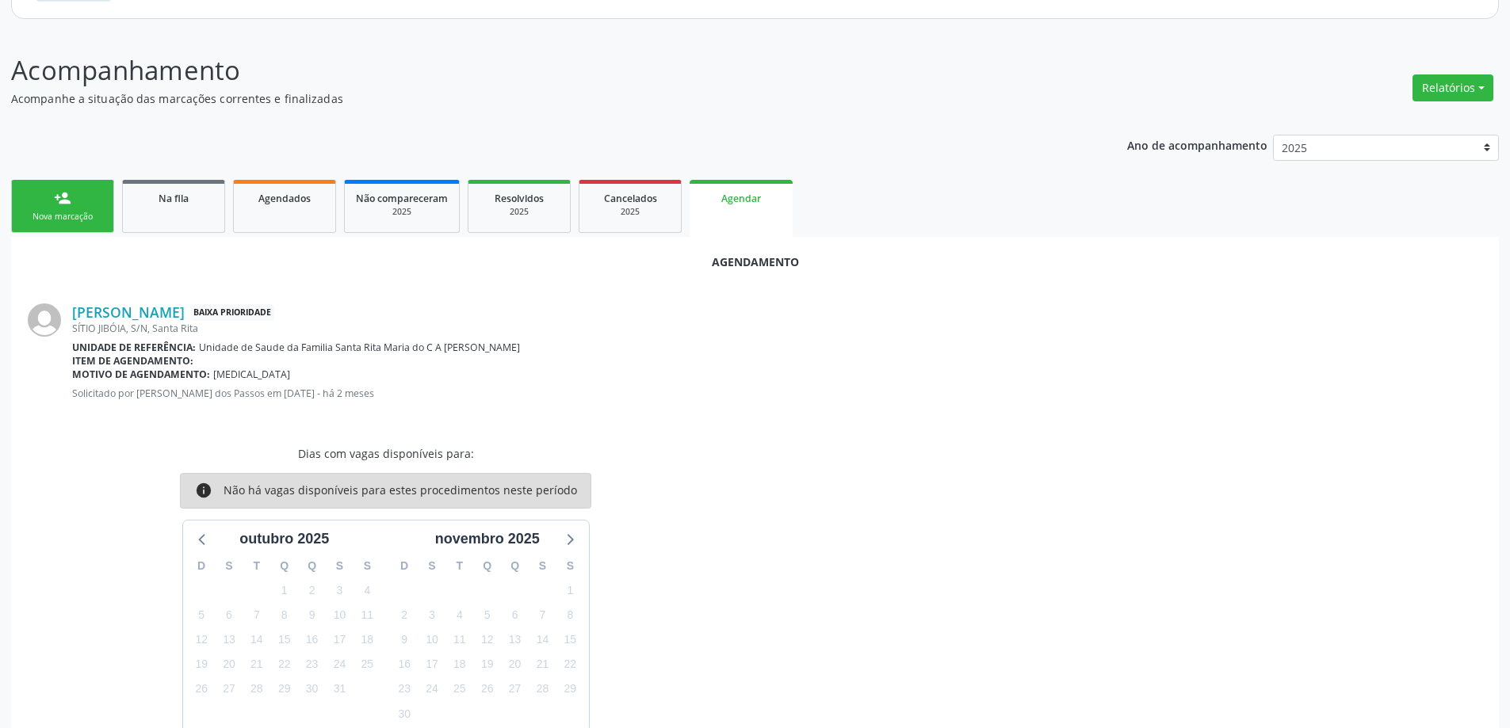
scroll to position [241, 0]
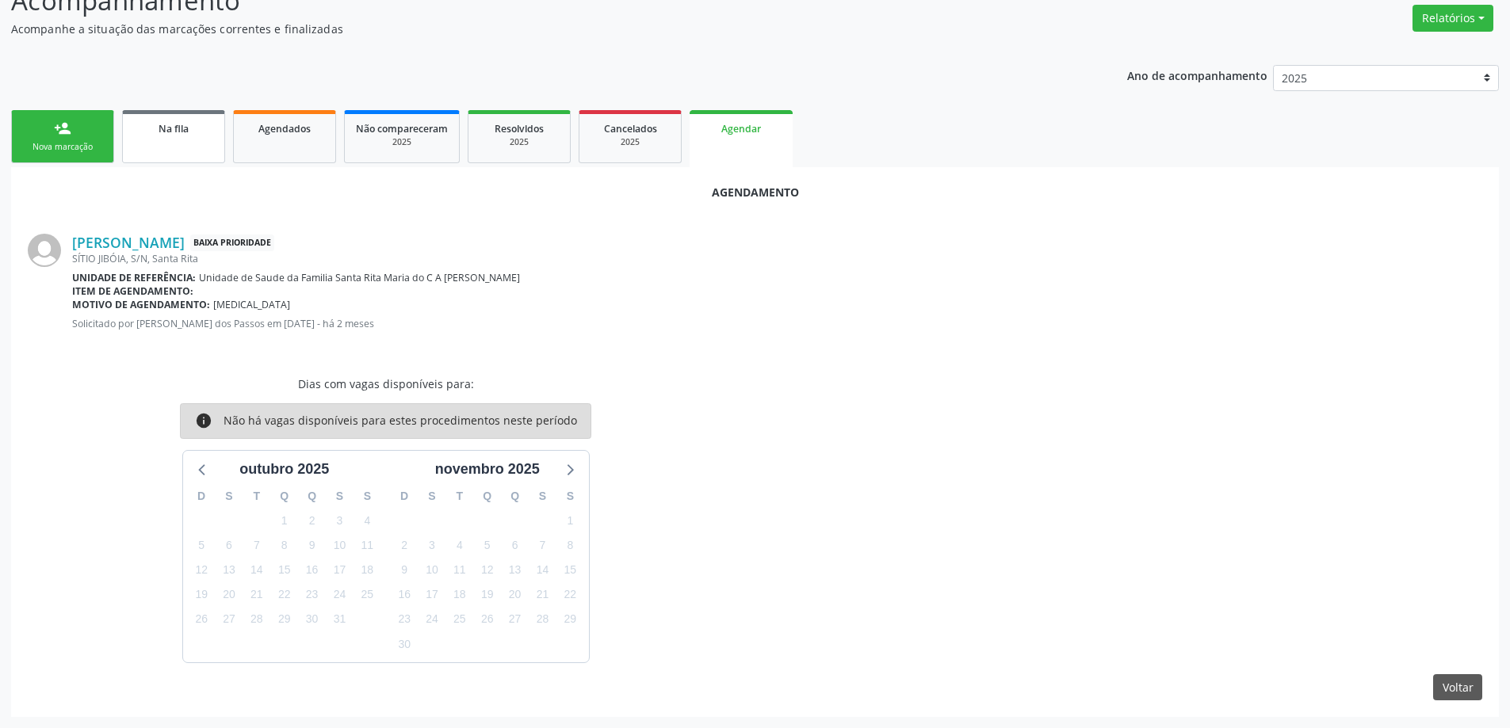
click at [169, 132] on span "Na fila" at bounding box center [174, 128] width 30 height 13
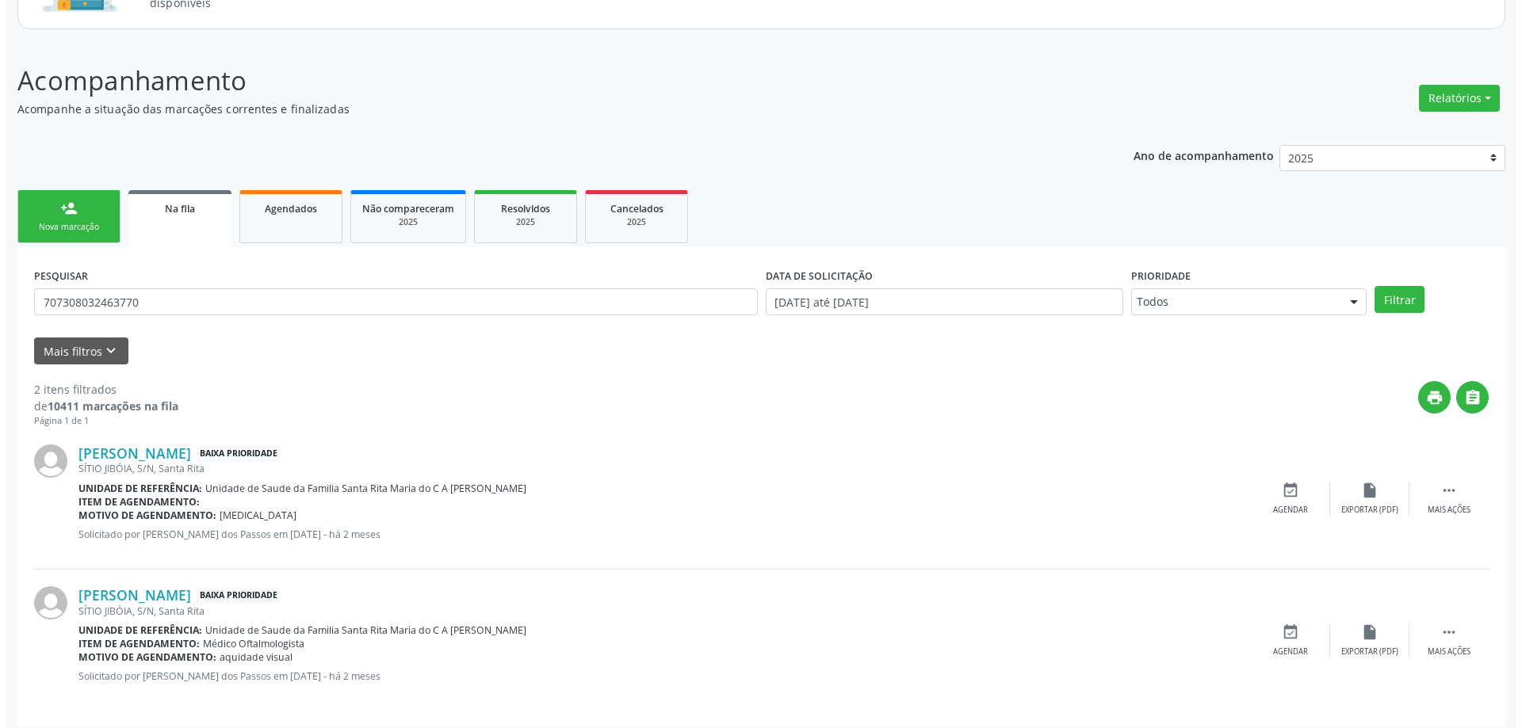
scroll to position [171, 0]
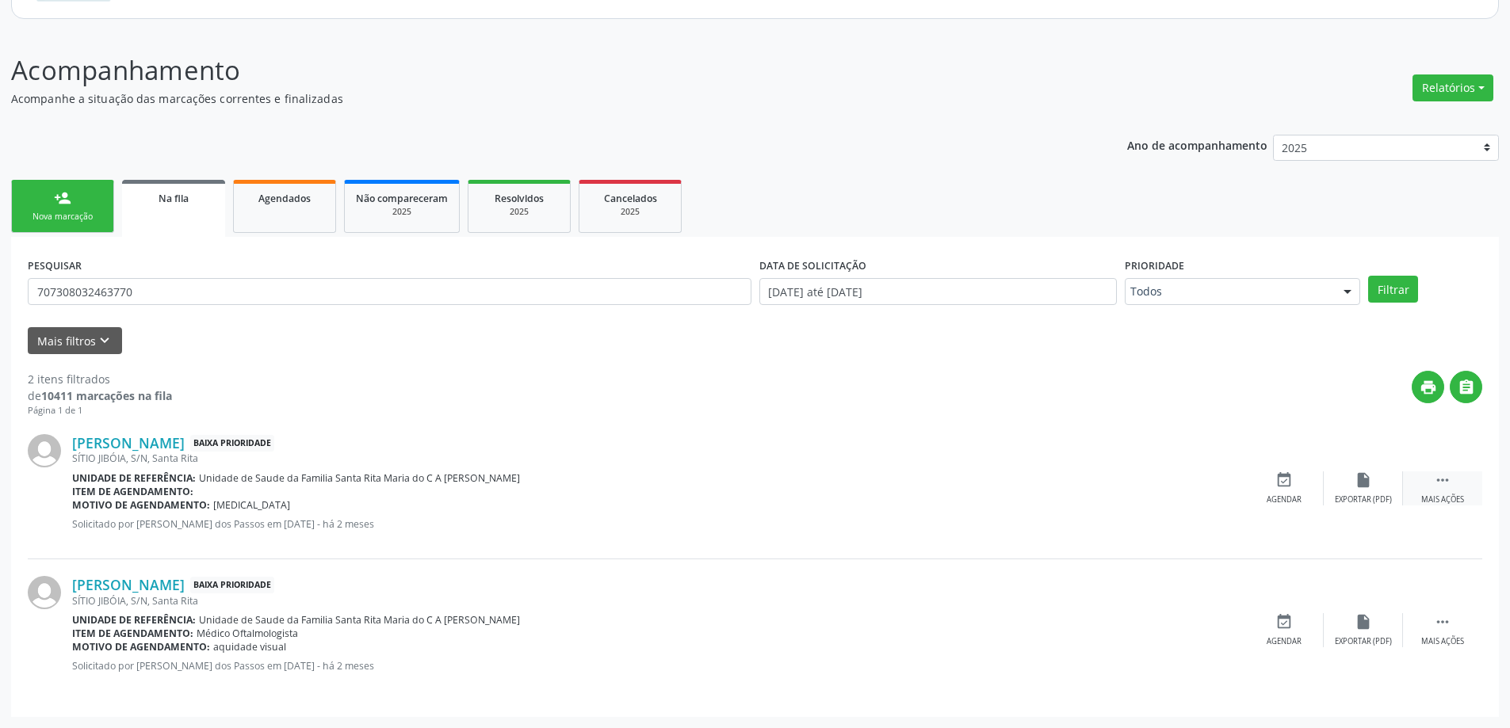
click at [1445, 487] on icon "" at bounding box center [1442, 480] width 17 height 17
click at [1148, 337] on div "Mais filtros keyboard_arrow_down" at bounding box center [755, 341] width 1462 height 28
click at [958, 346] on div "Mais filtros keyboard_arrow_down" at bounding box center [755, 341] width 1462 height 28
click at [241, 358] on div "2 itens filtrados de 10411 marcações na fila Página 1 de 1 print  [PERSON_NAME…" at bounding box center [755, 527] width 1454 height 346
click at [153, 418] on div "Página 1 de 1" at bounding box center [100, 410] width 144 height 13
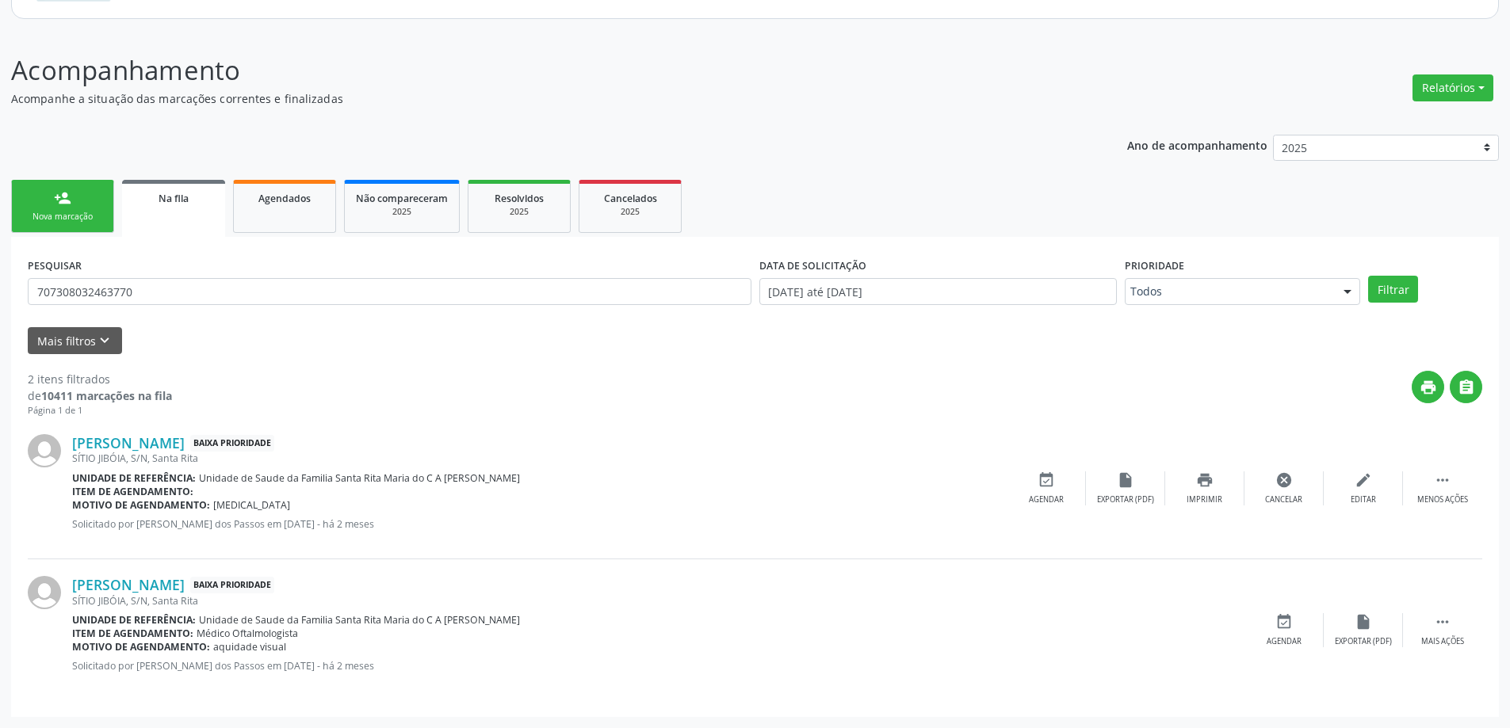
click at [231, 329] on div "Mais filtros keyboard_arrow_down" at bounding box center [755, 341] width 1462 height 28
click at [242, 357] on div "2 itens filtrados de 10411 marcações na fila Página 1 de 1 print  [PERSON_NAME…" at bounding box center [755, 527] width 1454 height 346
click at [1285, 495] on div "Cancelar" at bounding box center [1283, 500] width 37 height 11
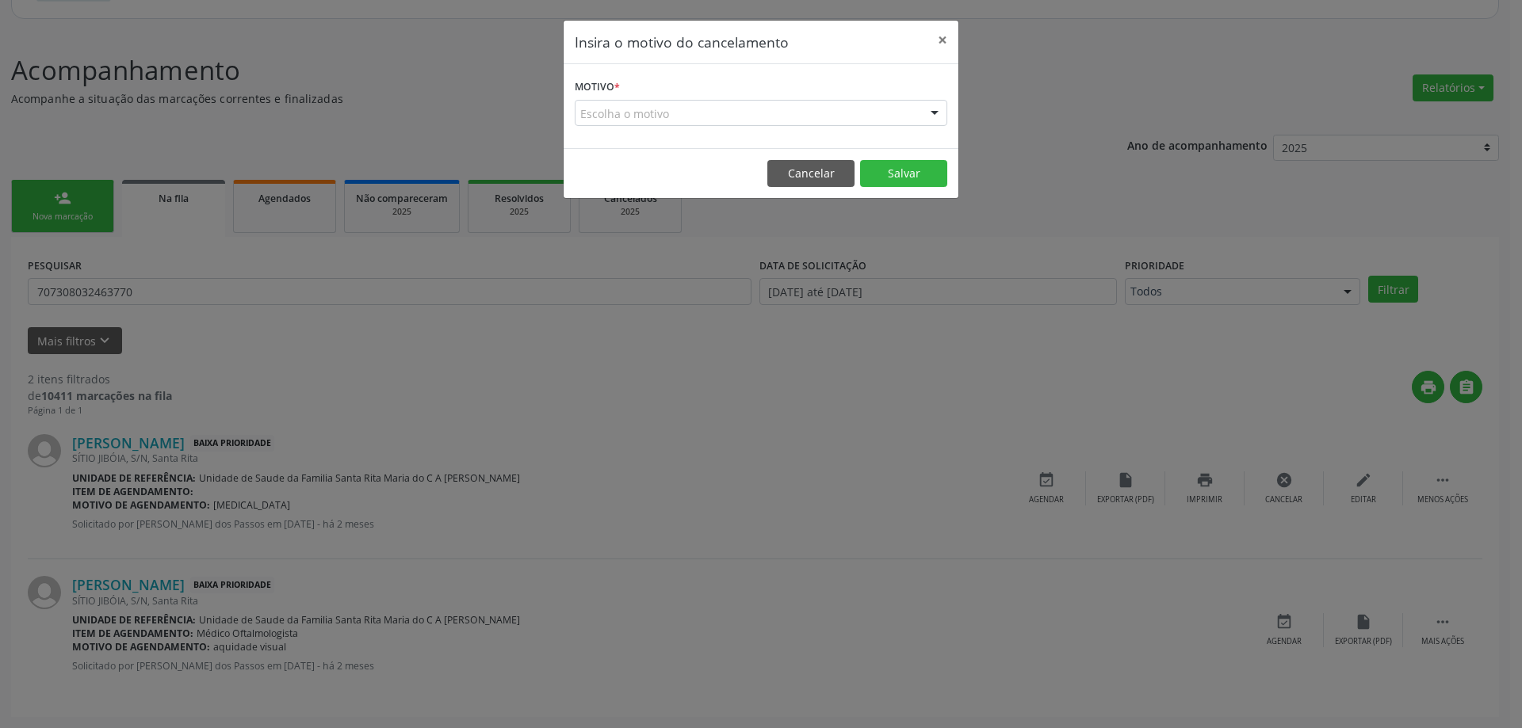
click at [788, 117] on div "Escolha o motivo" at bounding box center [761, 113] width 372 height 27
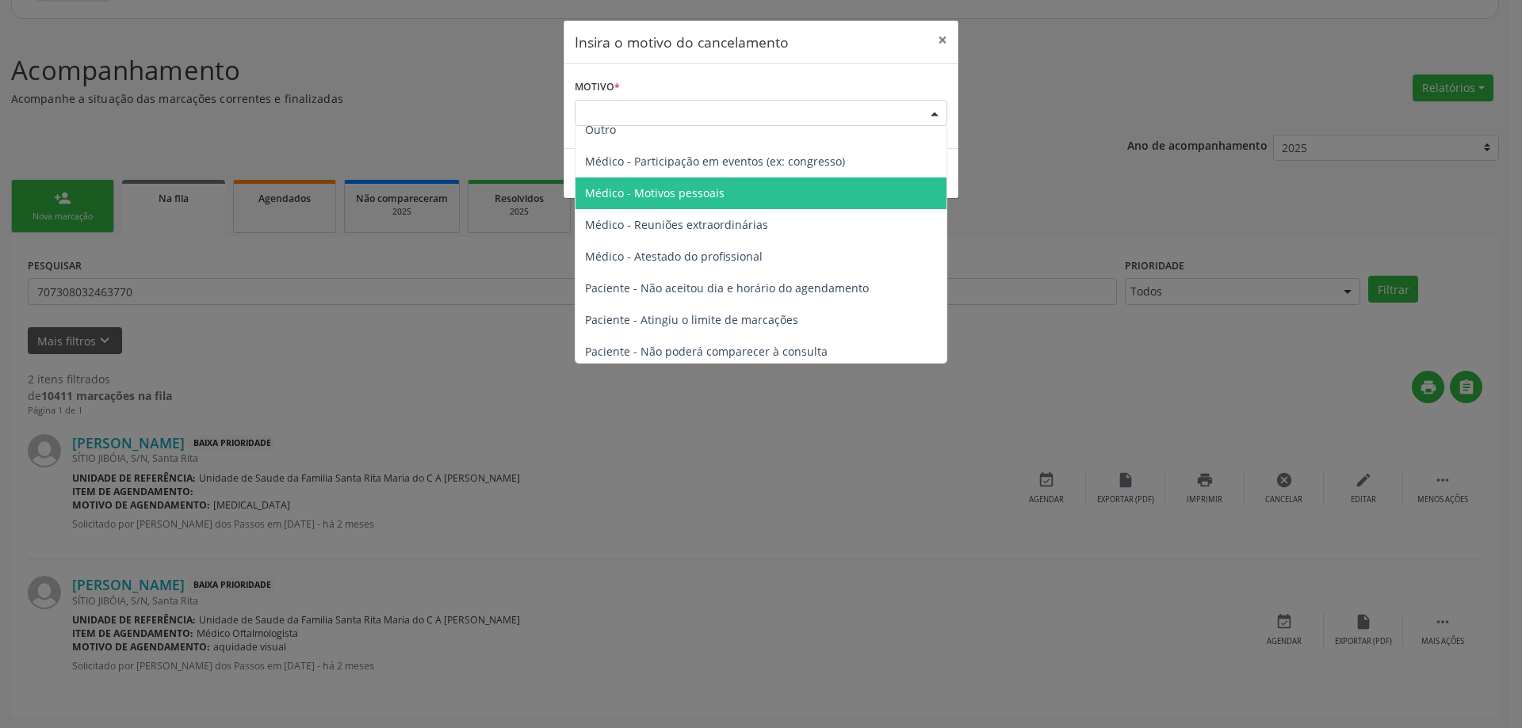
scroll to position [0, 0]
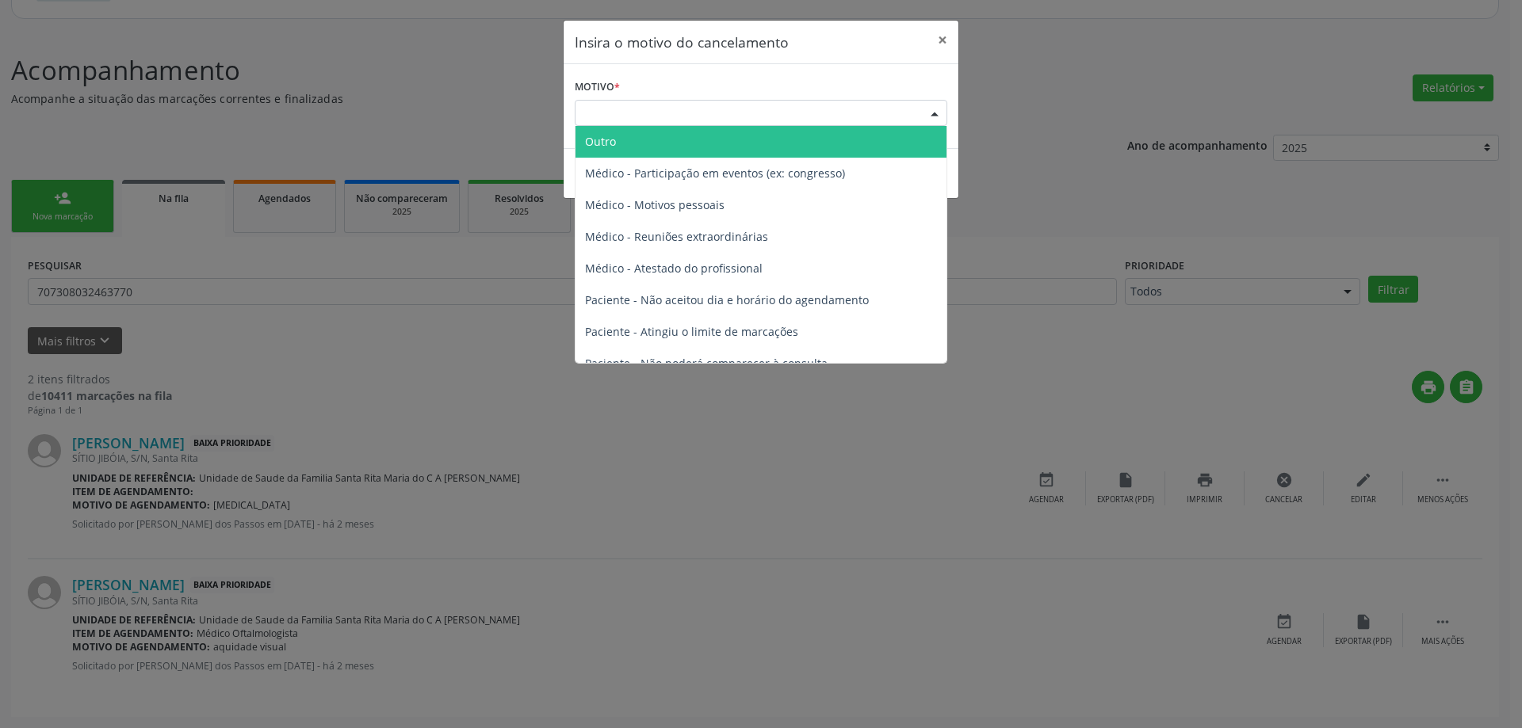
click at [697, 141] on span "Outro" at bounding box center [760, 142] width 371 height 32
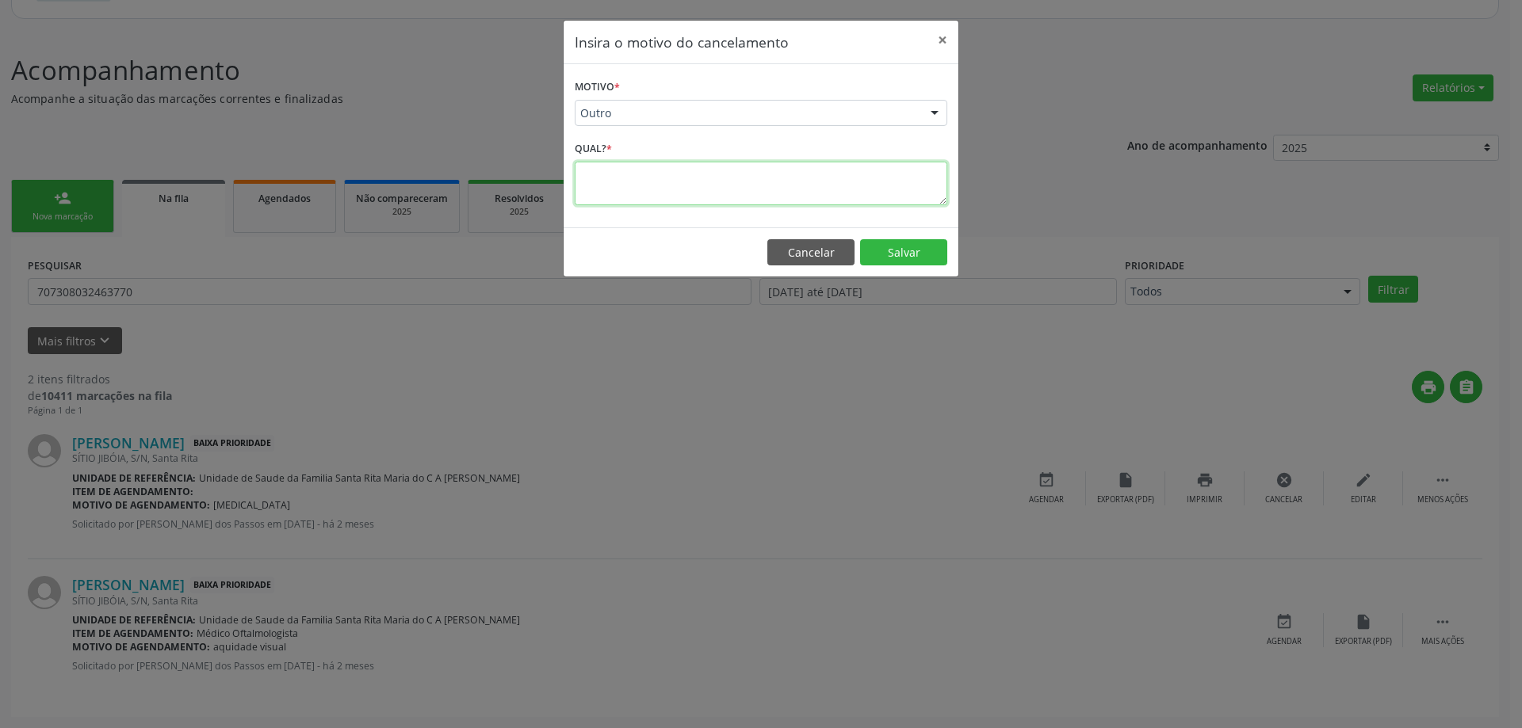
click at [647, 197] on textarea at bounding box center [761, 184] width 372 height 44
type textarea "nao colocou o item de agendamento, porem foi agendado."
click at [909, 258] on button "Salvar" at bounding box center [903, 252] width 87 height 27
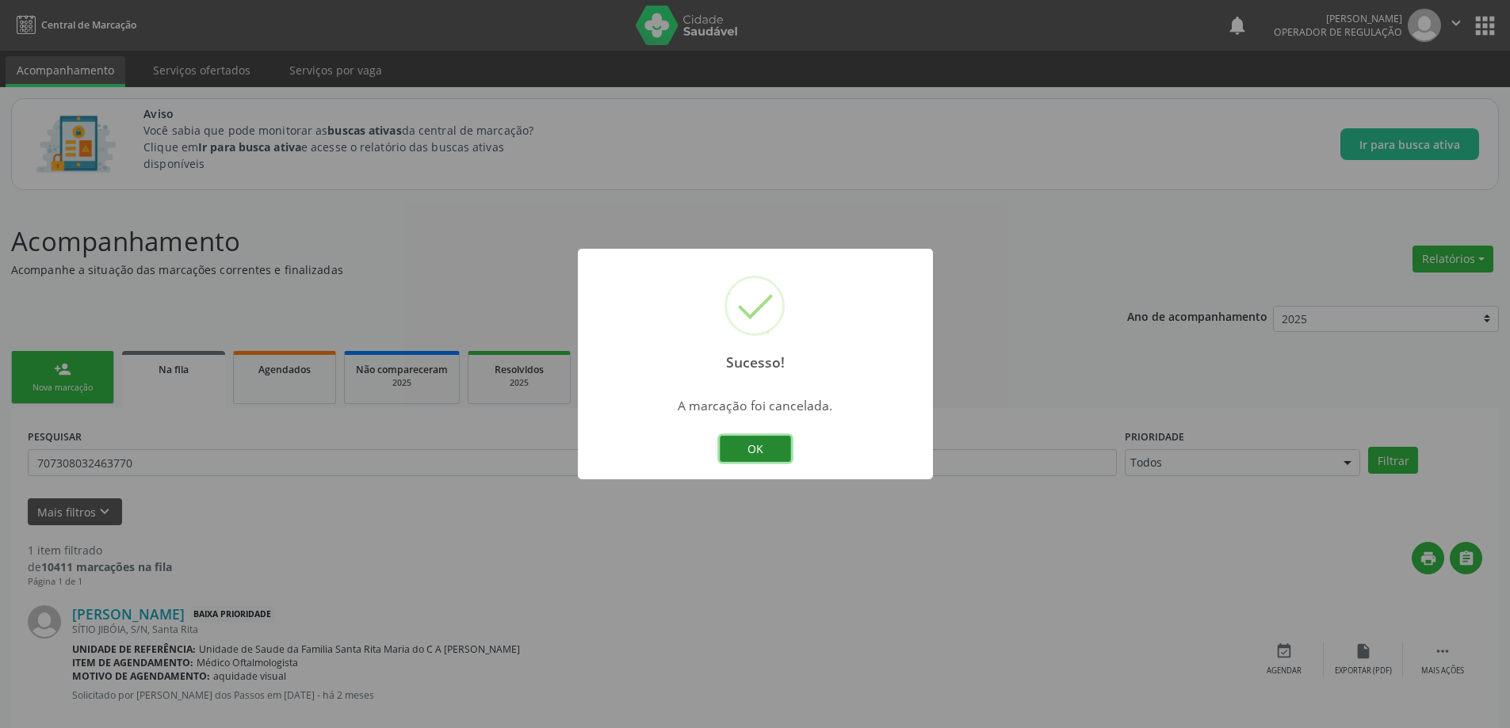
click at [777, 448] on button "OK" at bounding box center [755, 449] width 71 height 27
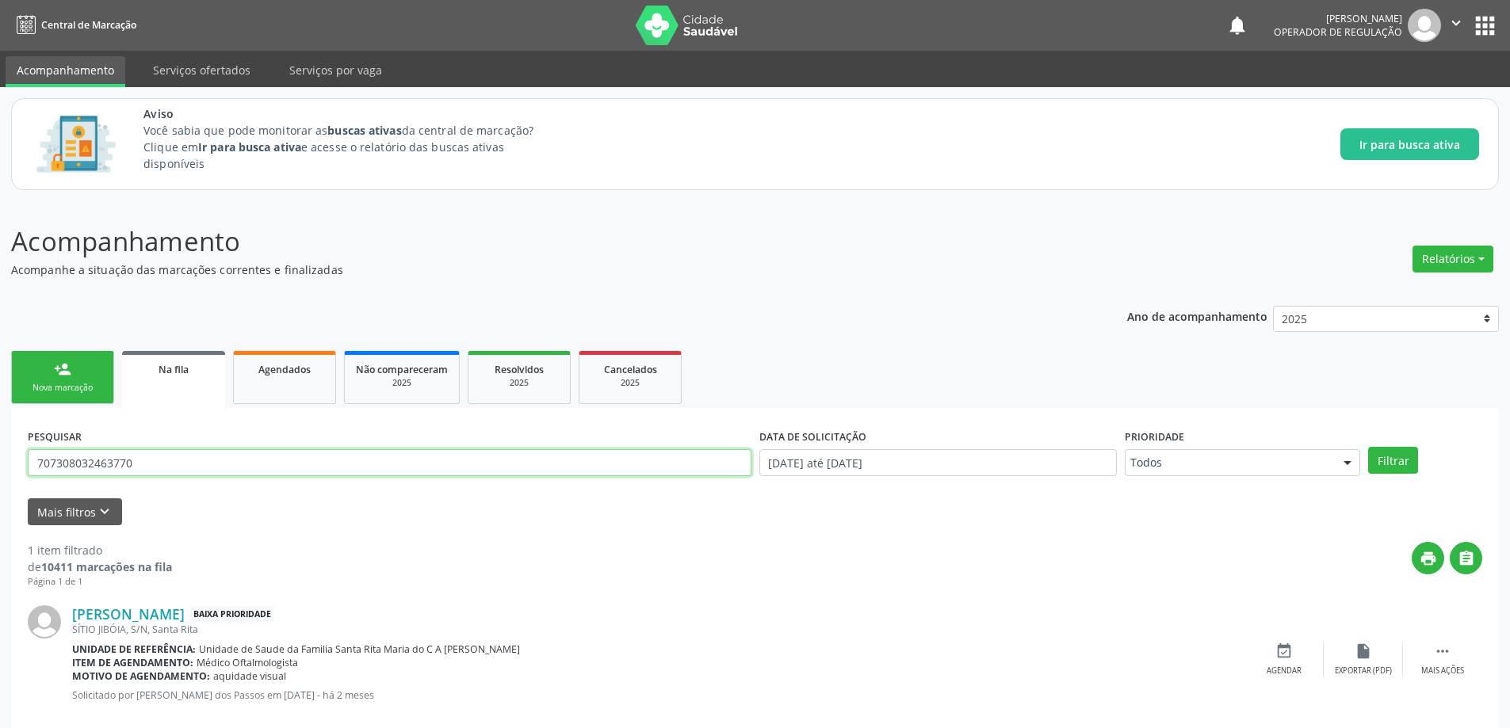
click at [268, 473] on input "707308032463770" at bounding box center [390, 462] width 724 height 27
type input "705209462791671"
click at [1368, 447] on button "Filtrar" at bounding box center [1393, 460] width 50 height 27
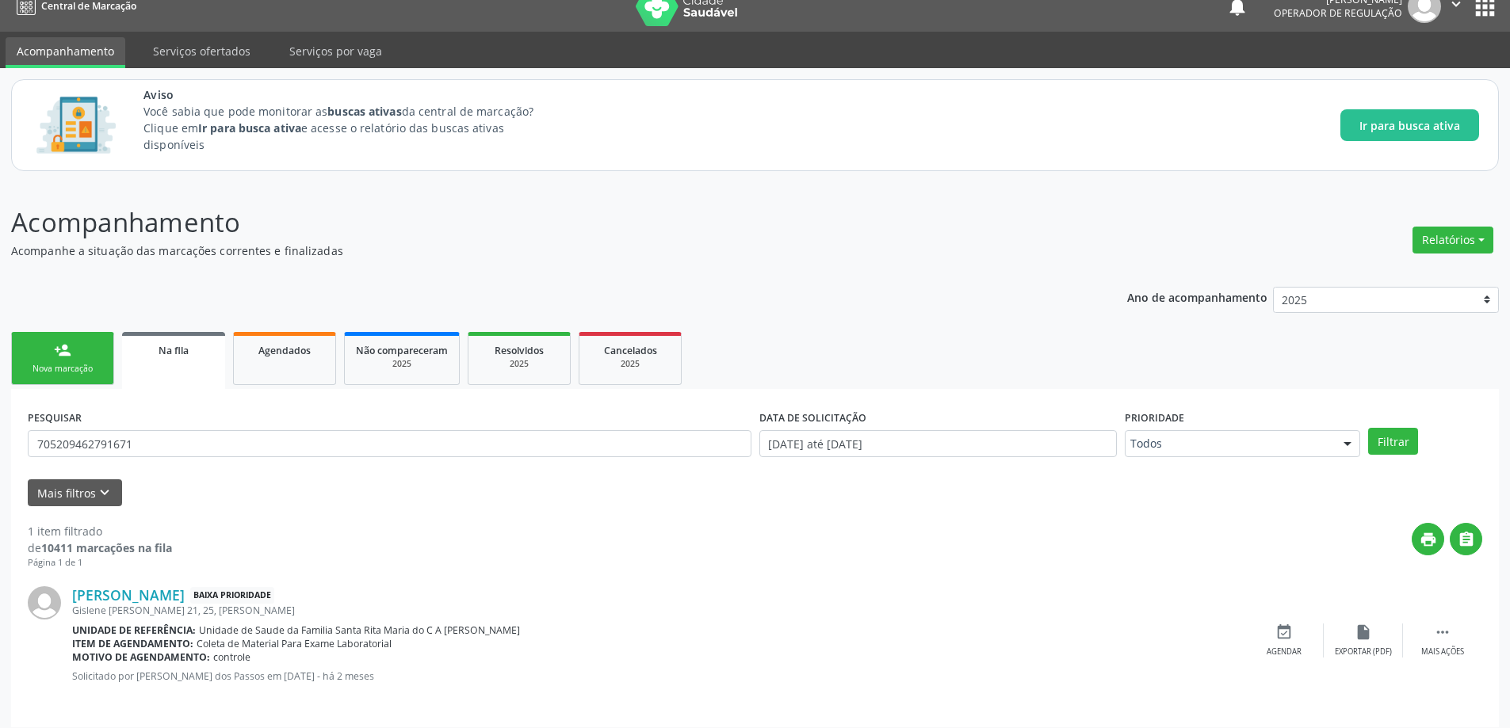
scroll to position [29, 0]
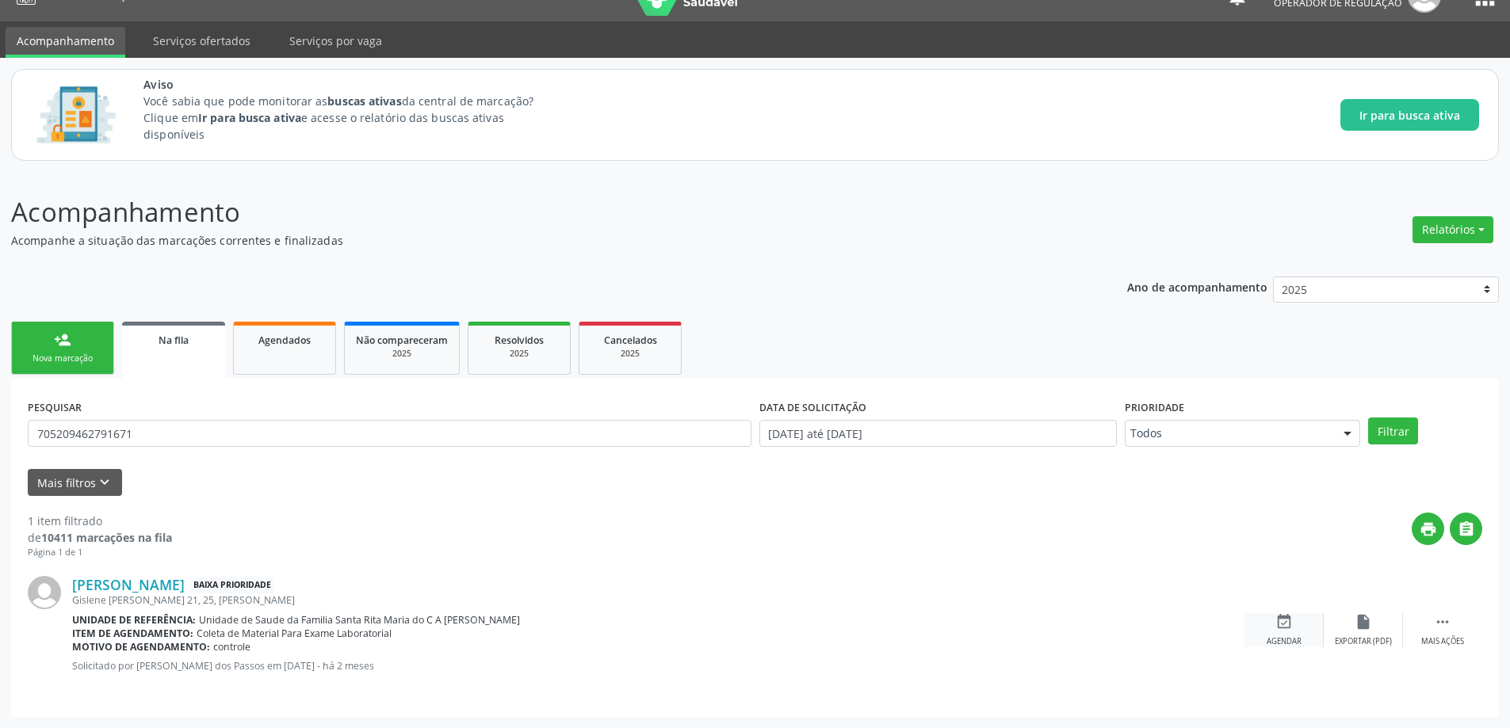
click at [1284, 644] on div "Agendar" at bounding box center [1283, 641] width 35 height 11
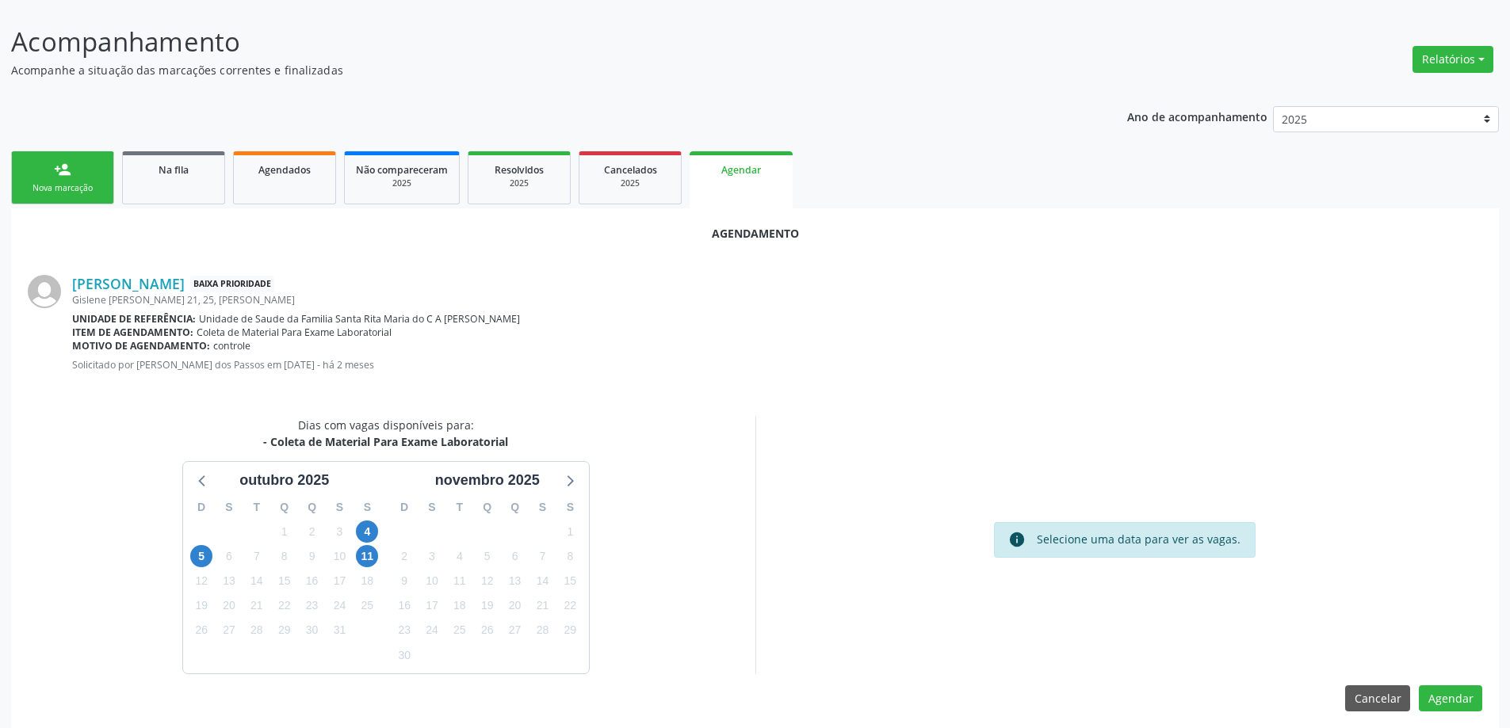
scroll to position [211, 0]
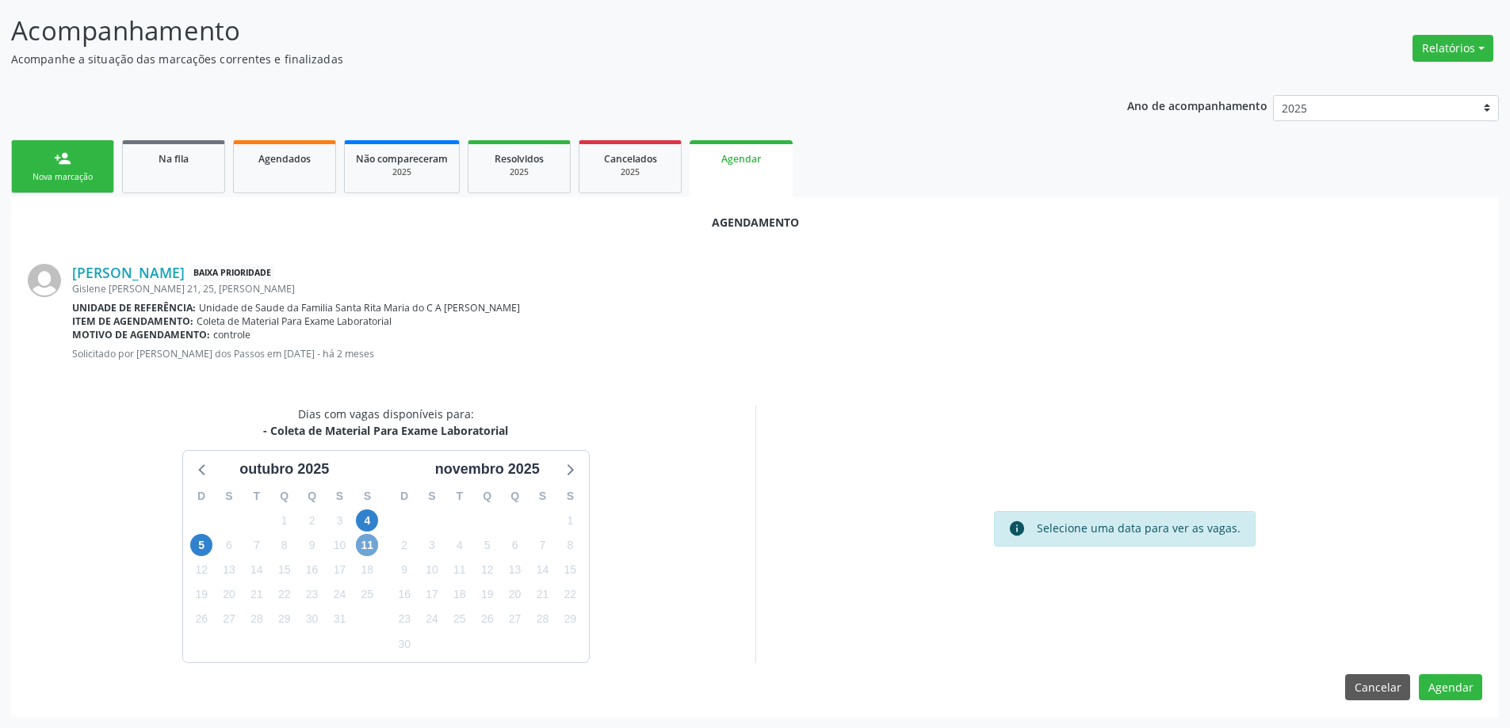
click at [359, 544] on span "11" at bounding box center [367, 545] width 22 height 22
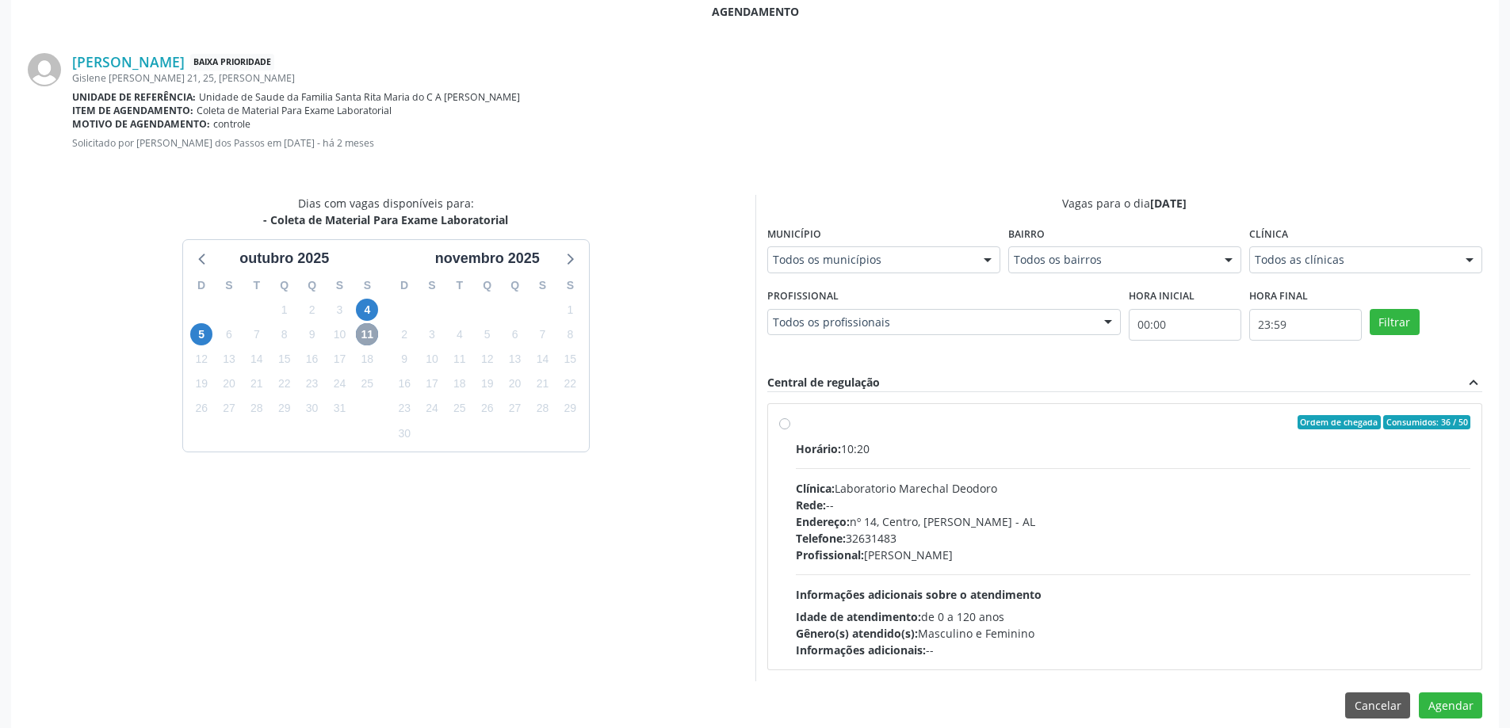
scroll to position [440, 0]
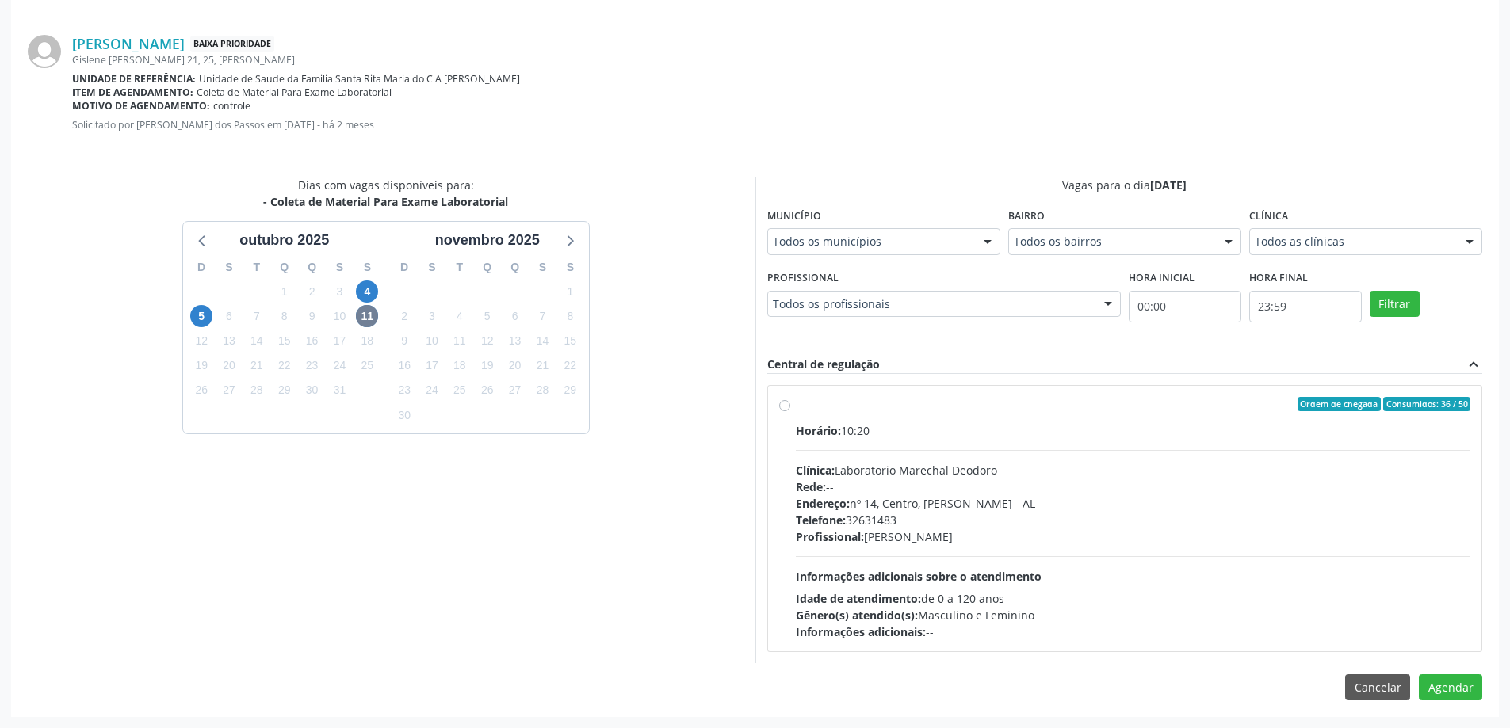
click at [796, 408] on label "Ordem de chegada Consumidos: 36 / 50 Horário: 10:20 Clínica: Laboratorio Marech…" at bounding box center [1133, 518] width 675 height 243
click at [782, 408] on input "Ordem de chegada Consumidos: 36 / 50 Horário: 10:20 Clínica: Laboratorio Marech…" at bounding box center [784, 404] width 11 height 14
radio input "true"
click at [1474, 710] on button "Agendar" at bounding box center [1450, 715] width 63 height 27
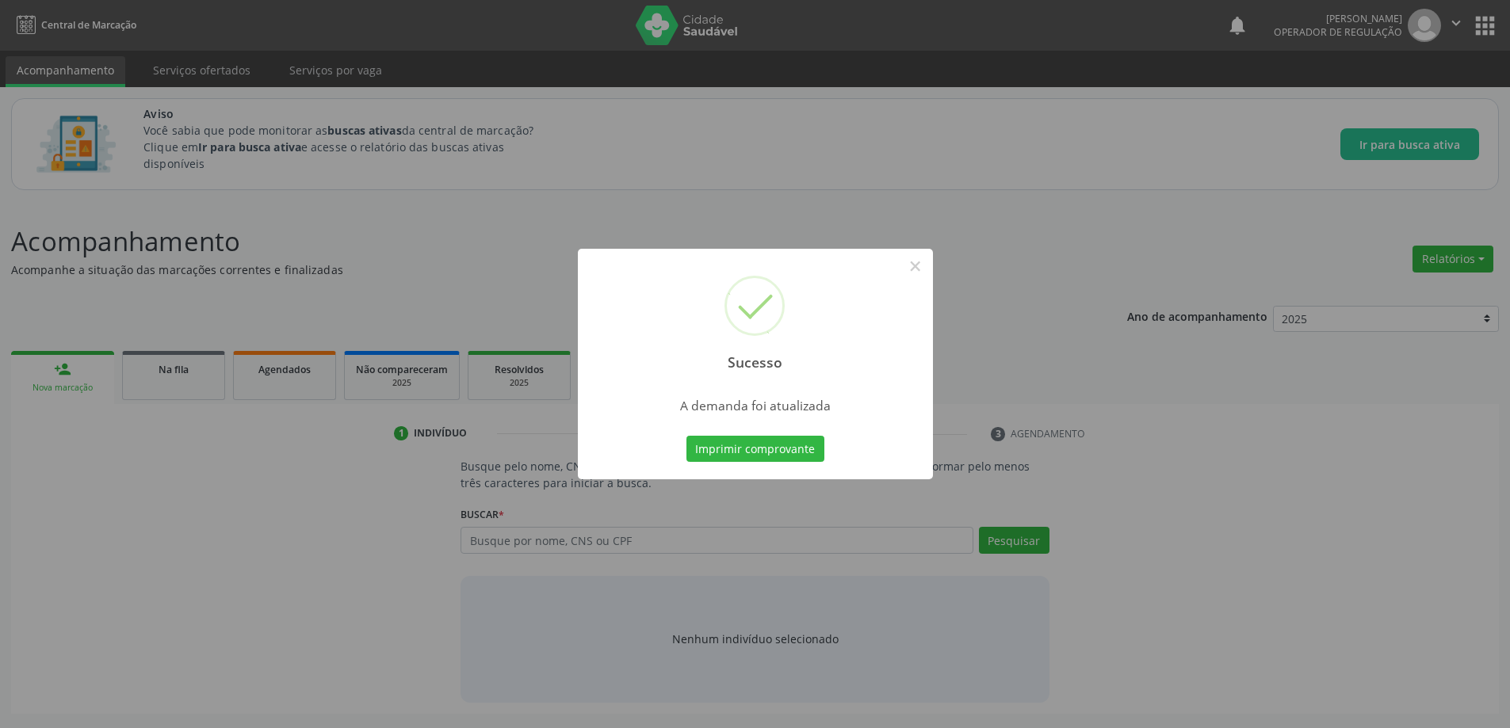
scroll to position [0, 0]
click at [916, 264] on button "×" at bounding box center [920, 266] width 27 height 27
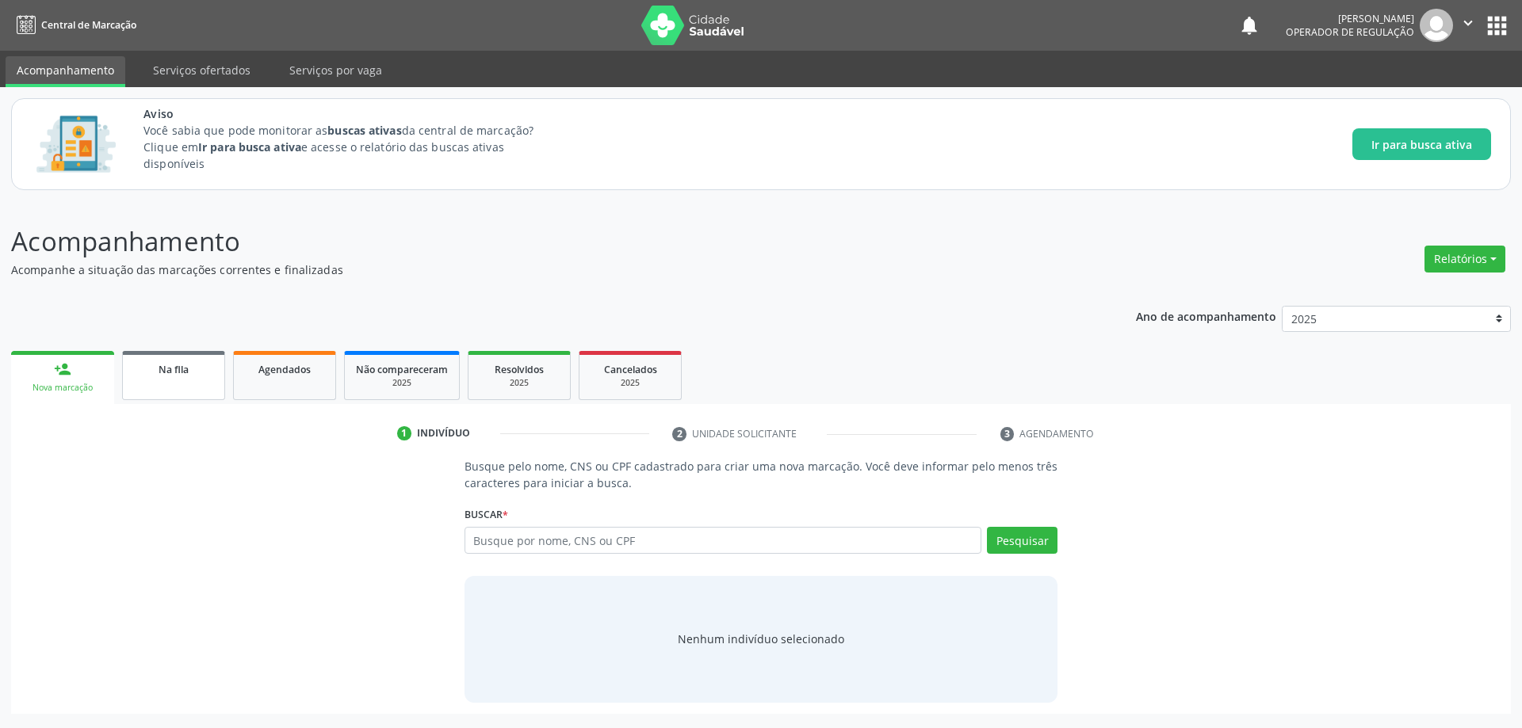
click at [156, 366] on div "Na fila" at bounding box center [173, 369] width 79 height 17
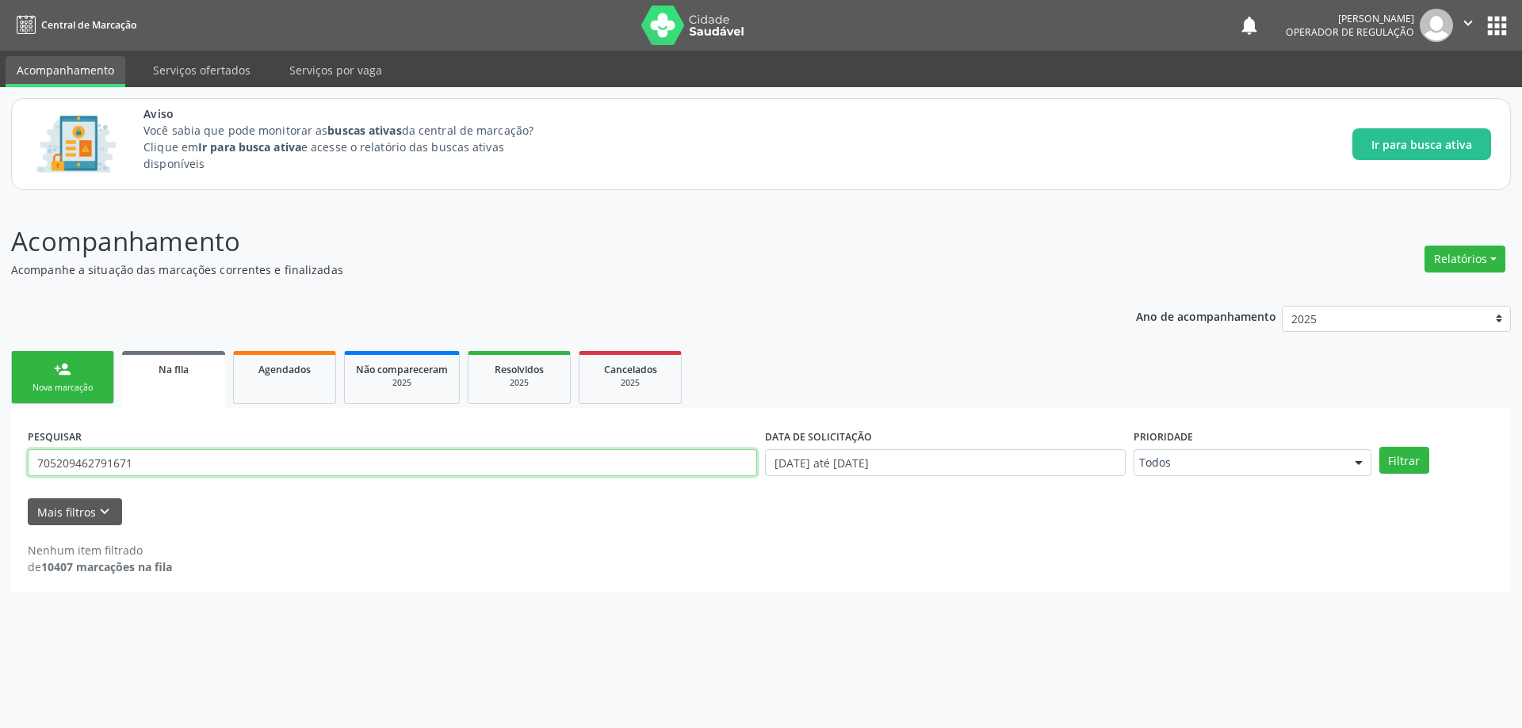
click at [315, 468] on input "705209462791671" at bounding box center [392, 462] width 729 height 27
type input "701401698056736"
click at [1379, 447] on button "Filtrar" at bounding box center [1404, 460] width 50 height 27
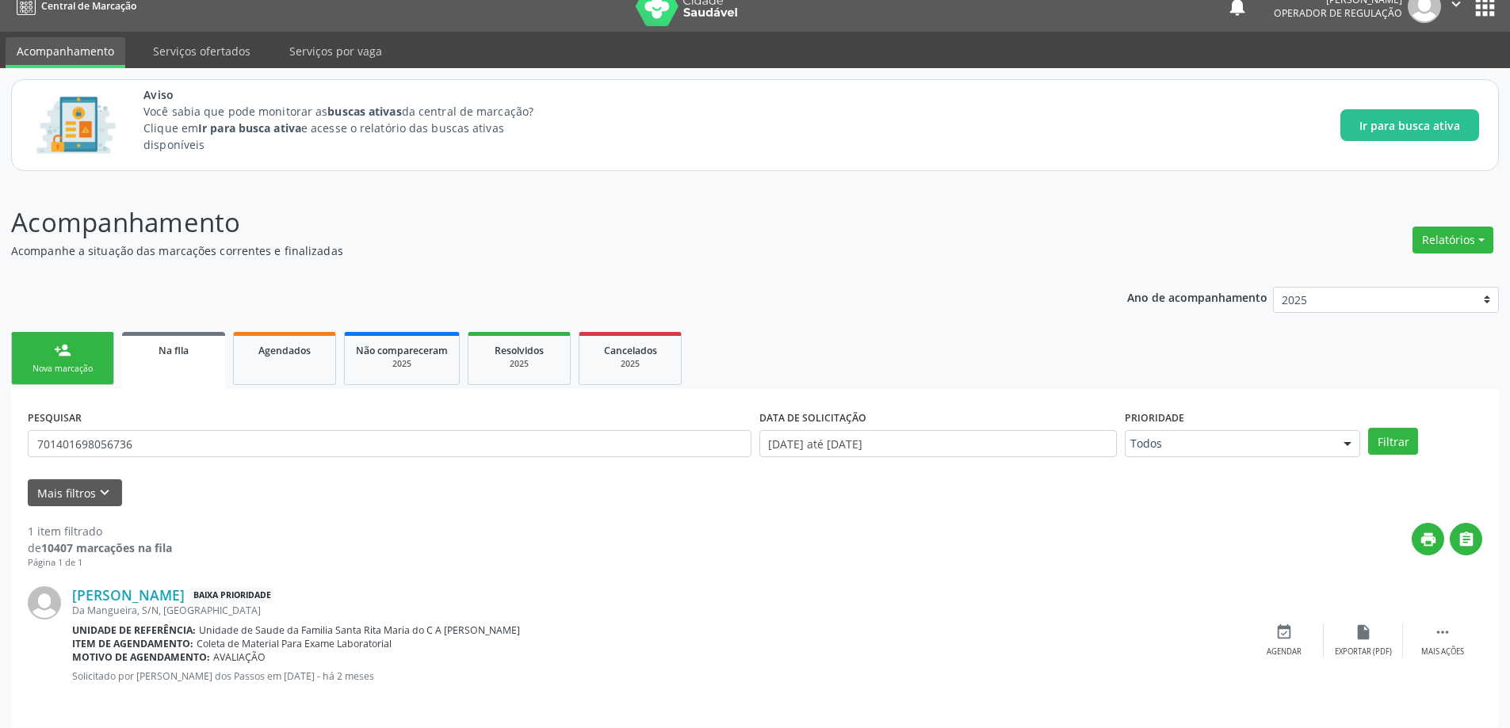
scroll to position [29, 0]
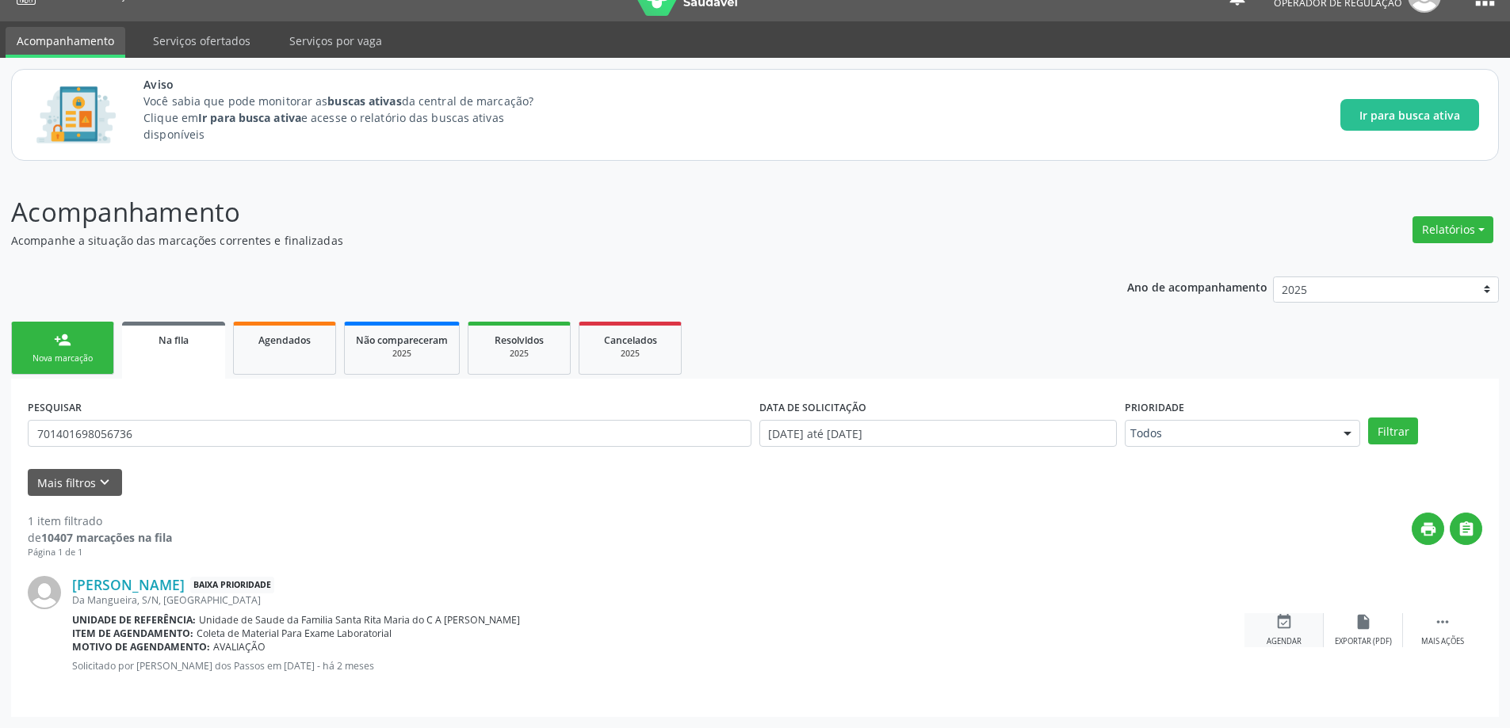
click at [1296, 624] on div "event_available Agendar" at bounding box center [1283, 630] width 79 height 34
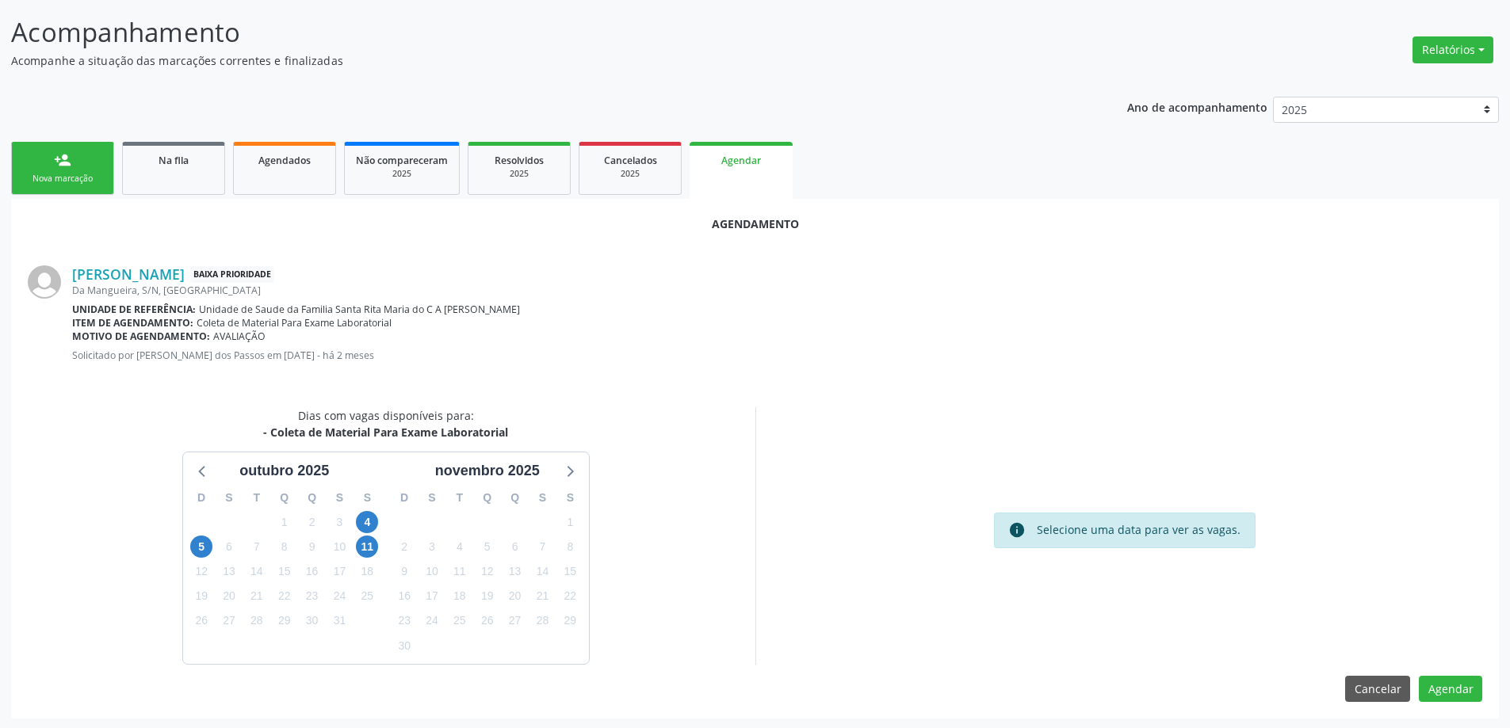
scroll to position [211, 0]
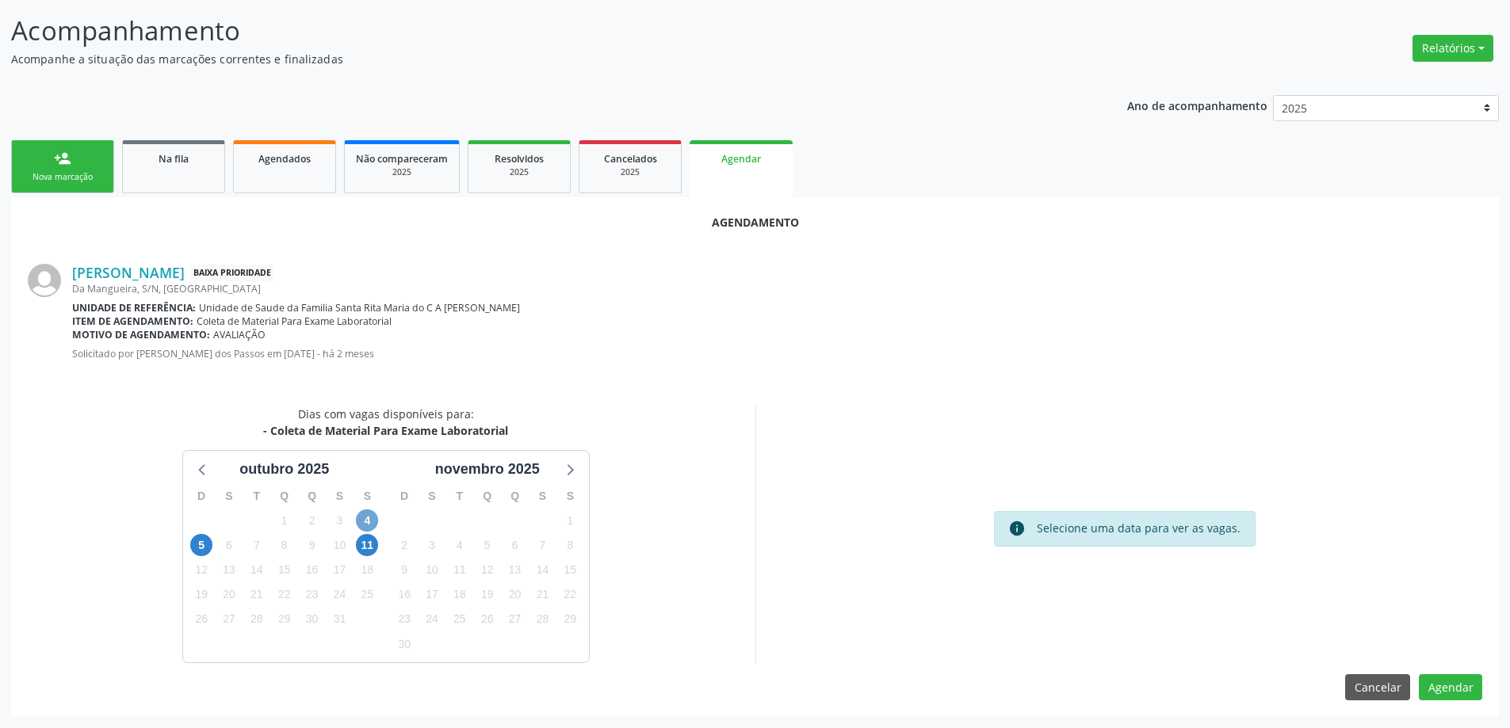
click at [369, 519] on span "4" at bounding box center [367, 521] width 22 height 22
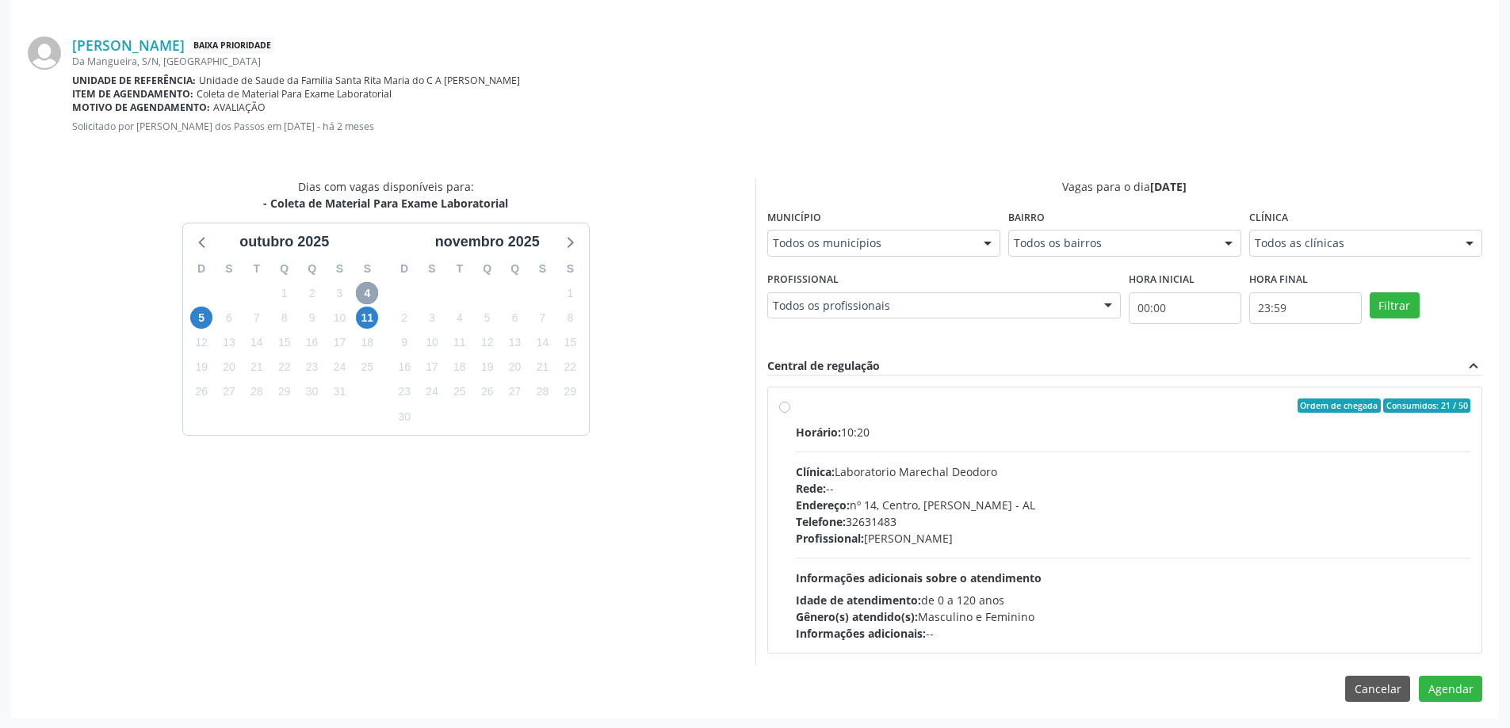
scroll to position [440, 0]
click at [796, 407] on label "Ordem de chegada Consumidos: 21 / 50 Horário: 10:20 Clínica: Laboratorio Marech…" at bounding box center [1133, 518] width 675 height 243
click at [781, 407] on input "Ordem de chegada Consumidos: 21 / 50 Horário: 10:20 Clínica: Laboratorio Marech…" at bounding box center [784, 404] width 11 height 14
radio input "true"
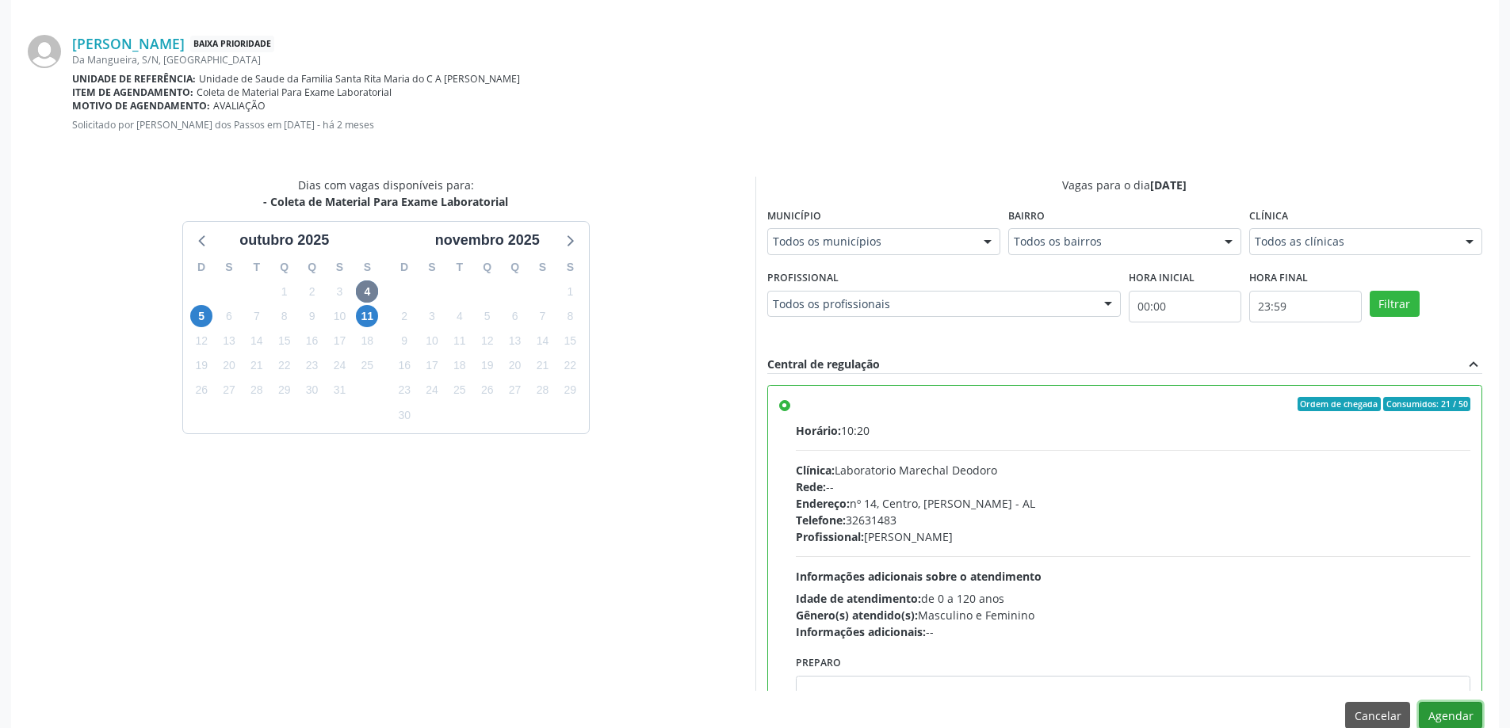
click at [1470, 714] on button "Agendar" at bounding box center [1450, 715] width 63 height 27
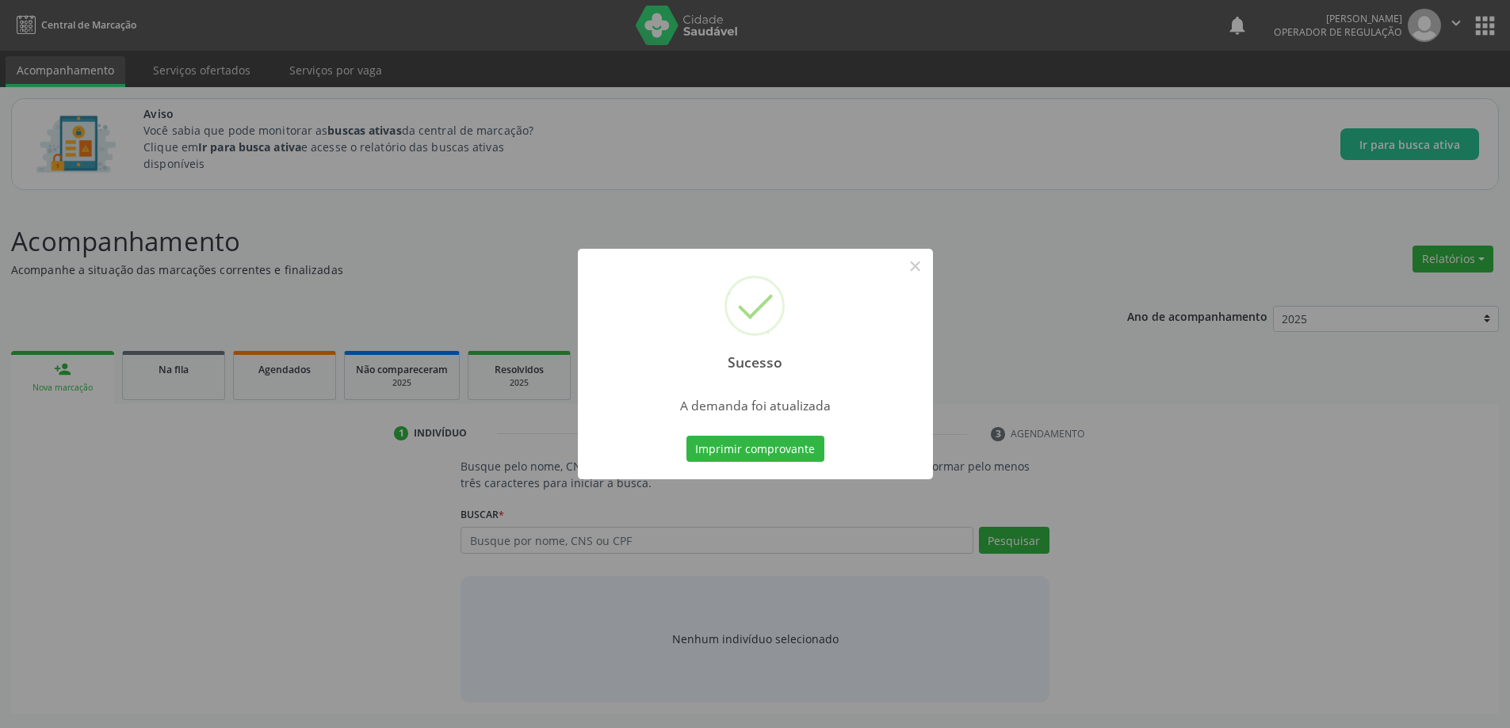
scroll to position [0, 0]
click at [918, 265] on button "×" at bounding box center [920, 266] width 27 height 27
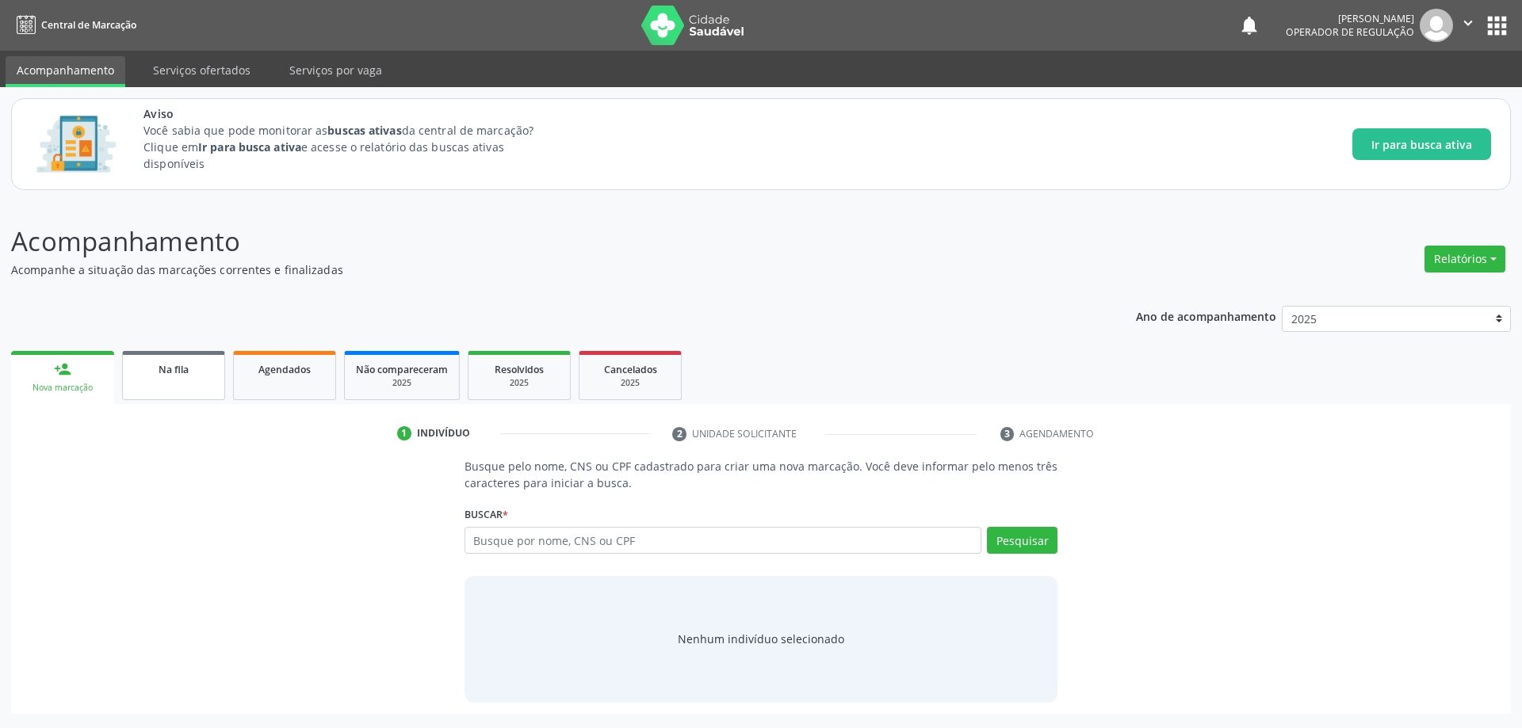
click at [148, 369] on div "Na fila" at bounding box center [173, 369] width 79 height 17
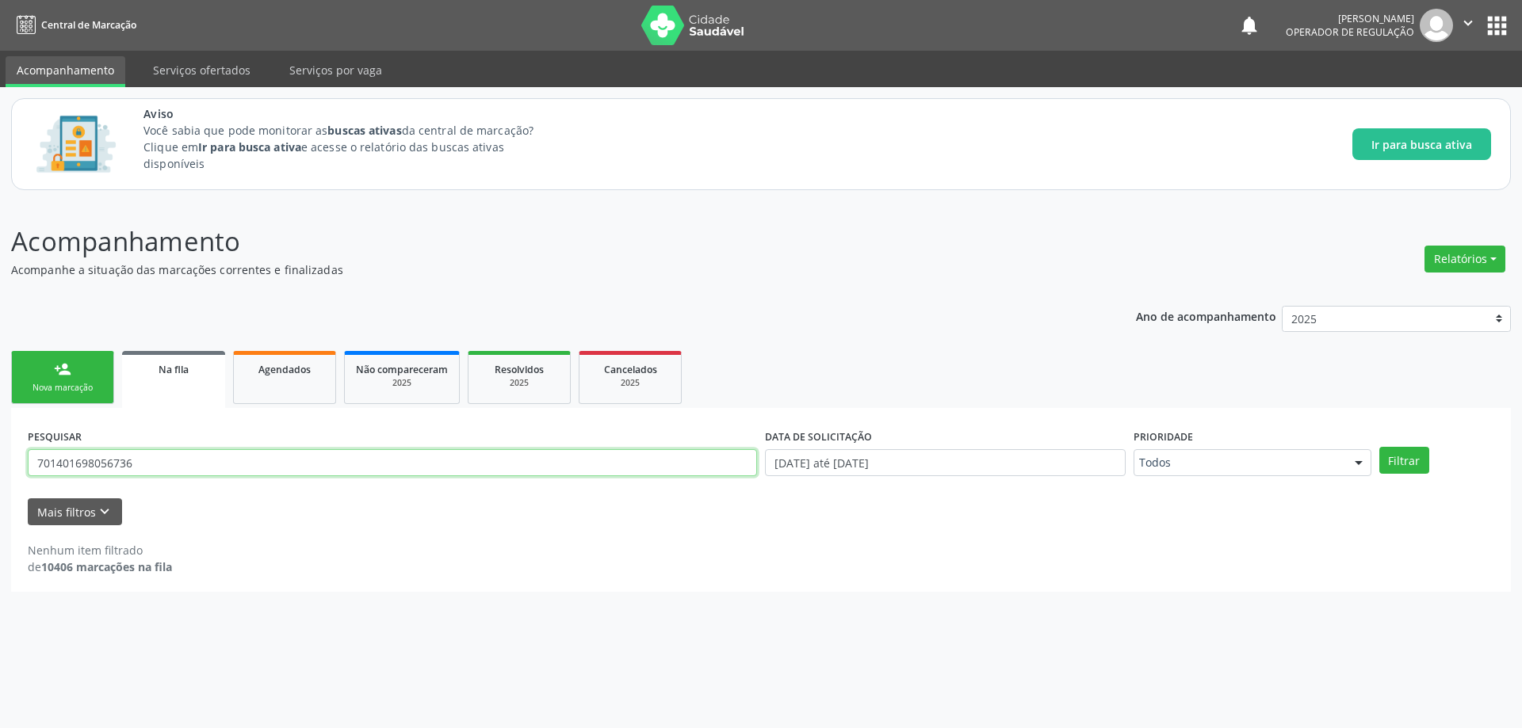
click at [292, 457] on input "701401698056736" at bounding box center [392, 462] width 729 height 27
type input "700807970458987"
click at [1379, 447] on button "Filtrar" at bounding box center [1404, 460] width 50 height 27
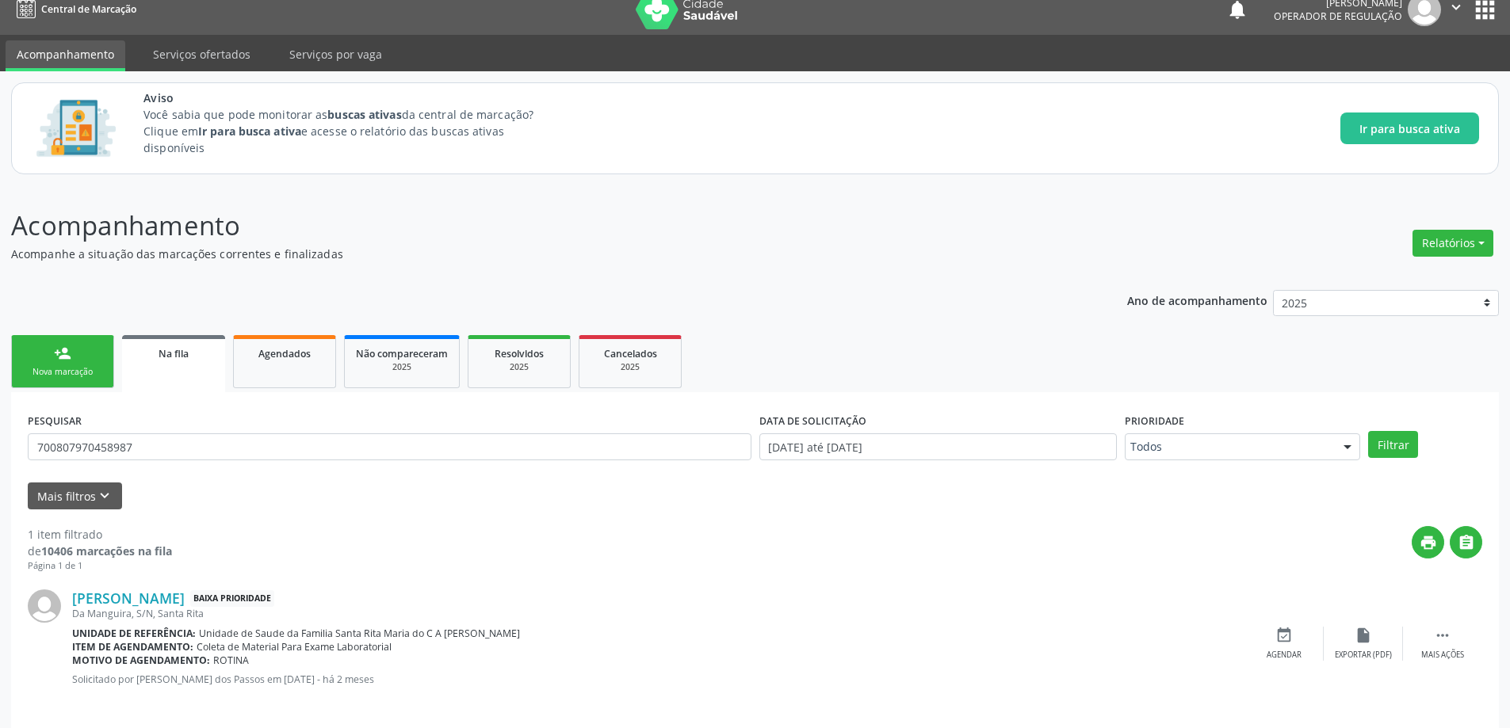
scroll to position [29, 0]
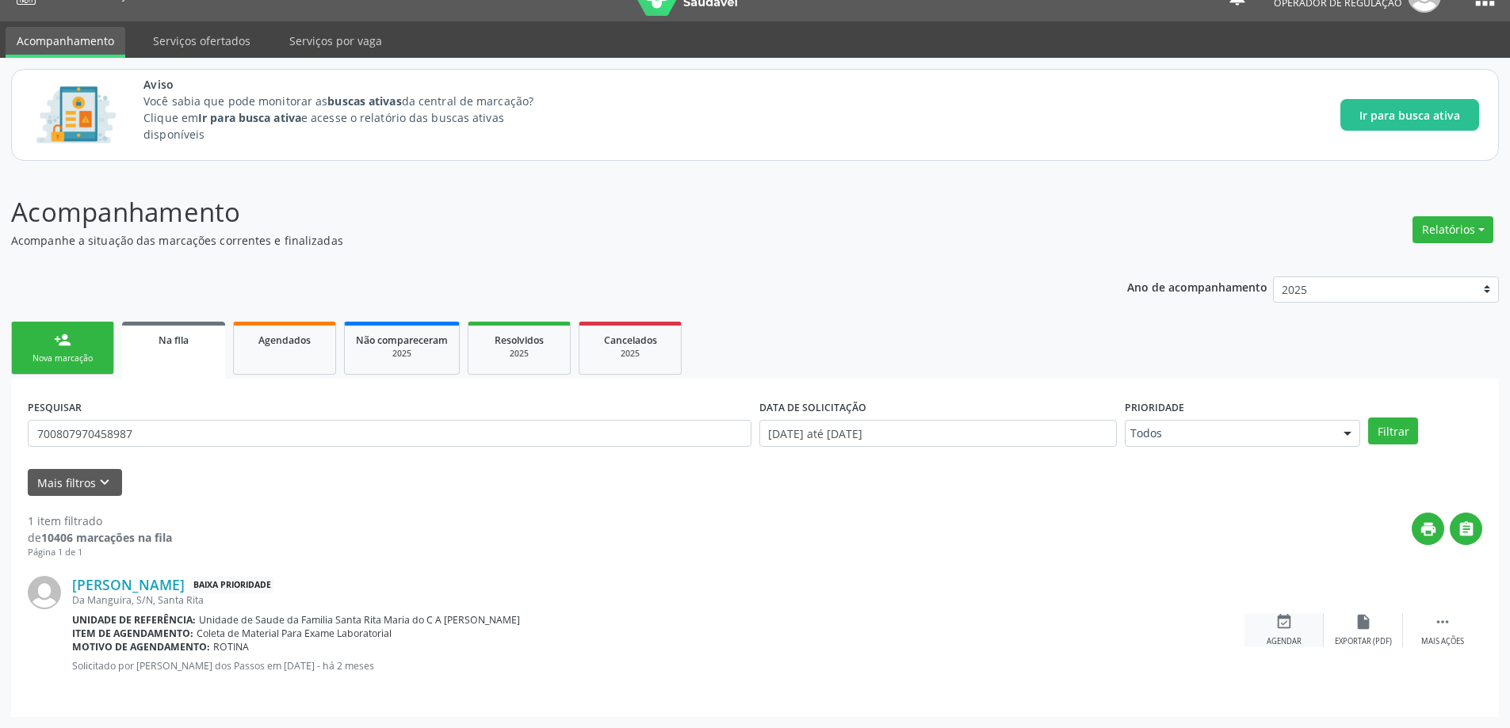
click at [1283, 624] on icon "event_available" at bounding box center [1283, 621] width 17 height 17
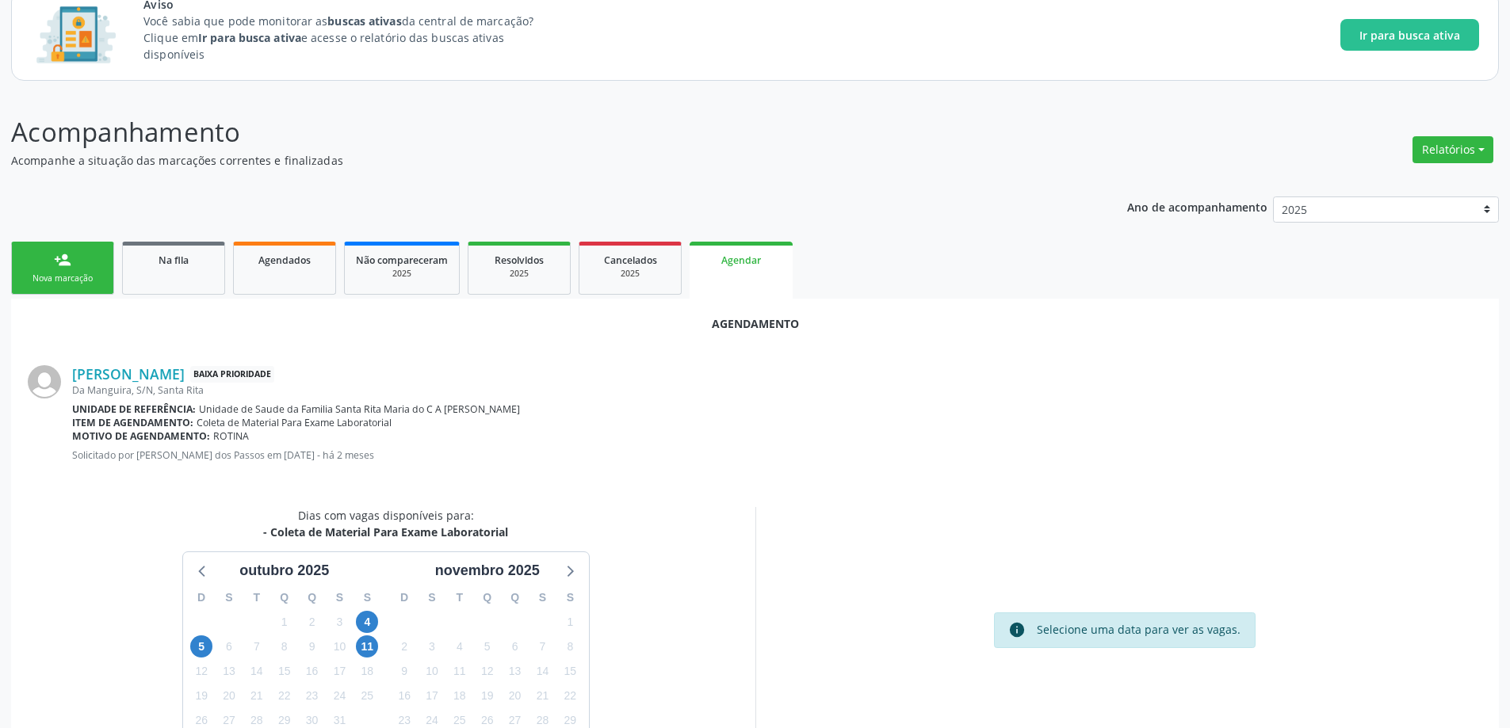
scroll to position [211, 0]
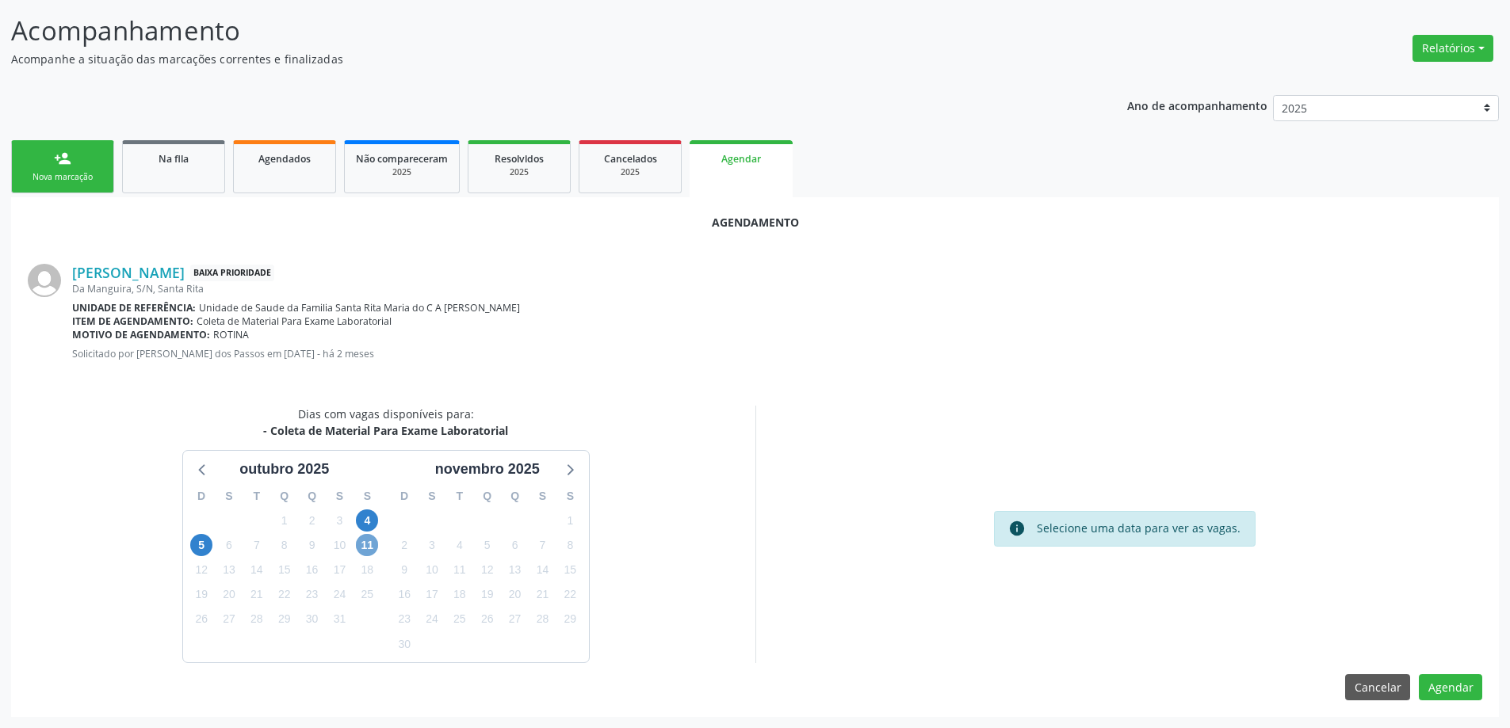
click at [370, 538] on span "11" at bounding box center [367, 545] width 22 height 22
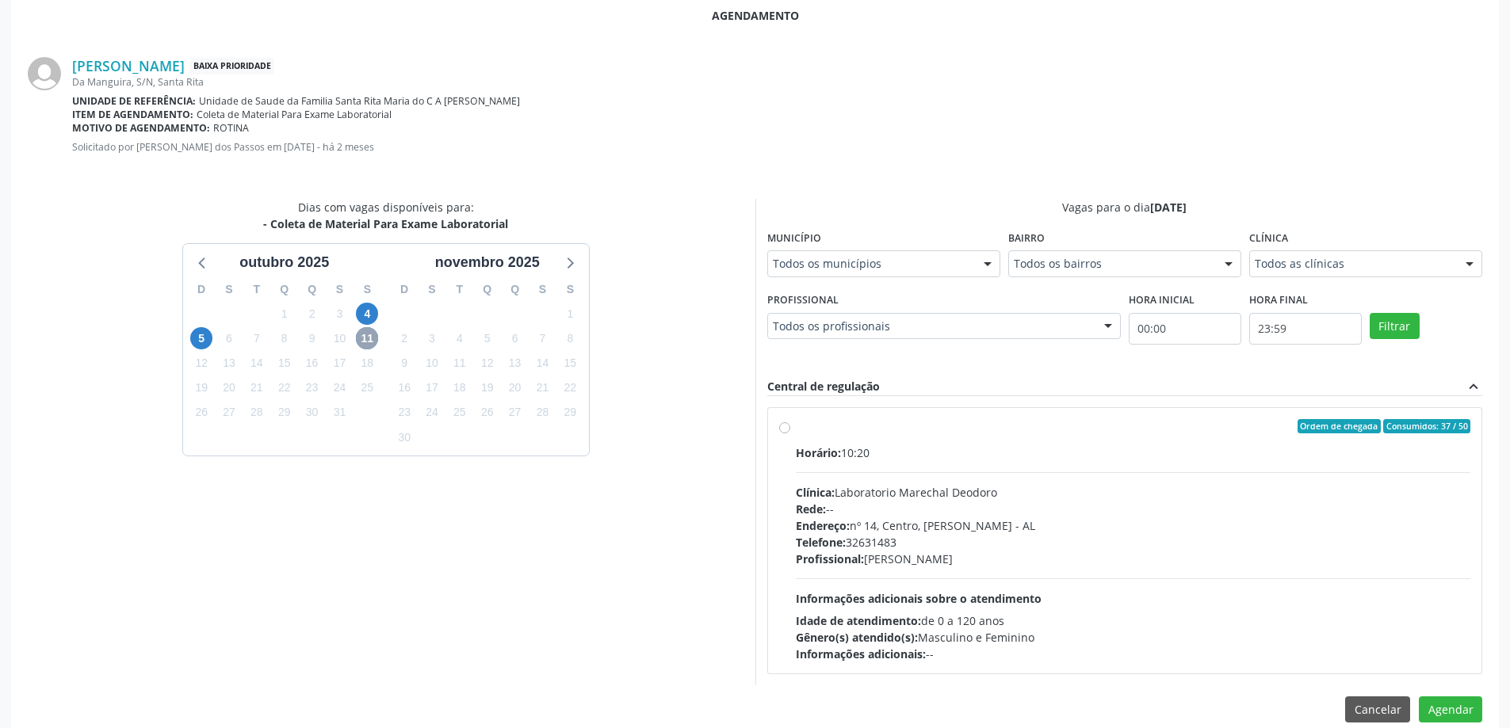
scroll to position [440, 0]
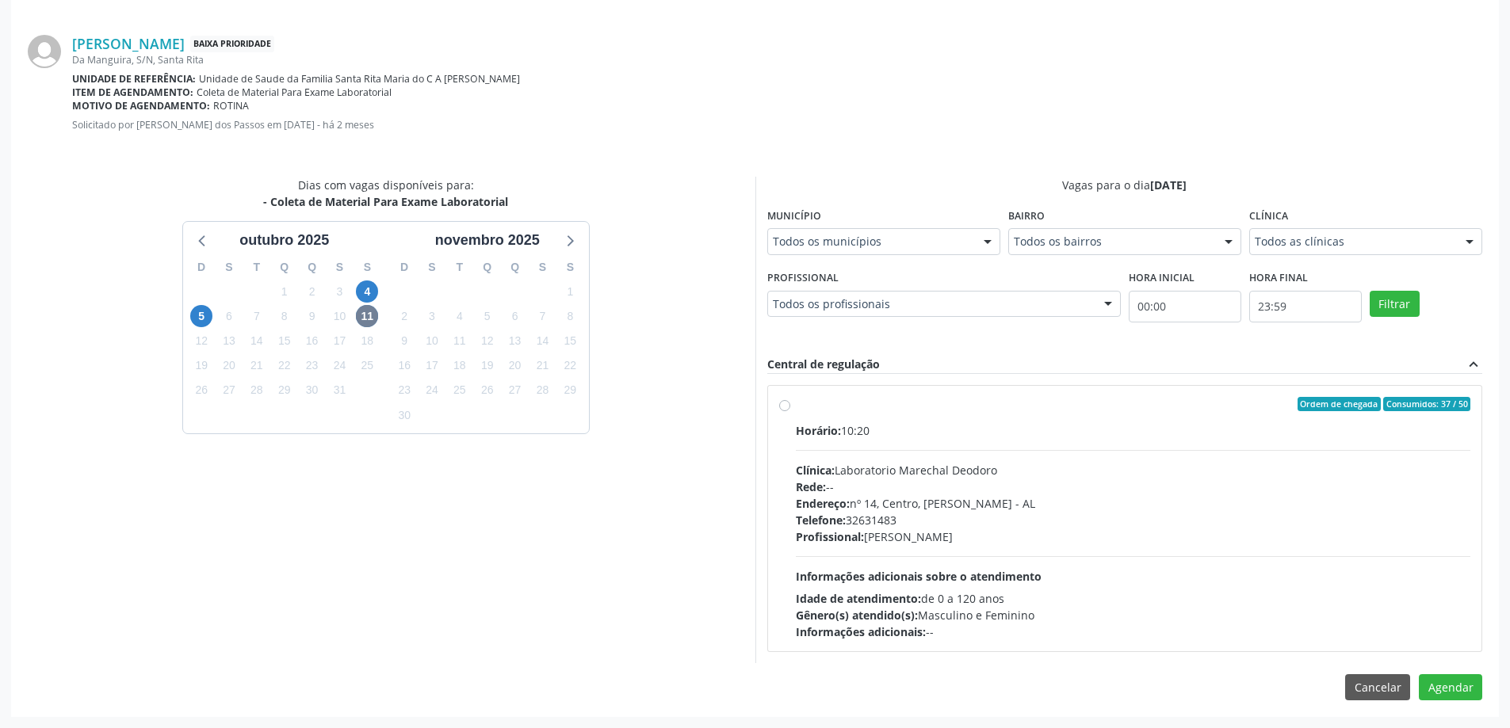
click at [796, 408] on label "Ordem de chegada Consumidos: 37 / 50 Horário: 10:20 Clínica: Laboratorio Marech…" at bounding box center [1133, 518] width 675 height 243
click at [784, 408] on input "Ordem de chegada Consumidos: 37 / 50 Horário: 10:20 Clínica: Laboratorio Marech…" at bounding box center [784, 404] width 11 height 14
radio input "true"
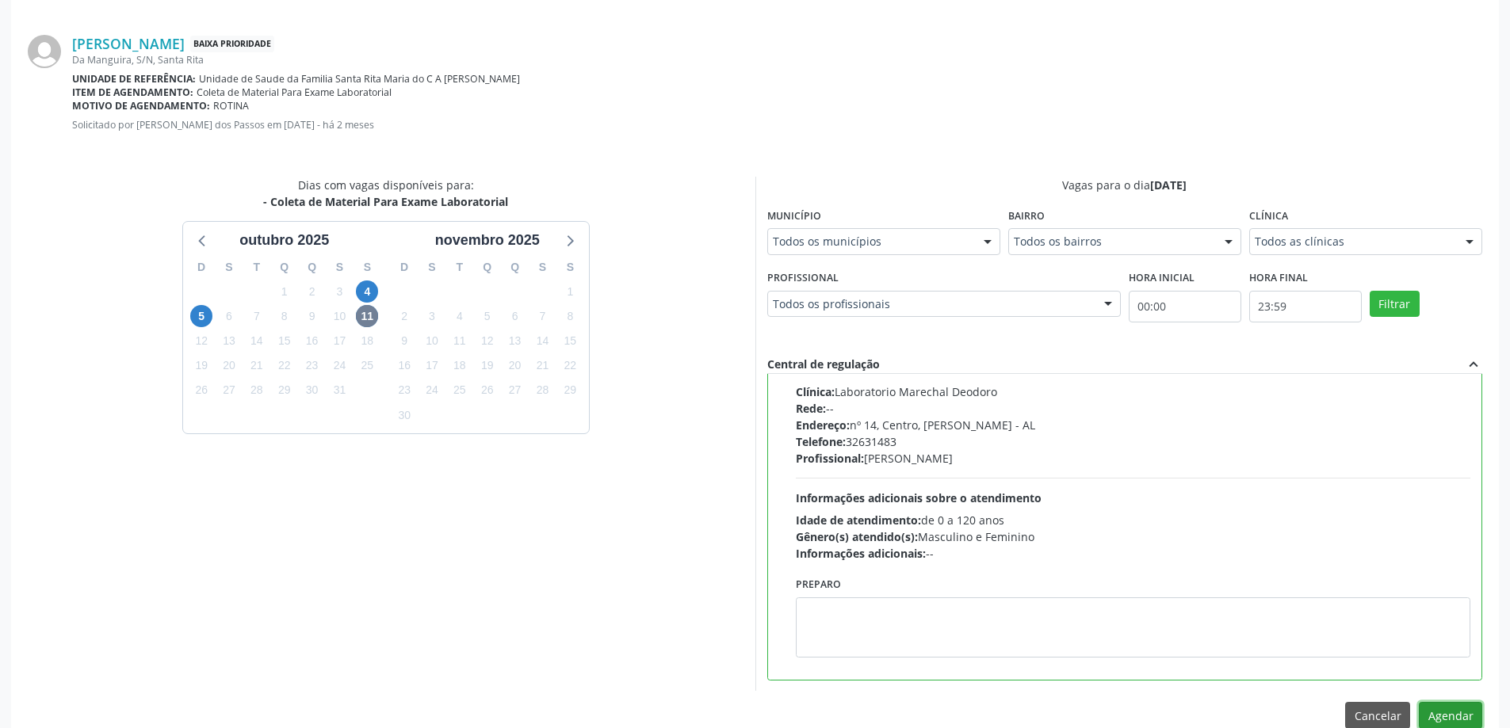
click at [1441, 712] on button "Agendar" at bounding box center [1450, 715] width 63 height 27
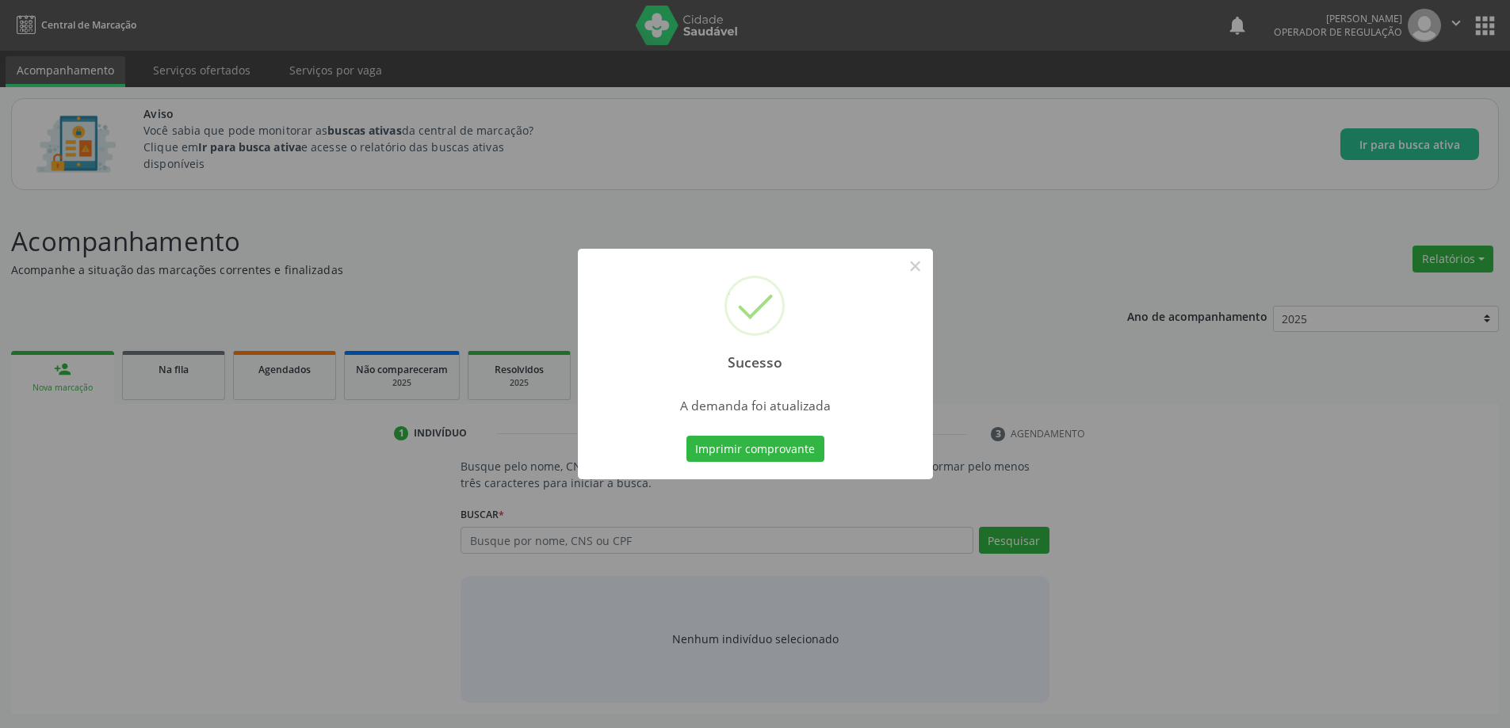
scroll to position [0, 0]
drag, startPoint x: 926, startPoint y: 273, endPoint x: 800, endPoint y: 268, distance: 126.9
click at [926, 273] on button "×" at bounding box center [920, 266] width 27 height 27
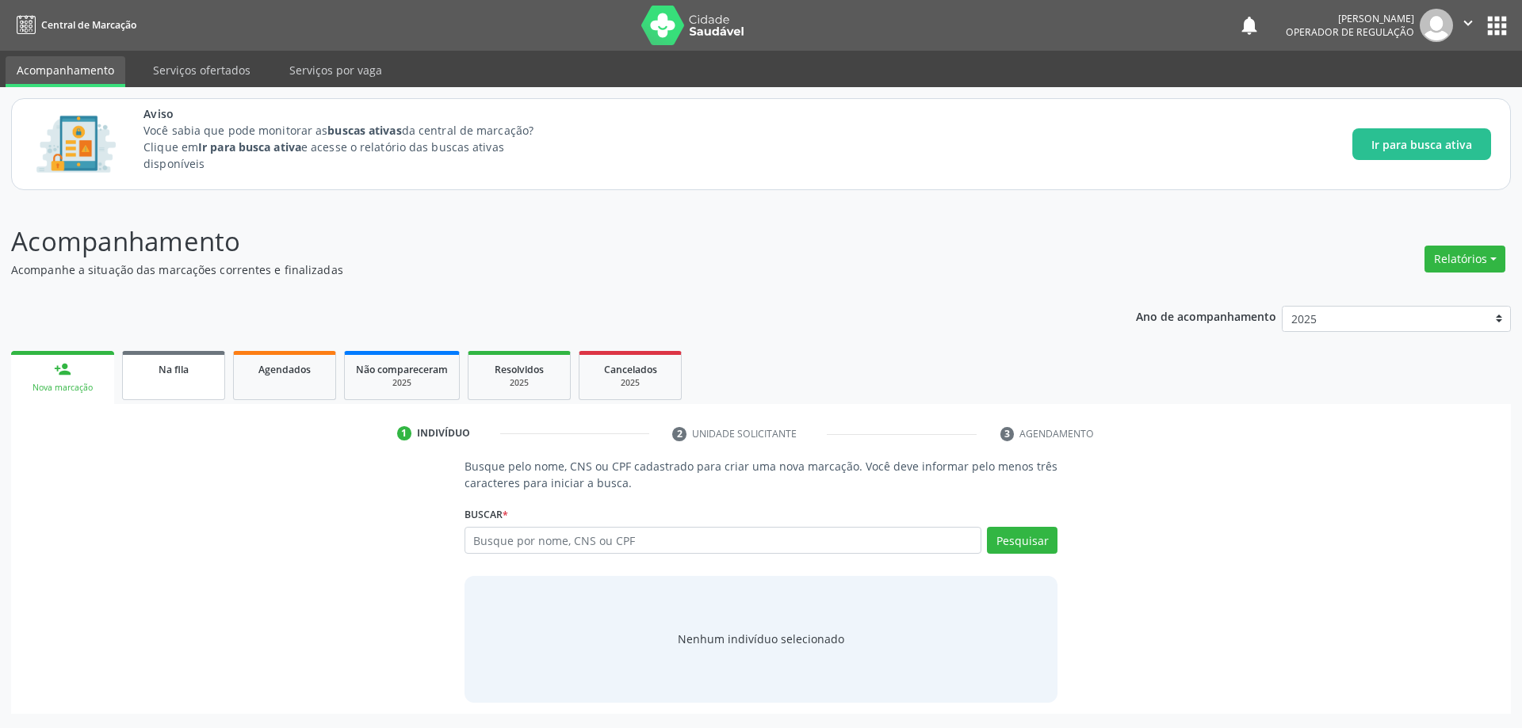
click at [190, 365] on div "Na fila" at bounding box center [173, 369] width 79 height 17
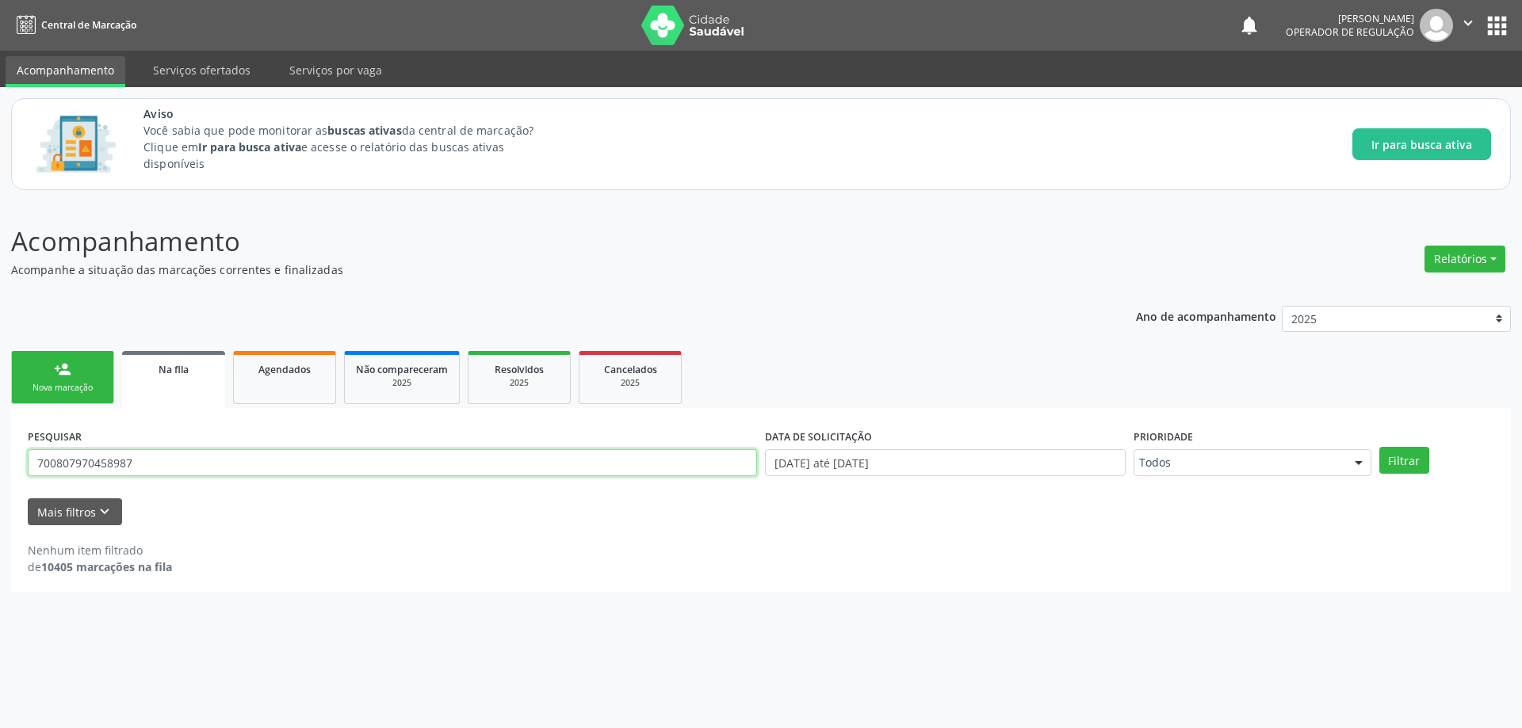
click at [296, 464] on input "700807970458987" at bounding box center [392, 462] width 729 height 27
type input "700003930075304"
click at [1379, 447] on button "Filtrar" at bounding box center [1404, 460] width 50 height 27
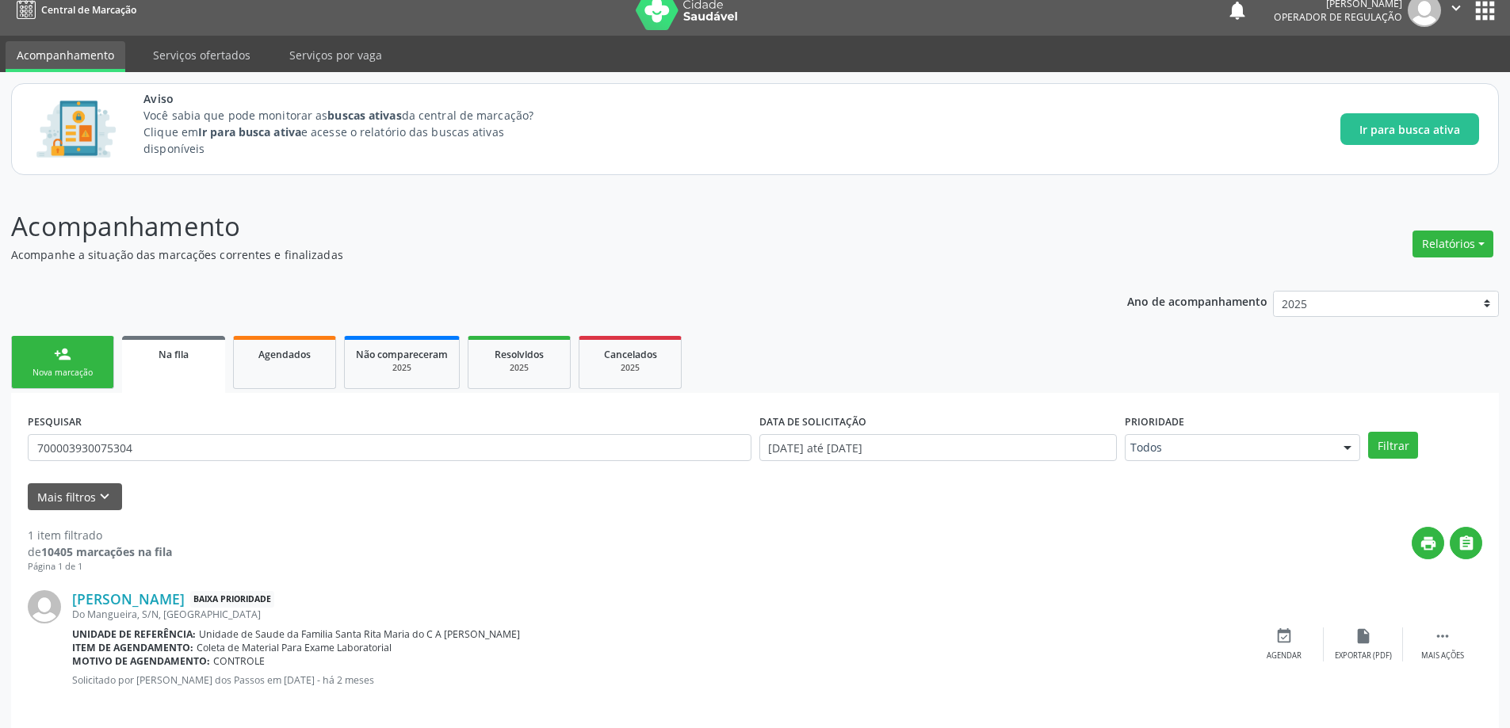
scroll to position [29, 0]
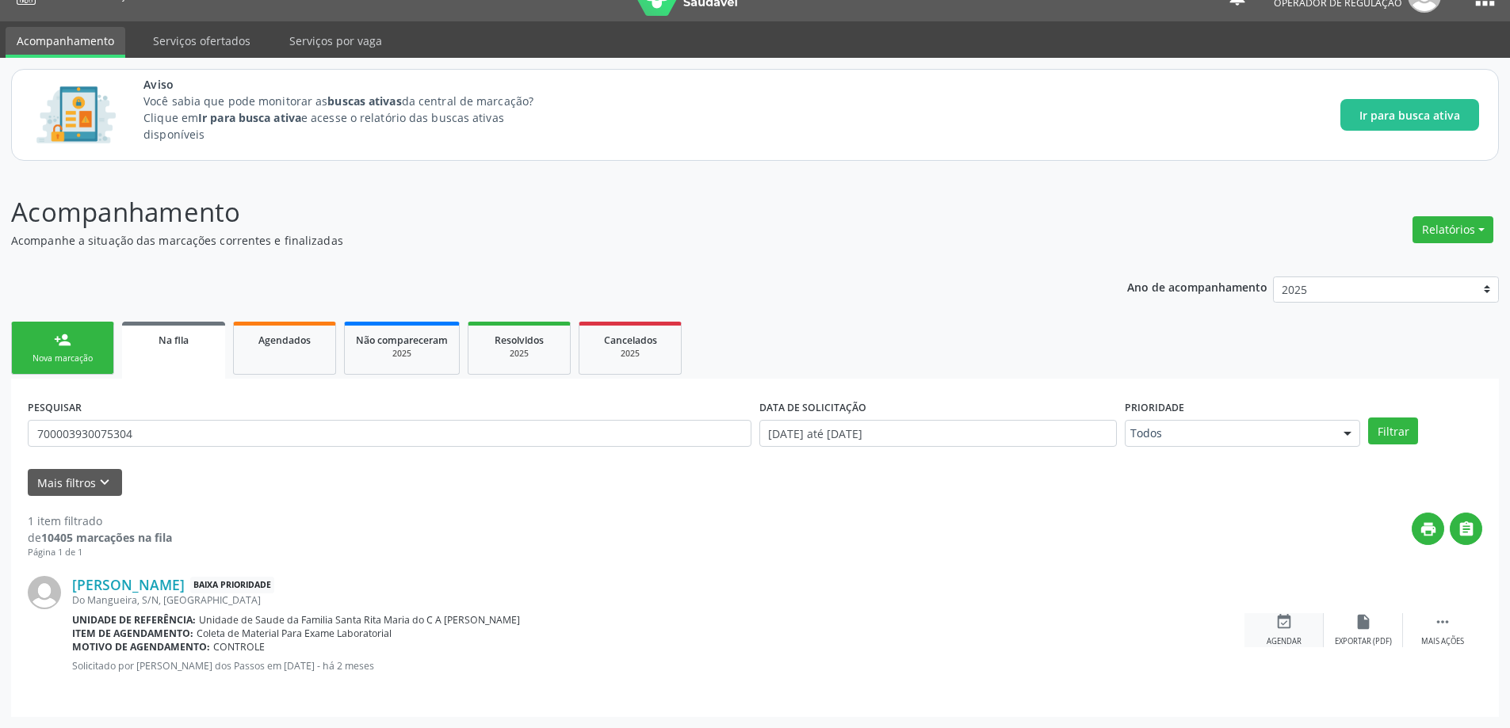
click at [1275, 627] on icon "event_available" at bounding box center [1283, 621] width 17 height 17
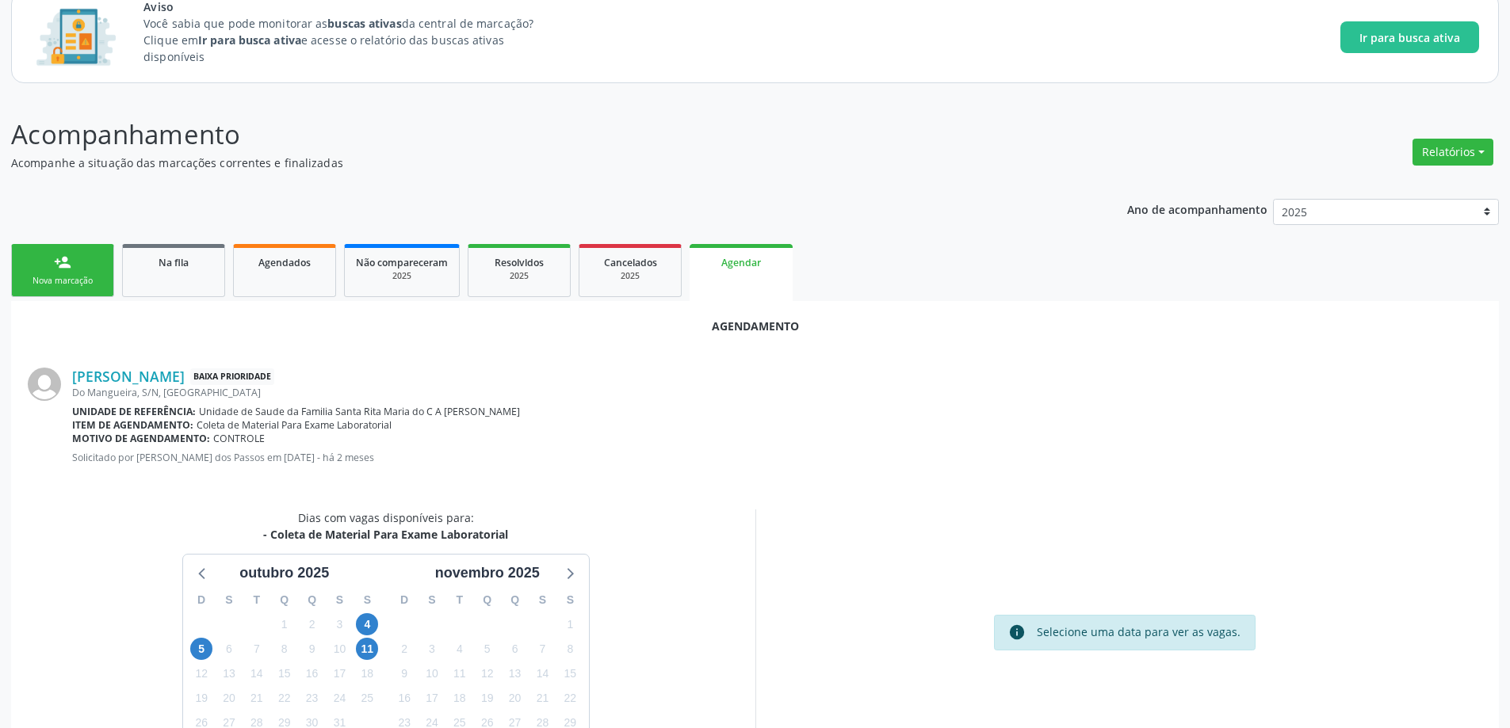
scroll to position [211, 0]
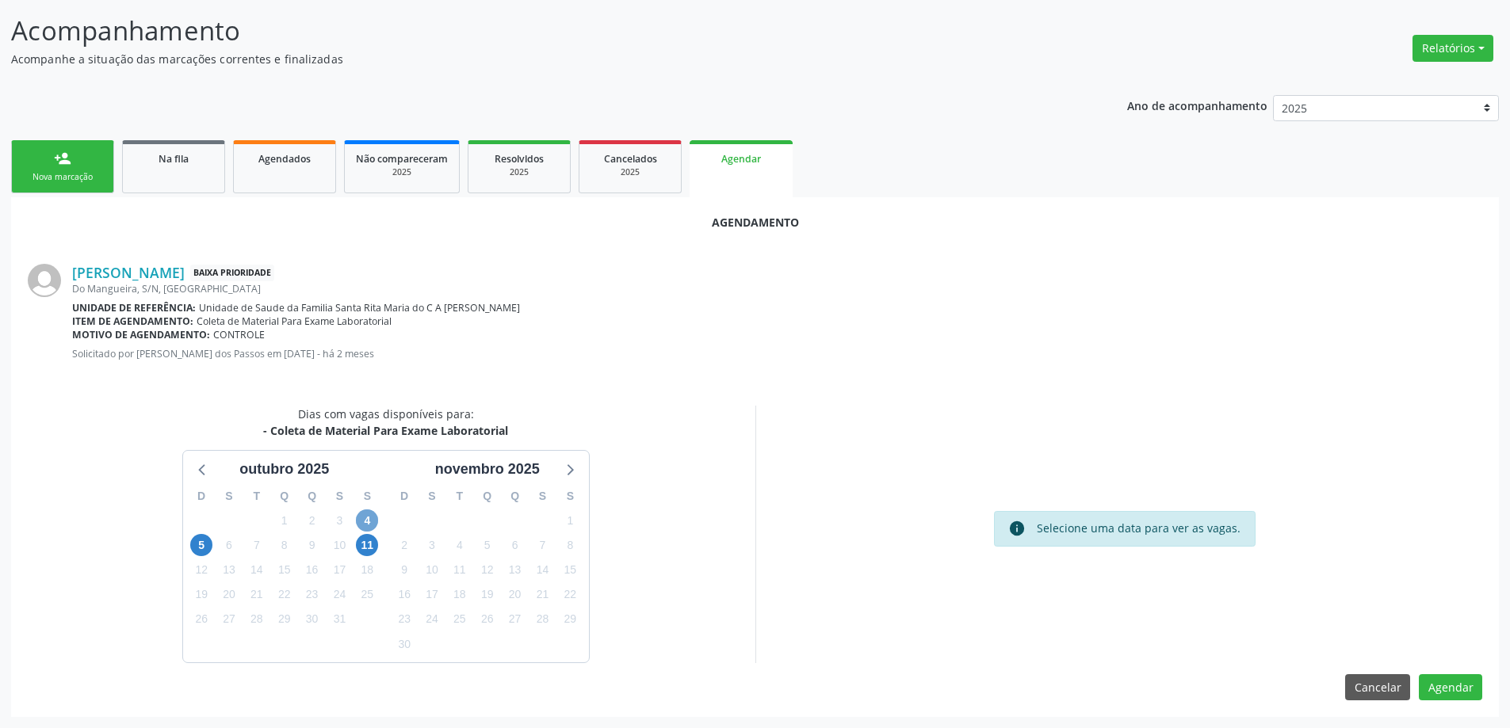
click at [369, 522] on span "4" at bounding box center [367, 521] width 22 height 22
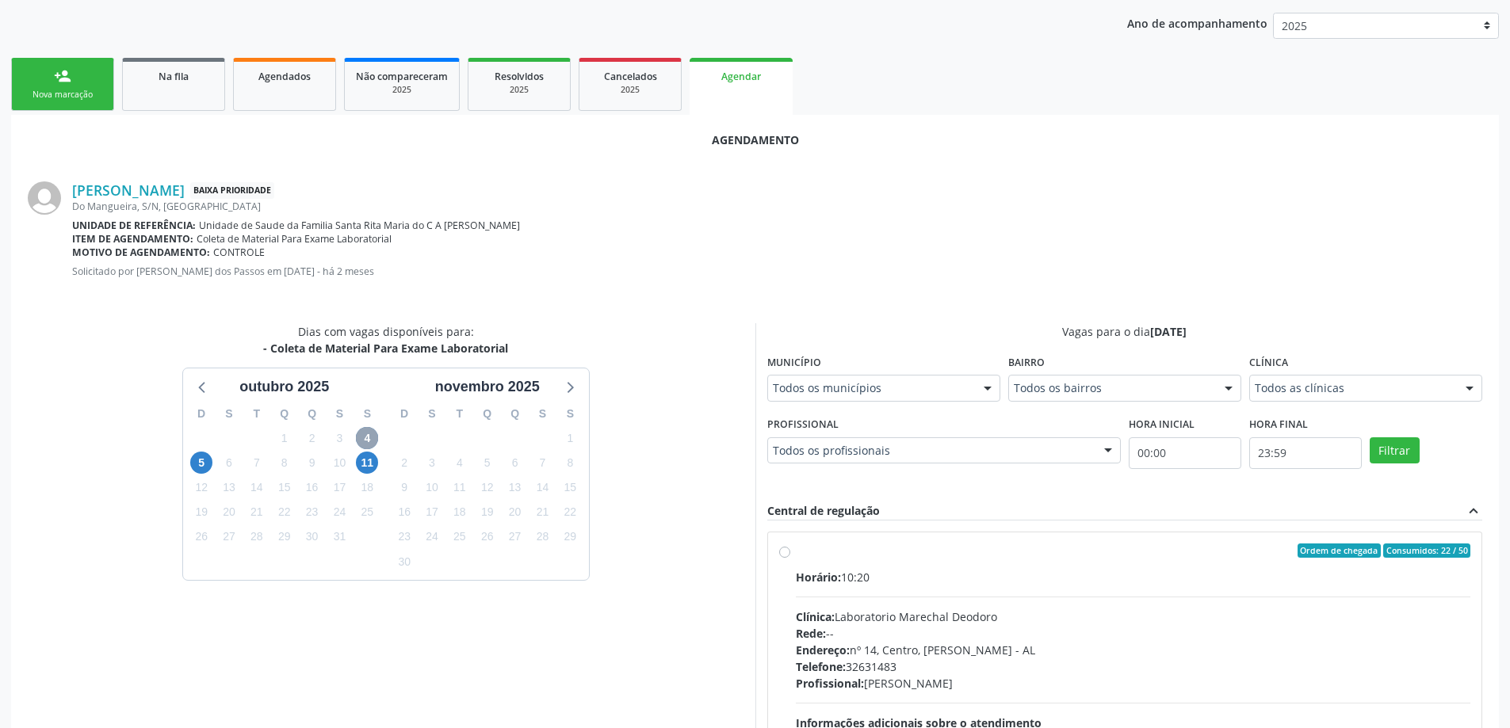
scroll to position [440, 0]
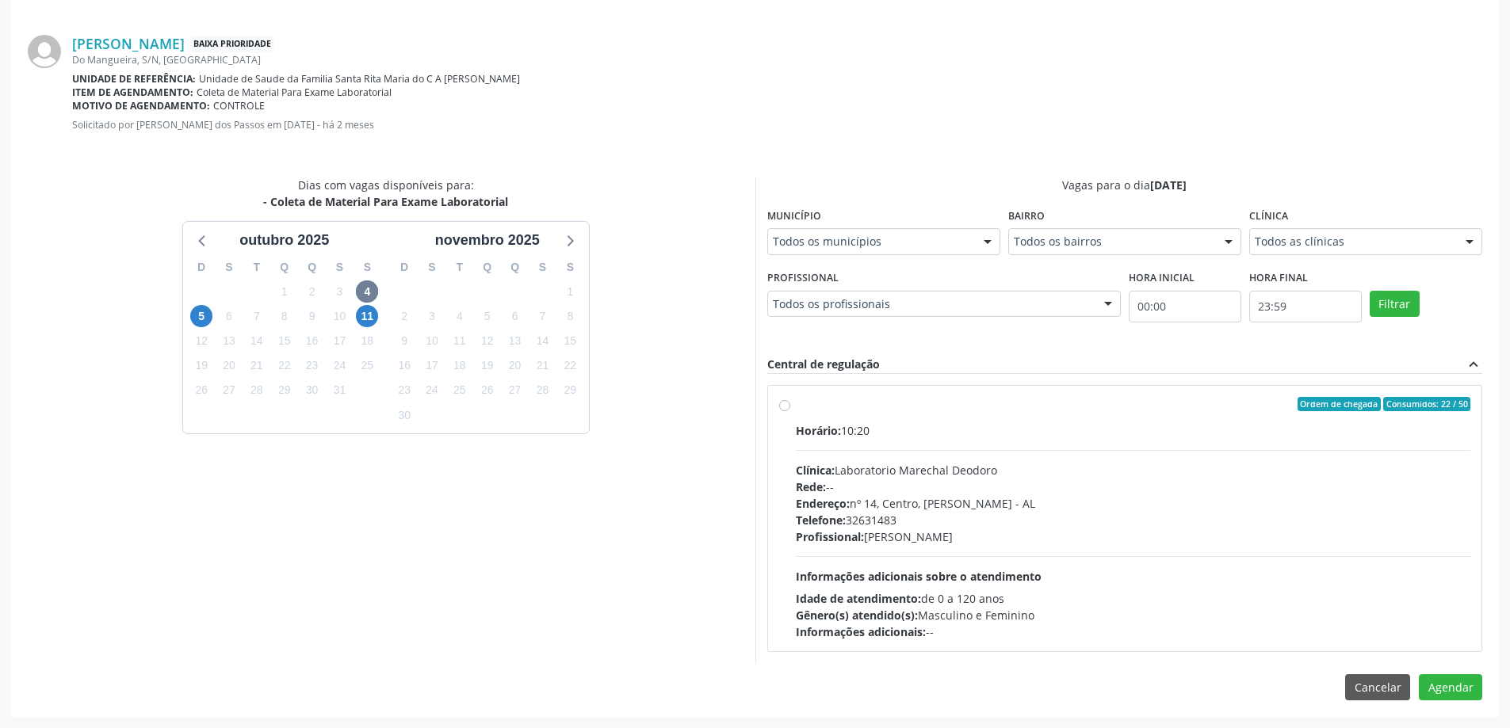
click at [796, 406] on label "Ordem de chegada Consumidos: 22 / 50 Horário: 10:20 Clínica: Laboratorio Marech…" at bounding box center [1133, 518] width 675 height 243
click at [782, 406] on input "Ordem de chegada Consumidos: 22 / 50 Horário: 10:20 Clínica: Laboratorio Marech…" at bounding box center [784, 404] width 11 height 14
radio input "true"
click at [1463, 717] on button "Agendar" at bounding box center [1450, 715] width 63 height 27
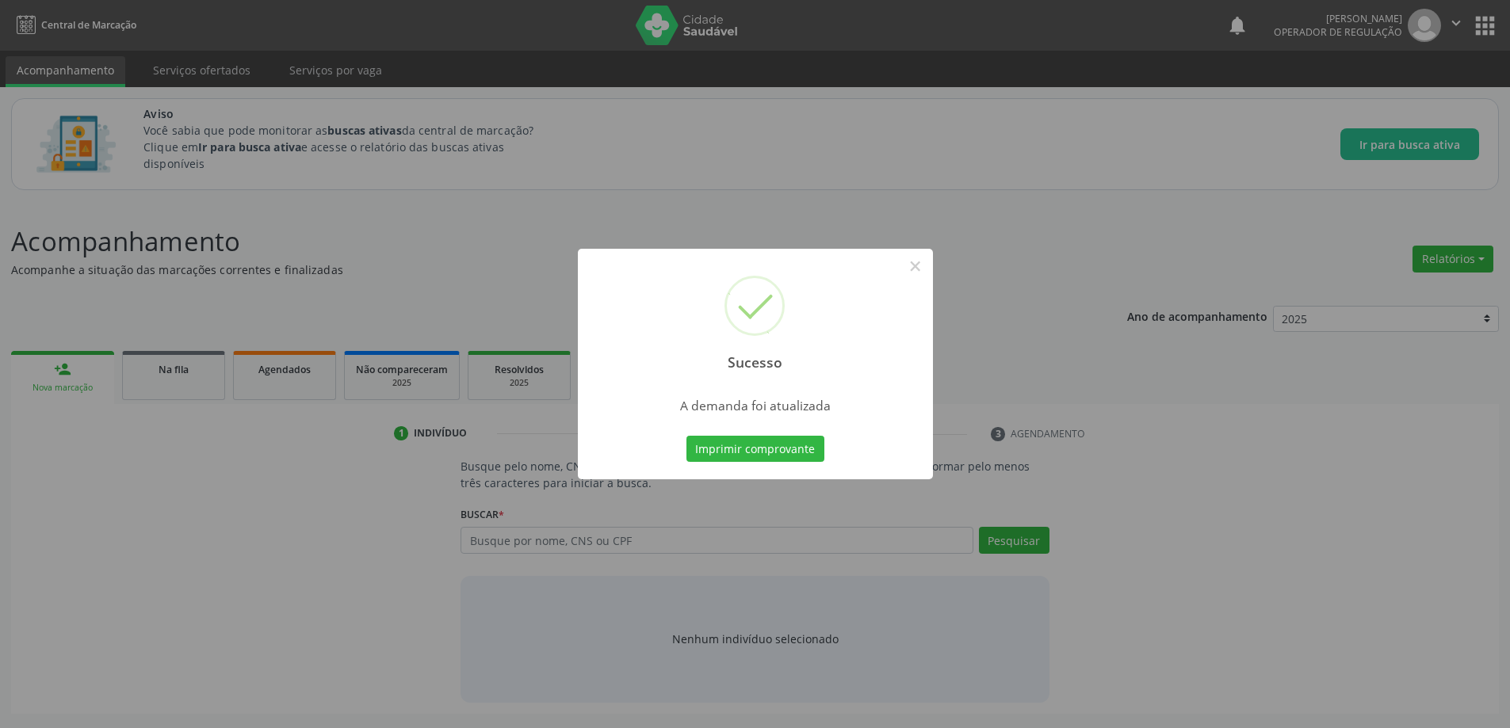
scroll to position [0, 0]
click at [924, 268] on button "×" at bounding box center [920, 266] width 27 height 27
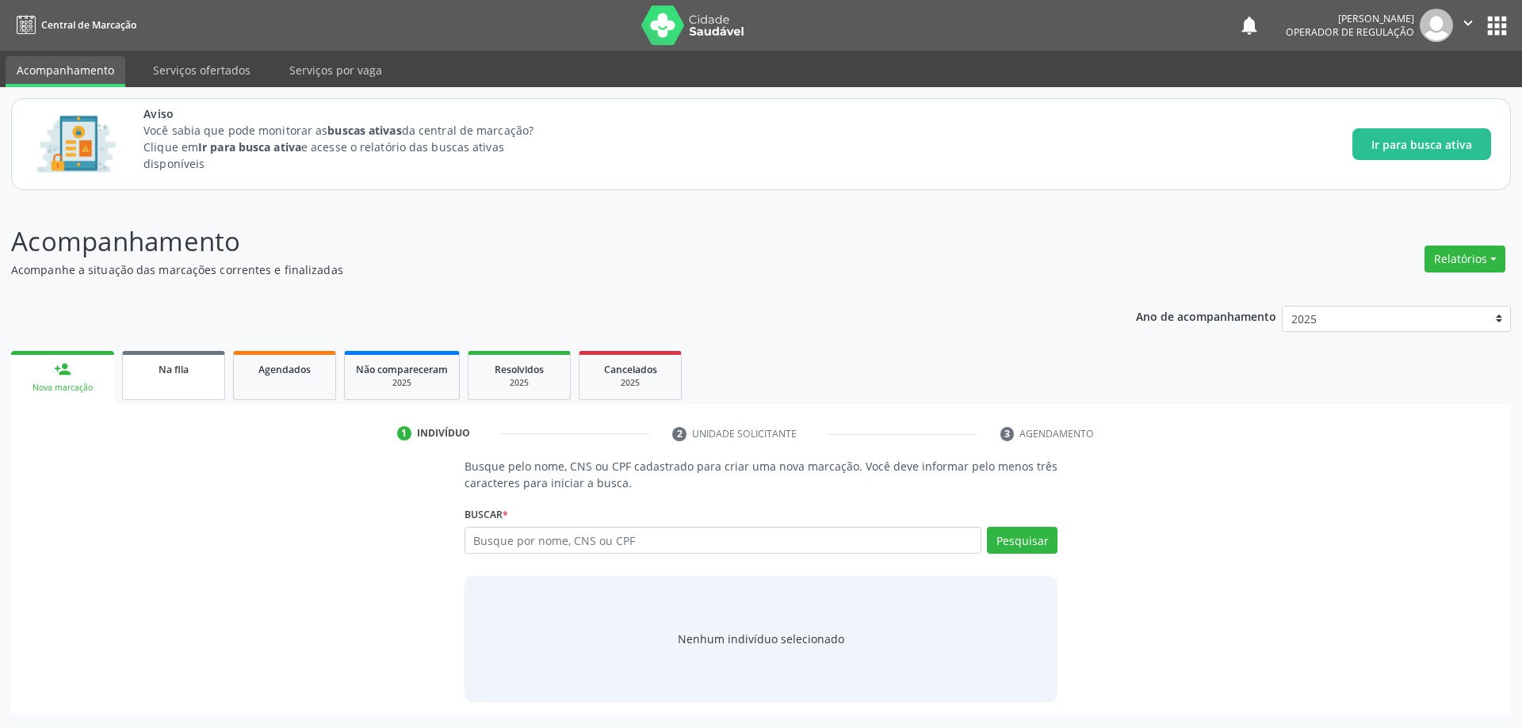
click at [178, 362] on div "Na fila" at bounding box center [173, 369] width 79 height 17
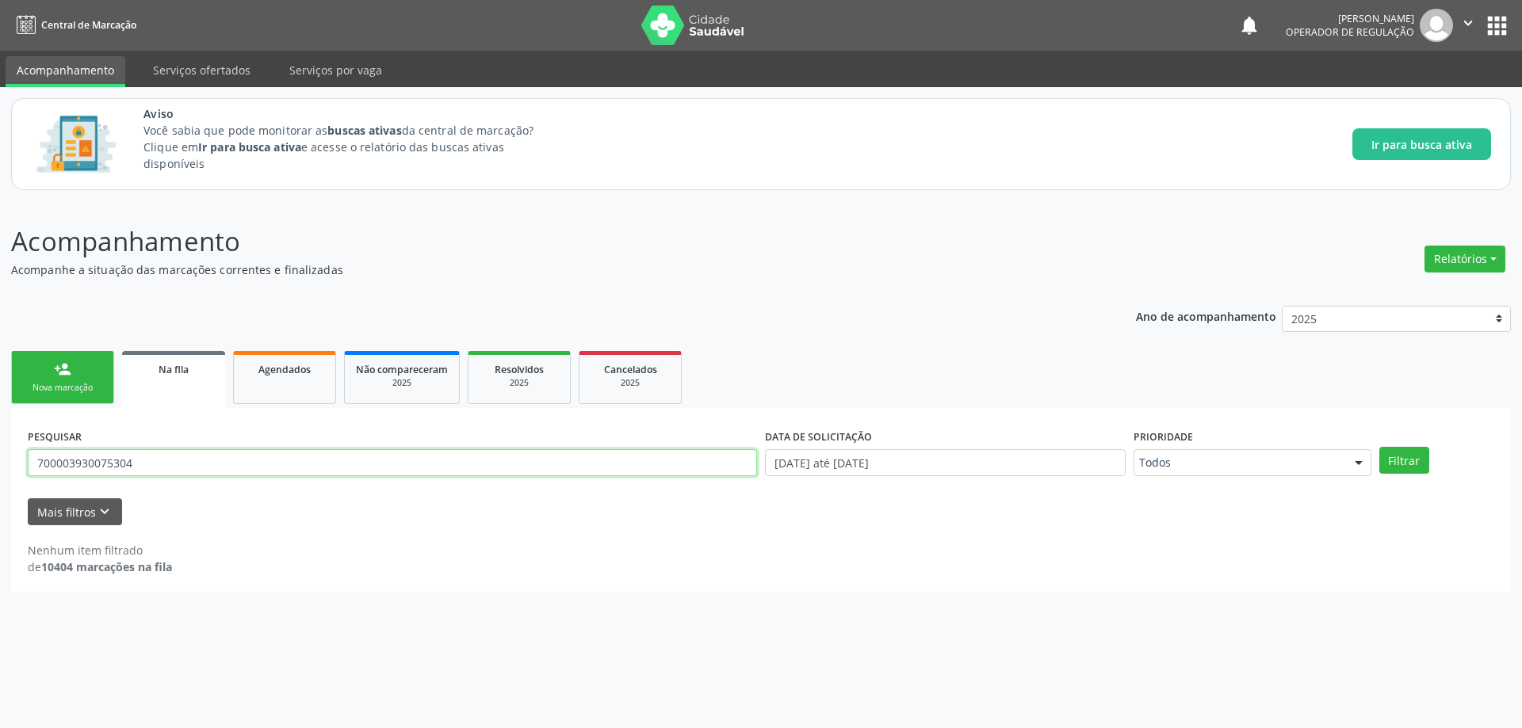
click at [197, 470] on input "700003930075304" at bounding box center [392, 462] width 729 height 27
type input "705609439090111"
click at [1379, 447] on button "Filtrar" at bounding box center [1404, 460] width 50 height 27
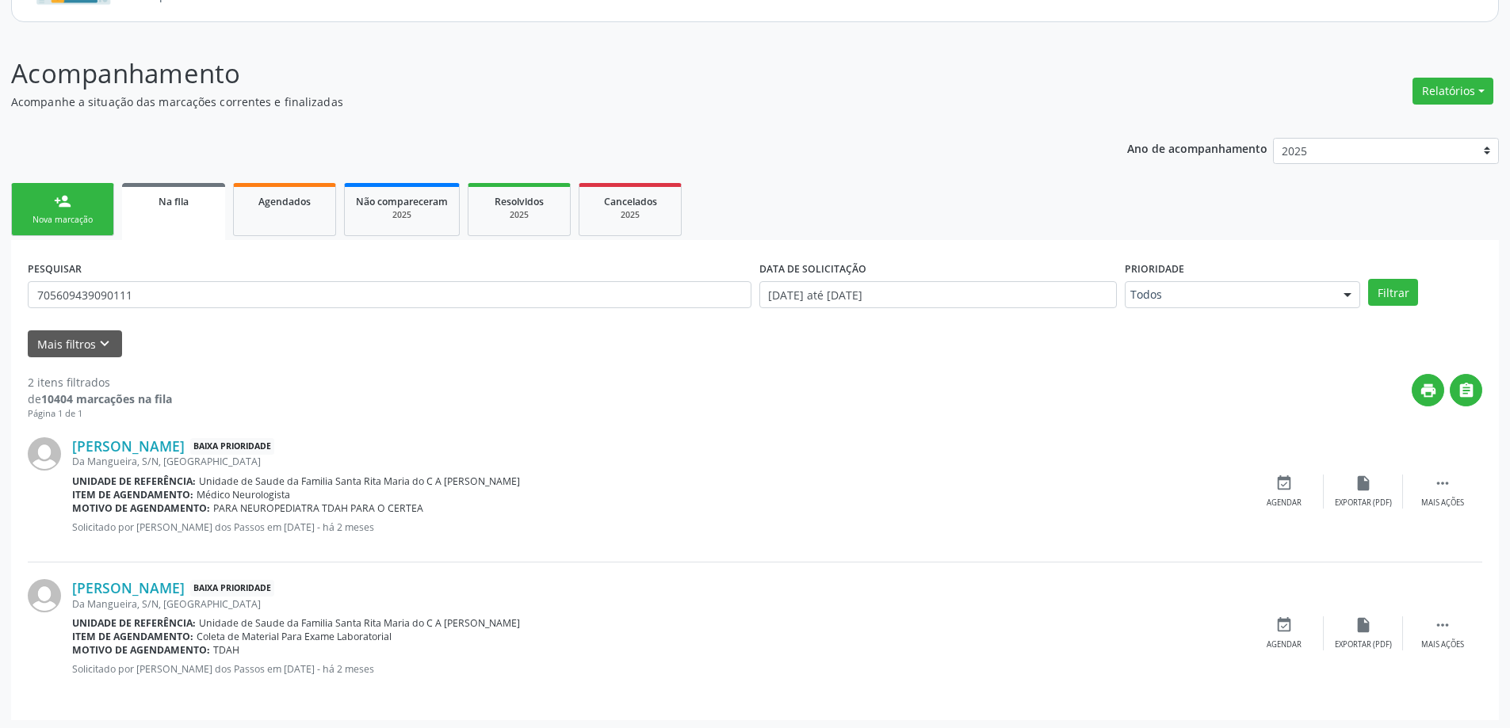
scroll to position [171, 0]
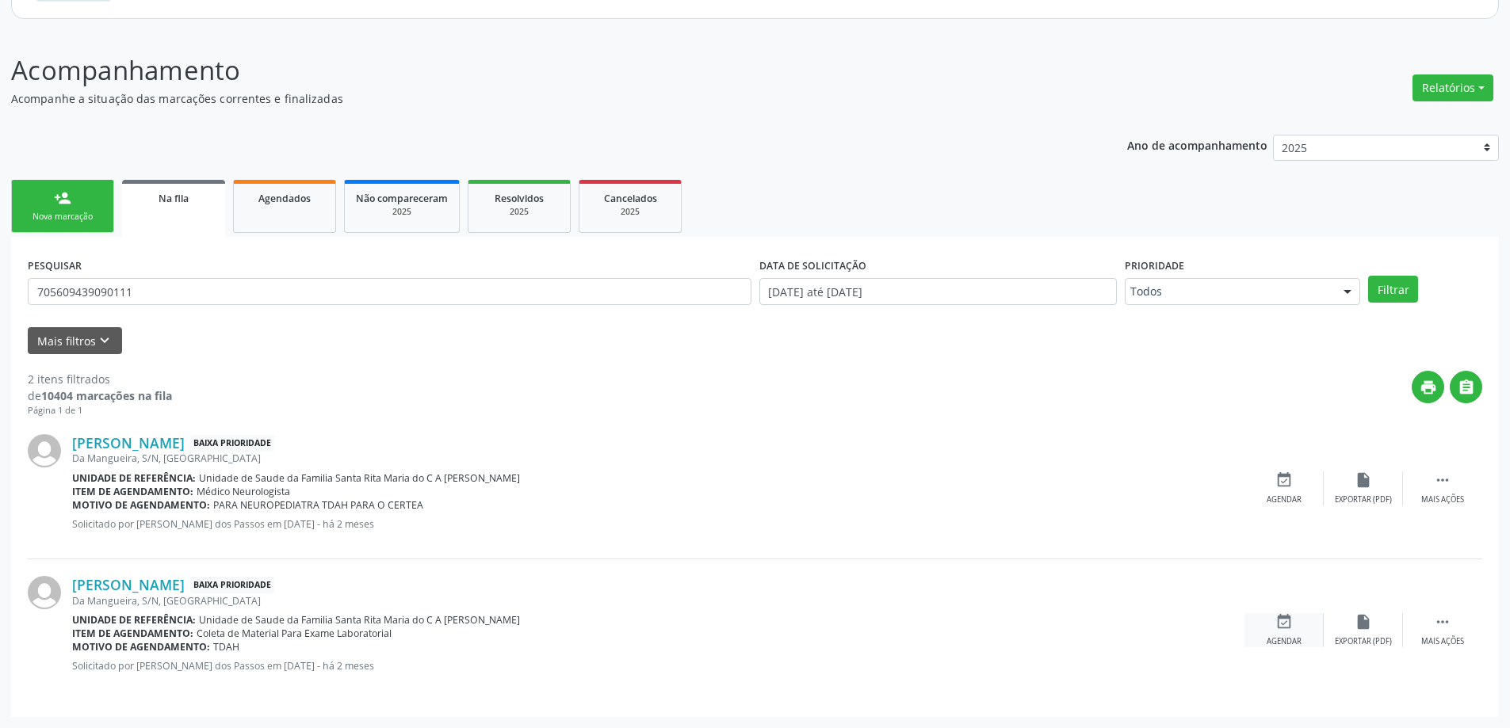
click at [1280, 621] on icon "event_available" at bounding box center [1283, 621] width 17 height 17
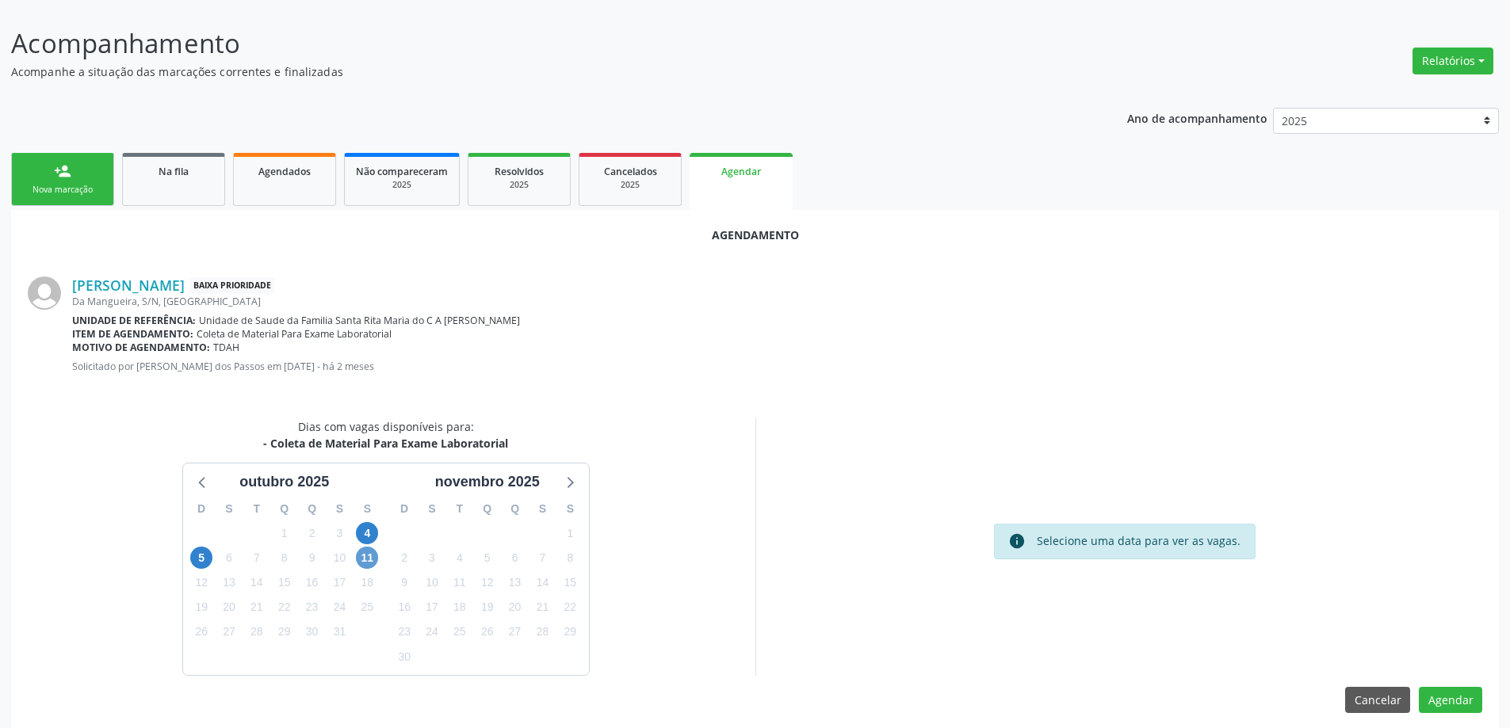
scroll to position [211, 0]
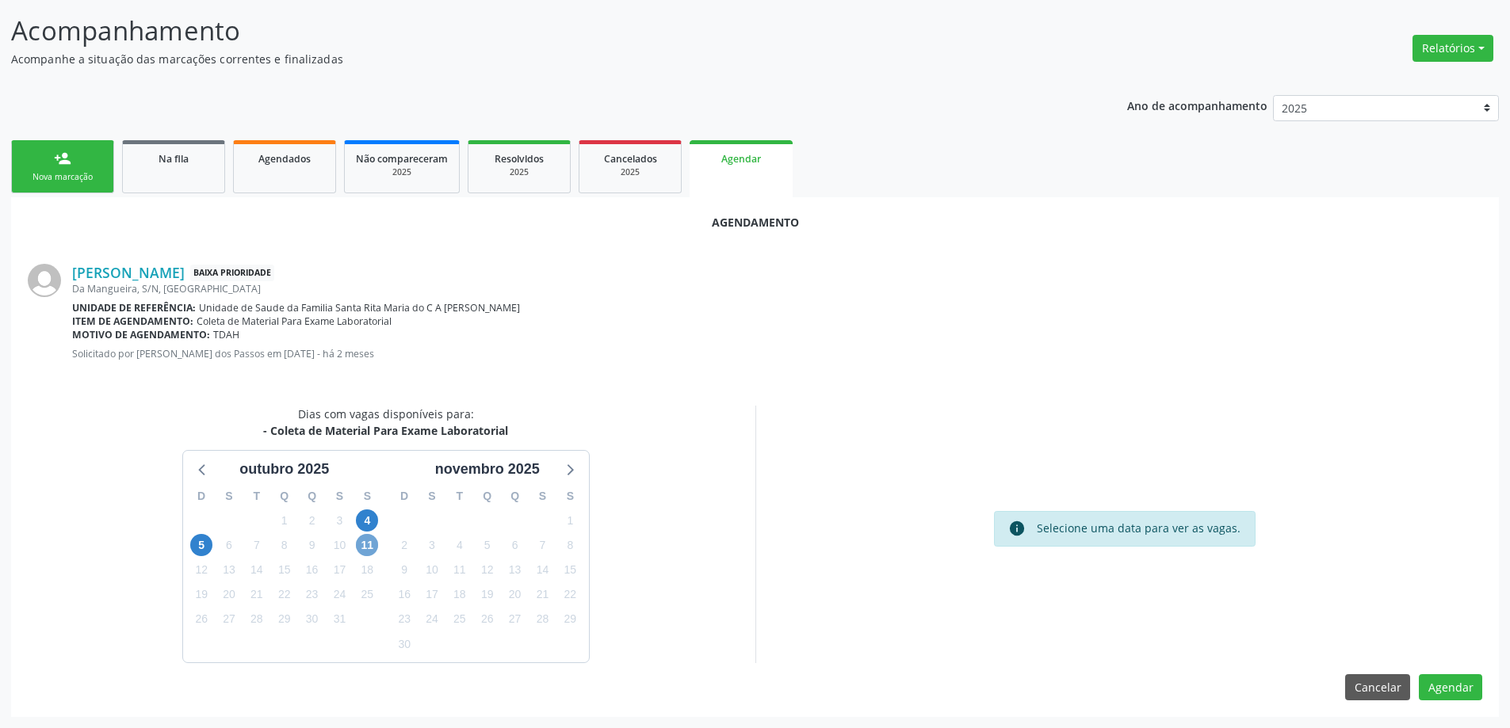
click at [361, 541] on span "11" at bounding box center [367, 545] width 22 height 22
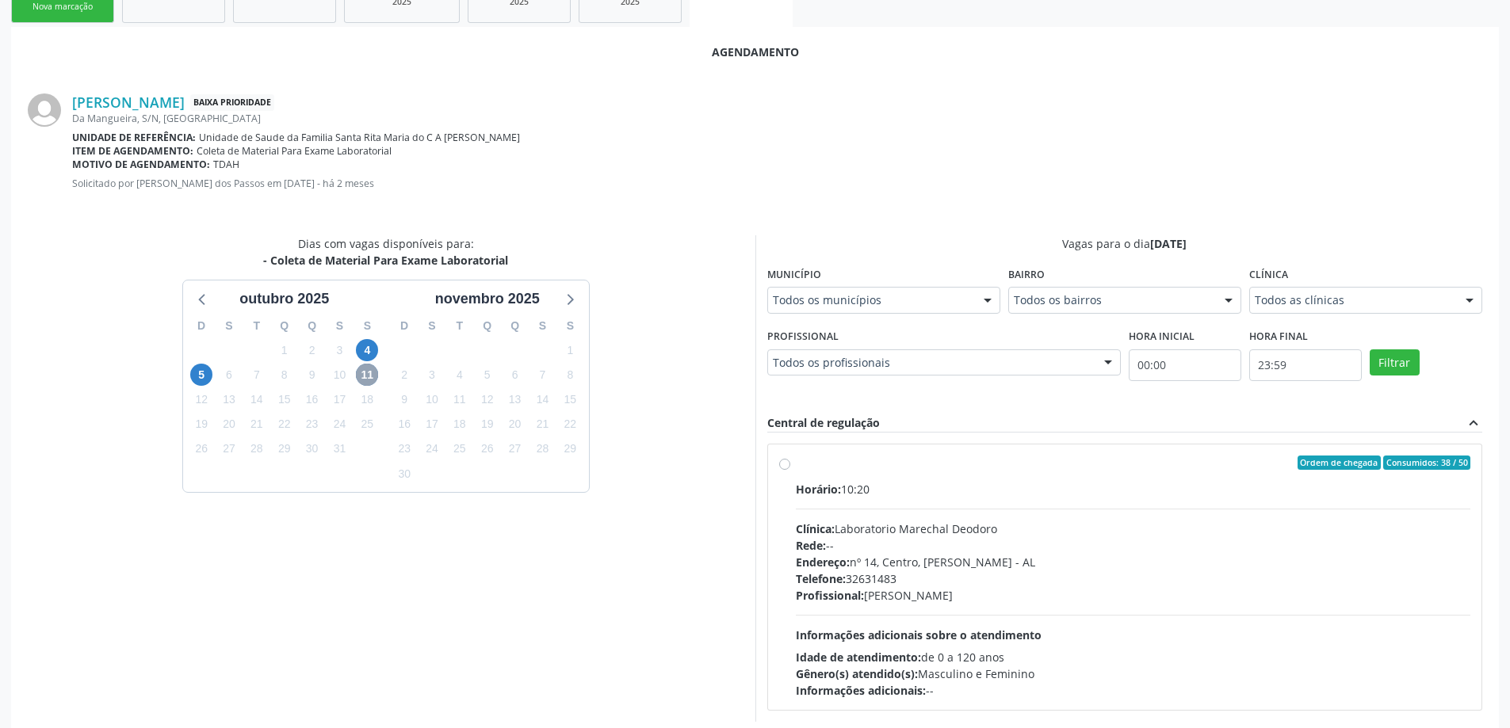
scroll to position [440, 0]
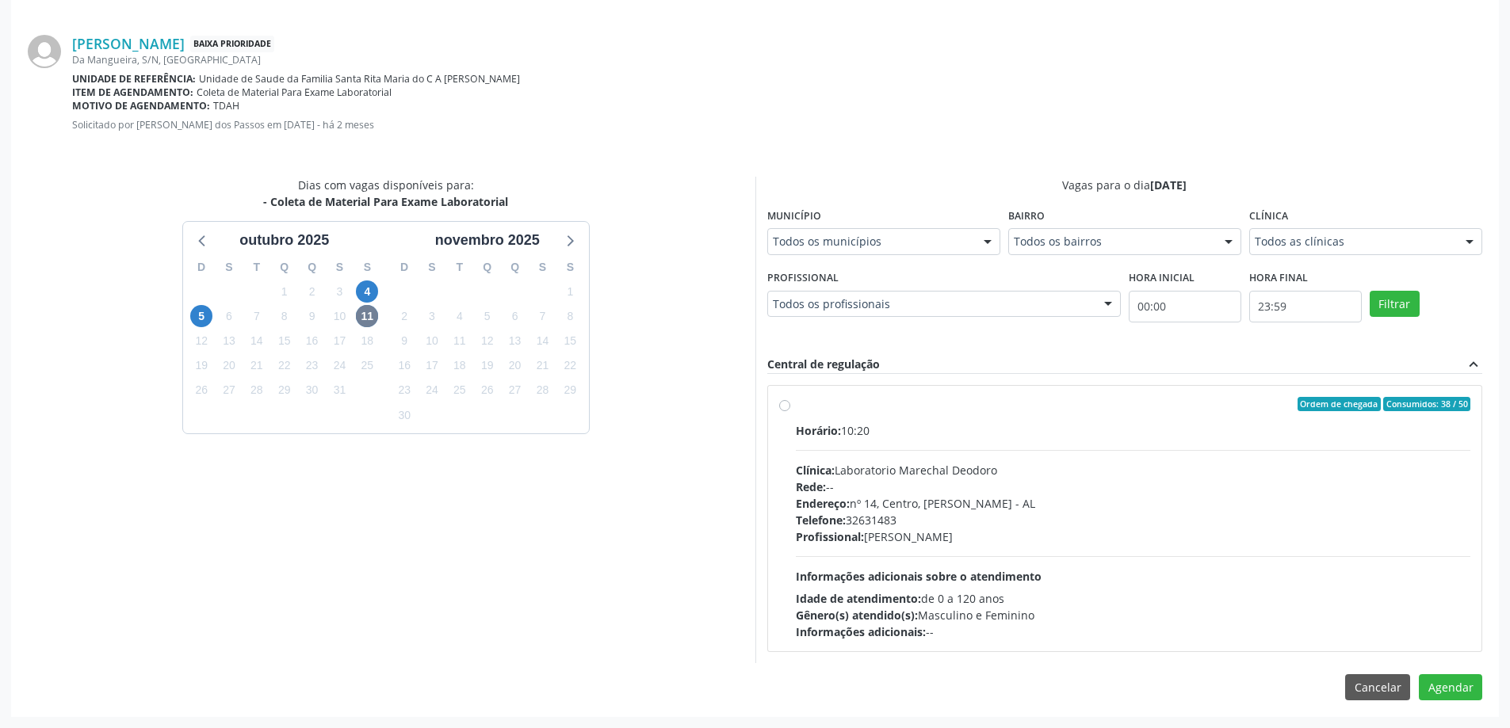
click at [796, 406] on label "Ordem de chegada Consumidos: 38 / 50 Horário: 10:20 Clínica: Laboratorio Marech…" at bounding box center [1133, 518] width 675 height 243
click at [780, 406] on input "Ordem de chegada Consumidos: 38 / 50 Horário: 10:20 Clínica: Laboratorio Marech…" at bounding box center [784, 404] width 11 height 14
radio input "true"
click at [1457, 718] on button "Agendar" at bounding box center [1450, 715] width 63 height 27
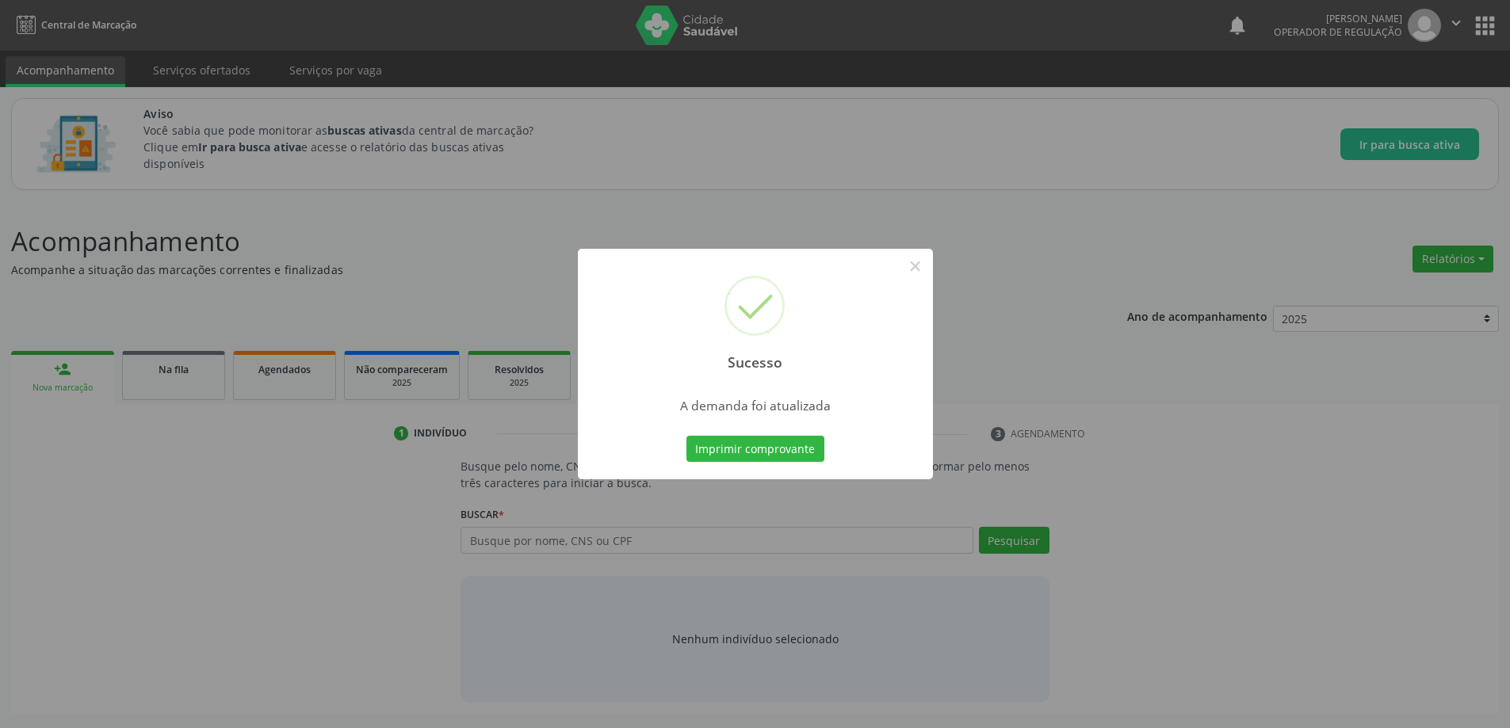
scroll to position [0, 0]
click at [926, 269] on button "×" at bounding box center [920, 266] width 27 height 27
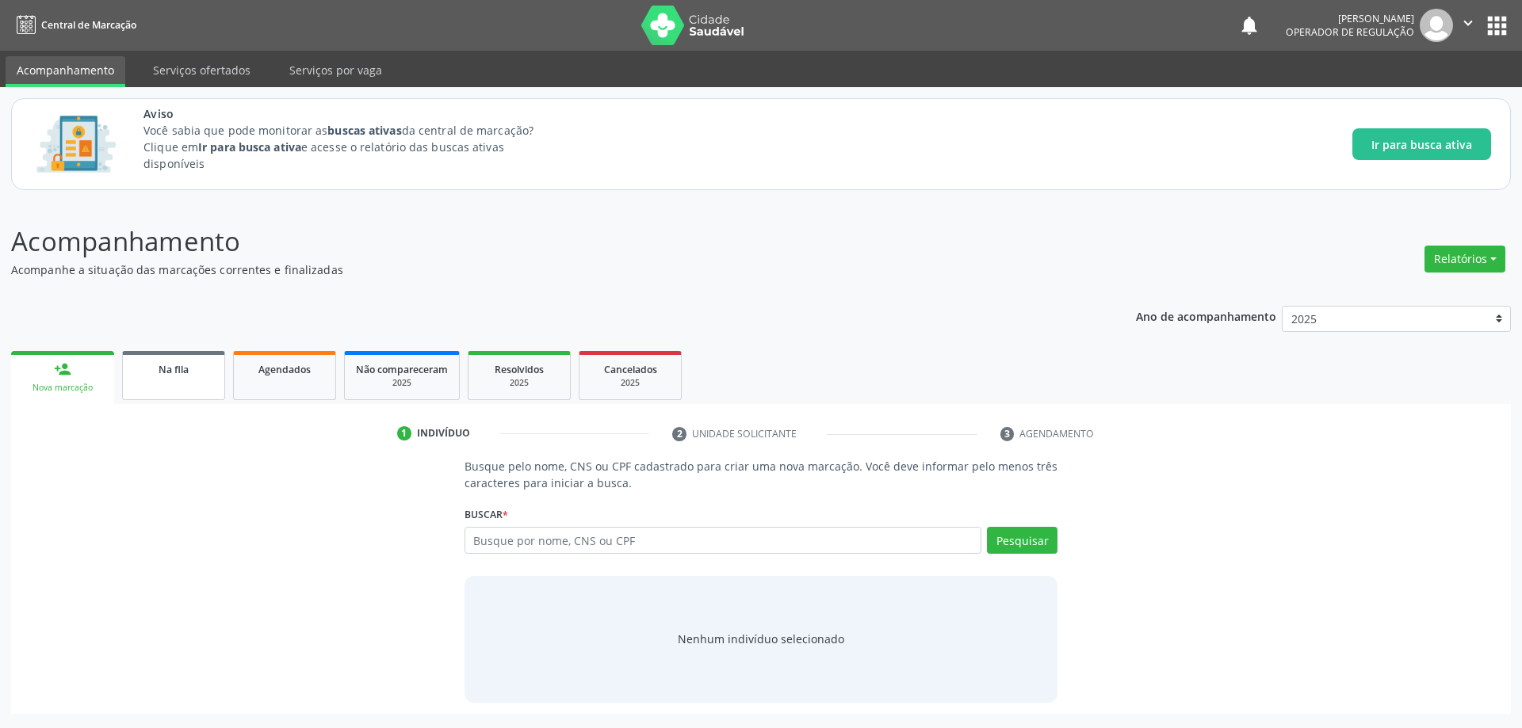
click at [190, 368] on div "Na fila" at bounding box center [173, 369] width 79 height 17
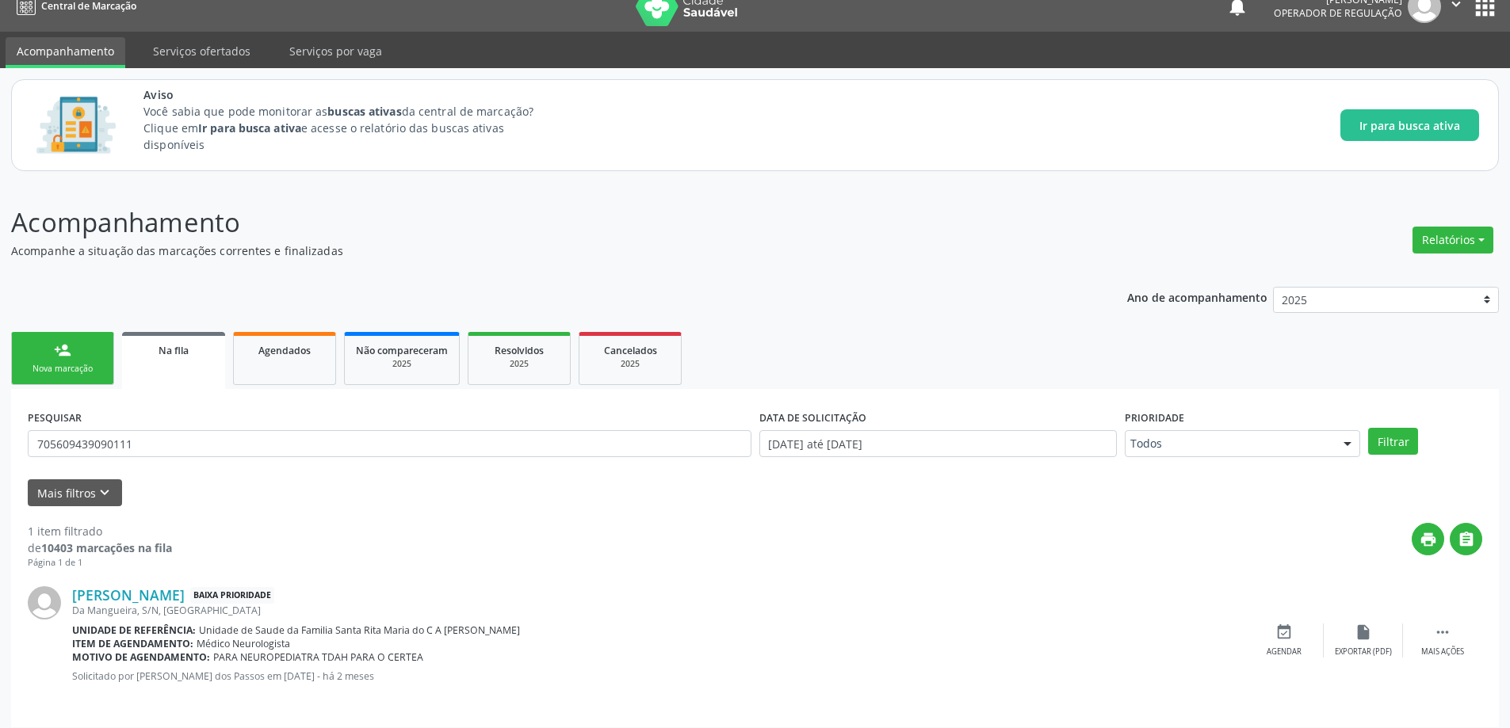
scroll to position [29, 0]
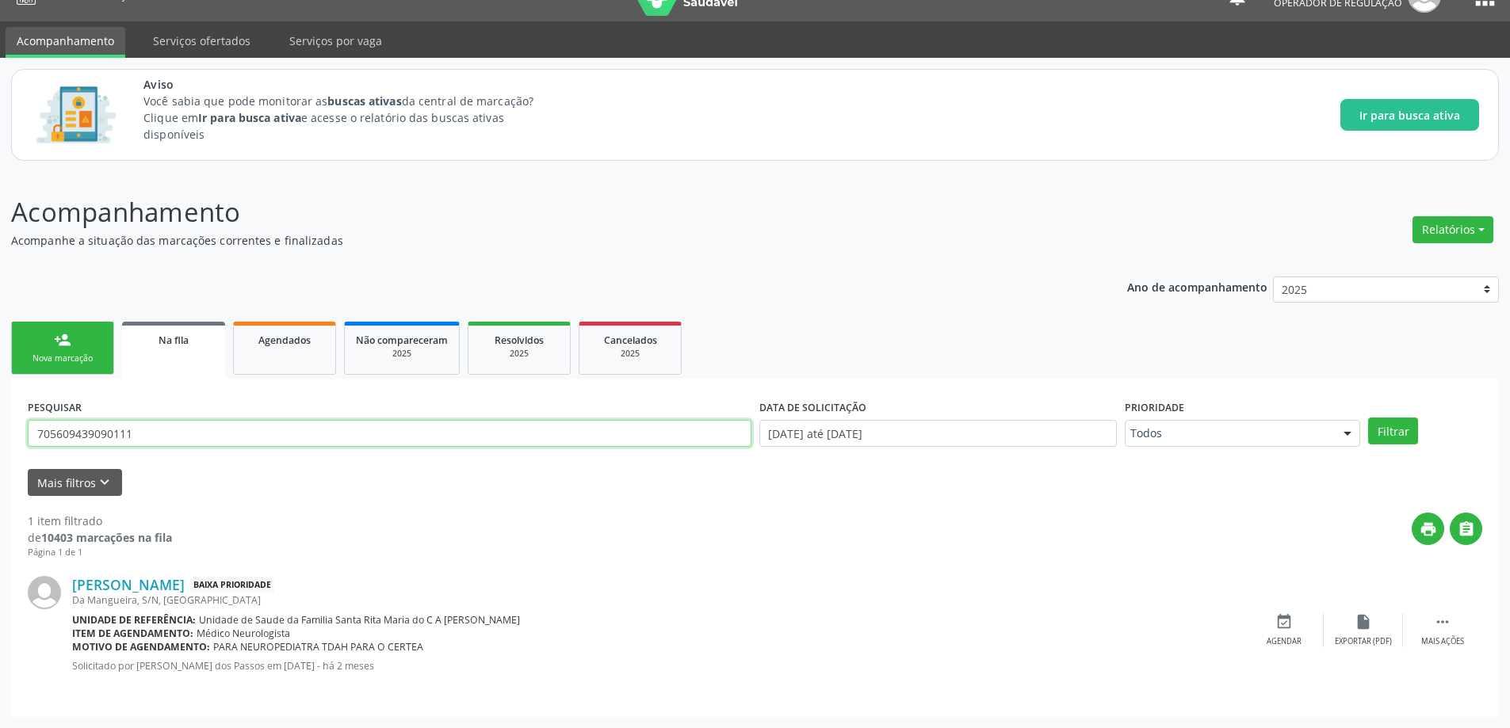
click at [235, 435] on input "705609439090111" at bounding box center [390, 433] width 724 height 27
type input "707005847602539"
click at [1368, 418] on button "Filtrar" at bounding box center [1393, 431] width 50 height 27
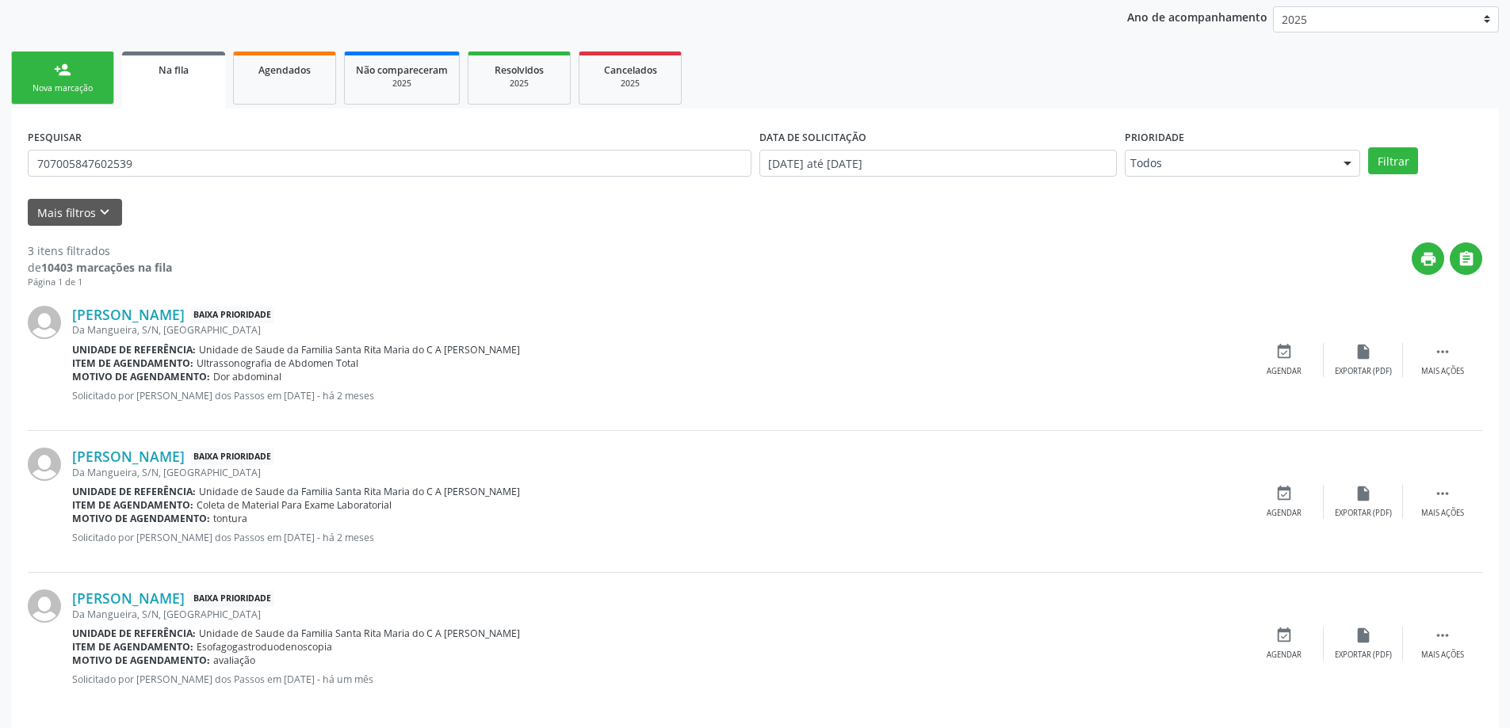
scroll to position [314, 0]
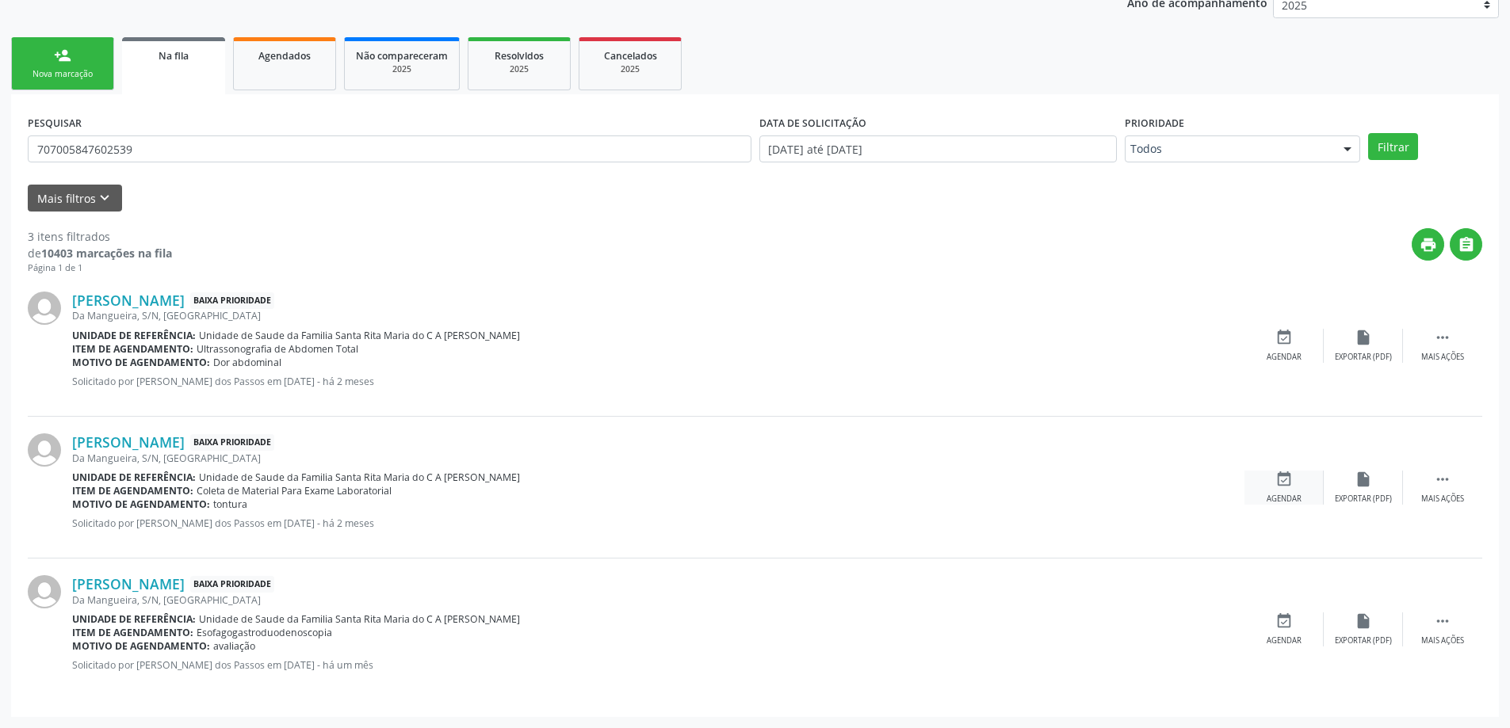
click at [1287, 481] on icon "event_available" at bounding box center [1283, 479] width 17 height 17
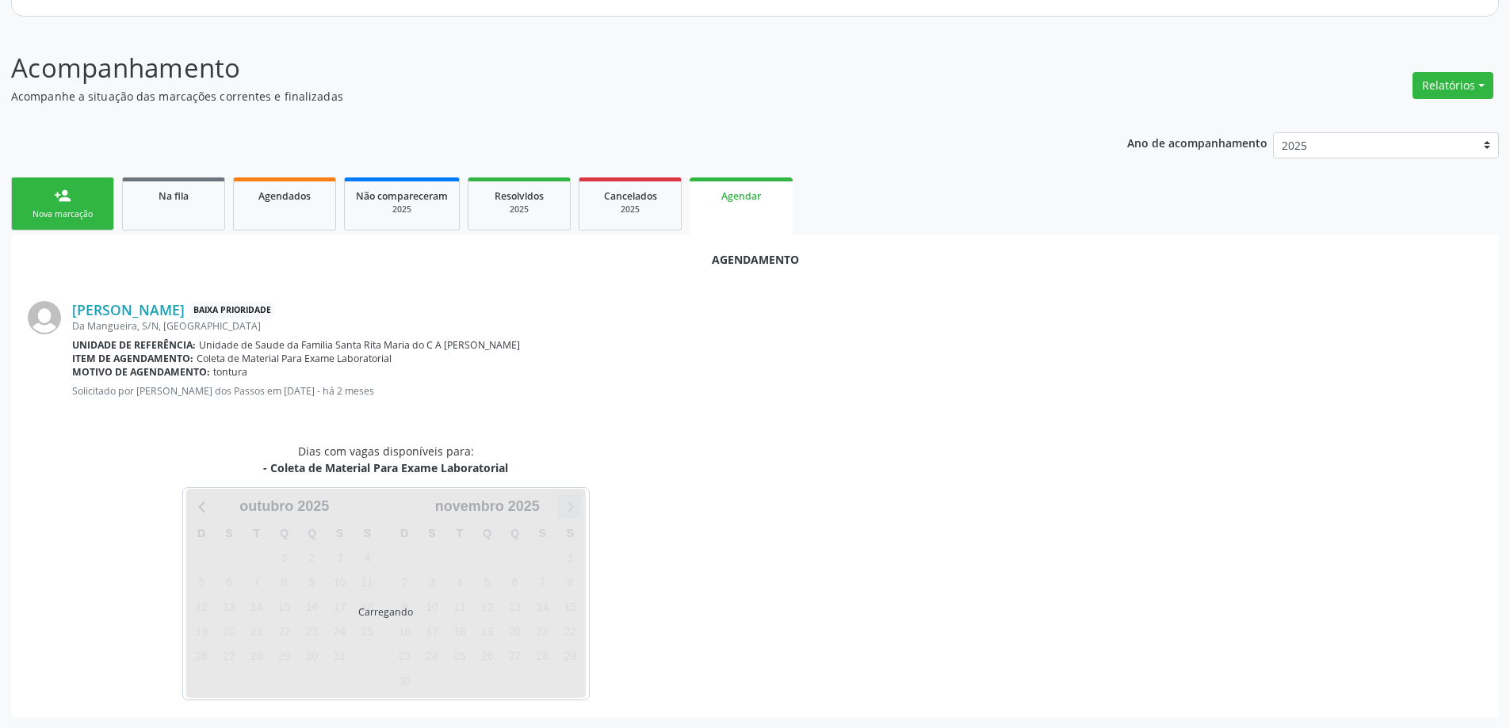
scroll to position [211, 0]
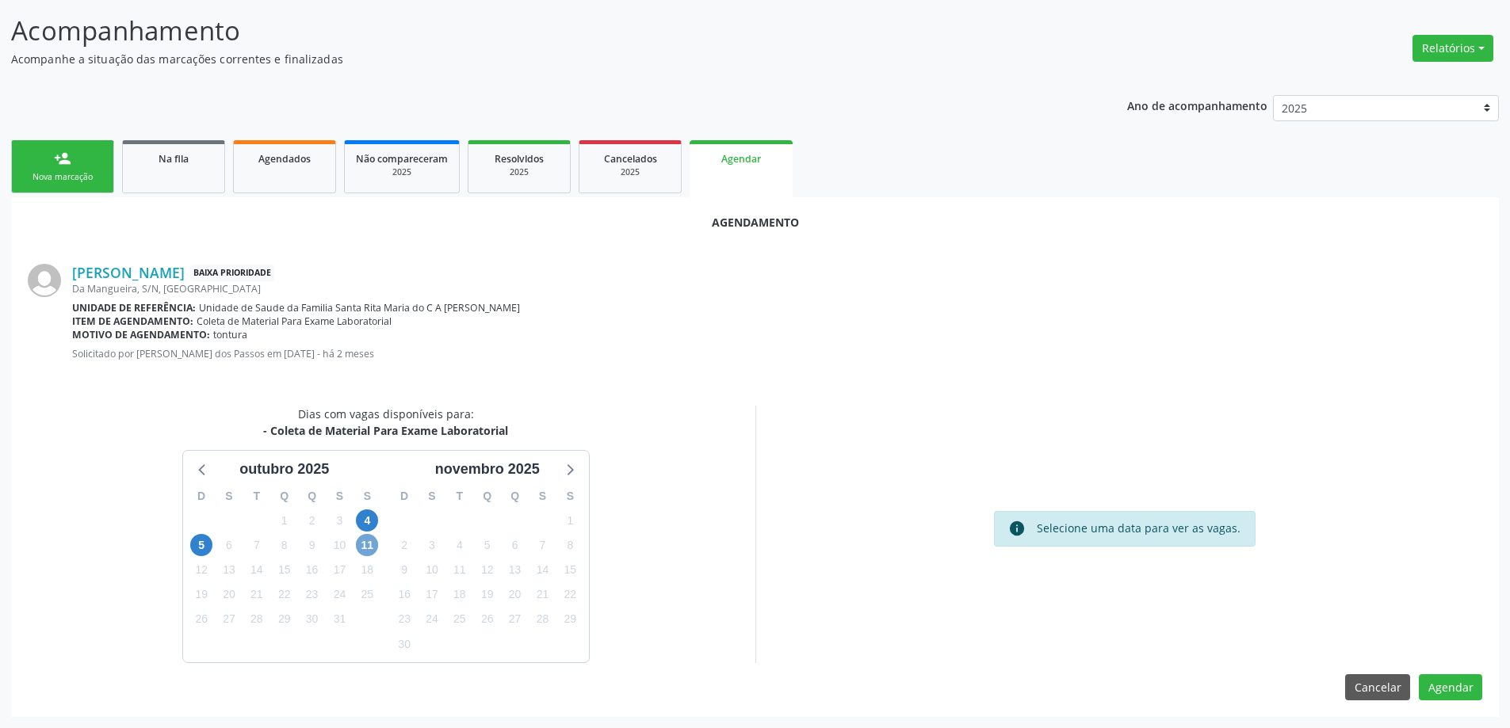
click at [370, 544] on span "11" at bounding box center [367, 545] width 22 height 22
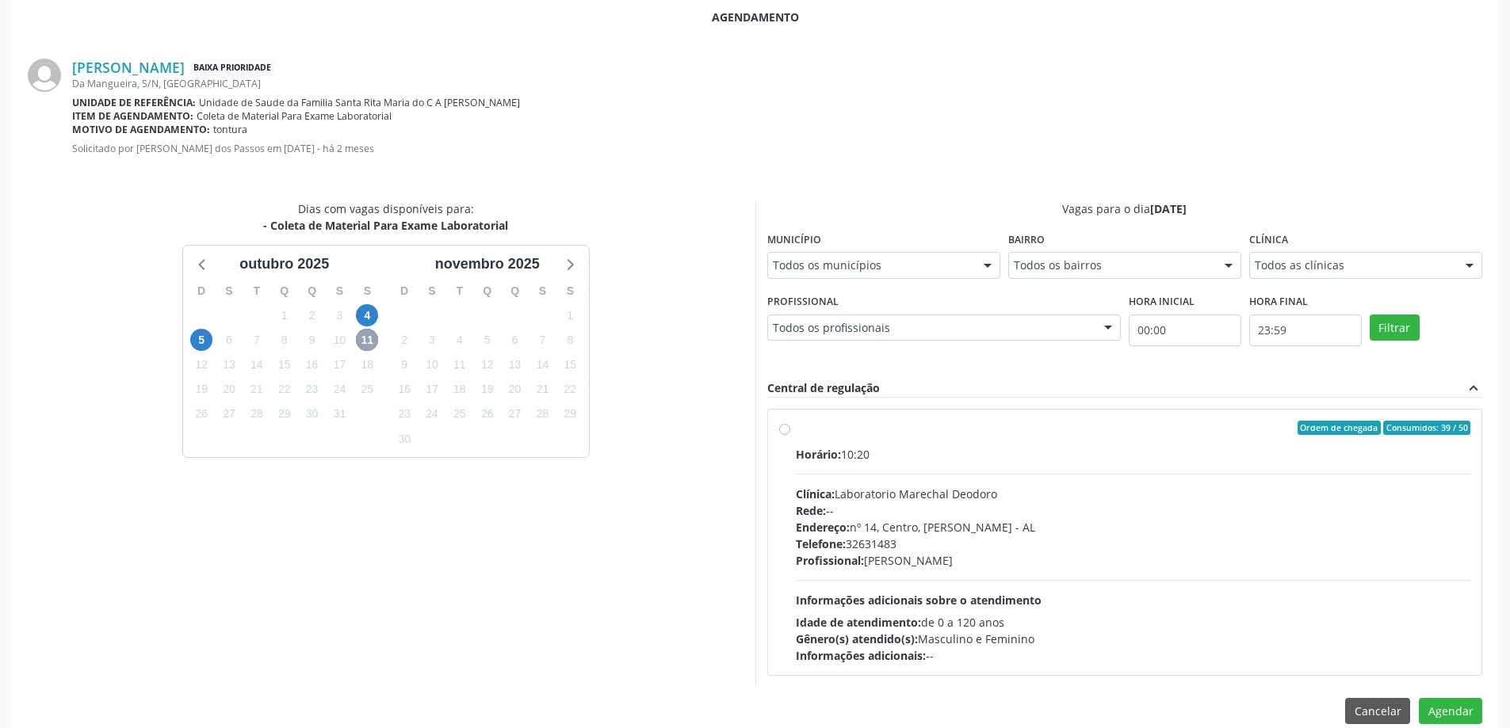
scroll to position [440, 0]
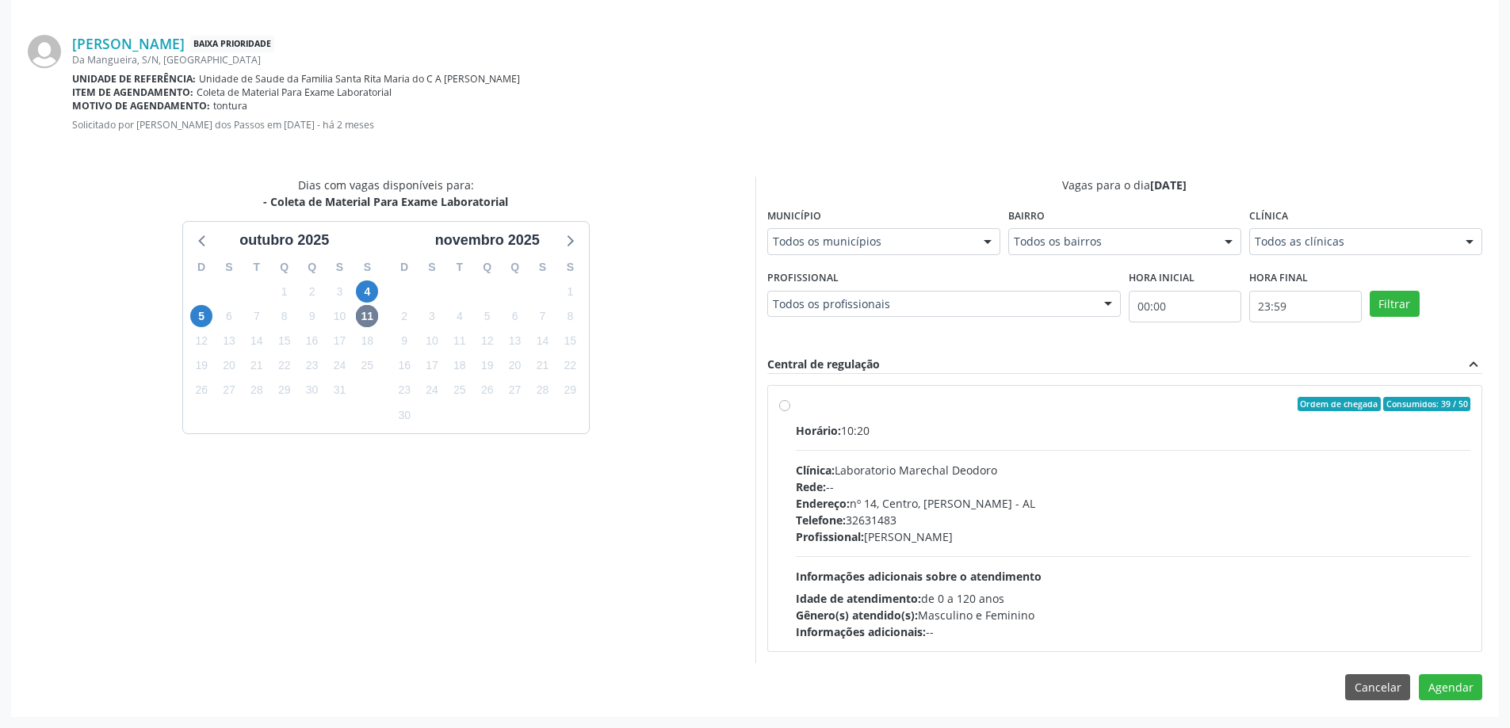
click at [790, 409] on div "Ordem de chegada Consumidos: 39 / 50 Horário: 10:20 Clínica: Laboratorio Marech…" at bounding box center [1125, 518] width 692 height 243
radio input "true"
click at [1465, 716] on button "Agendar" at bounding box center [1450, 715] width 63 height 27
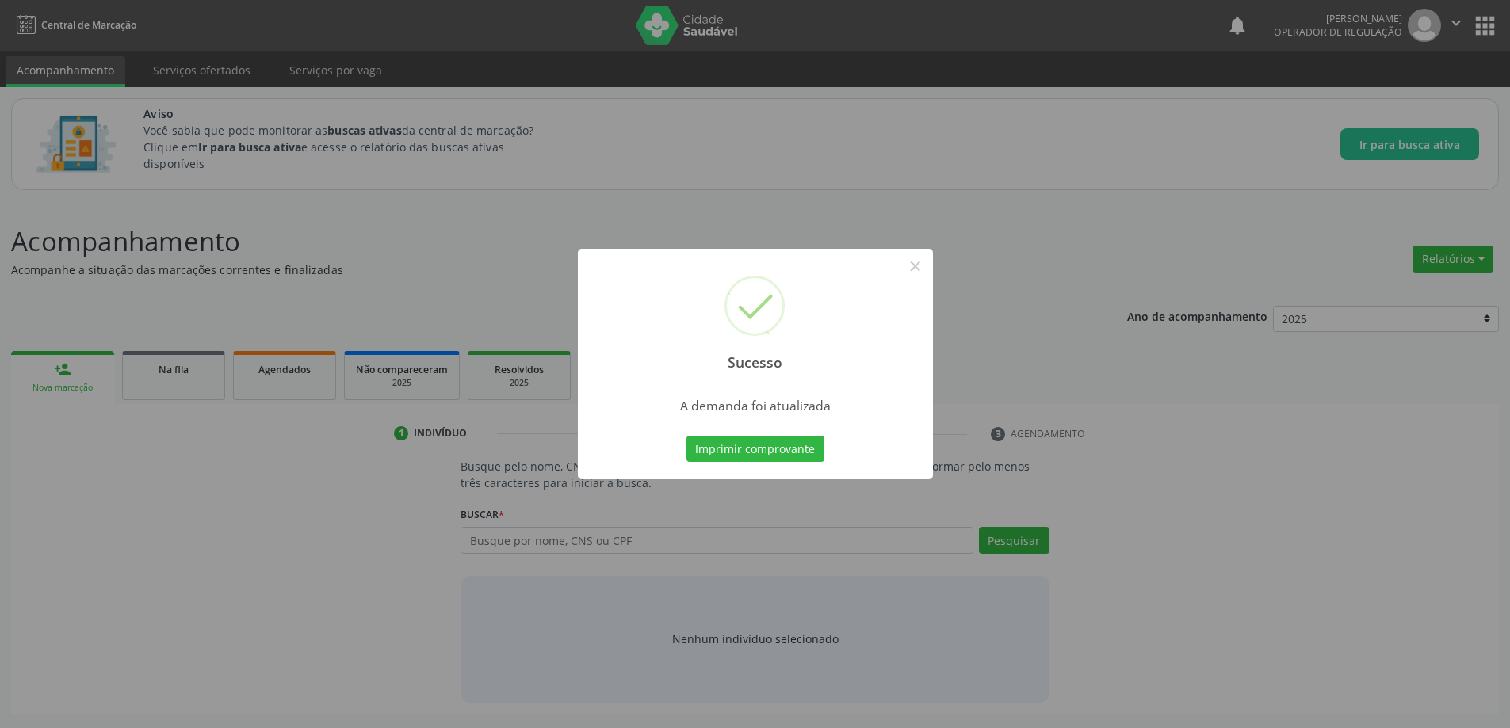
scroll to position [0, 0]
click at [922, 266] on button "×" at bounding box center [920, 266] width 27 height 27
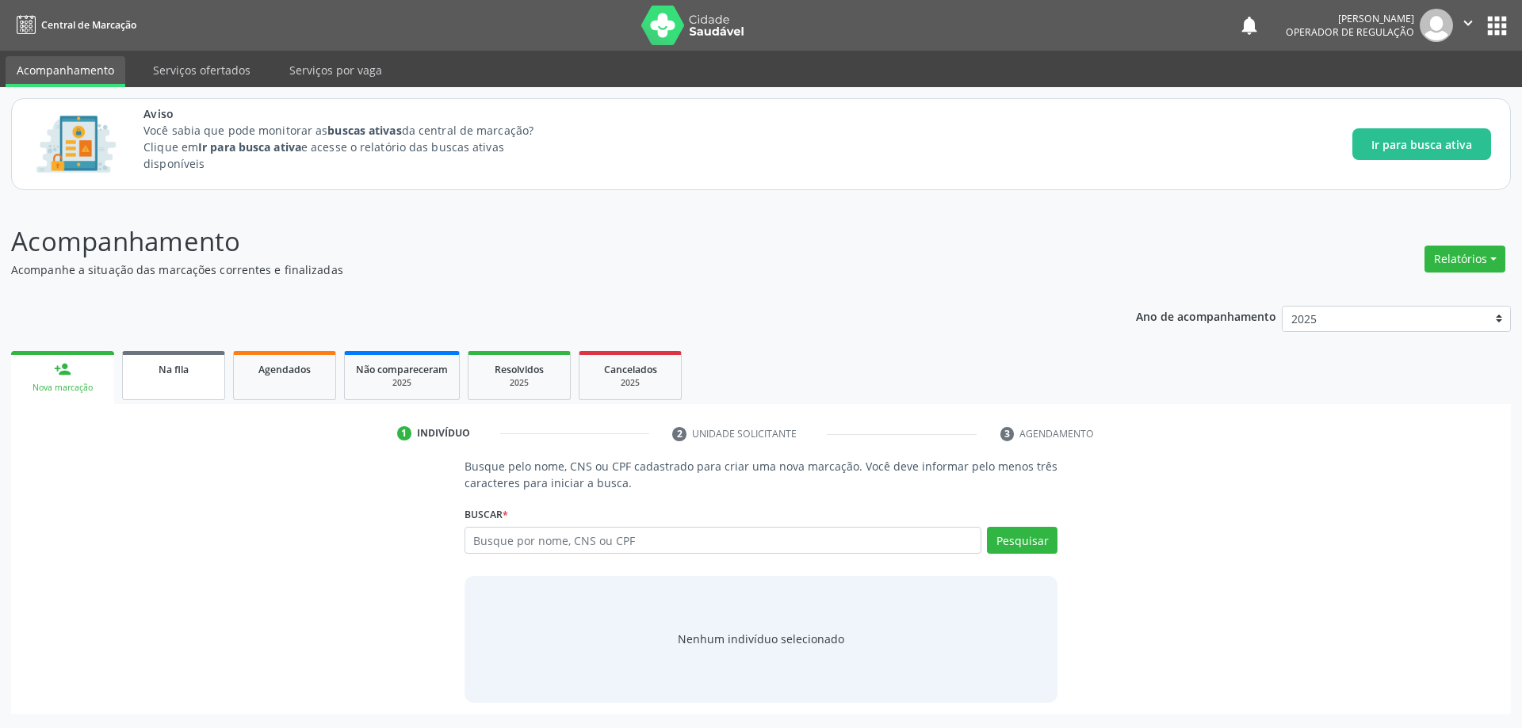
click at [168, 361] on div "Na fila" at bounding box center [173, 369] width 79 height 17
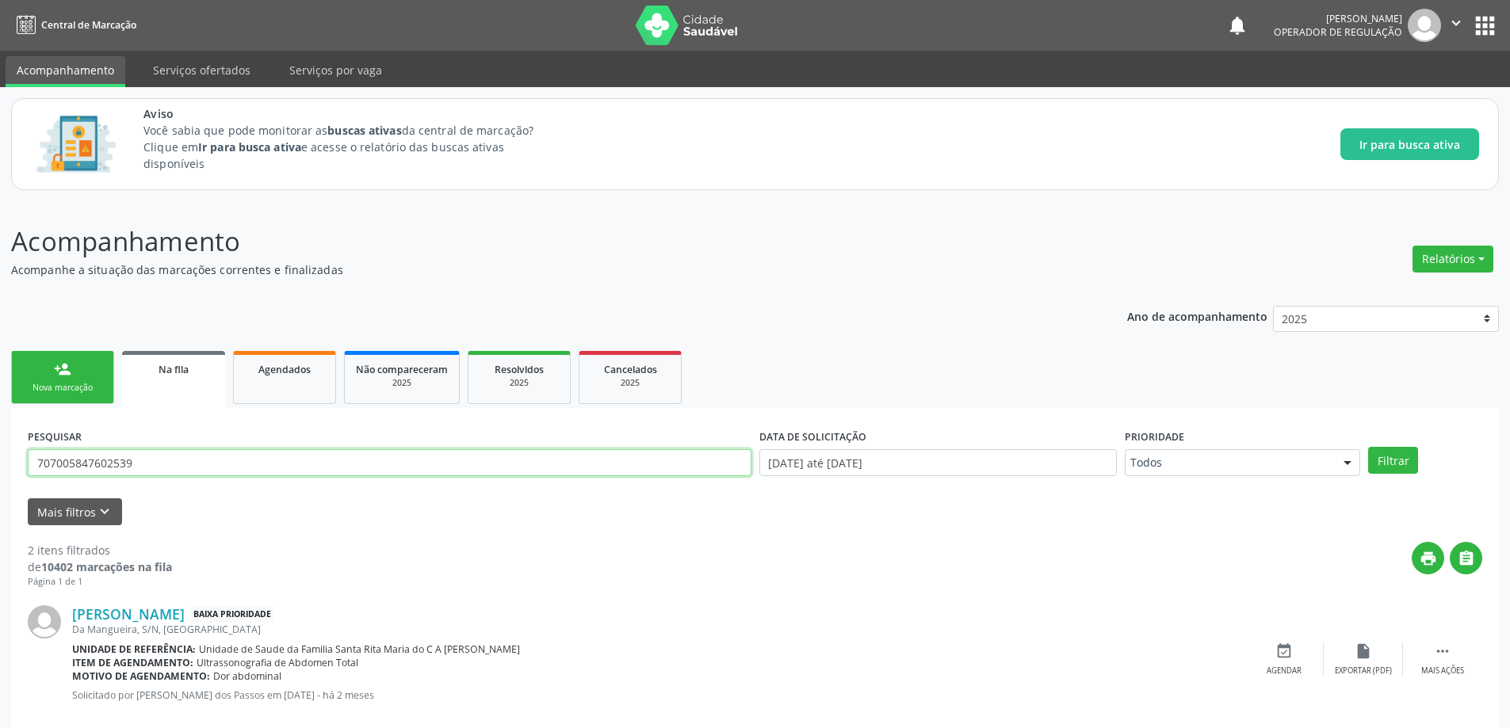
click at [336, 462] on input "707005847602539" at bounding box center [390, 462] width 724 height 27
type input "707407030525072"
click at [1368, 447] on button "Filtrar" at bounding box center [1393, 460] width 50 height 27
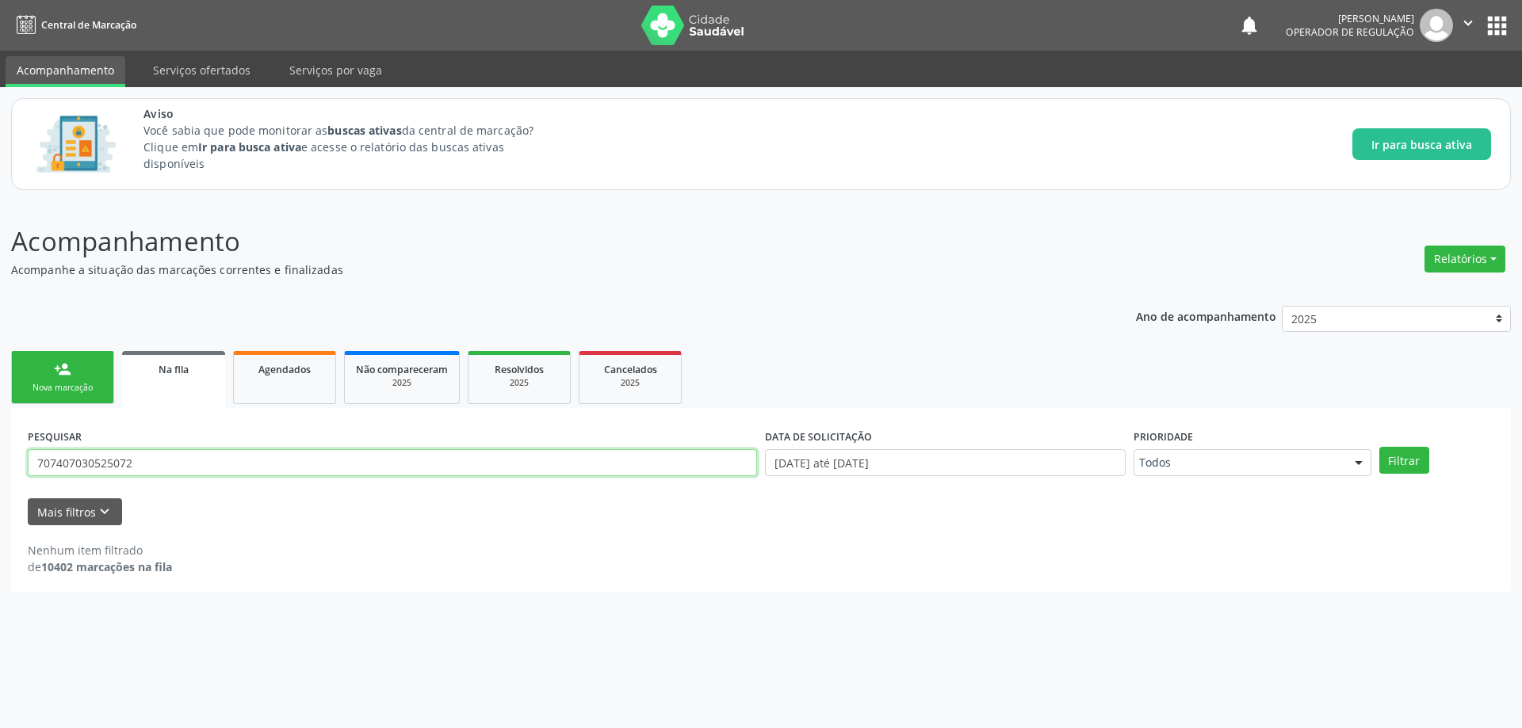
click at [385, 471] on input "707407030525072" at bounding box center [392, 462] width 729 height 27
type input "707407030525072"
click at [1379, 447] on button "Filtrar" at bounding box center [1404, 460] width 50 height 27
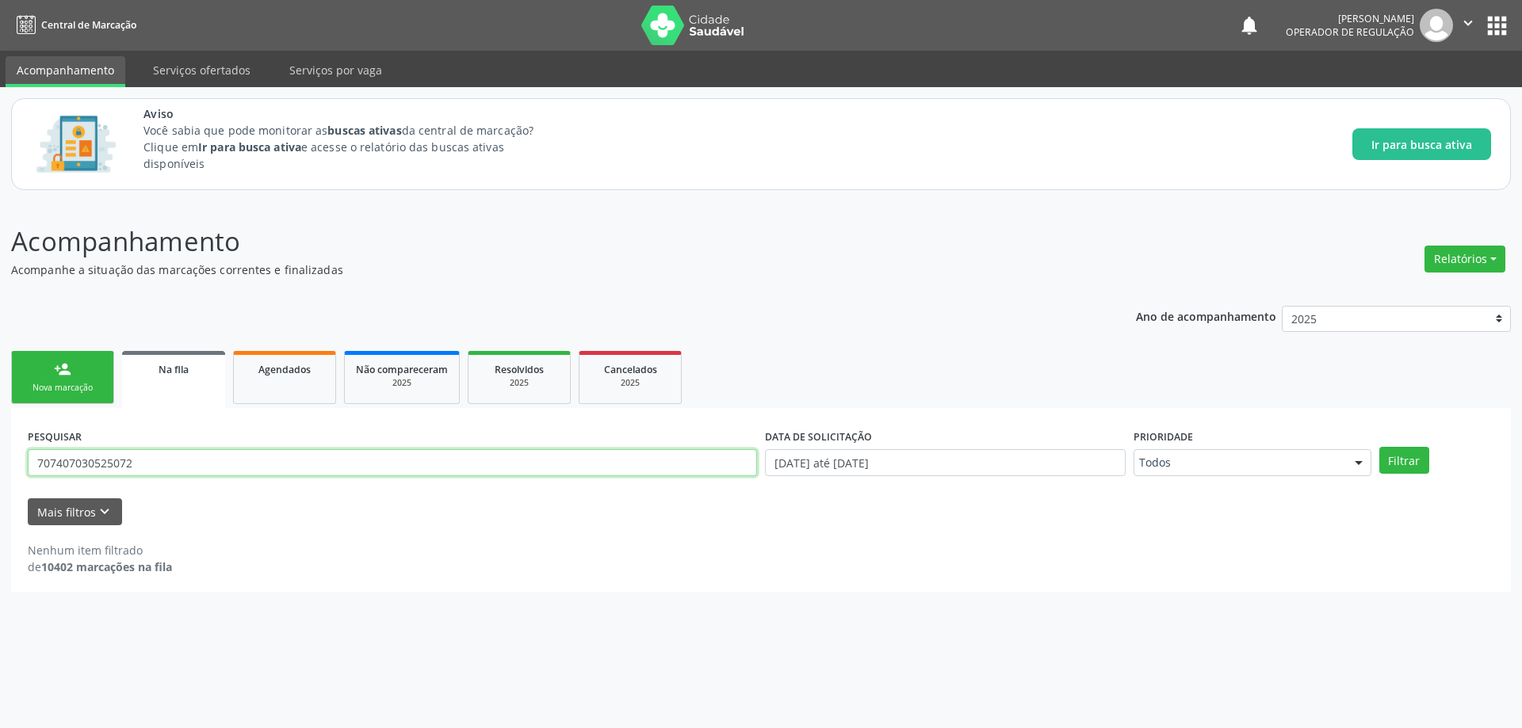
click at [266, 462] on input "707407030525072" at bounding box center [392, 462] width 729 height 27
type input "700507570088654"
click at [1379, 447] on button "Filtrar" at bounding box center [1404, 460] width 50 height 27
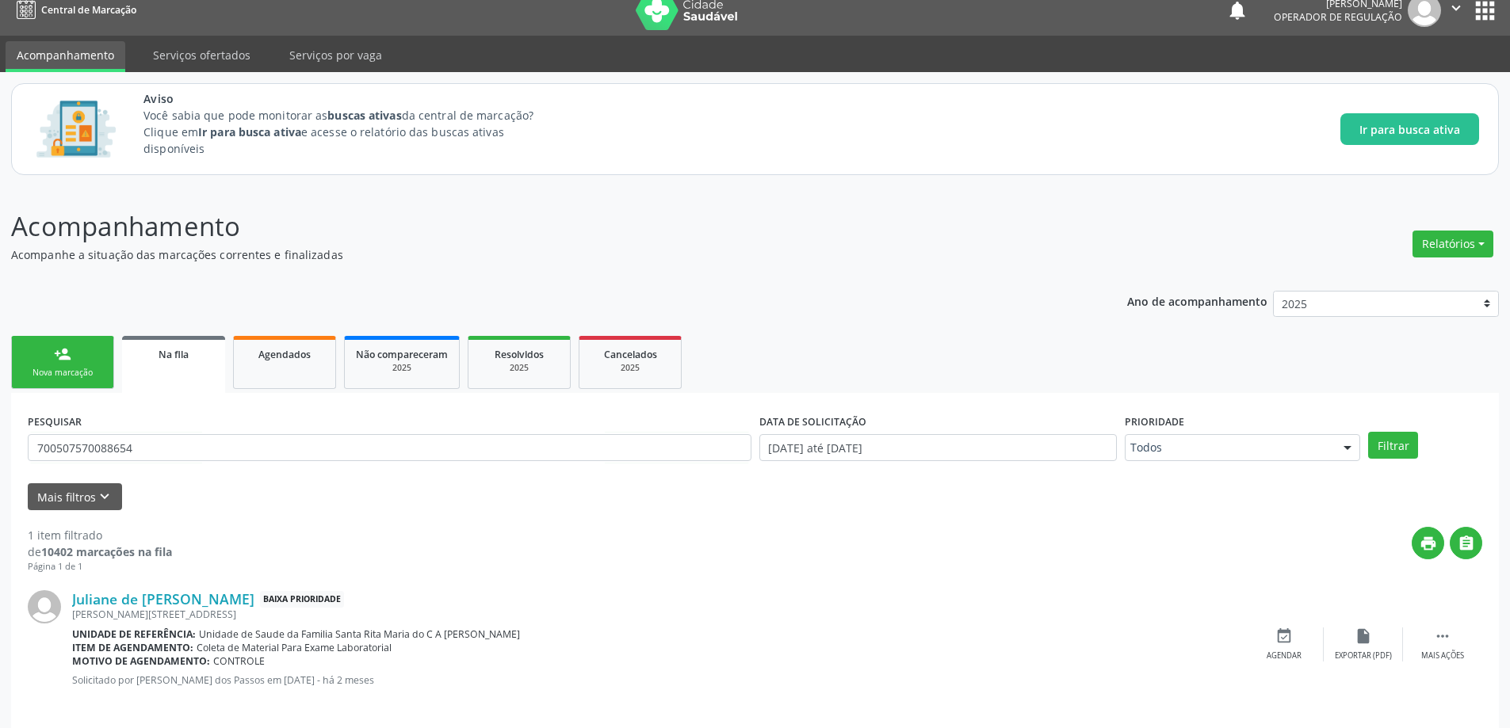
scroll to position [29, 0]
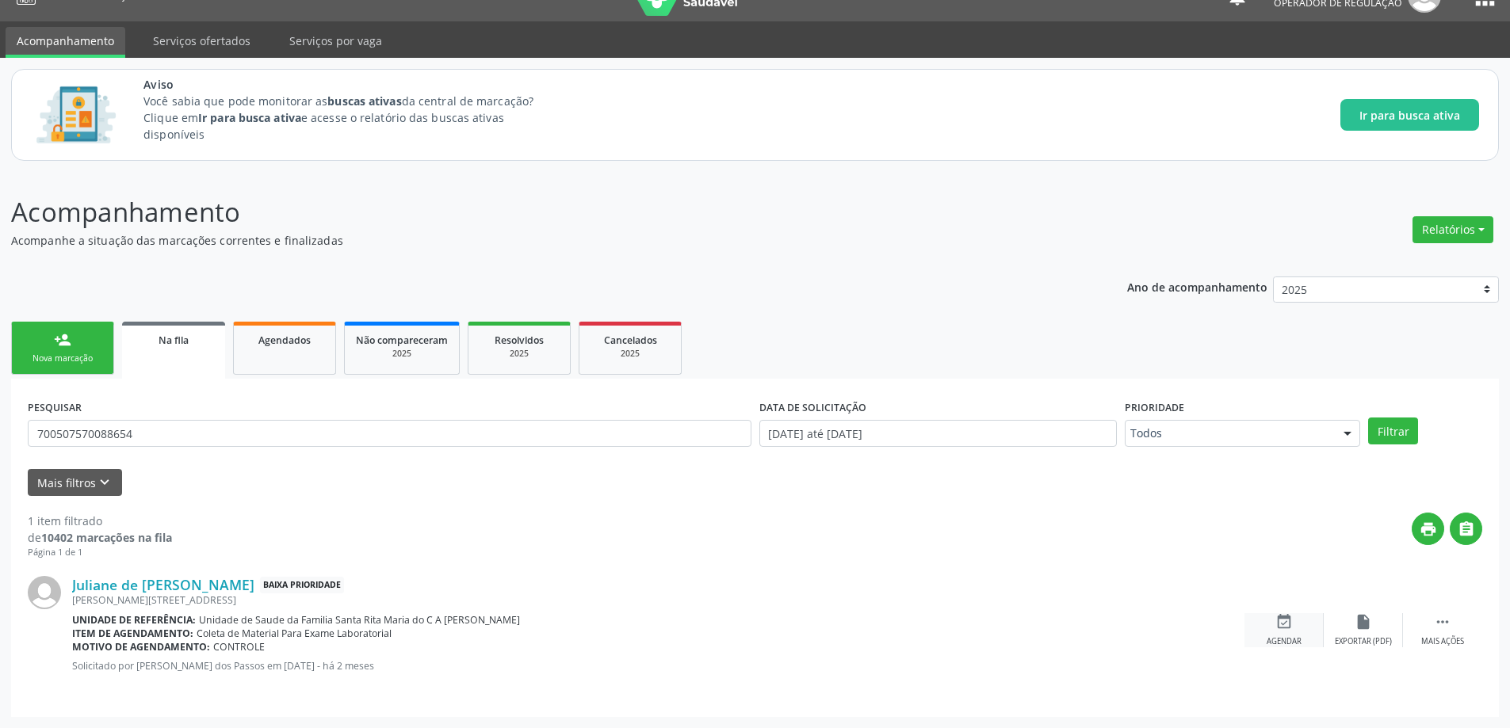
click at [1280, 631] on div "event_available Agendar" at bounding box center [1283, 630] width 79 height 34
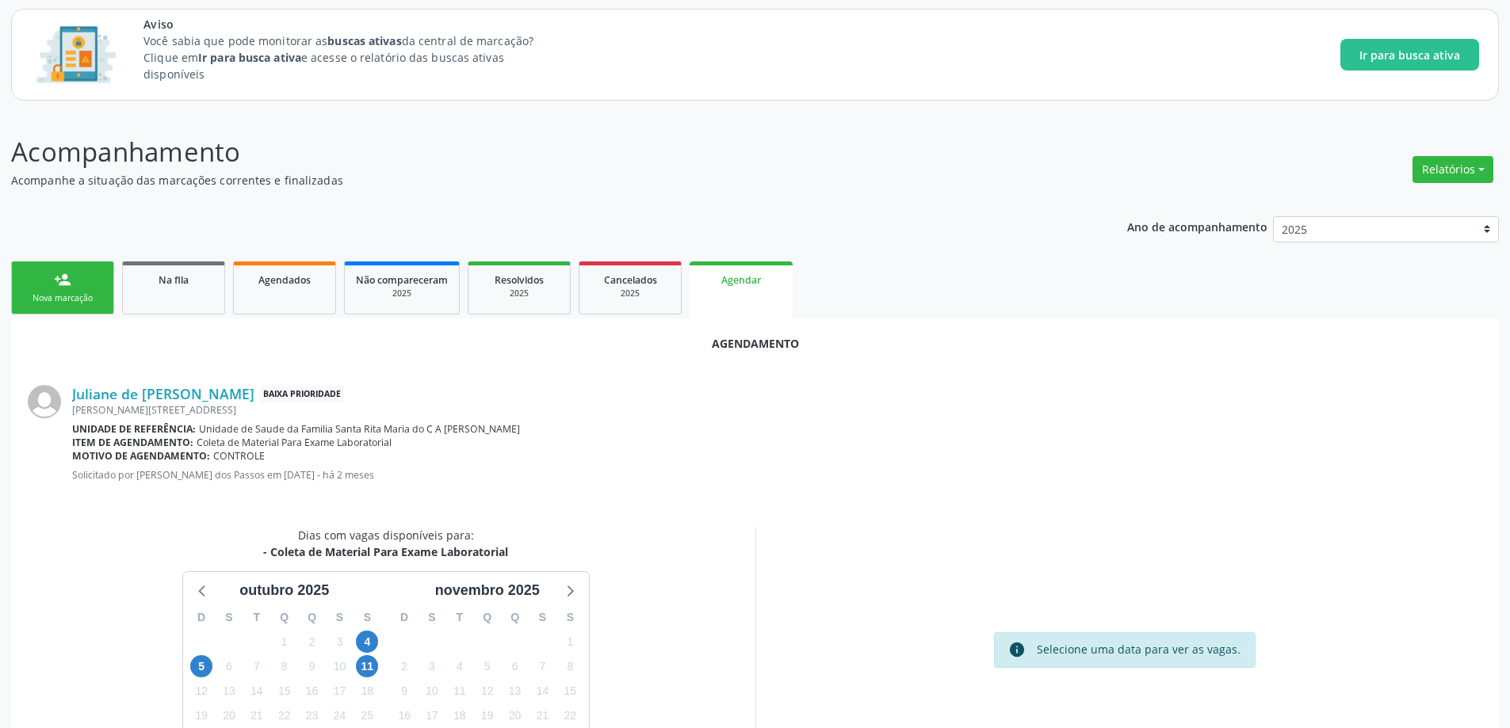
scroll to position [211, 0]
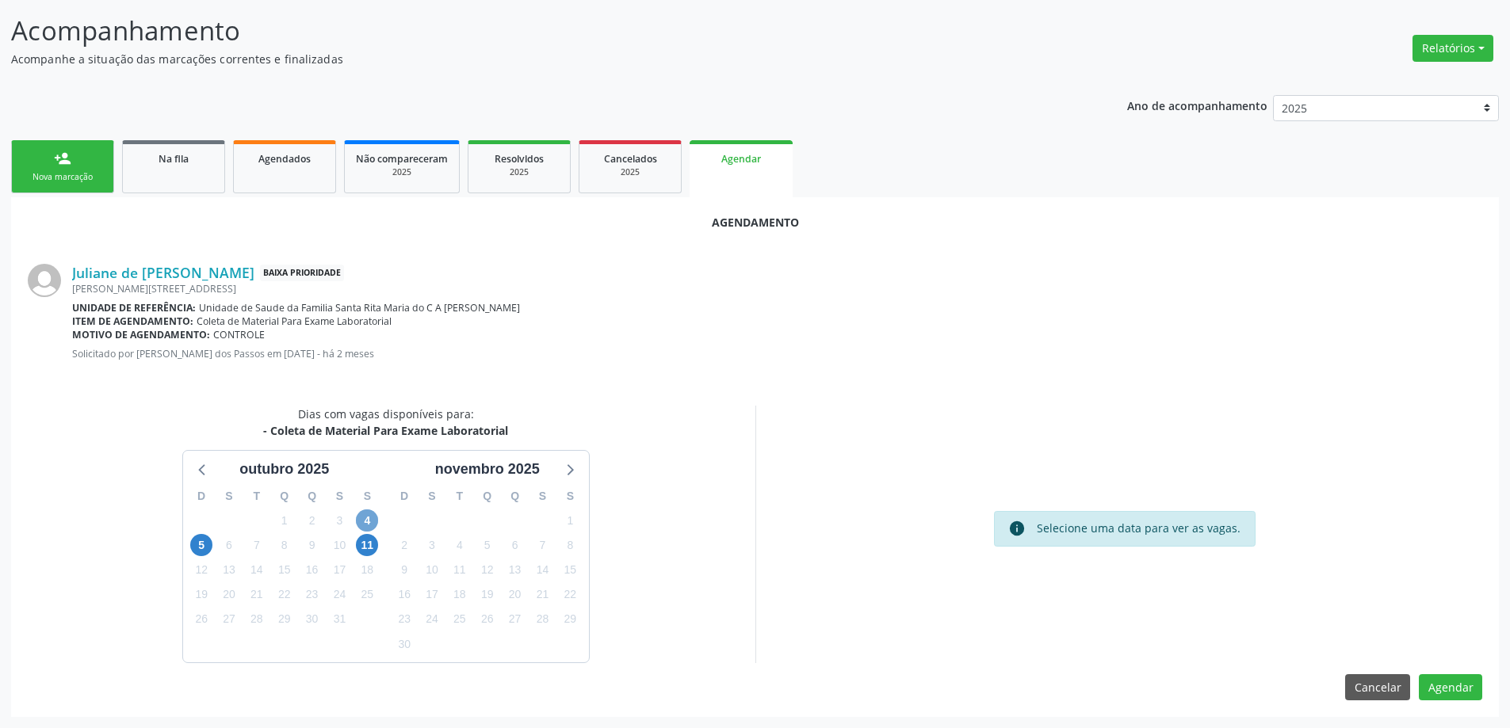
click at [361, 525] on span "4" at bounding box center [367, 521] width 22 height 22
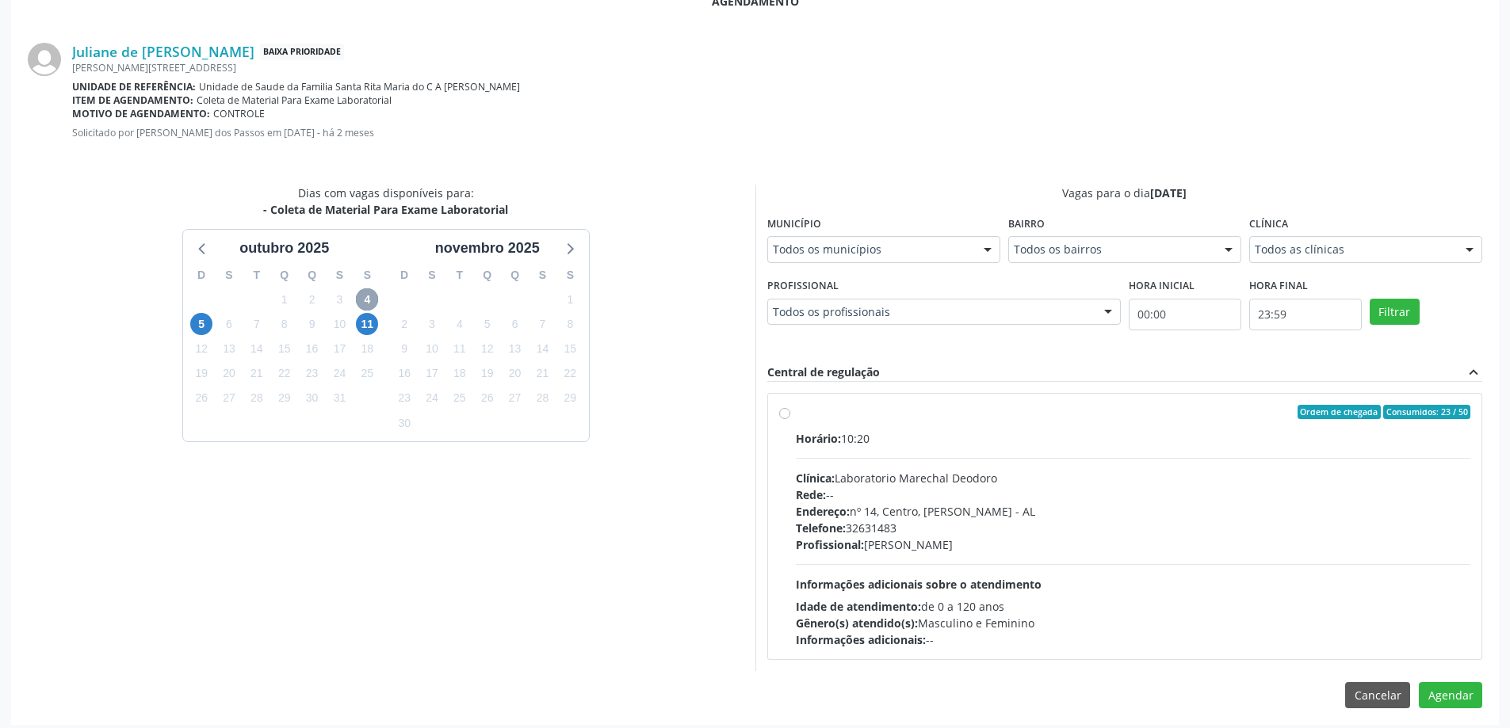
scroll to position [440, 0]
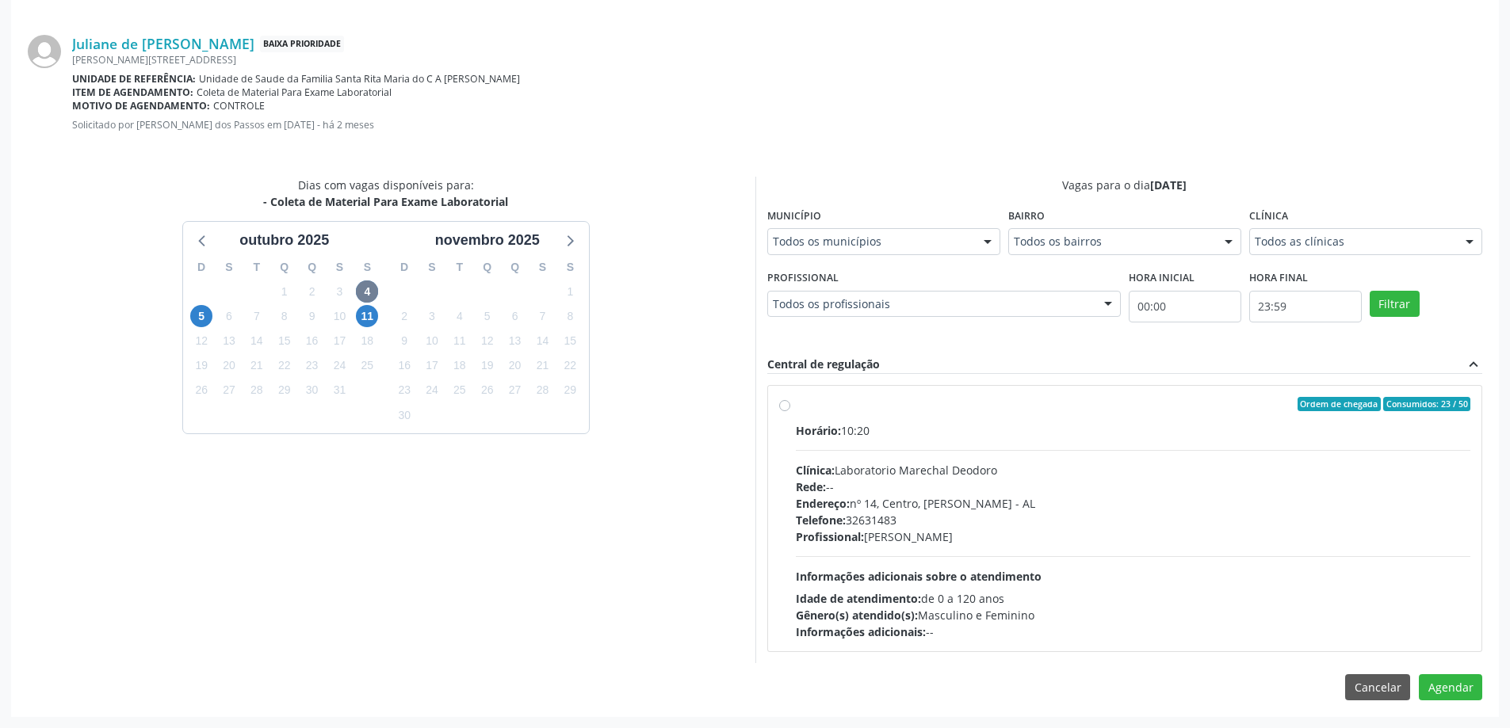
click at [796, 405] on label "Ordem de chegada Consumidos: 23 / 50 Horário: 10:20 Clínica: Laboratorio Marech…" at bounding box center [1133, 518] width 675 height 243
click at [780, 405] on input "Ordem de chegada Consumidos: 23 / 50 Horário: 10:20 Clínica: Laboratorio Marech…" at bounding box center [784, 404] width 11 height 14
radio input "true"
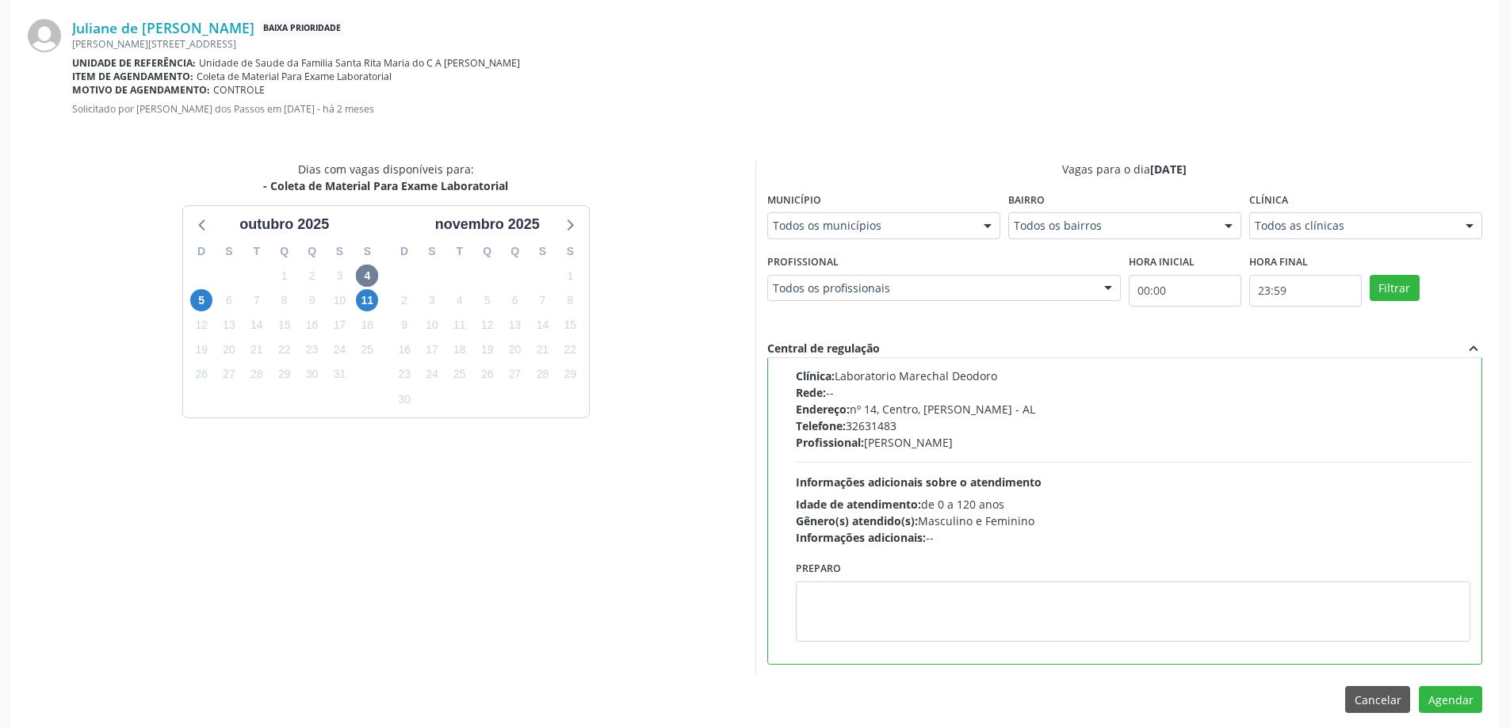
scroll to position [468, 0]
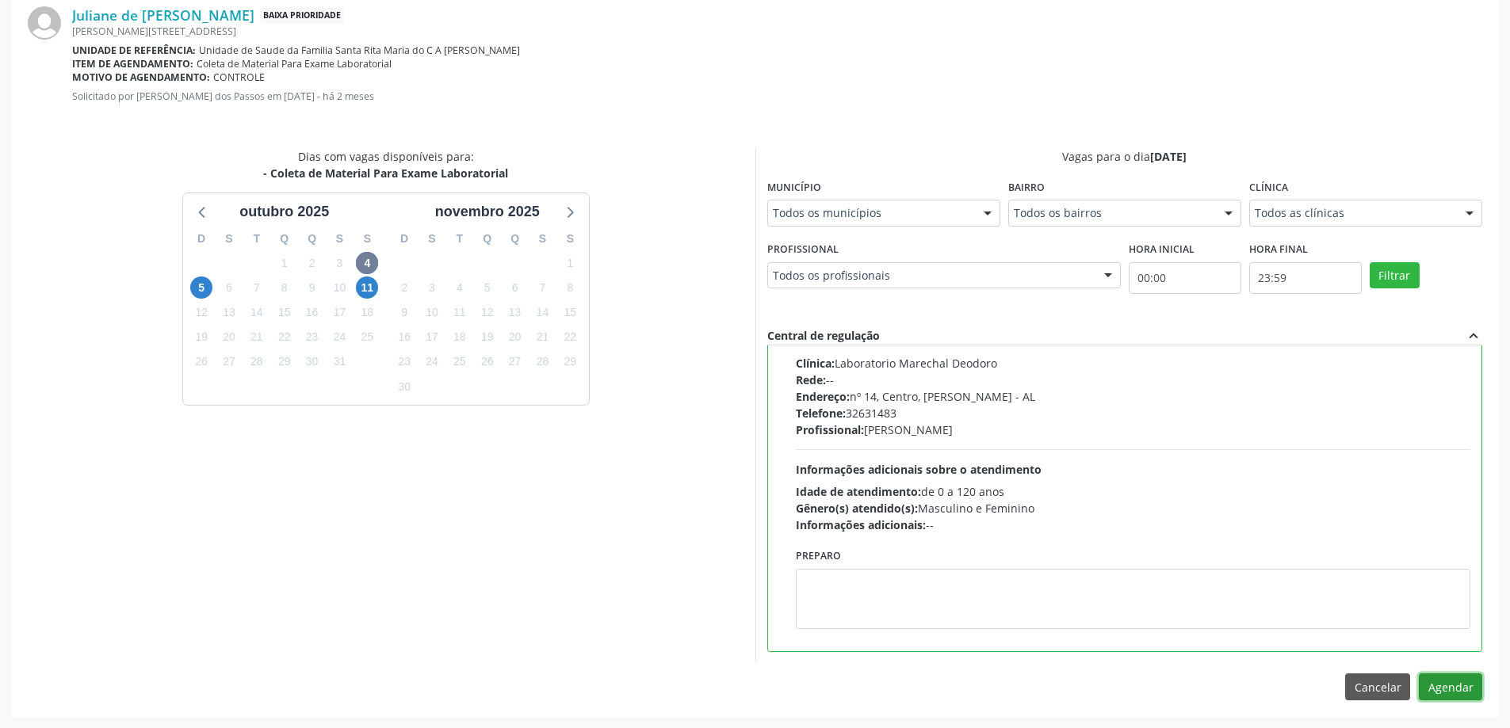
click at [1457, 683] on button "Agendar" at bounding box center [1450, 687] width 63 height 27
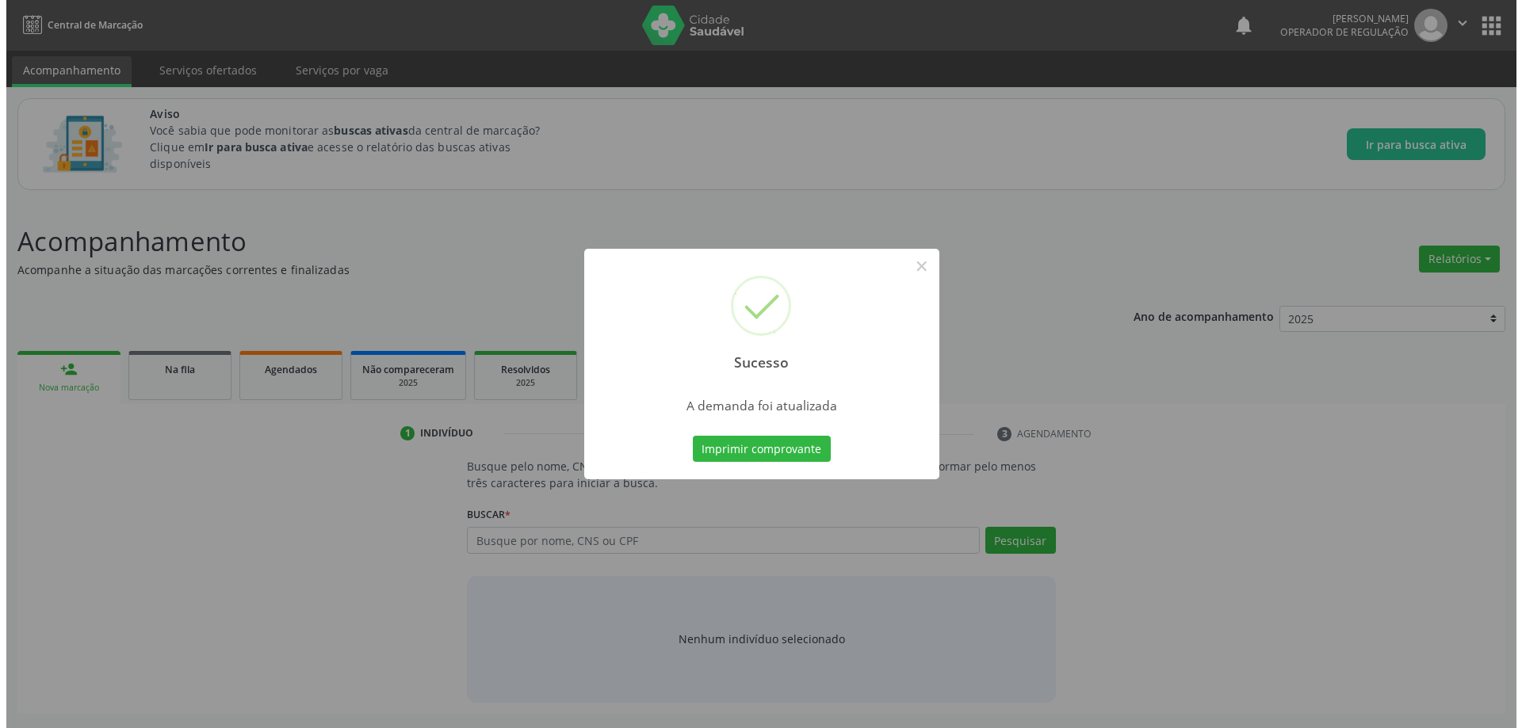
scroll to position [0, 0]
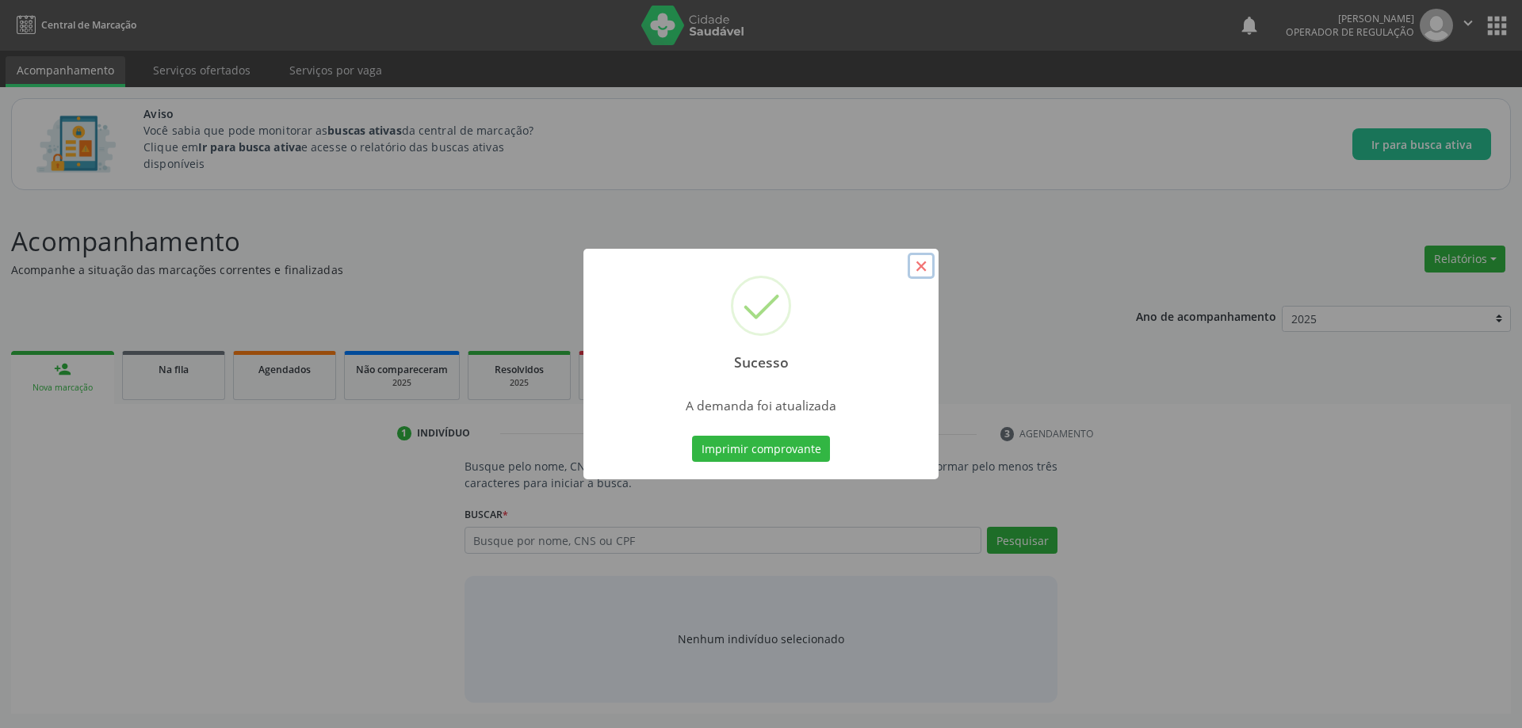
click at [925, 266] on button "×" at bounding box center [920, 266] width 27 height 27
